Goal: Communication & Community: Answer question/provide support

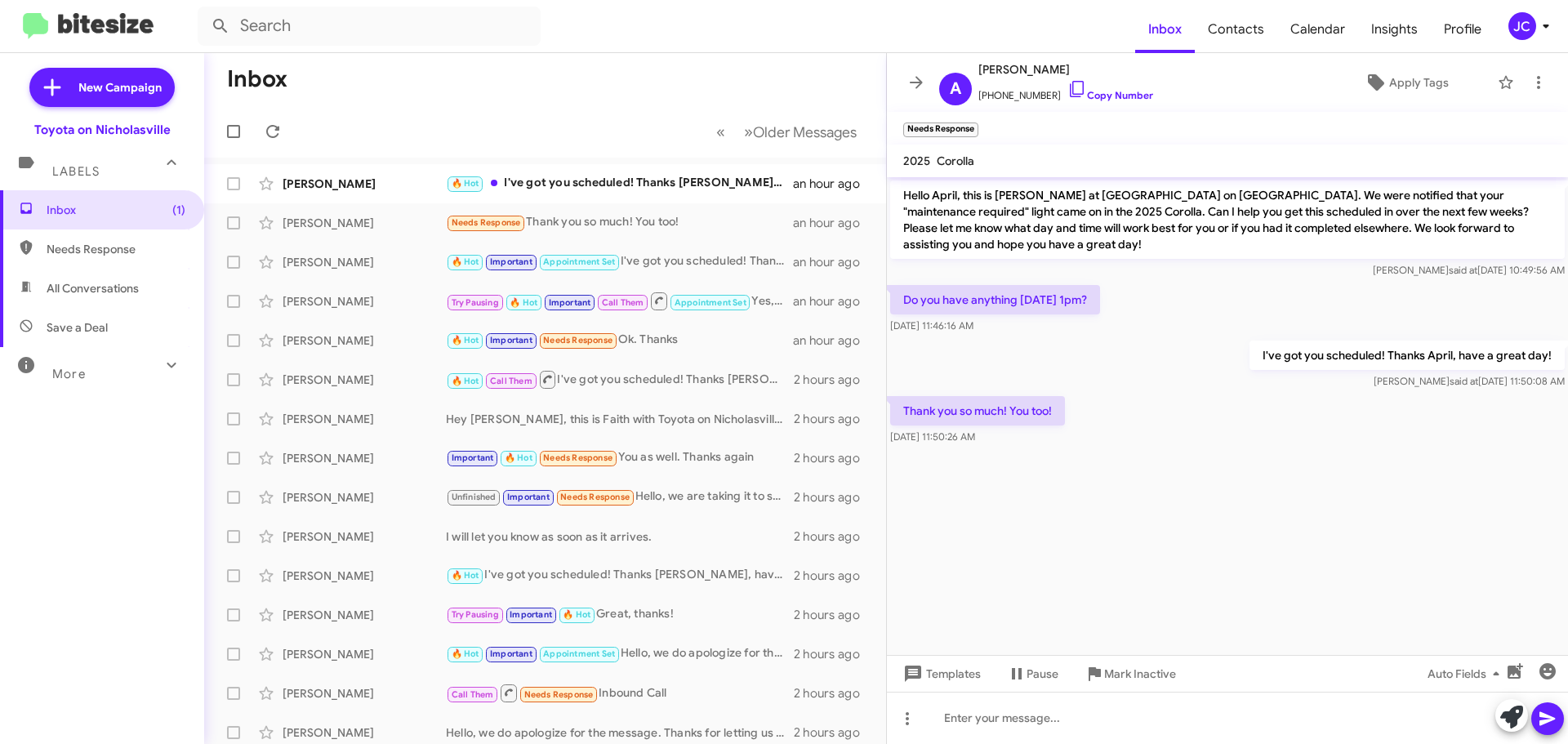
click at [353, 166] on span "Tyler Chong 🔥 Hot I've got you scheduled! Thanks Tyler, have a great day! an ho…" at bounding box center [545, 184] width 682 height 40
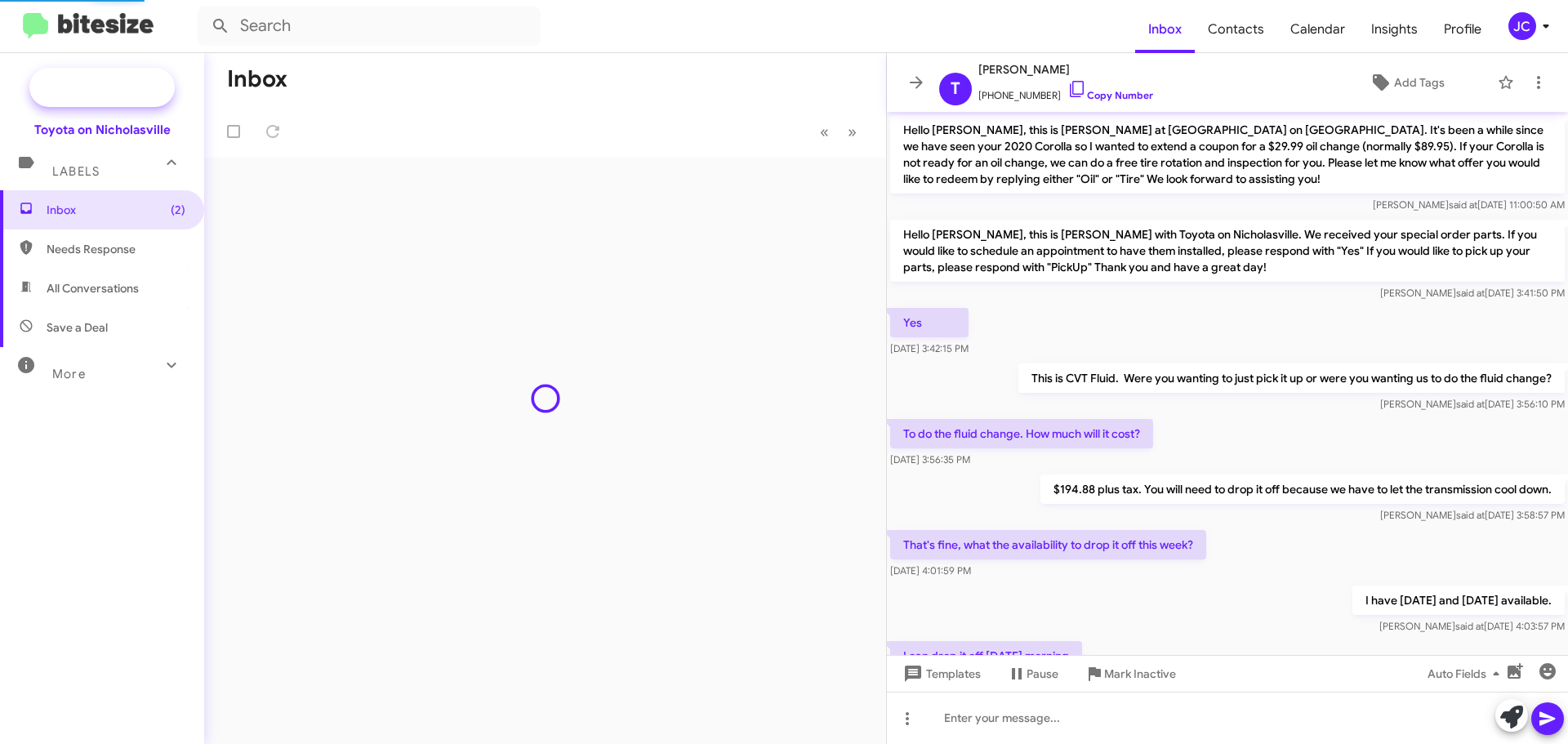
scroll to position [552, 0]
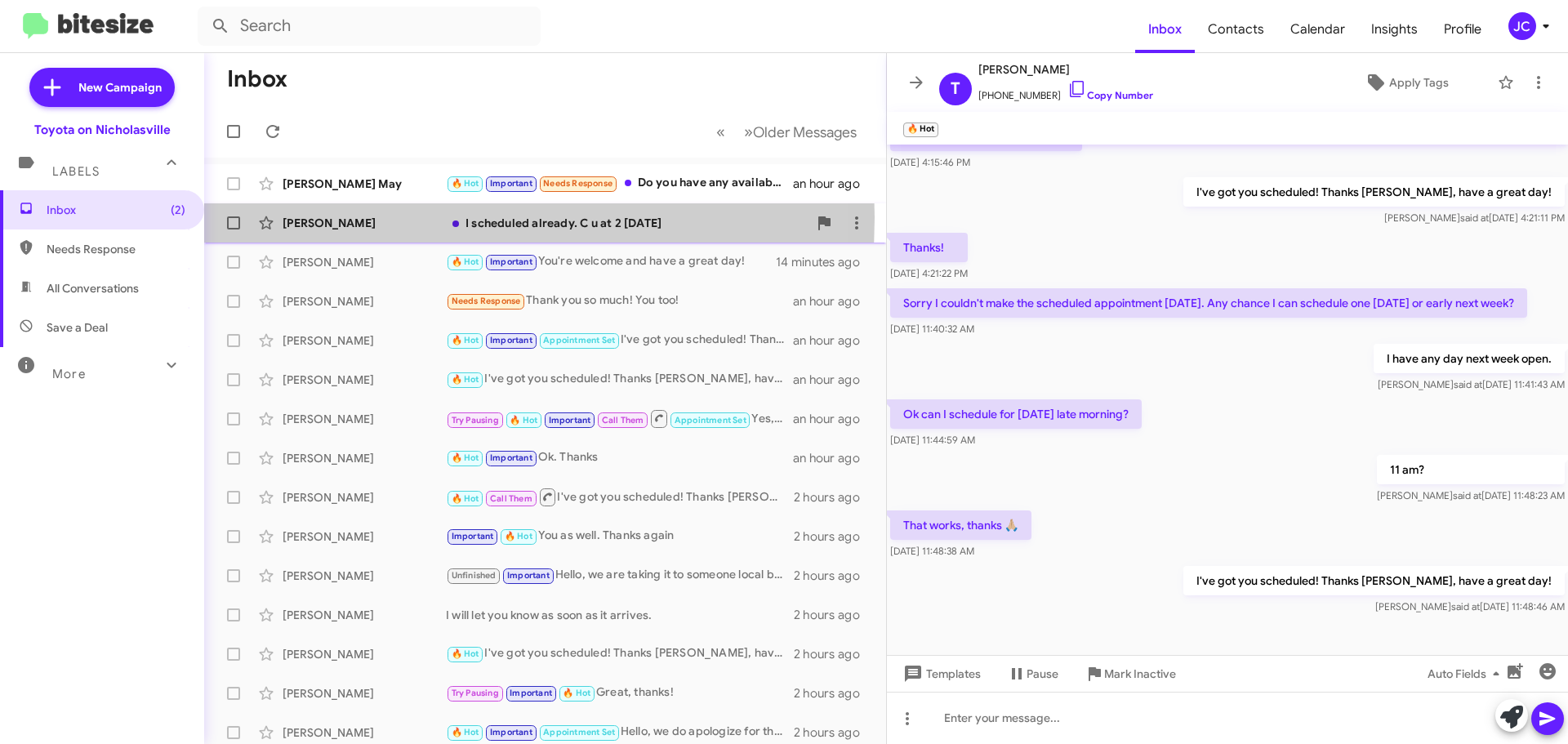
click at [342, 217] on div "[PERSON_NAME]" at bounding box center [364, 223] width 164 height 16
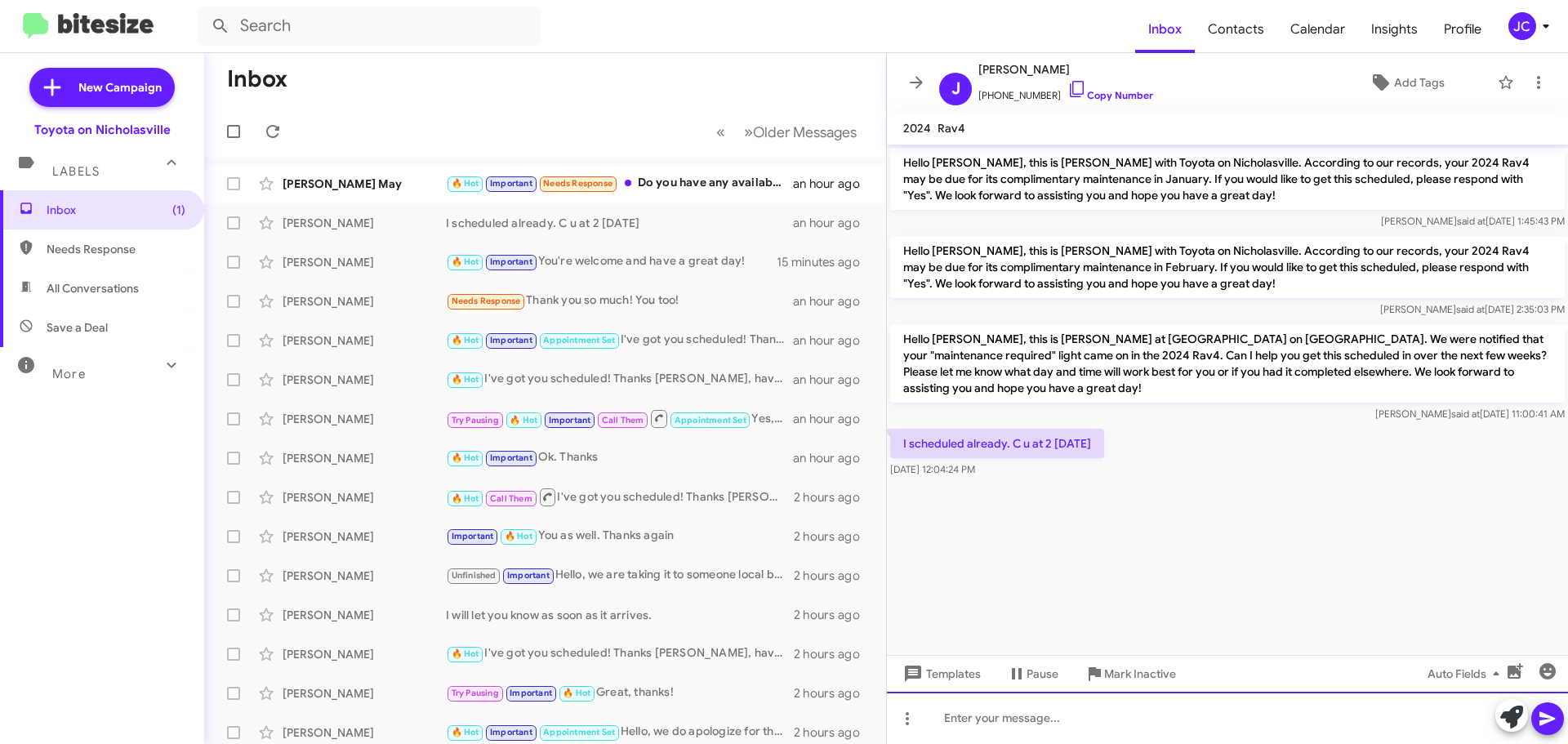
click at [1039, 718] on div at bounding box center [1227, 718] width 681 height 52
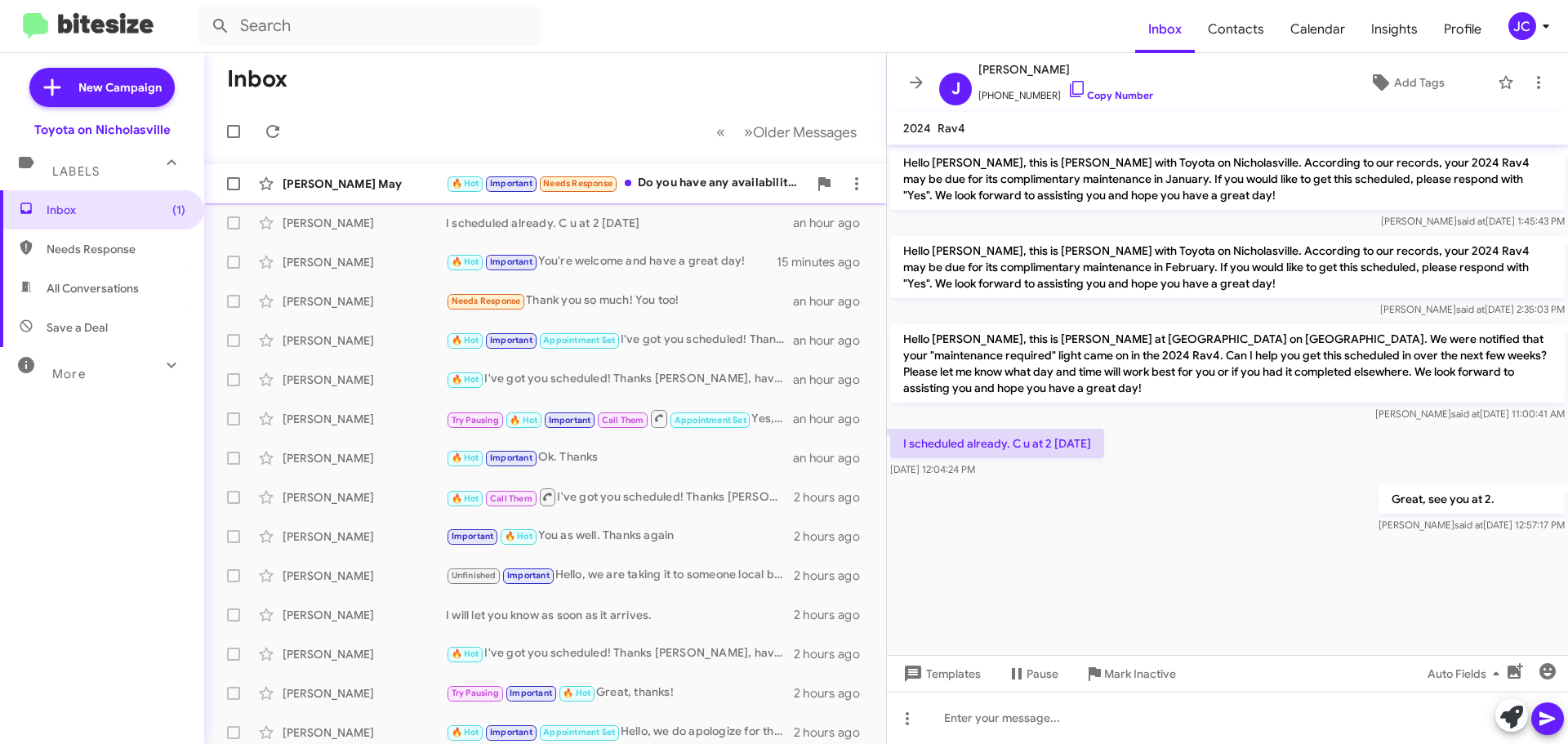
click at [333, 172] on div "Ciara May 🔥 Hot Important Needs Response Do you have any availability for Monda…" at bounding box center [545, 183] width 656 height 32
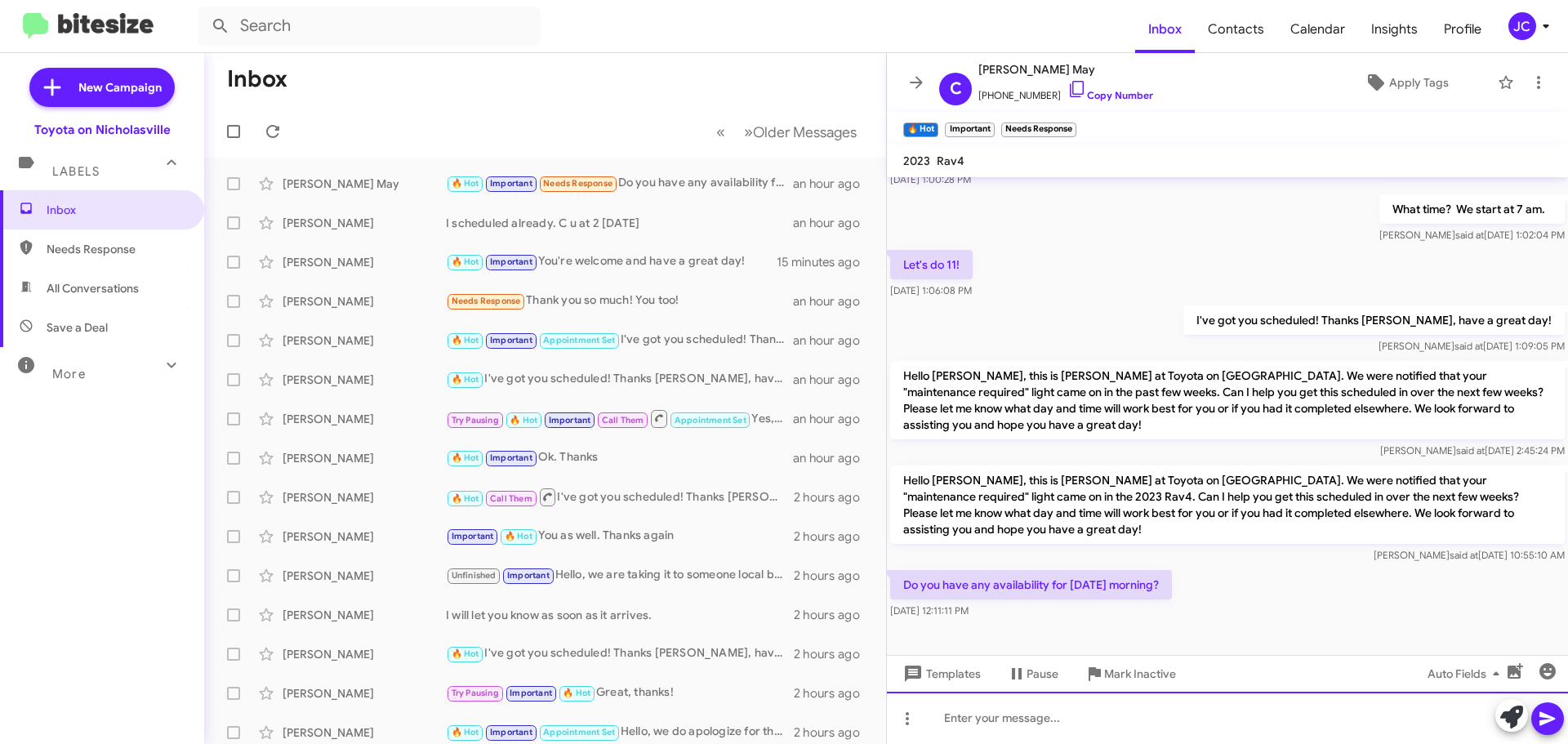
click at [1094, 728] on div at bounding box center [1227, 718] width 681 height 52
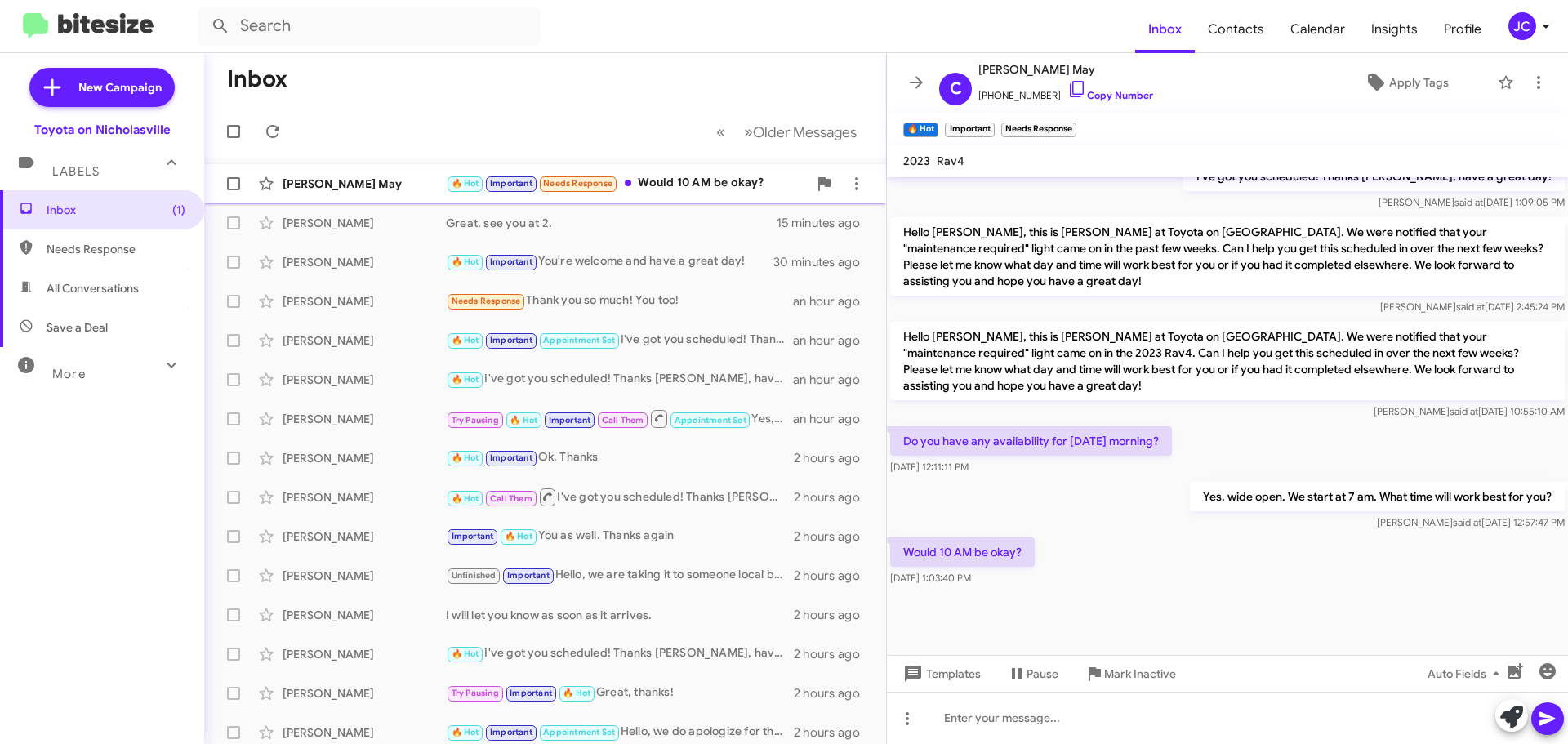
click at [346, 180] on div "[PERSON_NAME] May" at bounding box center [364, 183] width 164 height 16
click at [952, 671] on span "Templates" at bounding box center [940, 673] width 81 height 30
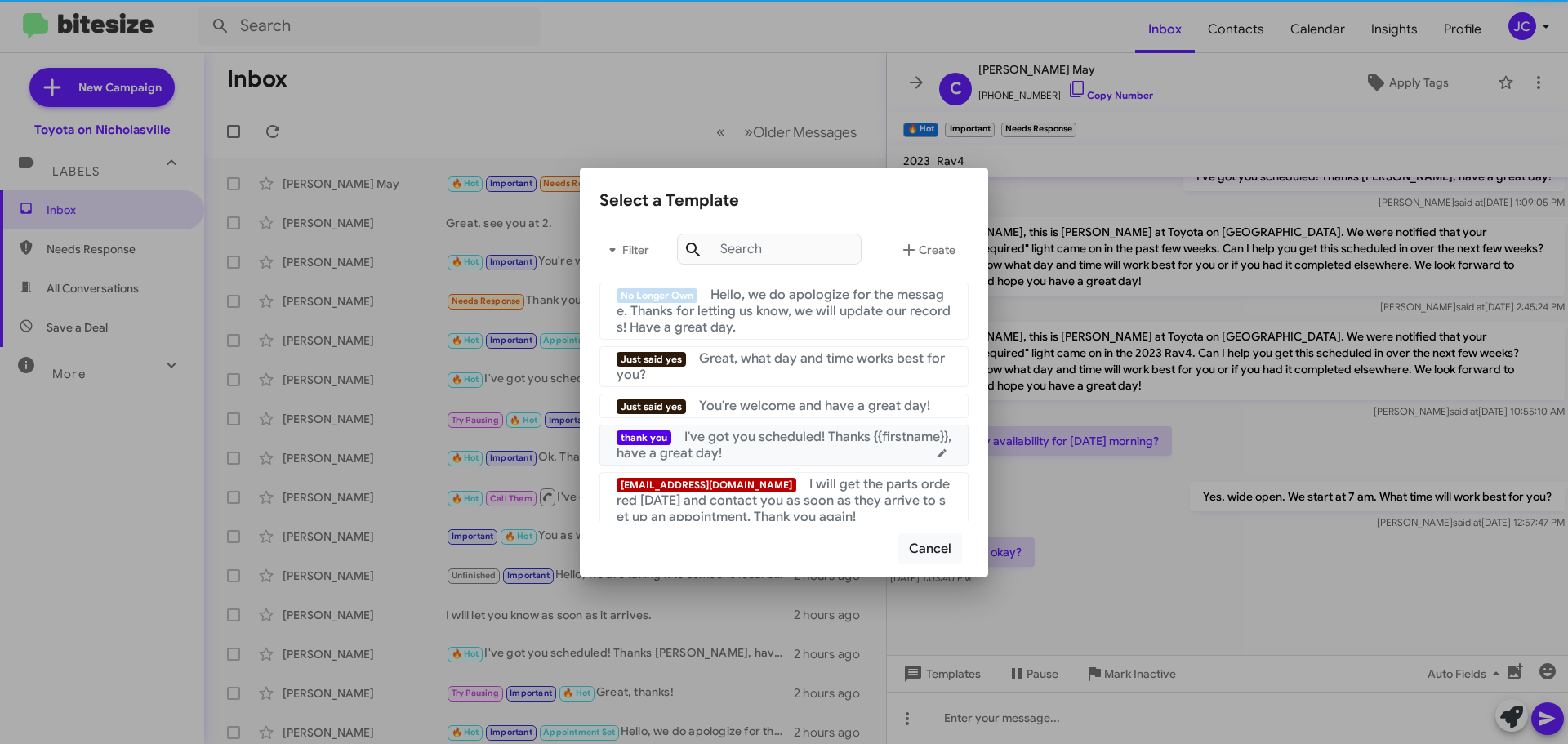
click at [740, 433] on span "I've got you scheduled! Thanks {{firstname}}, have a great day!" at bounding box center [784, 445] width 335 height 32
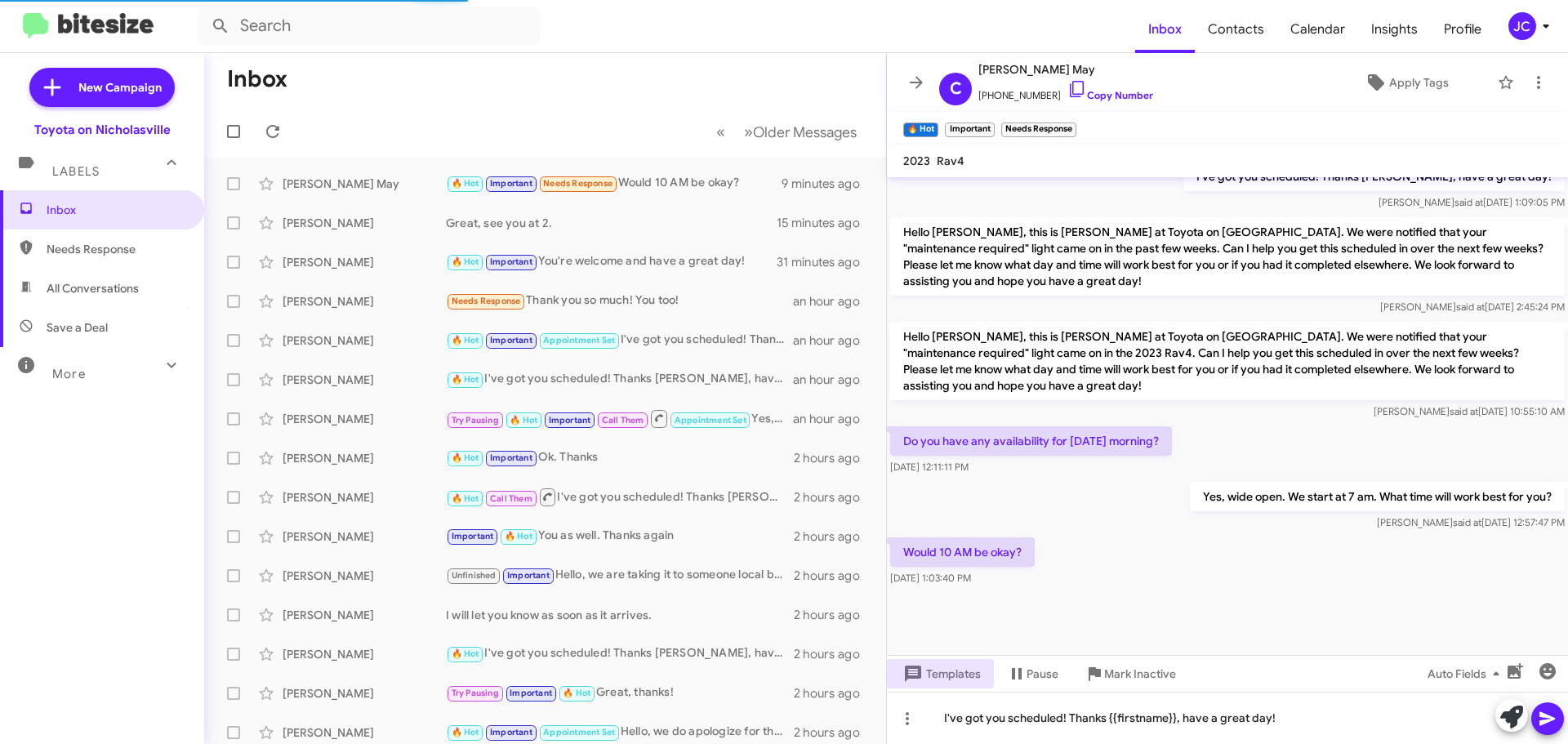
click at [1551, 711] on icon at bounding box center [1547, 719] width 20 height 20
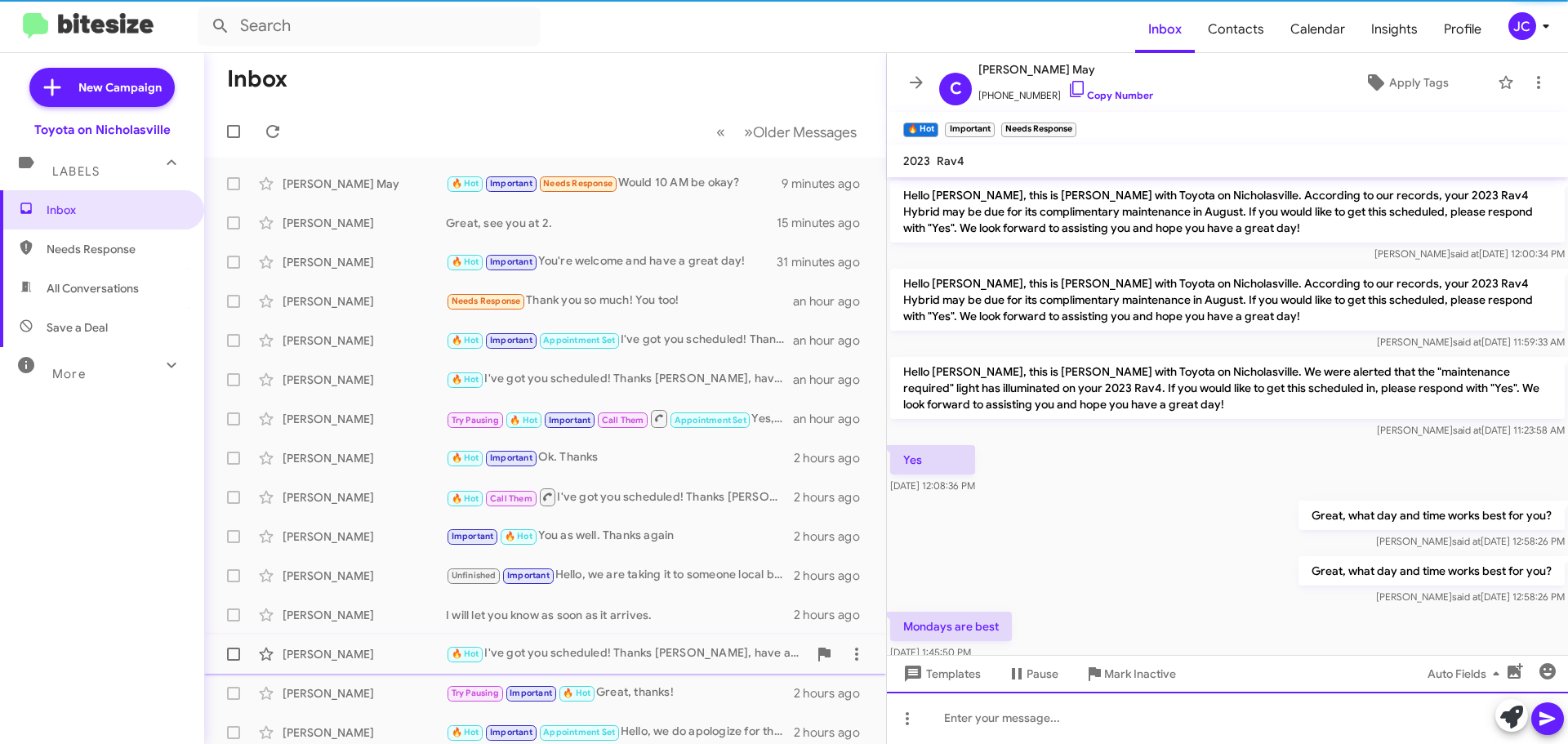
scroll to position [82, 0]
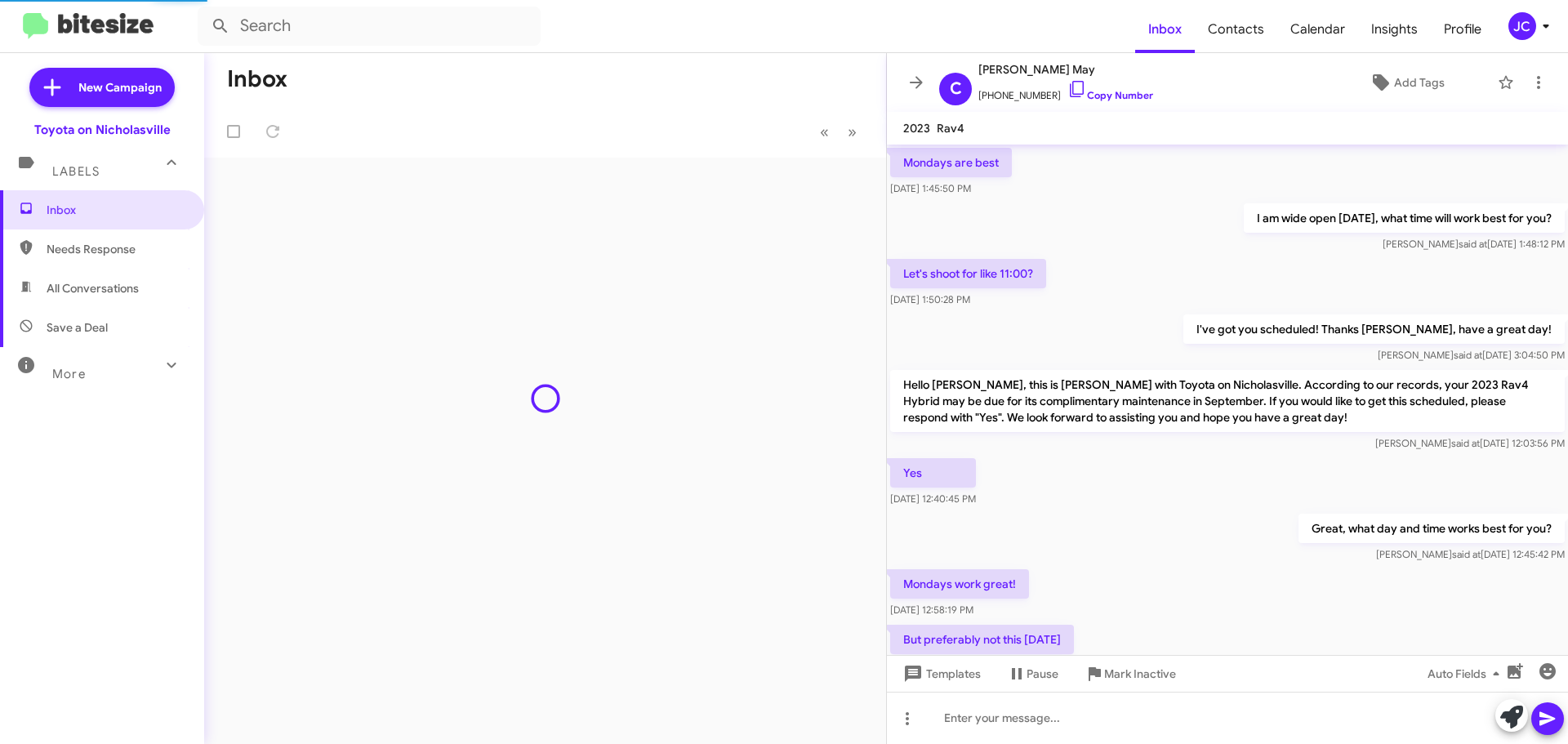
scroll to position [796, 0]
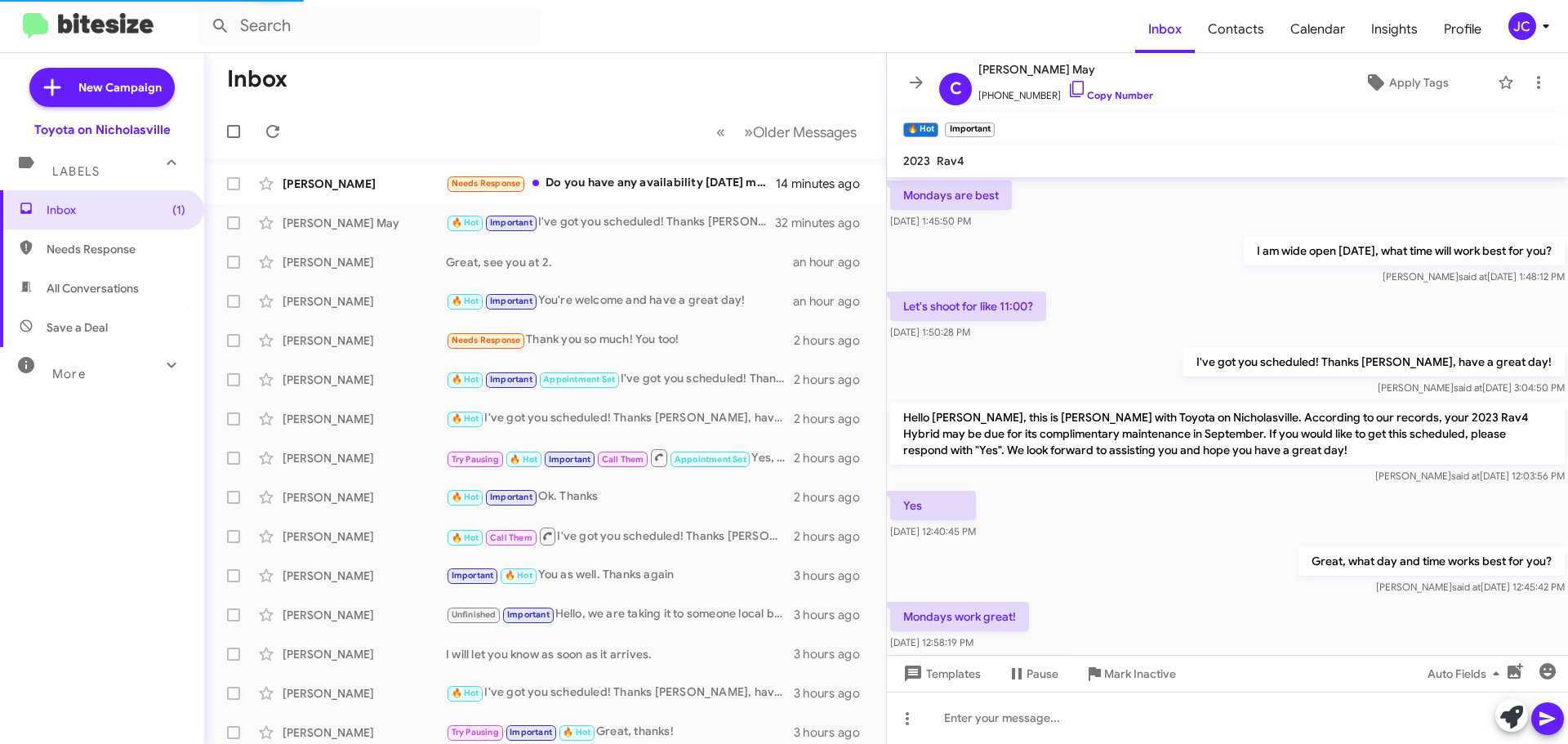
scroll to position [828, 0]
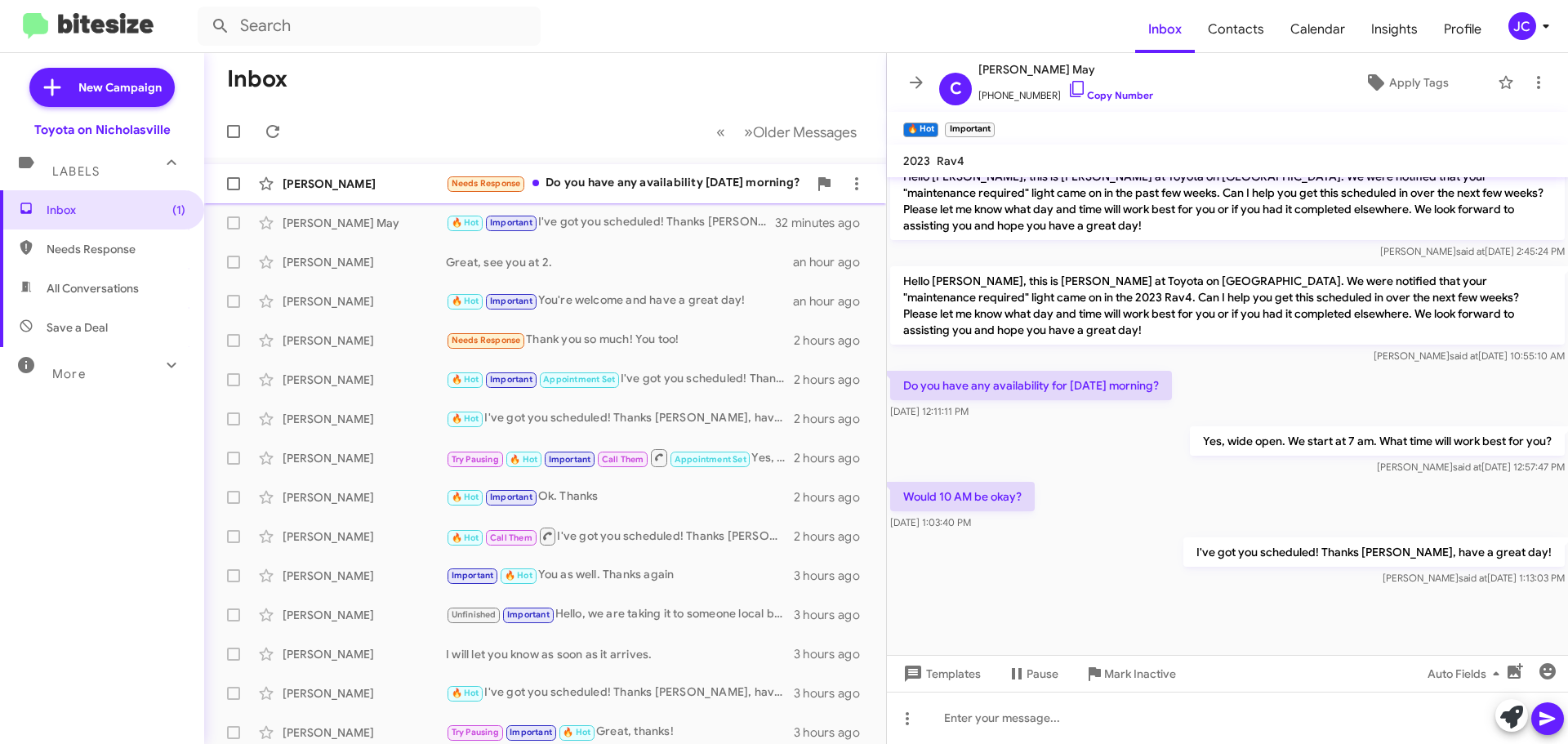
click at [341, 184] on div "[PERSON_NAME]" at bounding box center [364, 183] width 164 height 16
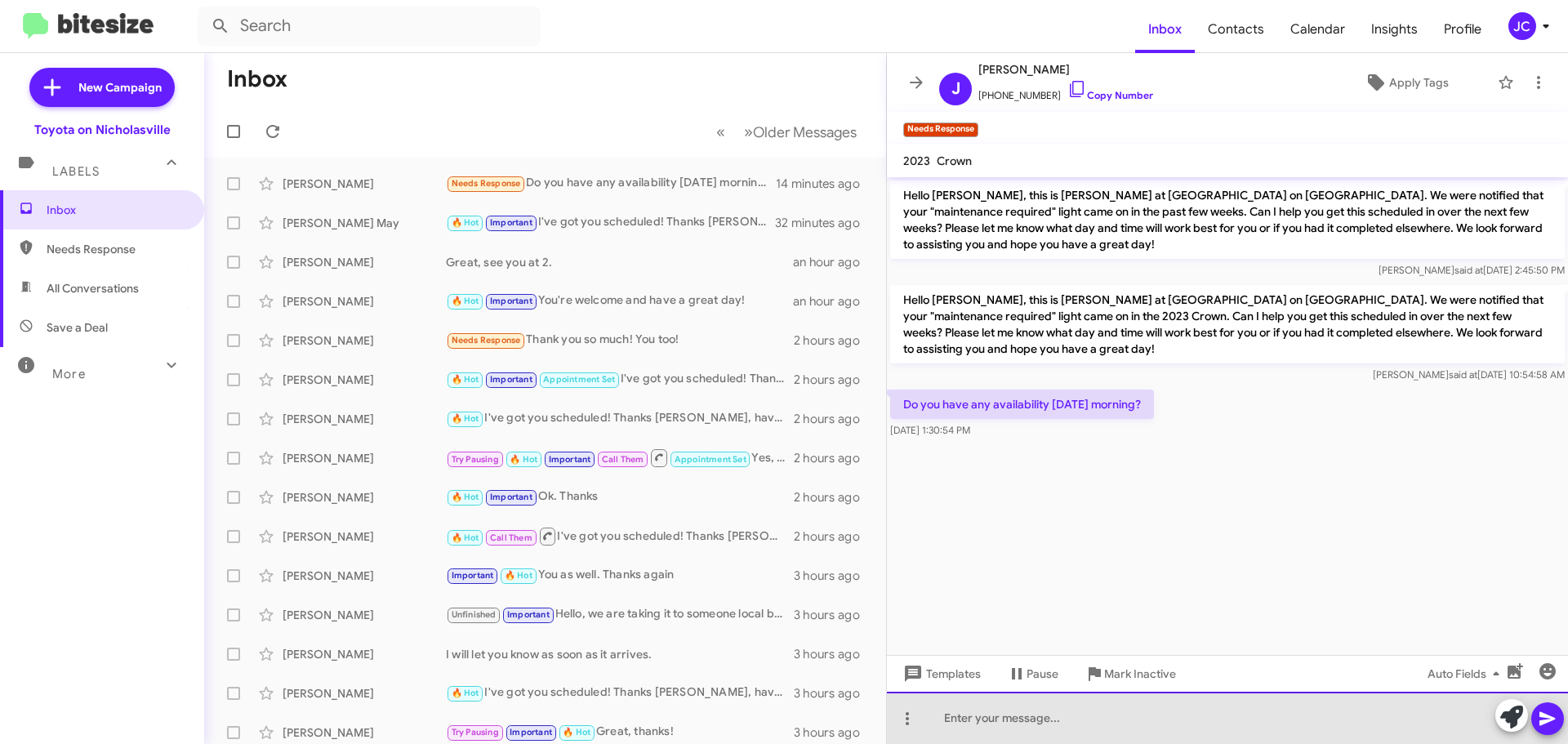
click at [1087, 713] on div at bounding box center [1227, 718] width 681 height 52
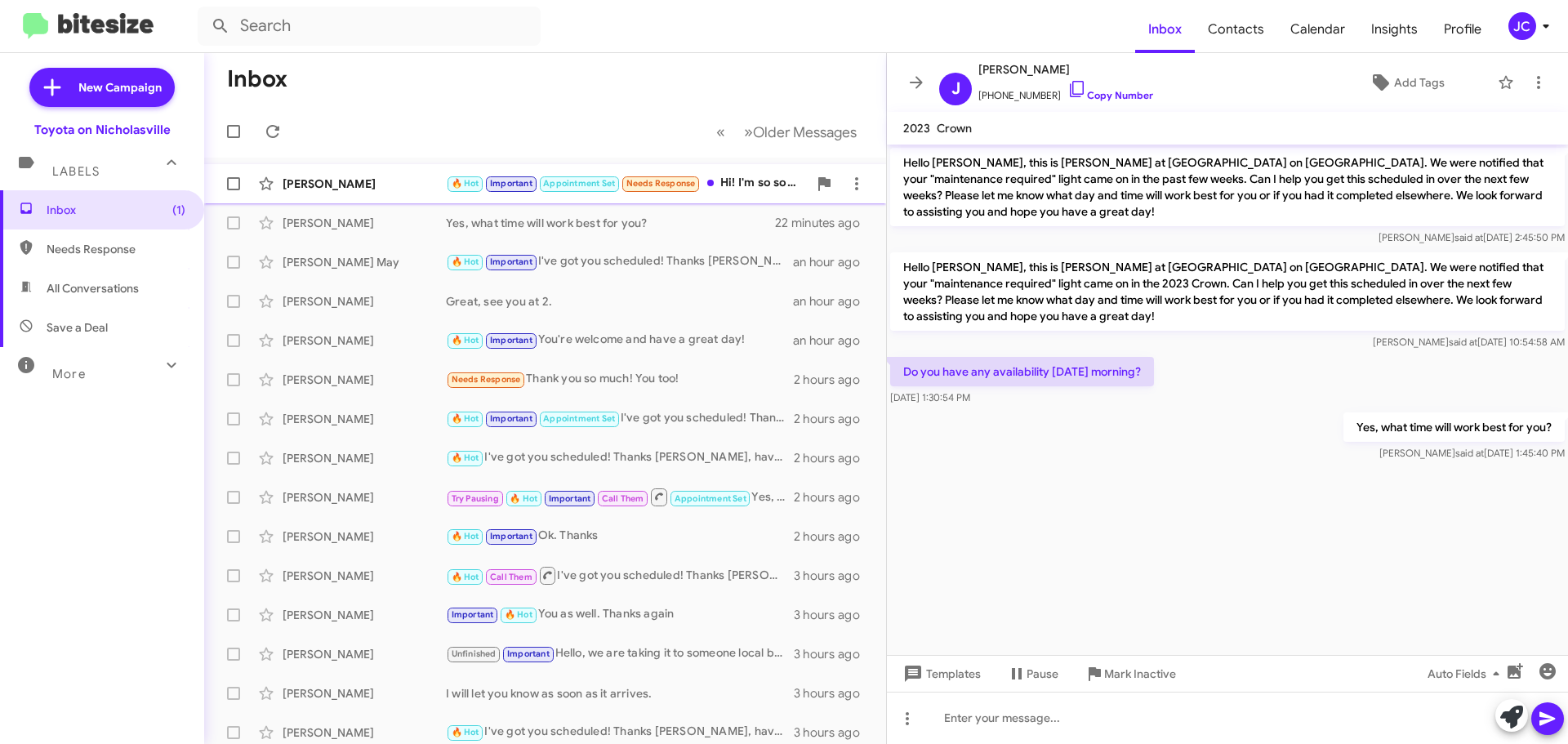
click at [333, 189] on div "Amy Stiltner" at bounding box center [364, 183] width 164 height 16
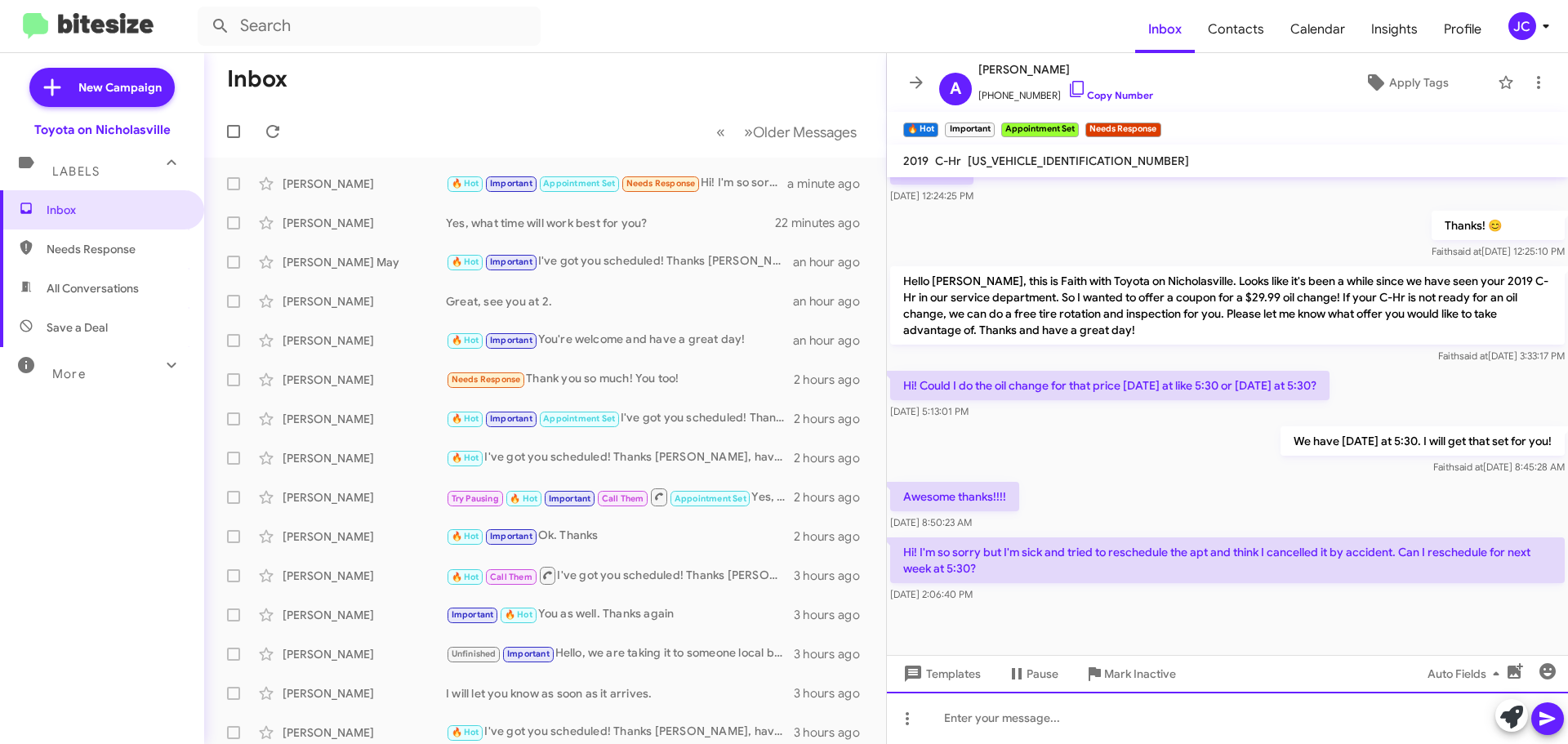
click at [948, 722] on div at bounding box center [1227, 718] width 681 height 52
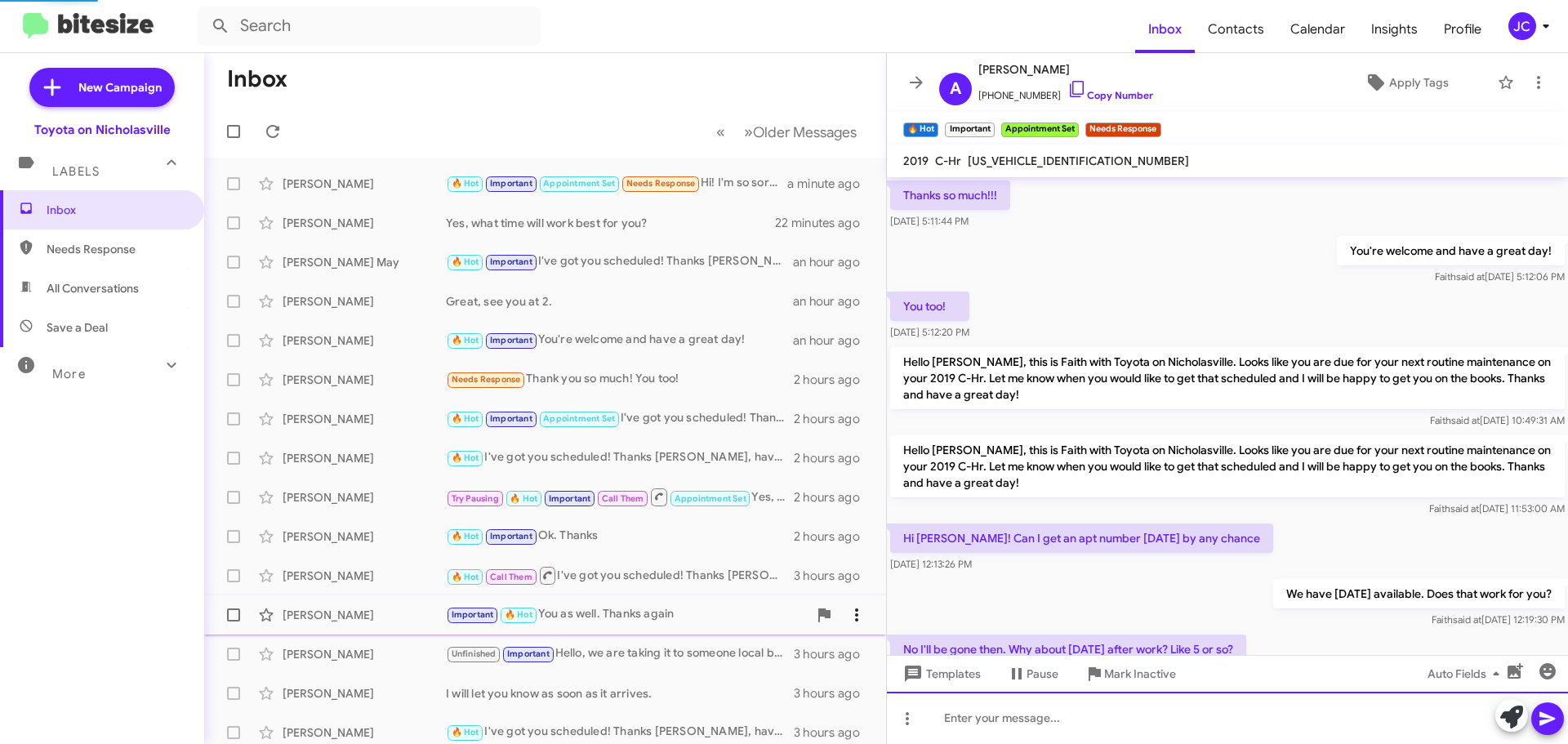
scroll to position [82, 0]
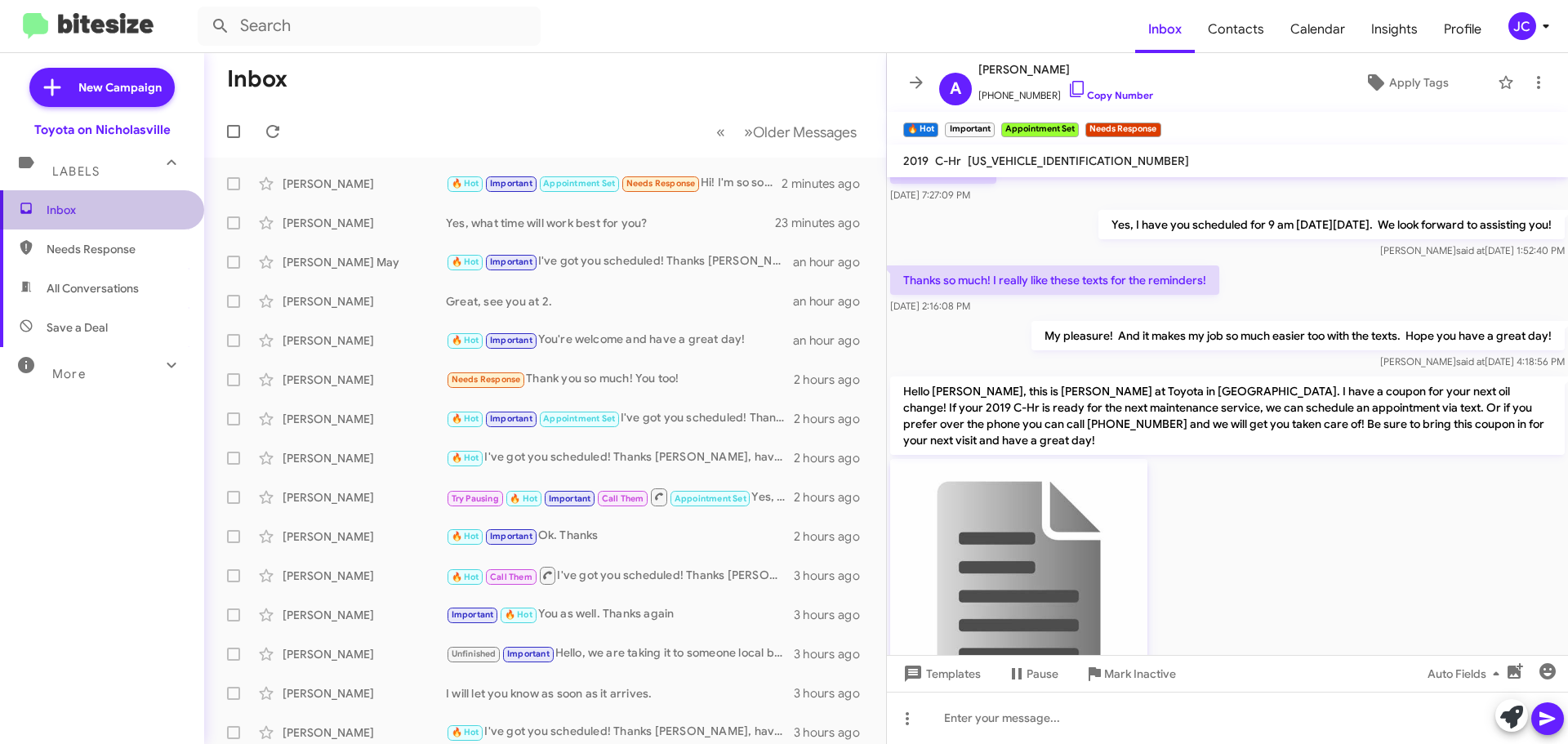
click at [147, 209] on span "Inbox" at bounding box center [116, 209] width 138 height 16
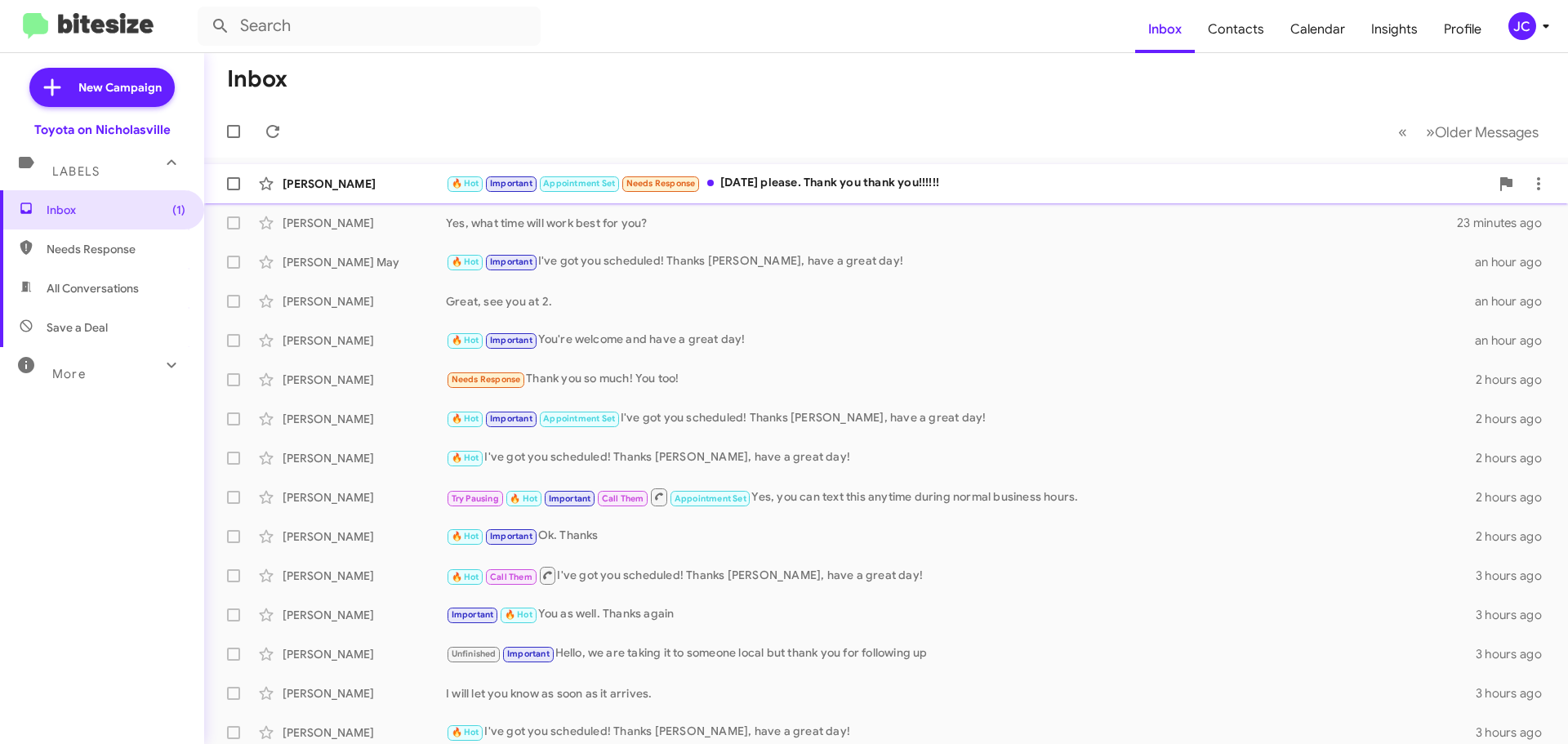
click at [380, 173] on div "Amy Stiltner 🔥 Hot Important Appointment Set Needs Response Thursday please. Th…" at bounding box center [886, 183] width 1337 height 32
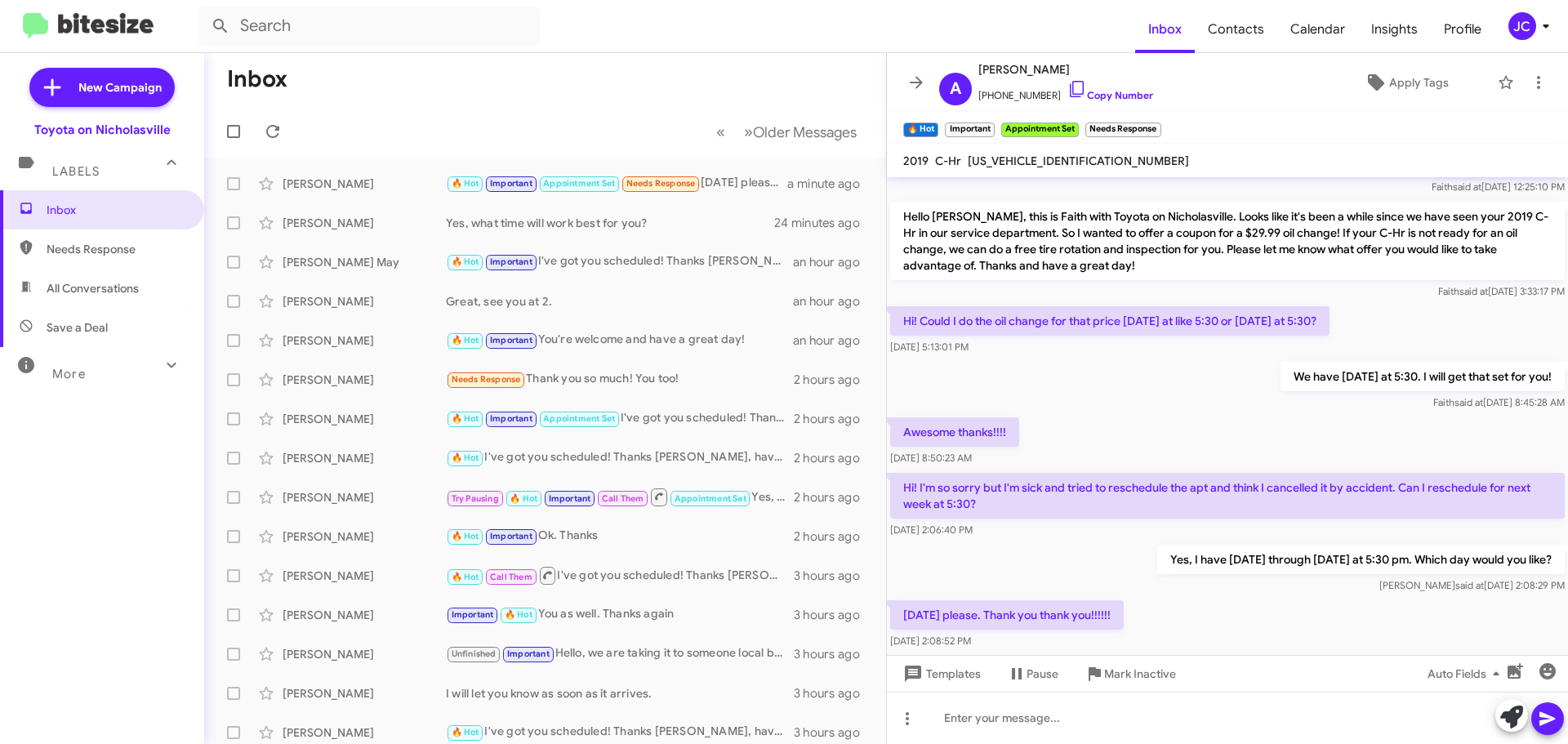
scroll to position [845, 0]
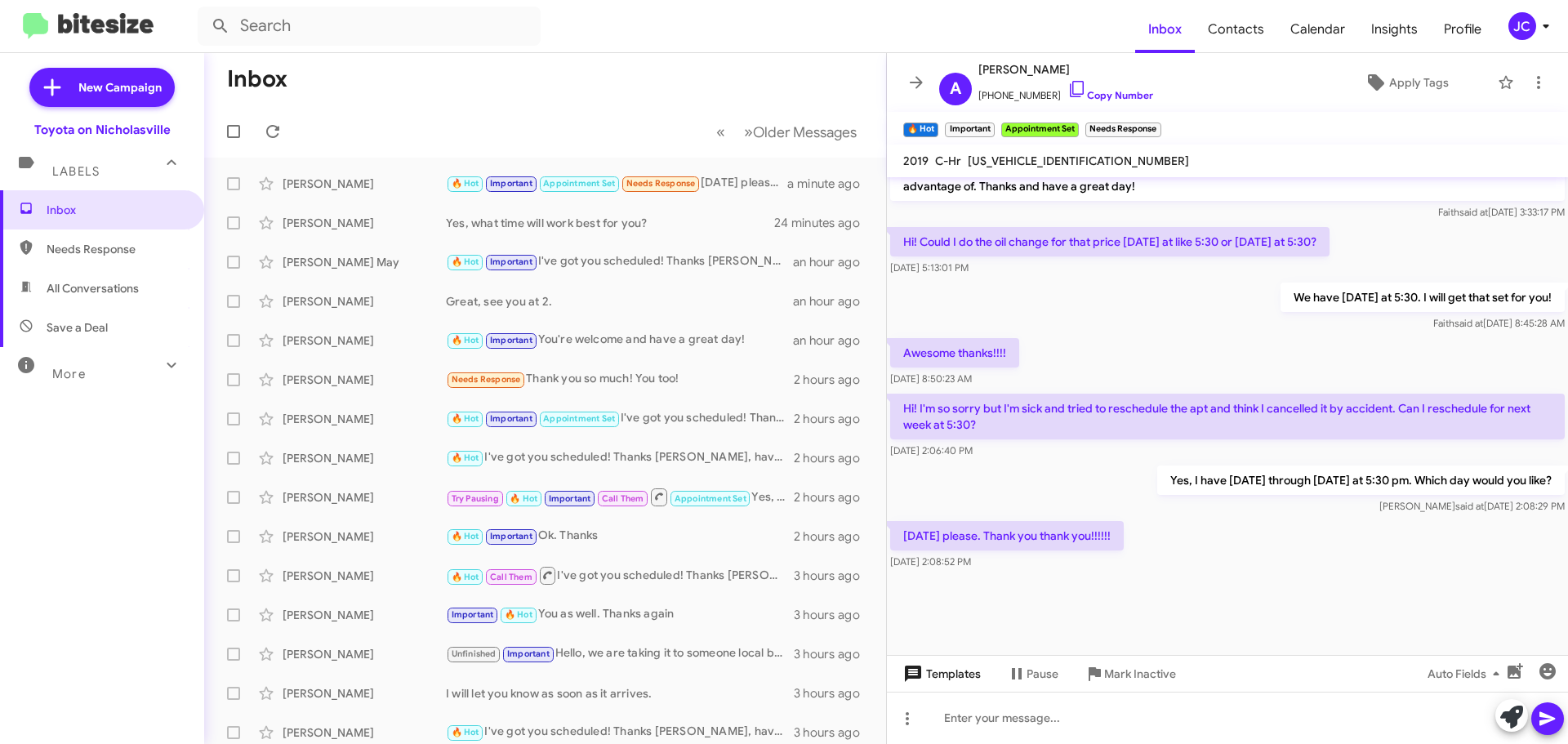
click at [960, 665] on span "Templates" at bounding box center [940, 673] width 81 height 30
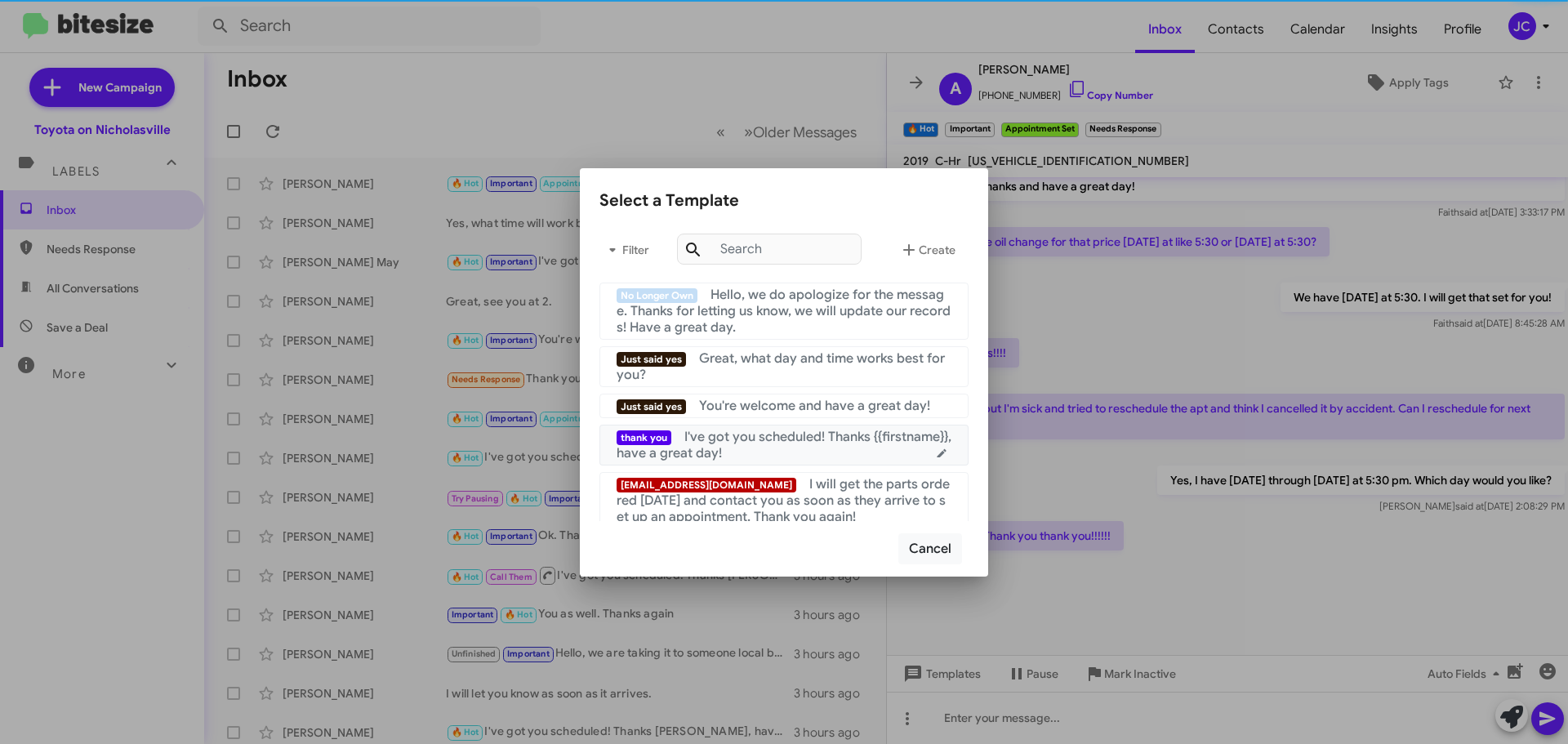
click at [795, 453] on div "thank you I've got you scheduled! Thanks {{firstname}}, have a great day!" at bounding box center [784, 445] width 335 height 32
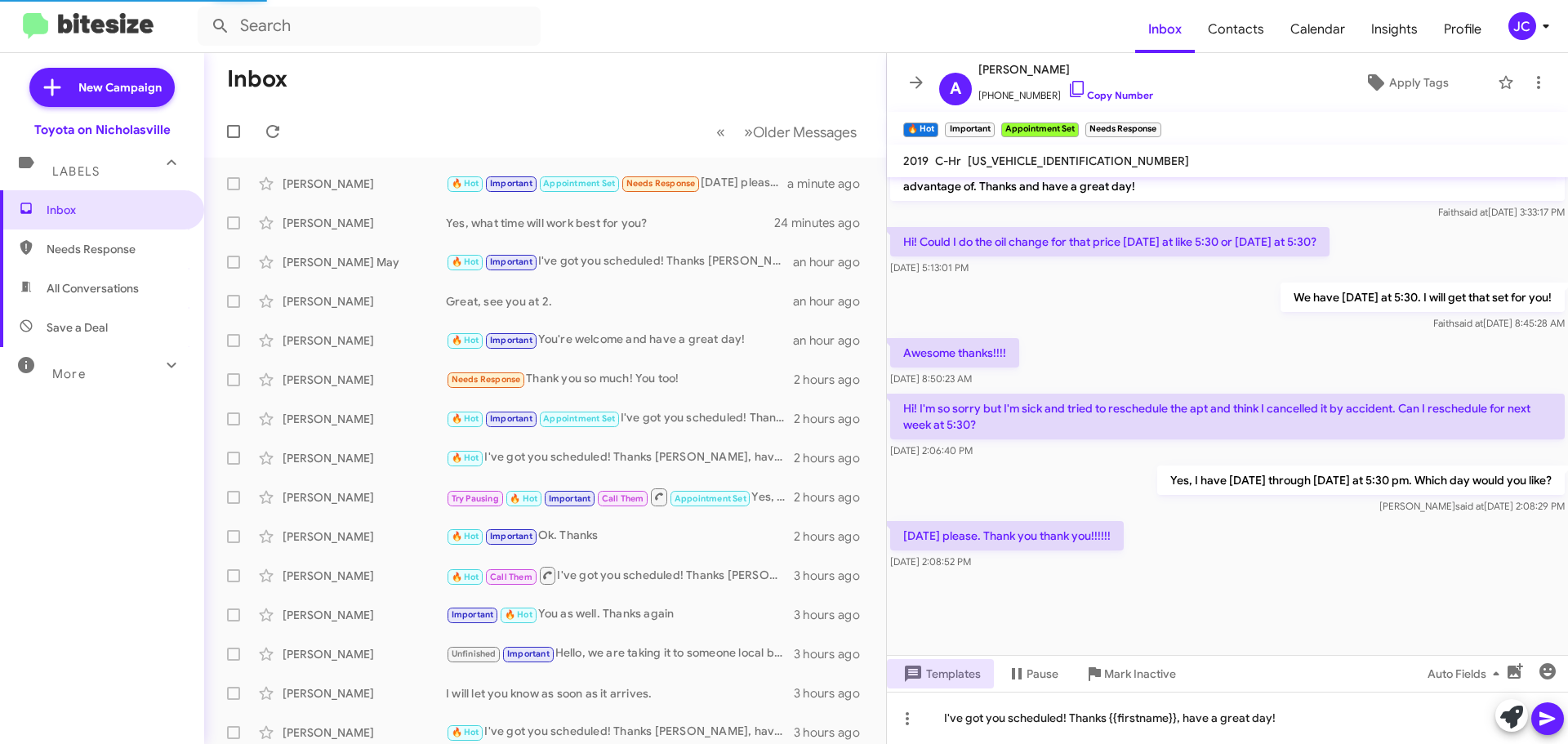
click at [1552, 726] on icon at bounding box center [1547, 719] width 20 height 20
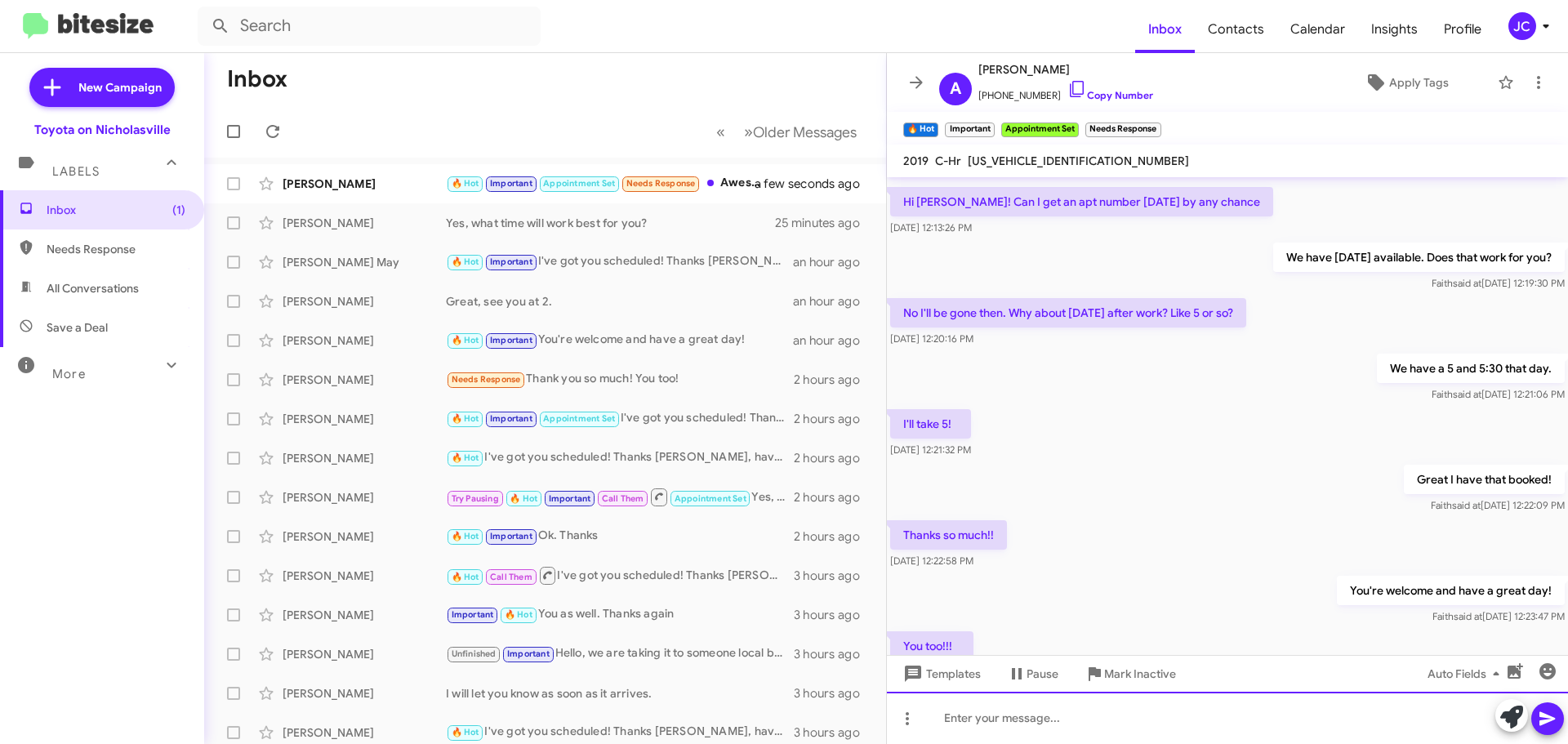
scroll to position [812, 0]
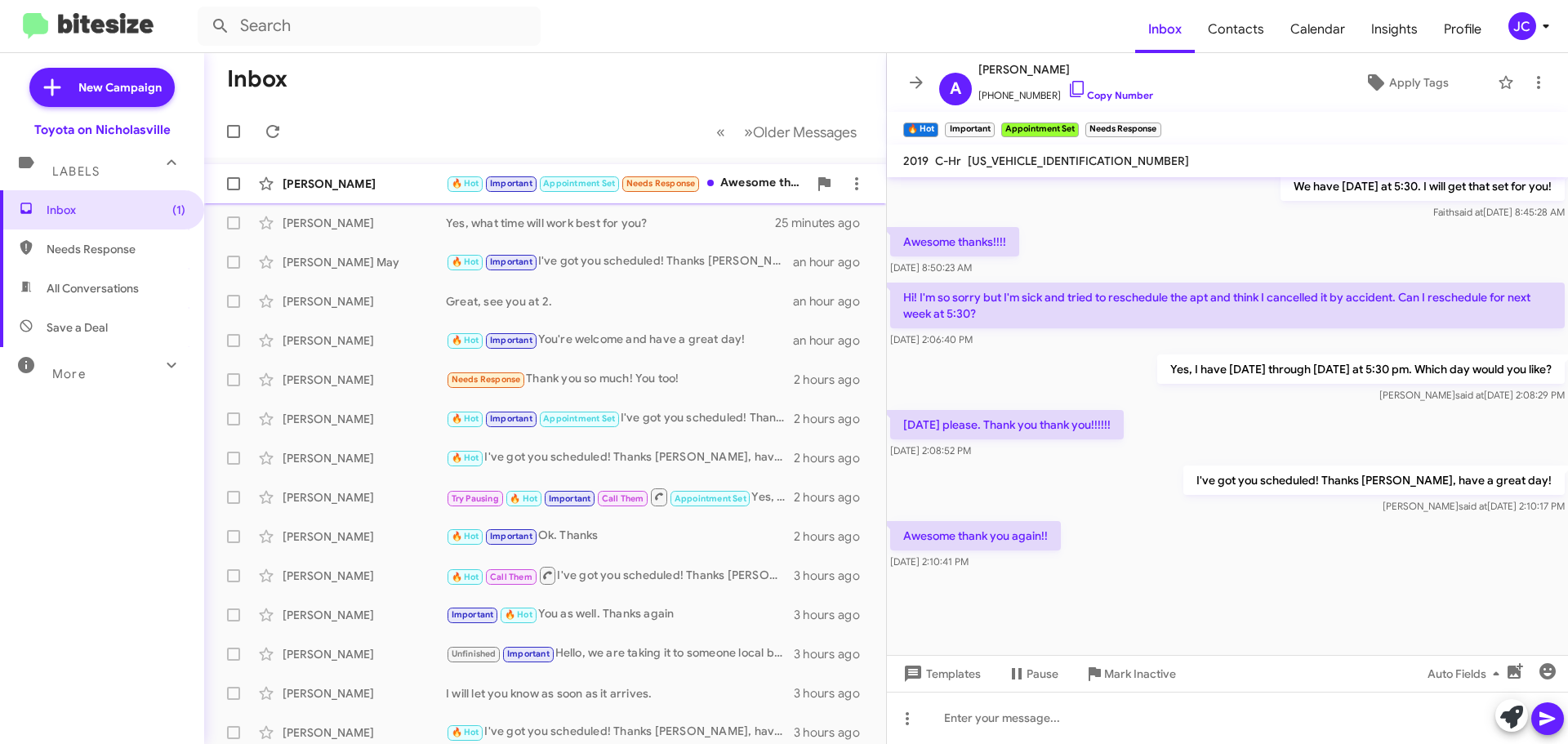
click at [327, 187] on div "[PERSON_NAME]" at bounding box center [364, 183] width 164 height 16
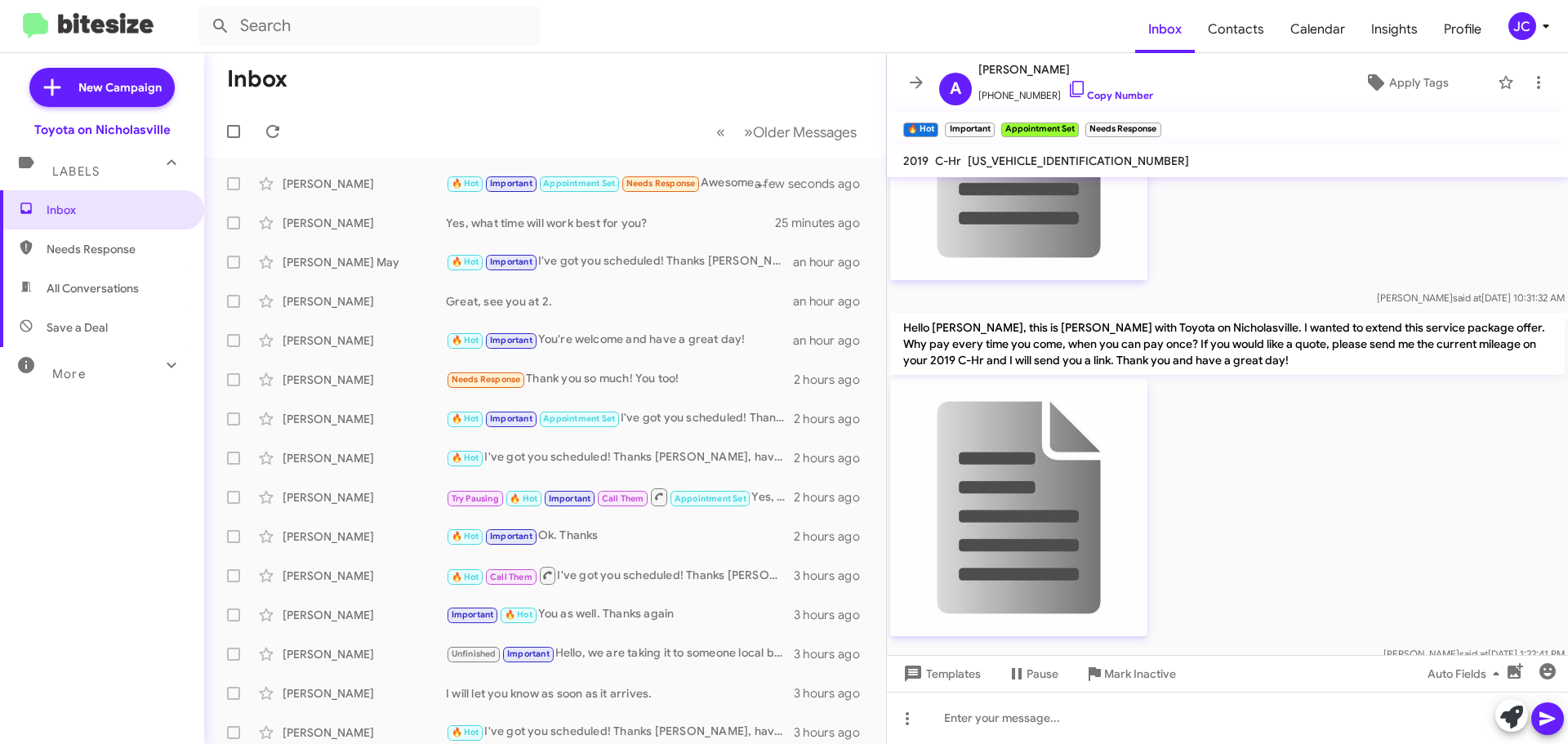
scroll to position [735, 0]
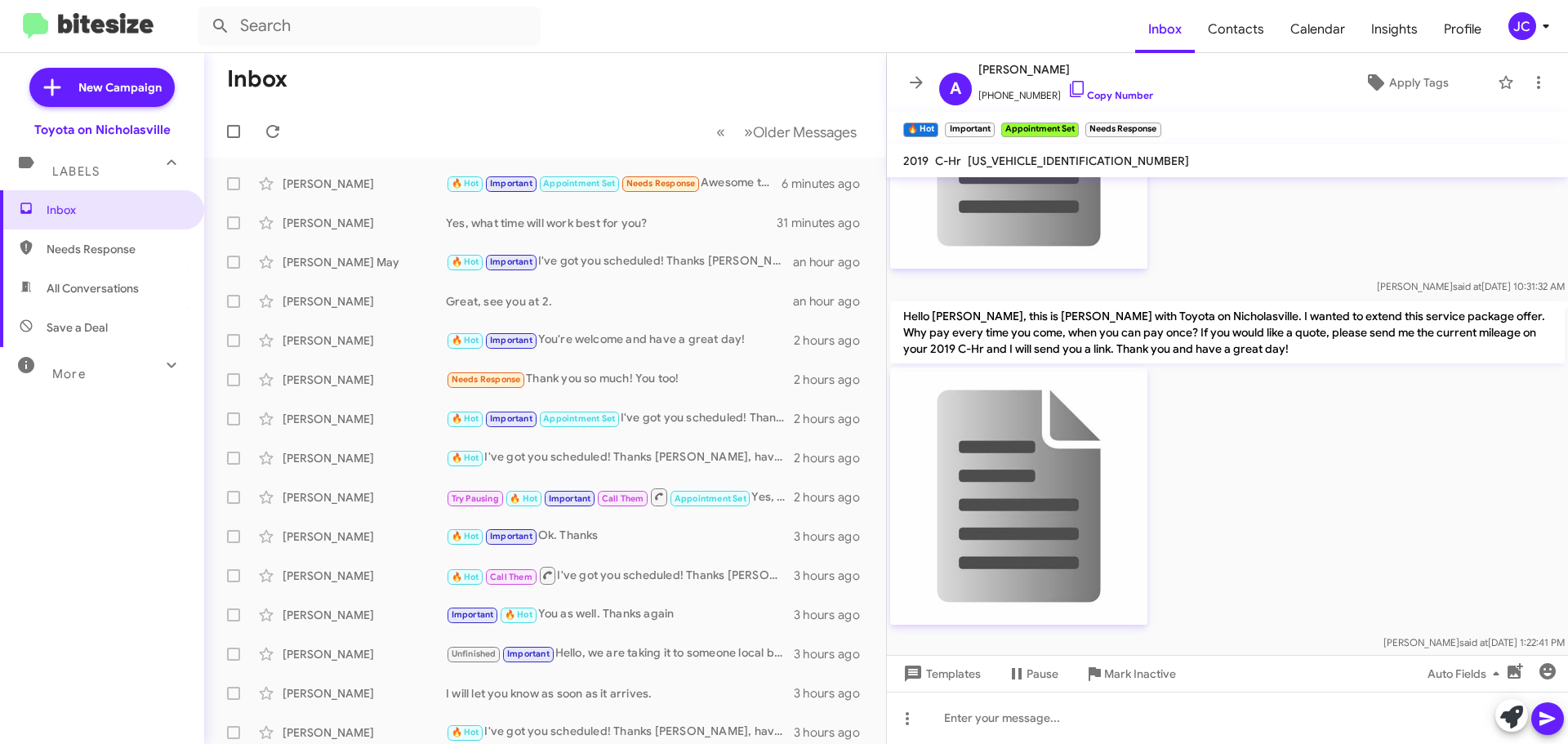
drag, startPoint x: 106, startPoint y: 87, endPoint x: 102, endPoint y: 109, distance: 22.4
click at [106, 87] on span "New Campaign" at bounding box center [120, 87] width 84 height 16
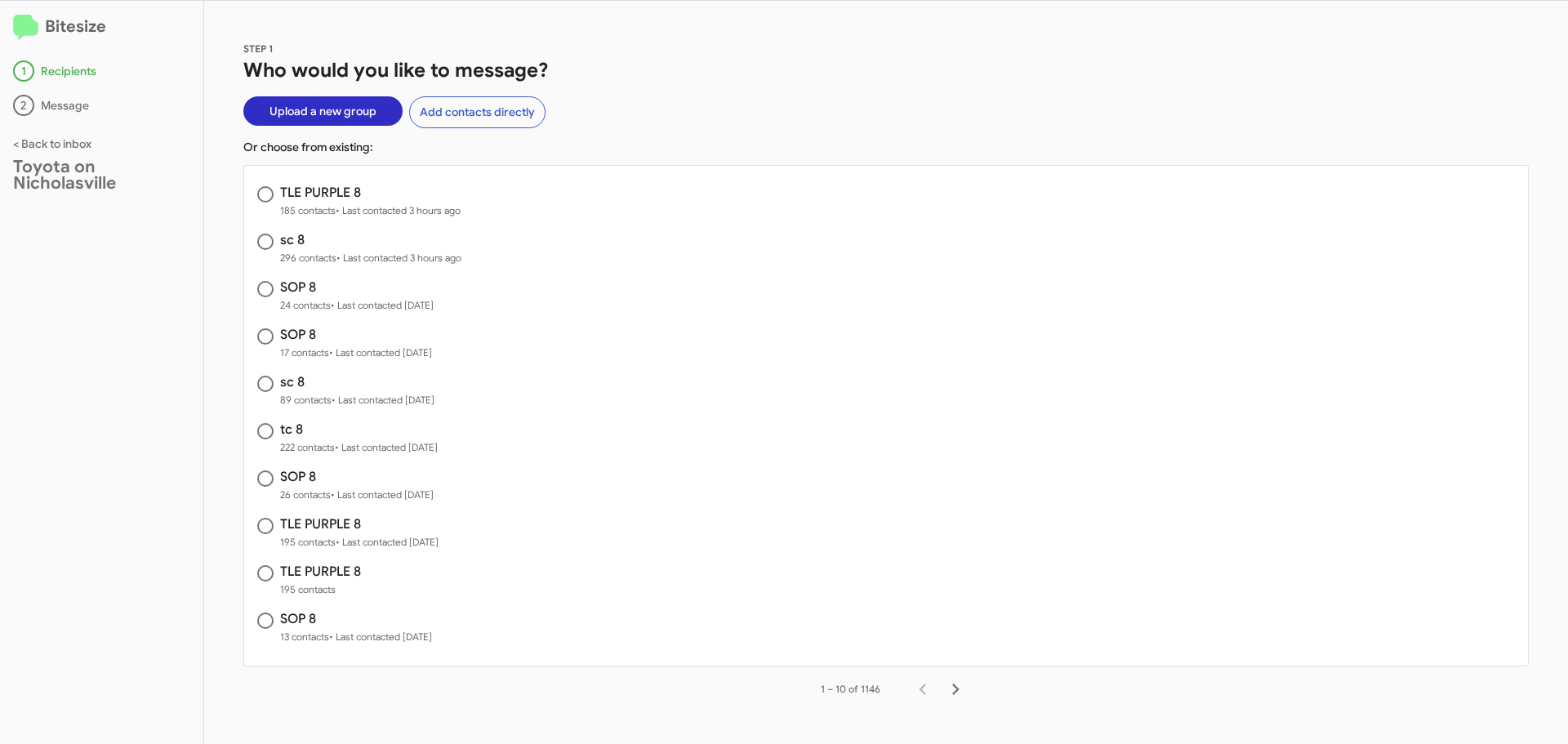
click at [279, 108] on span "Upload a new group" at bounding box center [323, 111] width 107 height 30
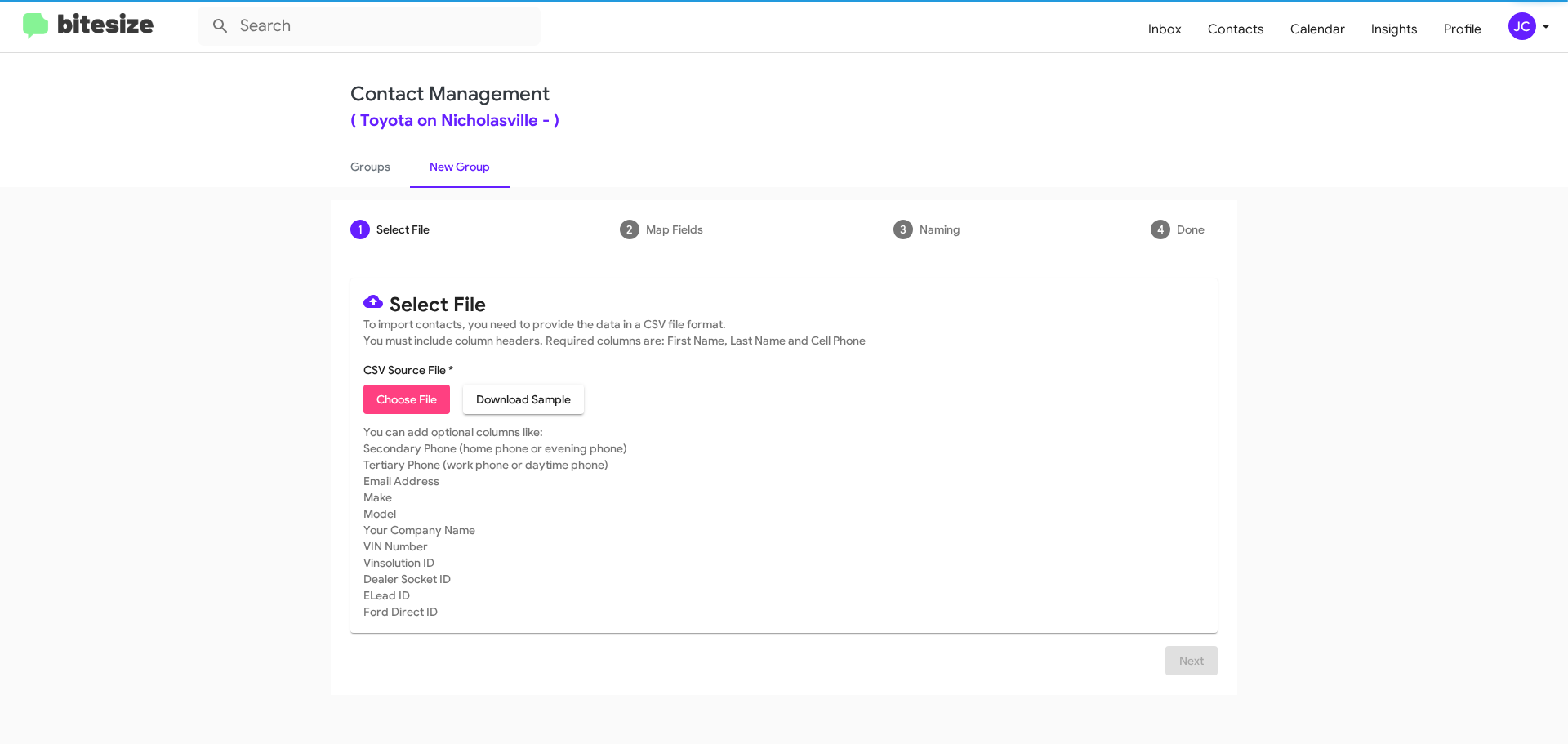
click at [398, 397] on span "Choose File" at bounding box center [406, 399] width 60 height 30
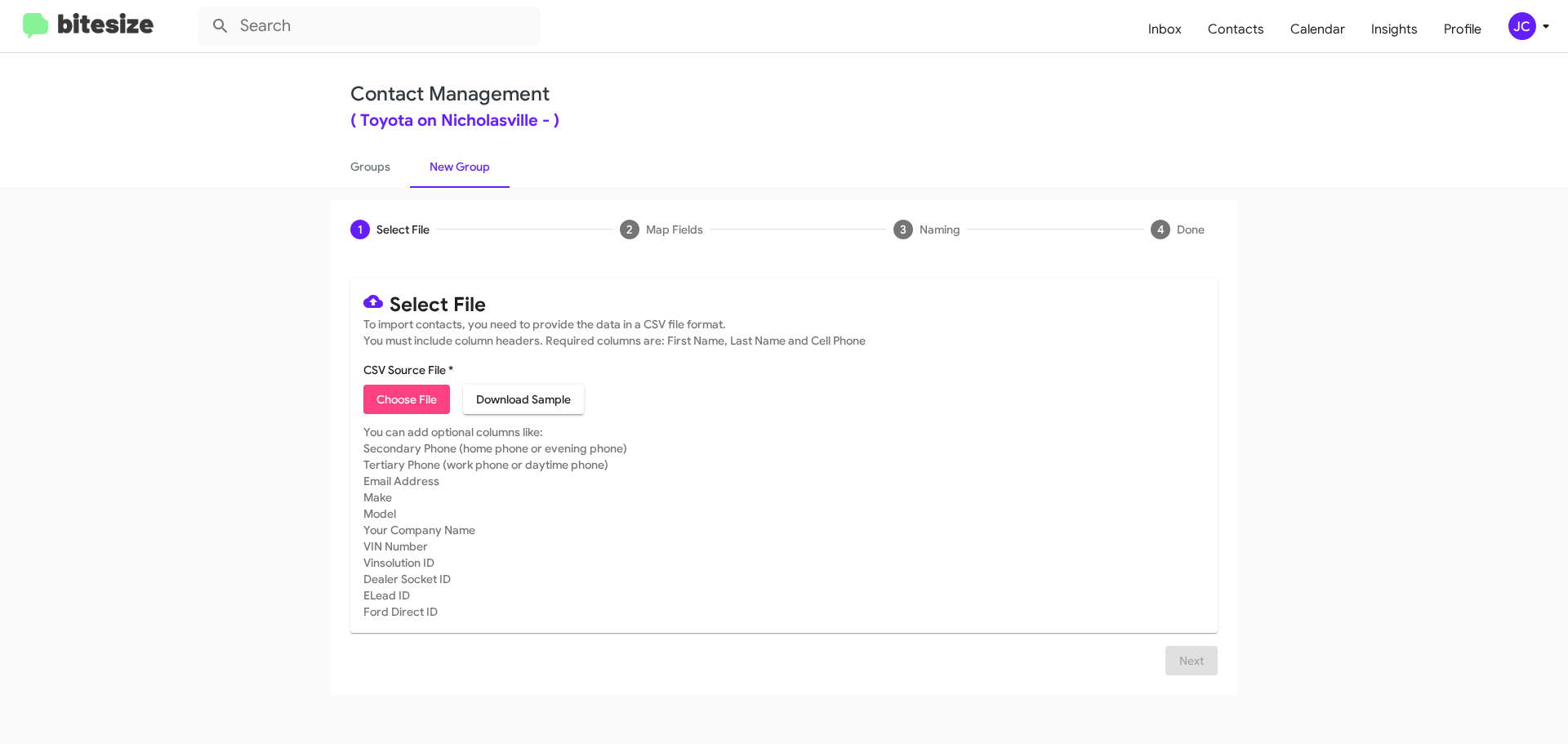
type input "sop 8"
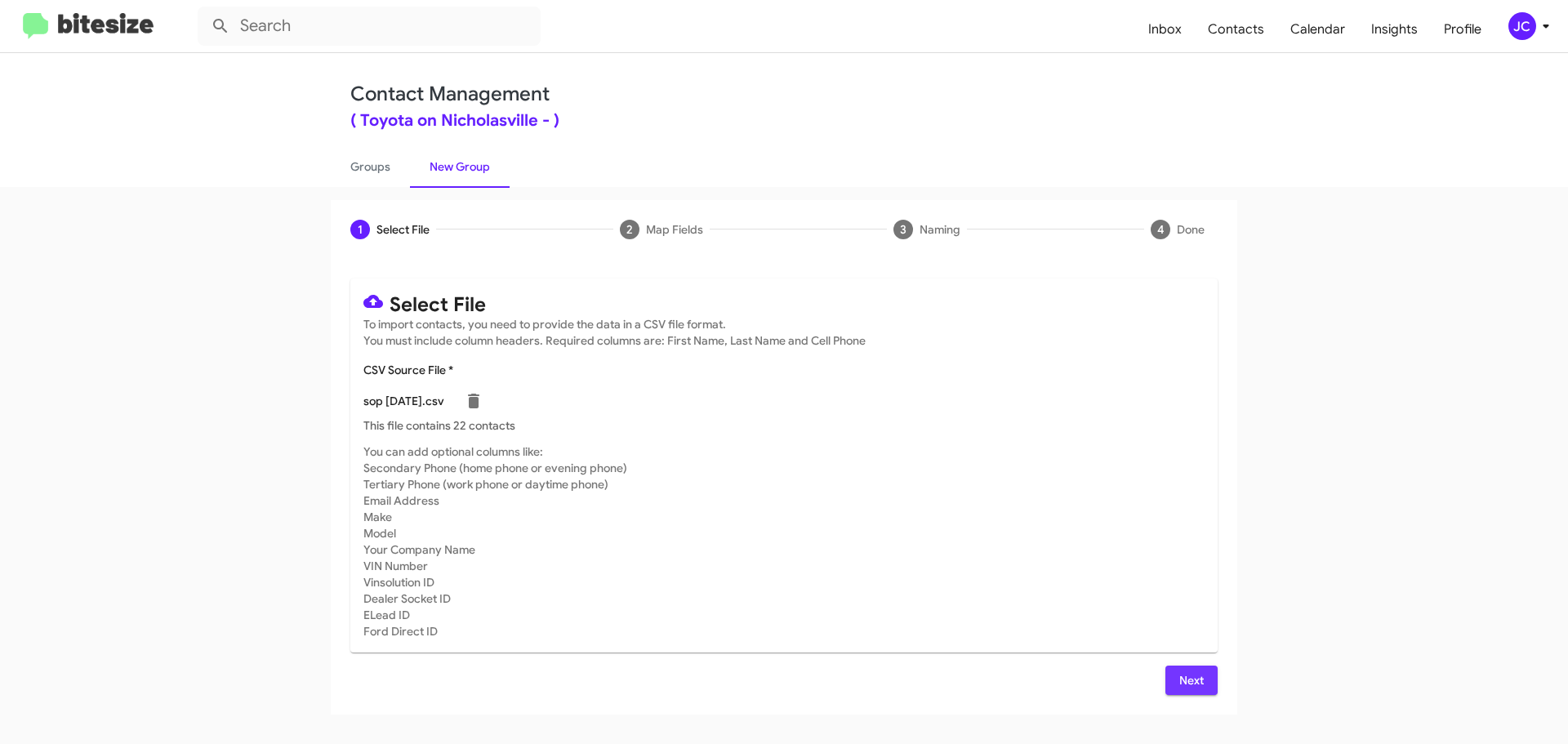
click at [1197, 675] on span "Next" at bounding box center [1191, 680] width 26 height 30
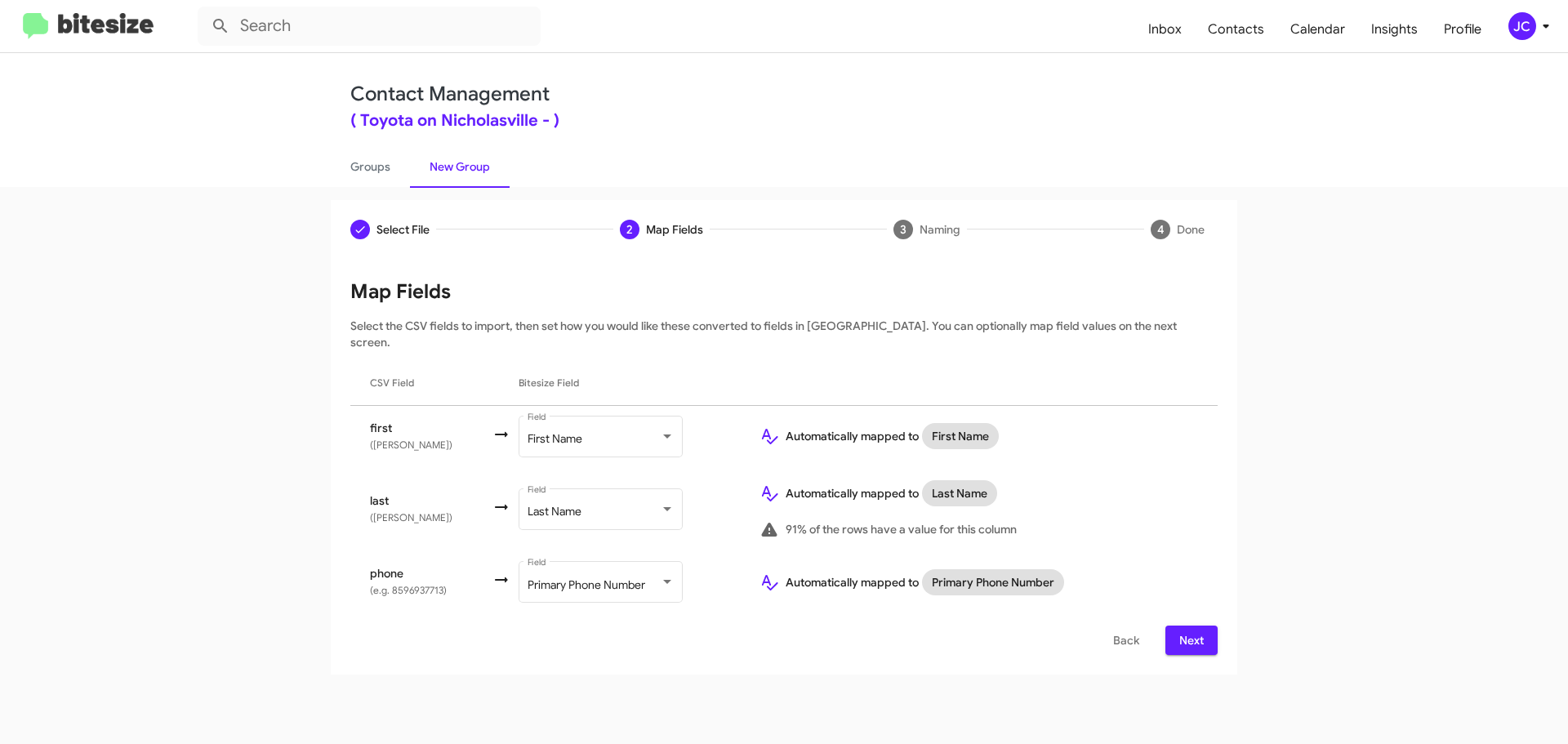
drag, startPoint x: 1189, startPoint y: 622, endPoint x: 1180, endPoint y: 622, distance: 9.0
click at [1189, 625] on span "Next" at bounding box center [1191, 640] width 26 height 30
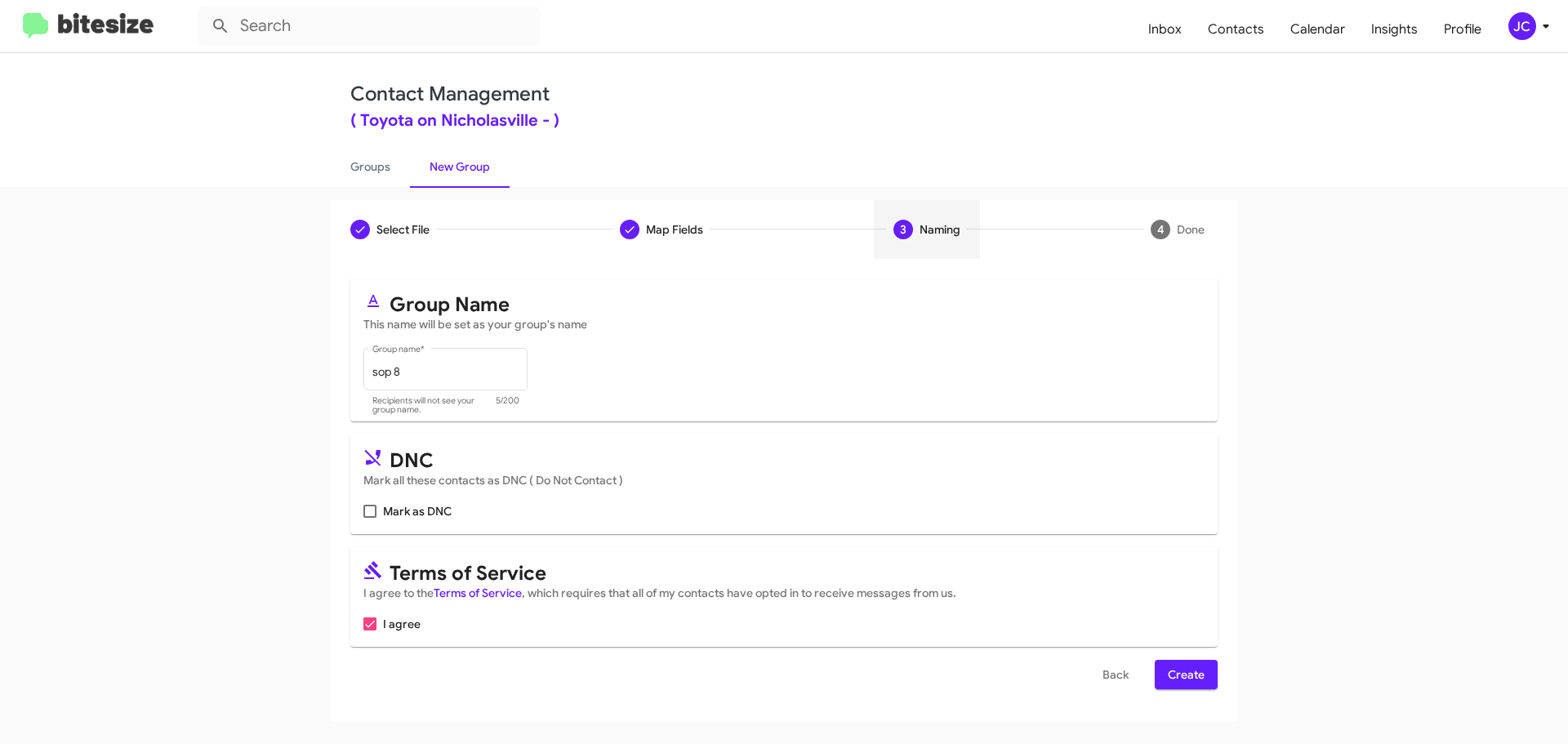
click at [1191, 675] on span "Create" at bounding box center [1185, 674] width 37 height 30
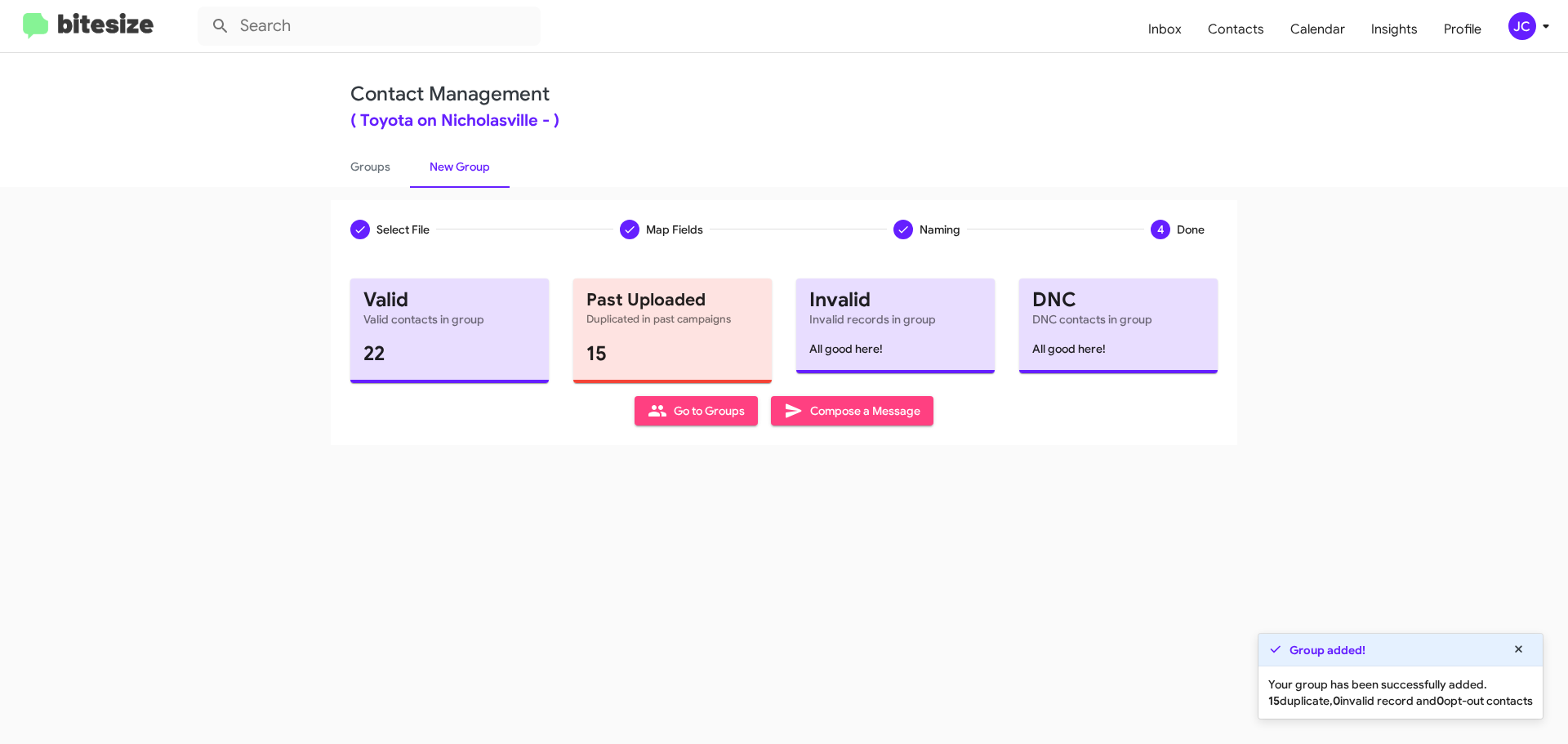
click at [846, 416] on span "Compose a Message" at bounding box center [852, 411] width 137 height 30
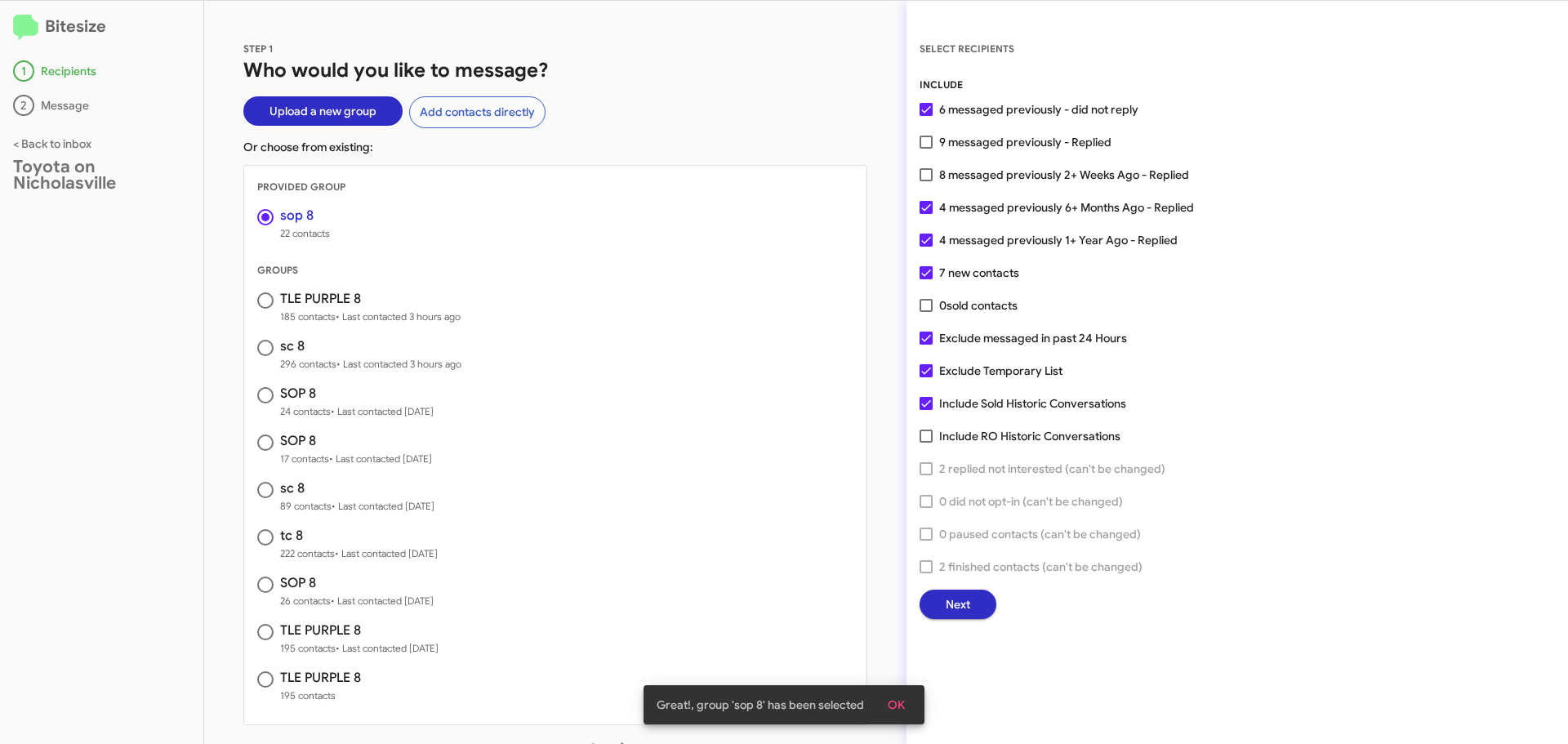
drag, startPoint x: 927, startPoint y: 341, endPoint x: 939, endPoint y: 428, distance: 87.8
click at [927, 341] on span at bounding box center [926, 338] width 13 height 13
click at [926, 344] on input "Exclude messaged in past 24 Hours" at bounding box center [926, 344] width 1 height 1
checkbox input "false"
click at [969, 607] on span "Next" at bounding box center [957, 604] width 24 height 30
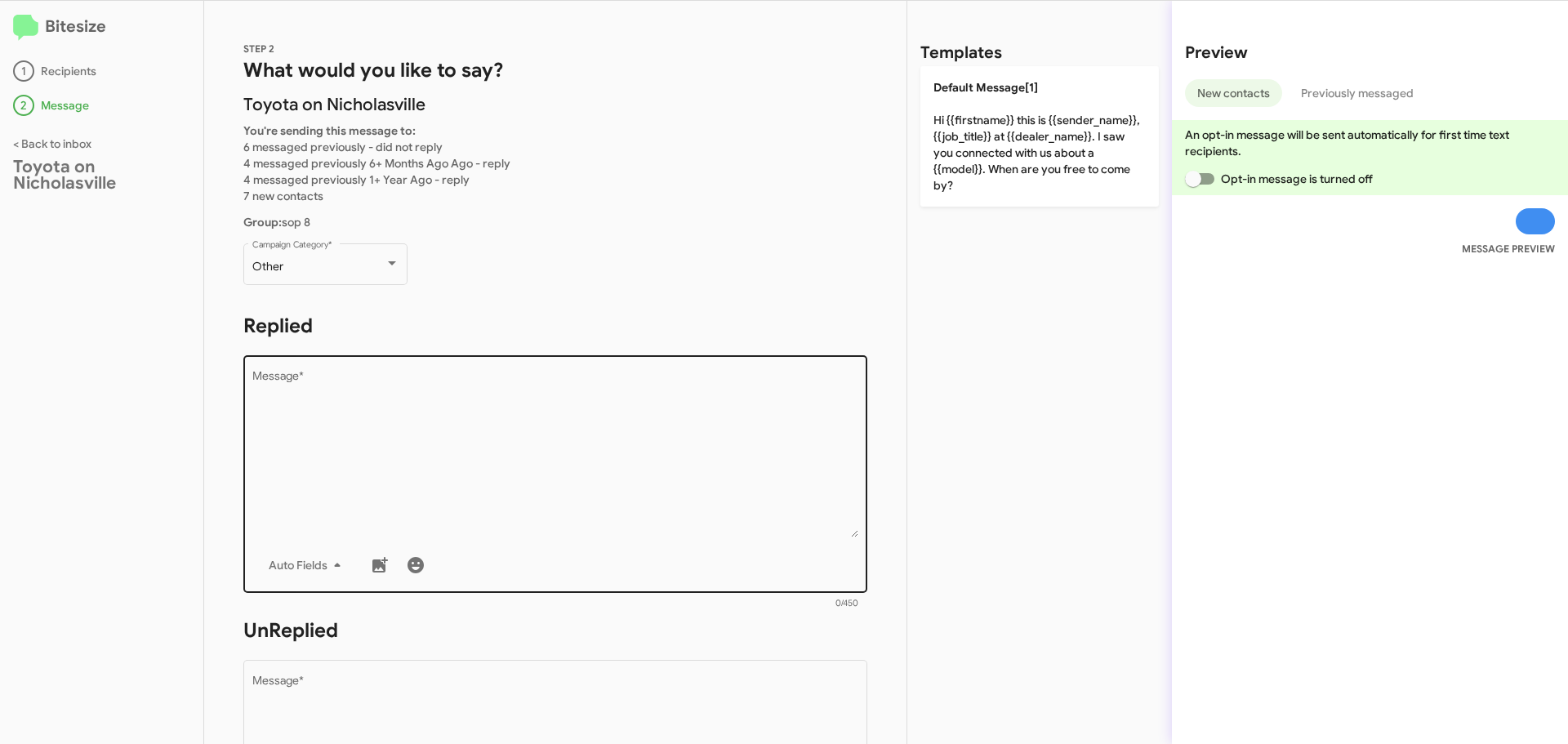
drag, startPoint x: 345, startPoint y: 412, endPoint x: 397, endPoint y: 357, distance: 75.7
click at [345, 412] on textarea "Message *" at bounding box center [555, 454] width 607 height 166
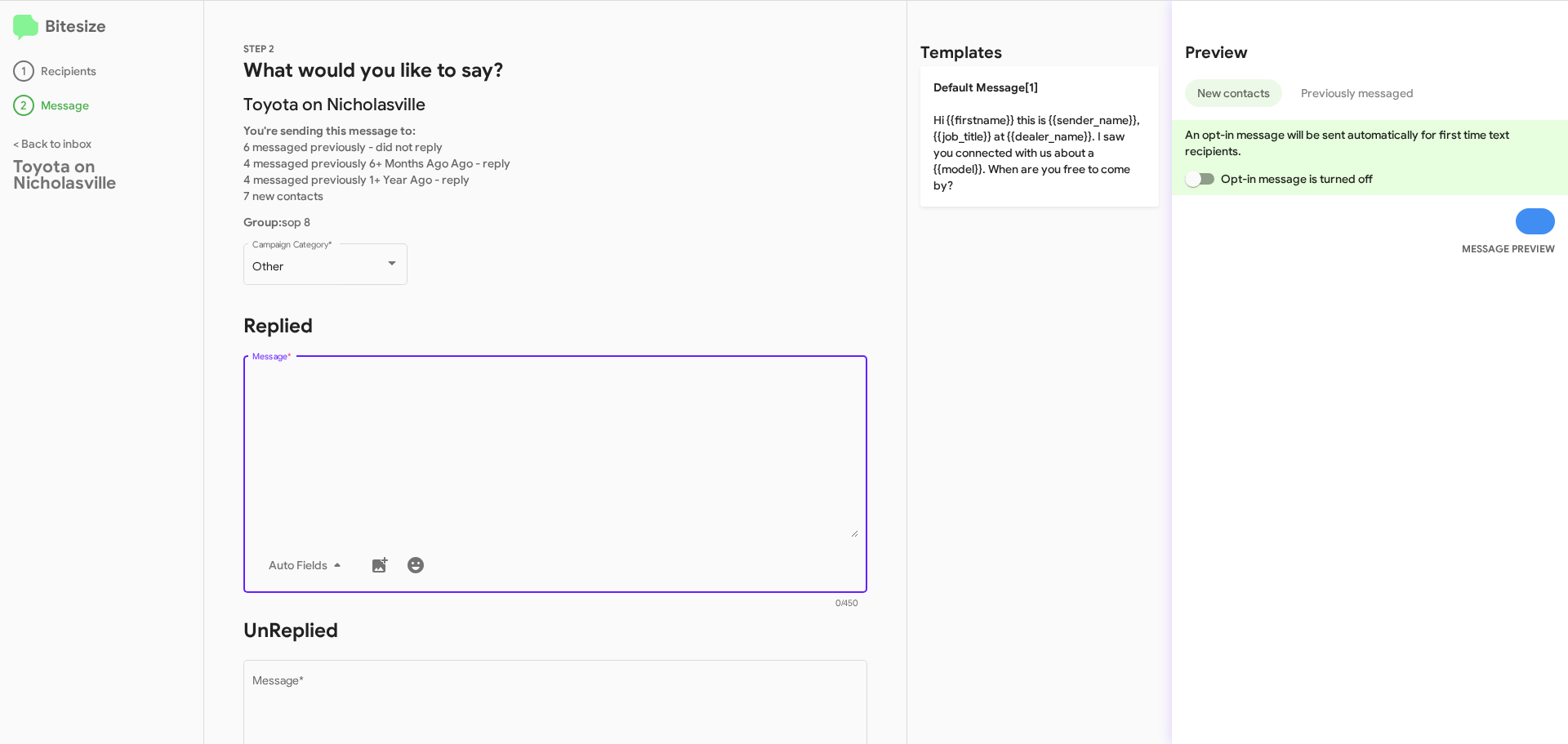
paste textarea "Hello {{firstname}}, this is Jessika with Toyota on Nicholasville. We received …"
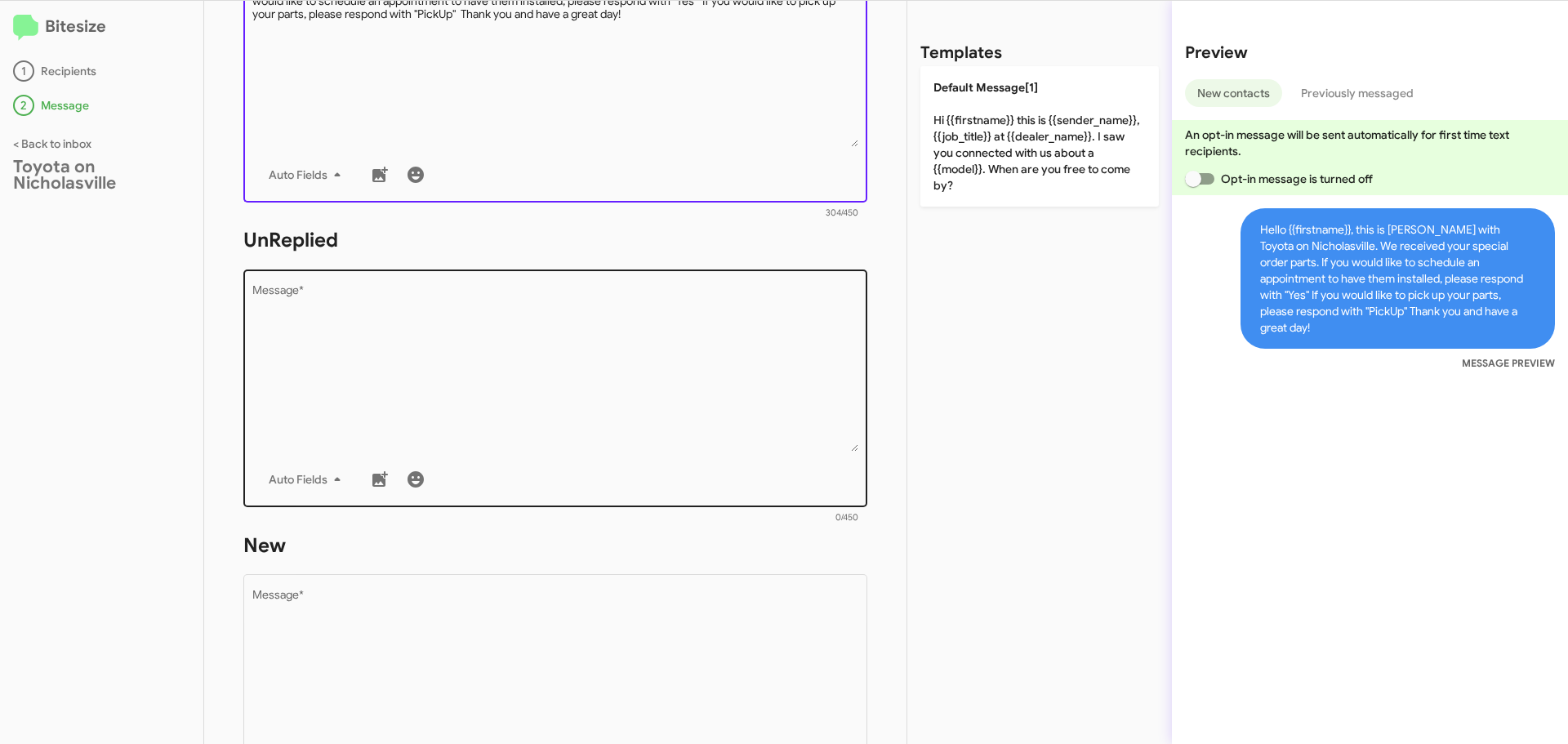
scroll to position [408, 0]
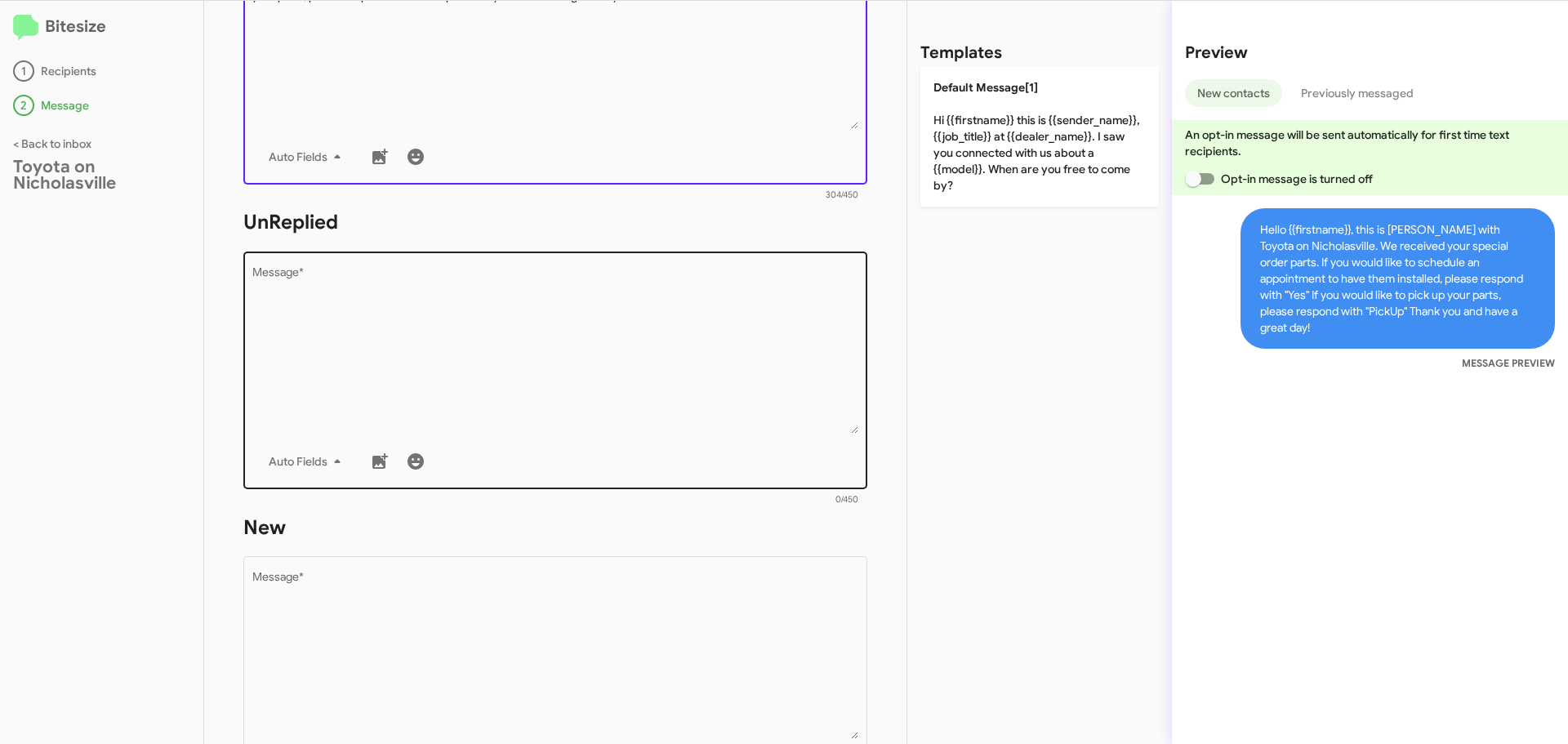
type textarea "Hello {{firstname}}, this is Jessika with Toyota on Nicholasville. We received …"
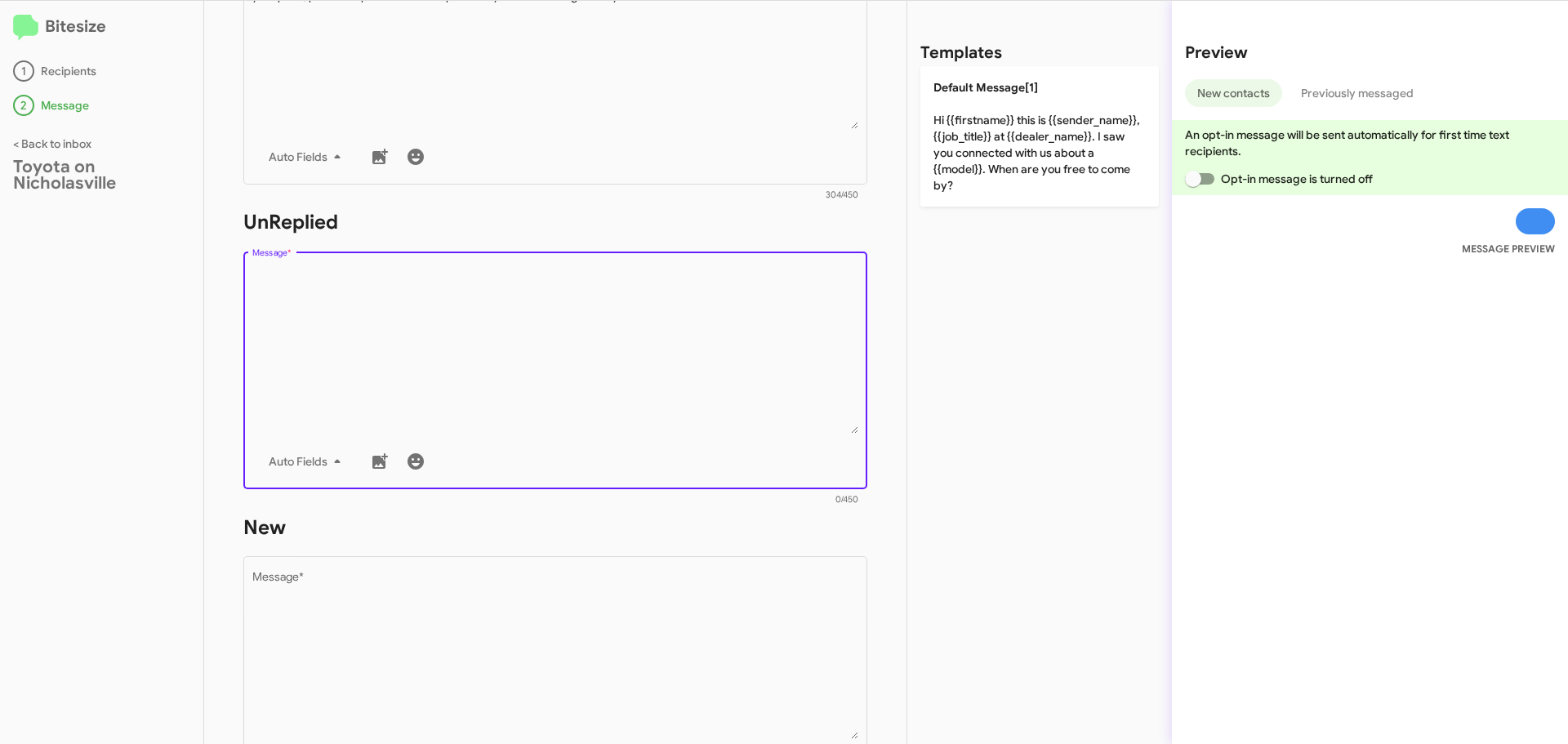
click at [441, 358] on textarea "Message *" at bounding box center [555, 350] width 607 height 166
paste textarea "Hello {{firstname}}, this is Jessika with Toyota on Nicholasville. We received …"
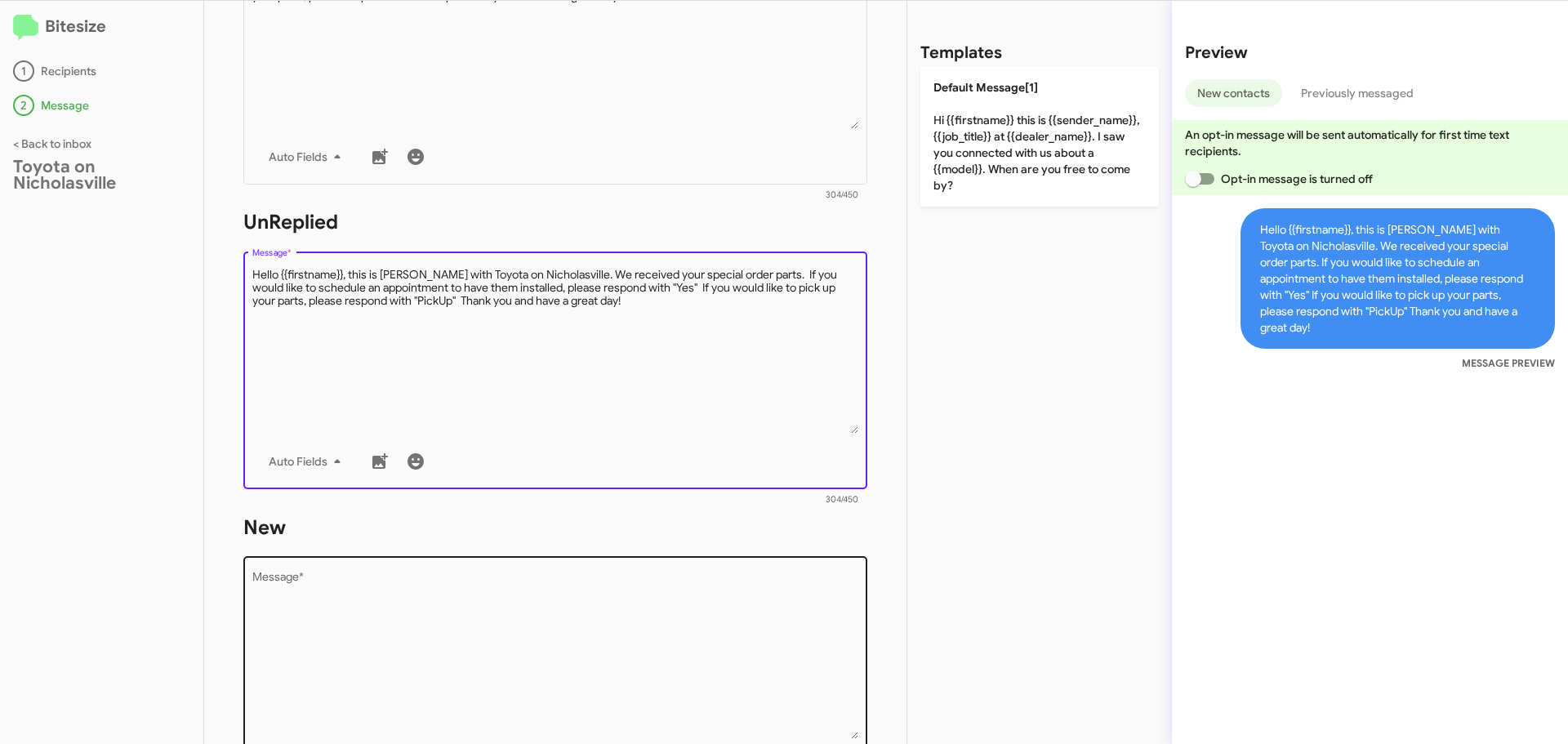
type textarea "Hello {{firstname}}, this is Jessika with Toyota on Nicholasville. We received …"
click at [342, 638] on textarea "Message *" at bounding box center [555, 655] width 607 height 166
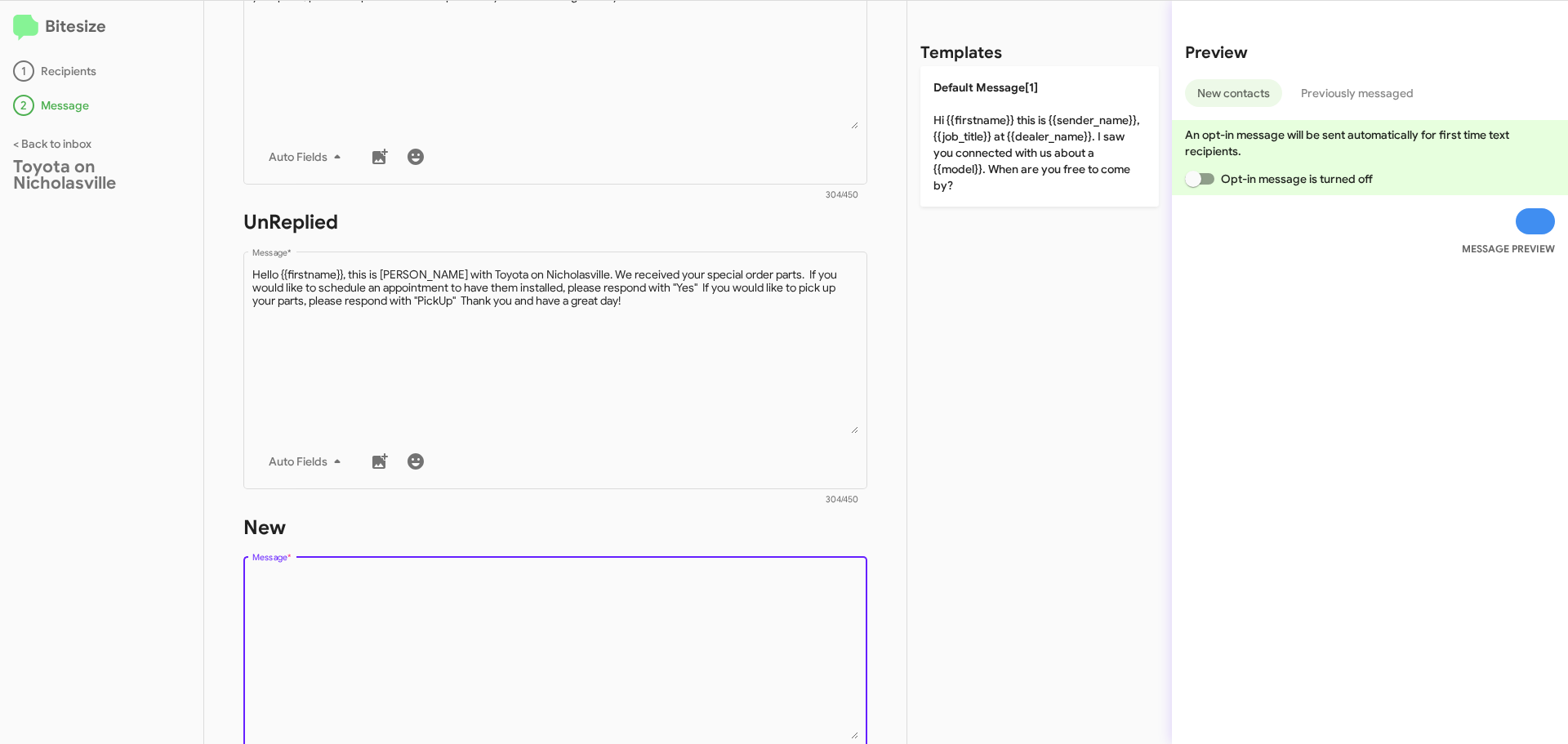
paste textarea "Hello {{firstname}}, this is Jessika with Toyota on Nicholasville. We received …"
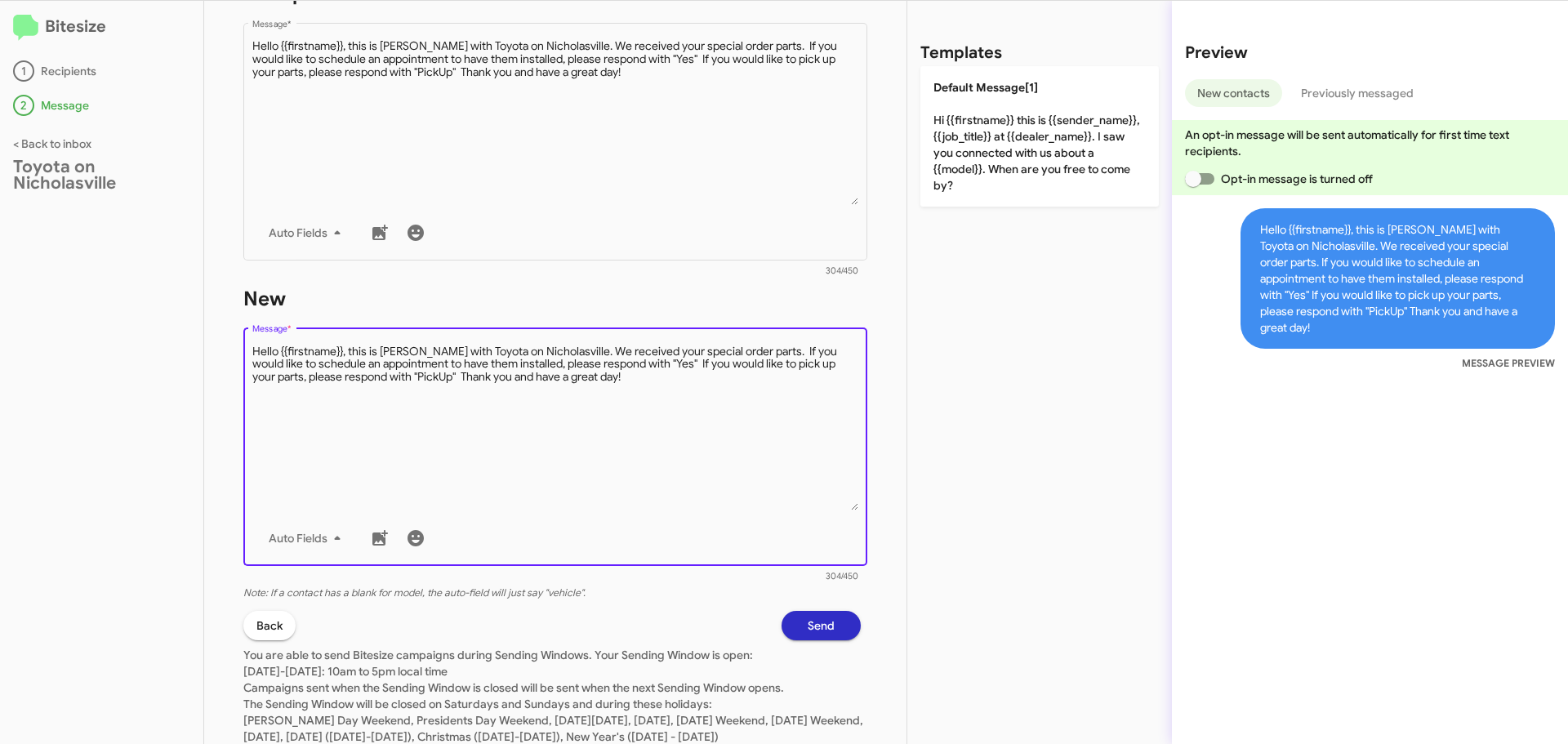
scroll to position [703, 0]
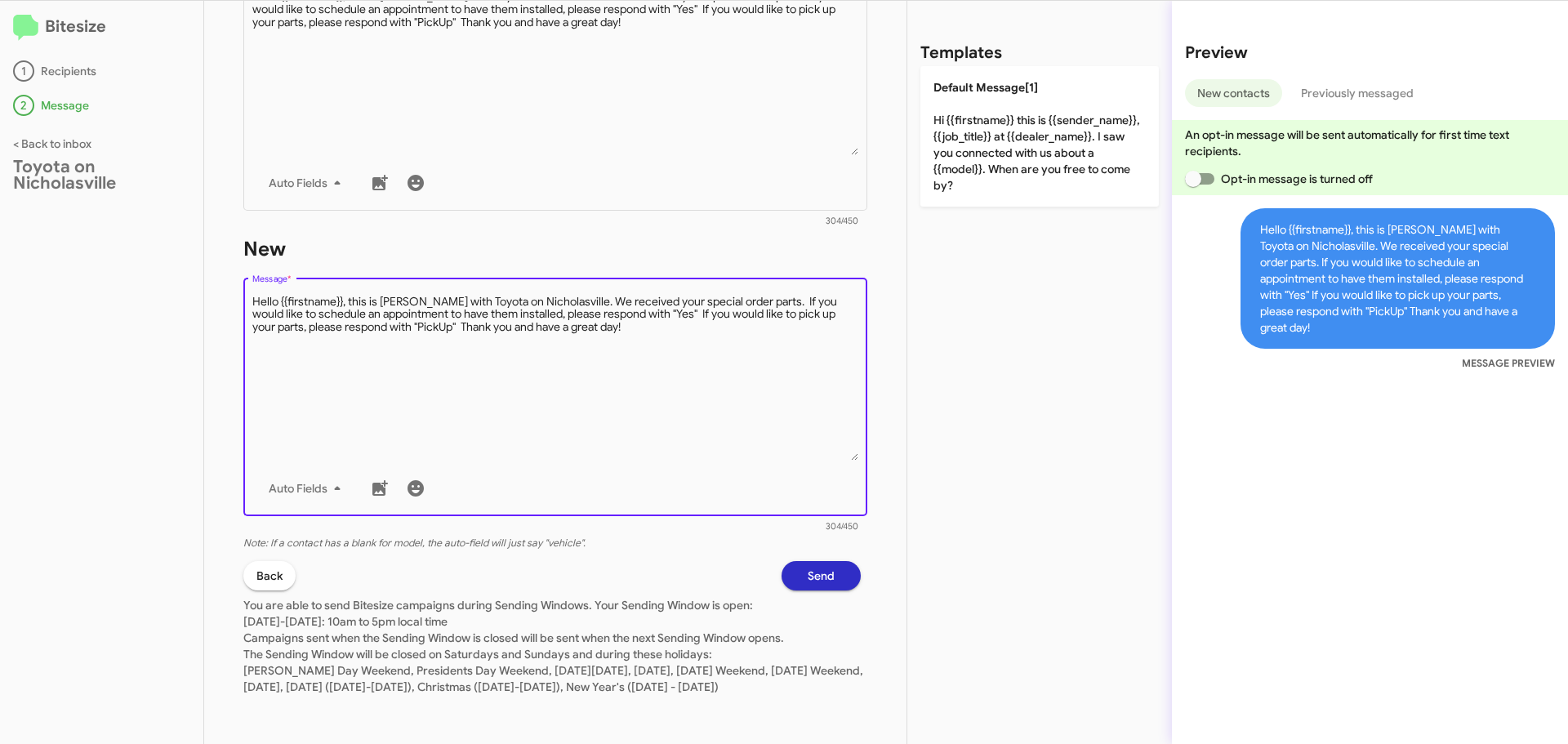
type textarea "Hello {{firstname}}, this is Jessika with Toyota on Nicholasville. We received …"
click at [837, 563] on button "Send" at bounding box center [821, 575] width 79 height 30
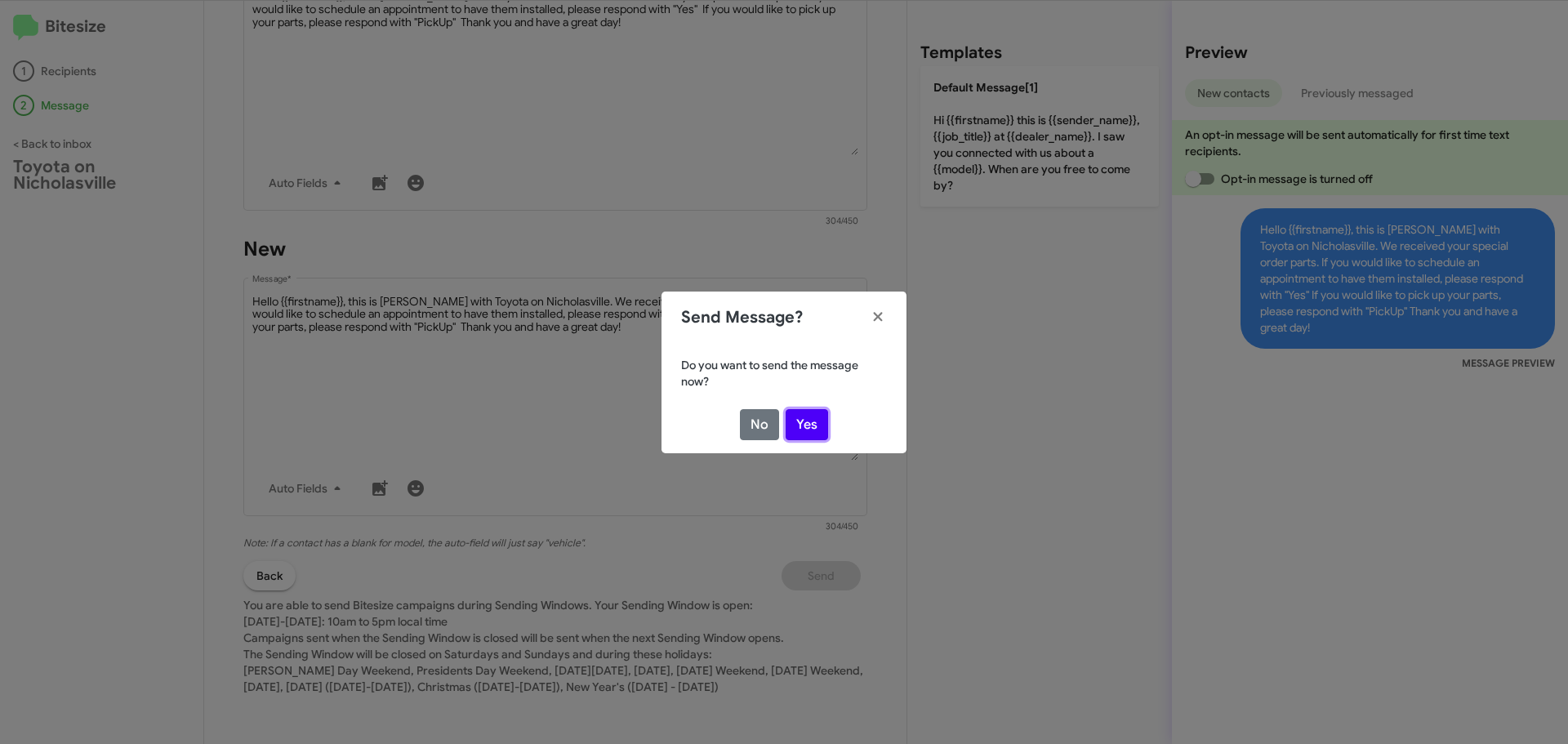
click at [814, 434] on button "Yes" at bounding box center [806, 424] width 42 height 31
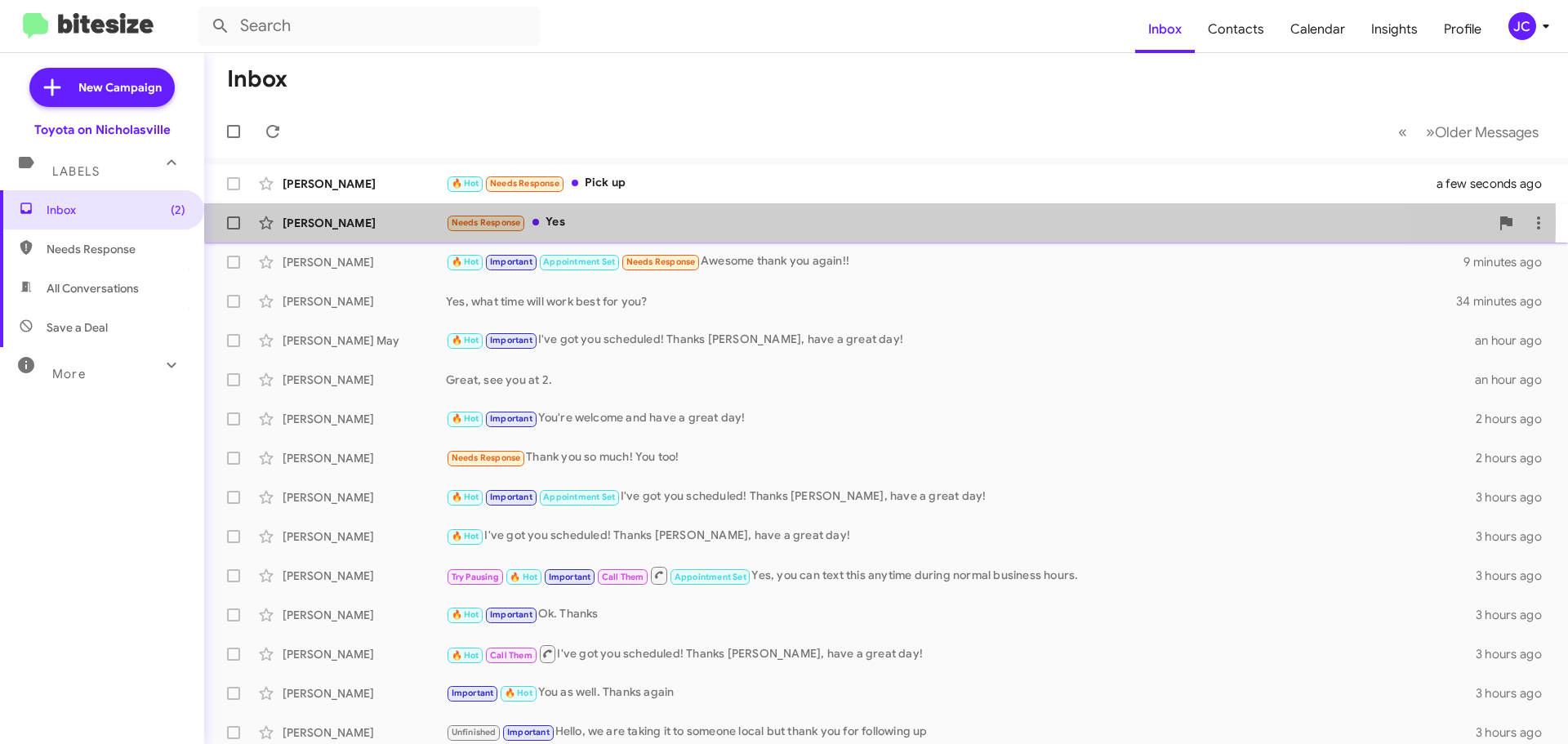
click at [341, 217] on div "[PERSON_NAME]" at bounding box center [364, 223] width 164 height 16
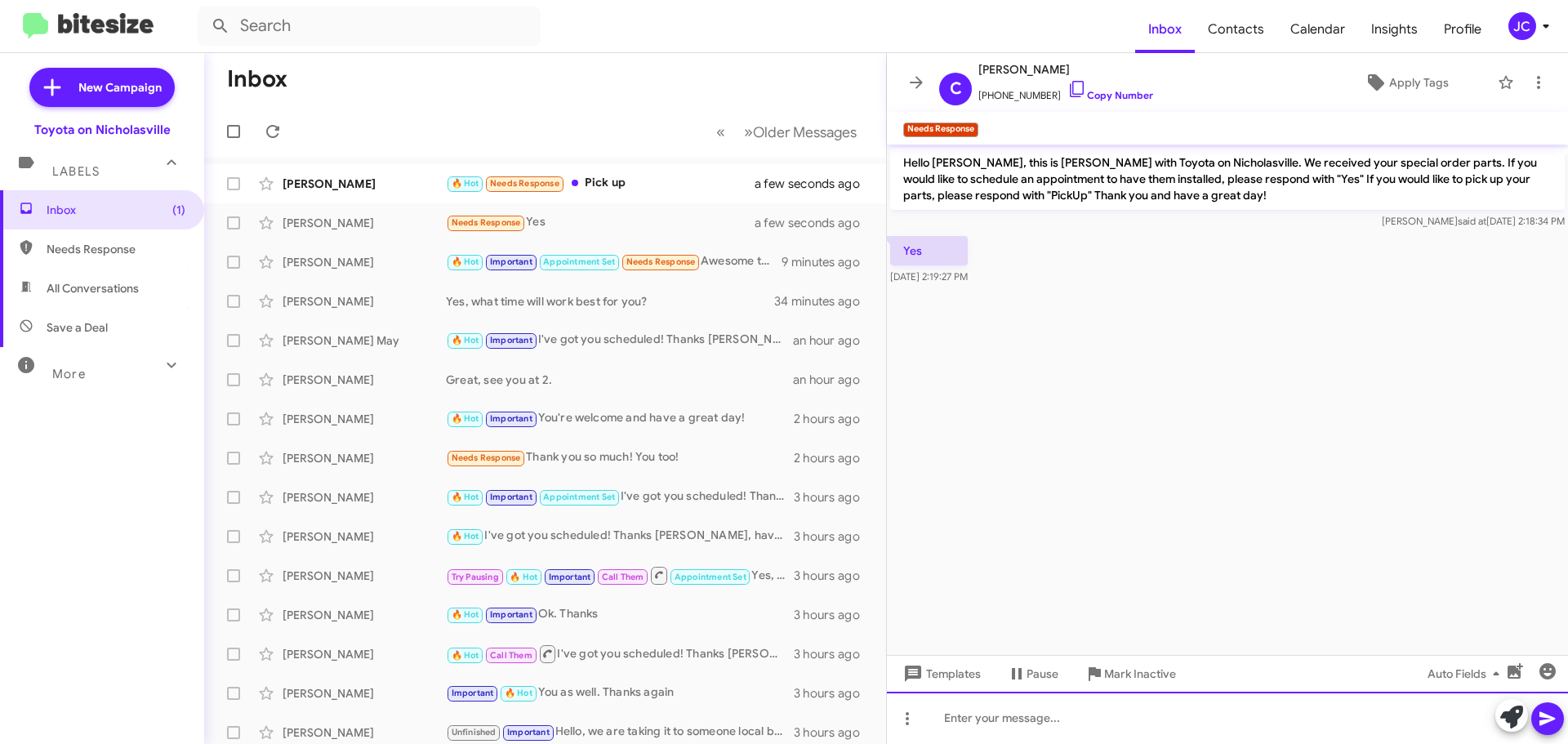
click at [1073, 740] on div at bounding box center [1227, 718] width 681 height 52
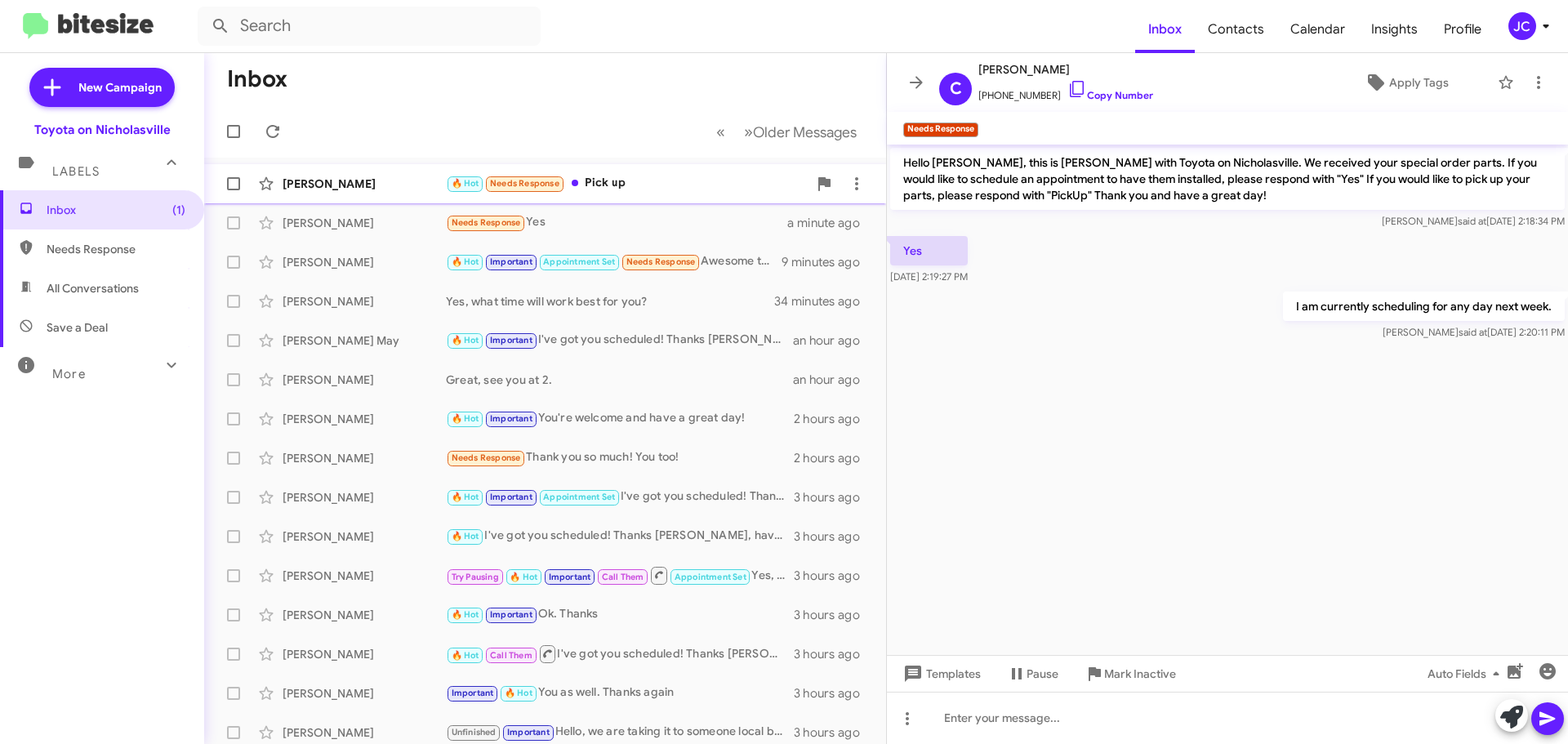
click at [362, 194] on div "Perry Lois 🔥 Hot Needs Response Pick up a few seconds ago" at bounding box center [545, 183] width 656 height 32
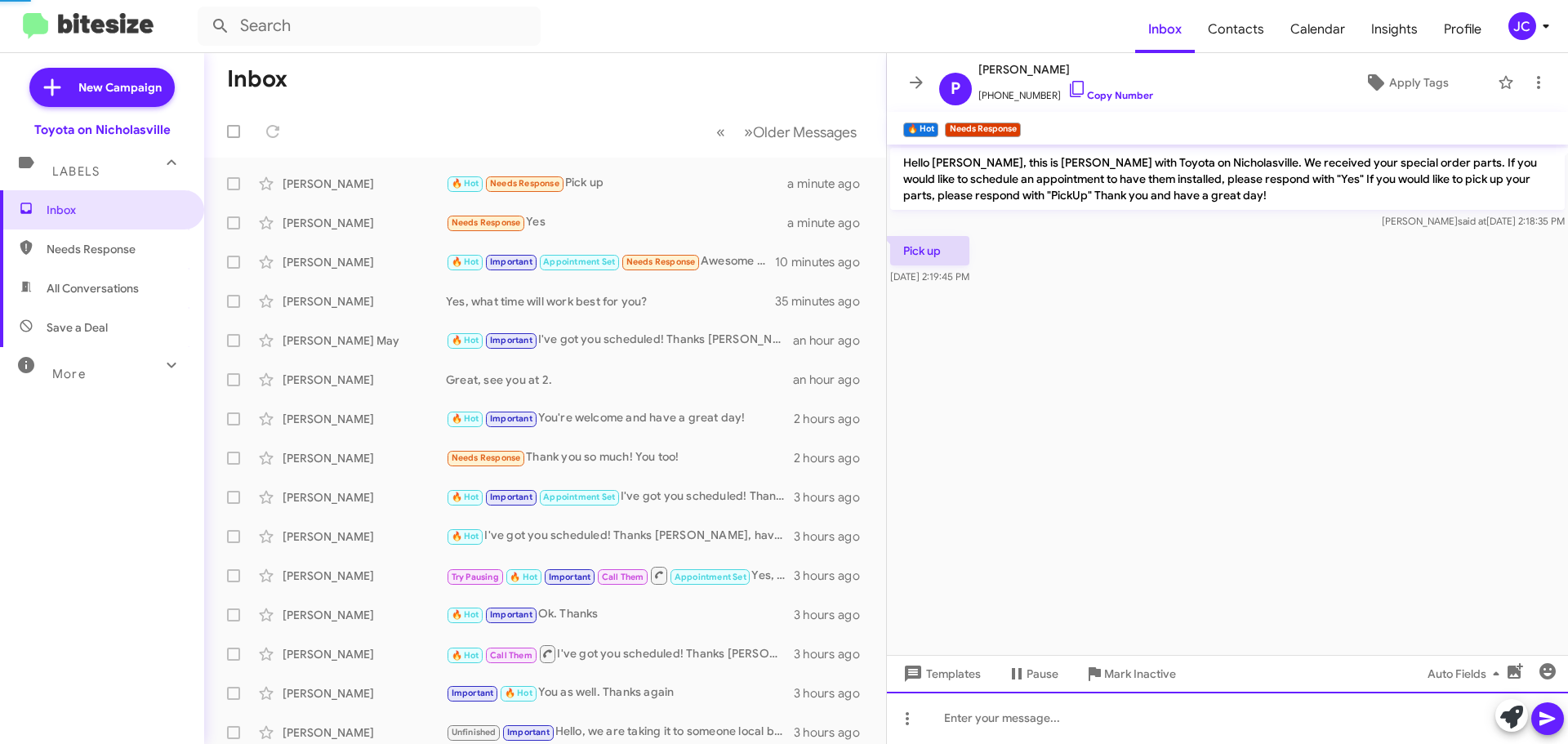
click at [988, 712] on div at bounding box center [1227, 718] width 681 height 52
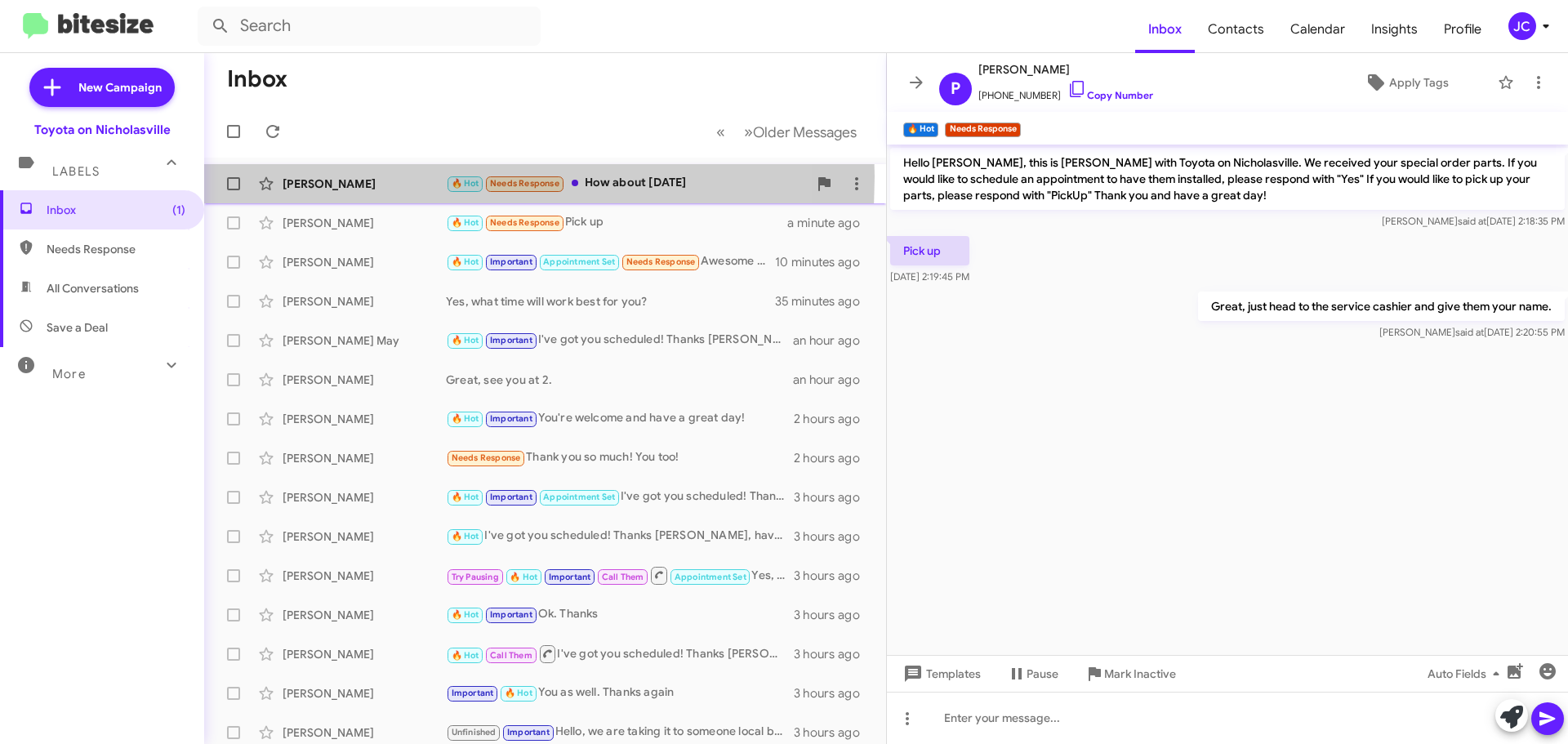
click at [324, 176] on div "[PERSON_NAME]" at bounding box center [364, 183] width 164 height 16
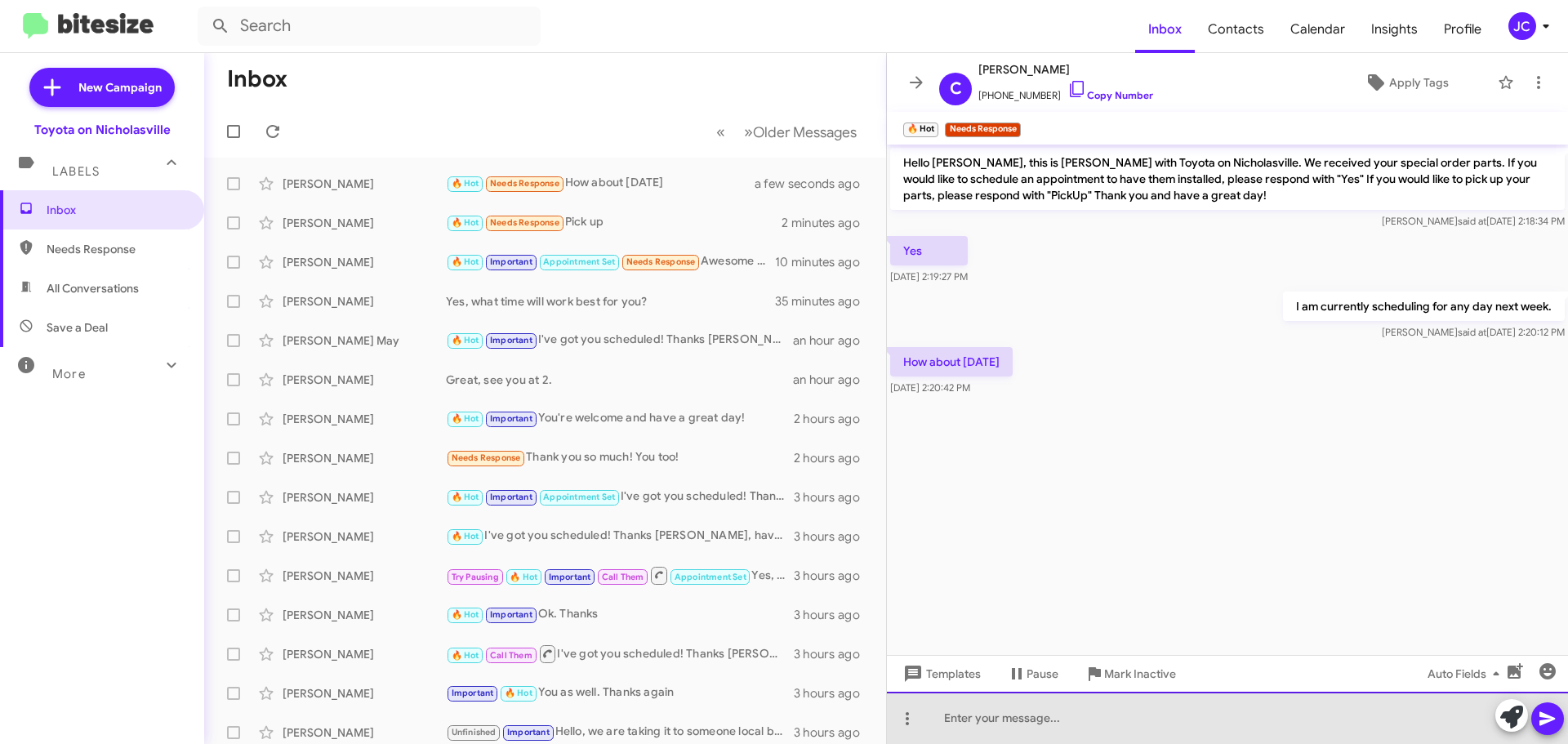
click at [1121, 720] on div at bounding box center [1227, 718] width 681 height 52
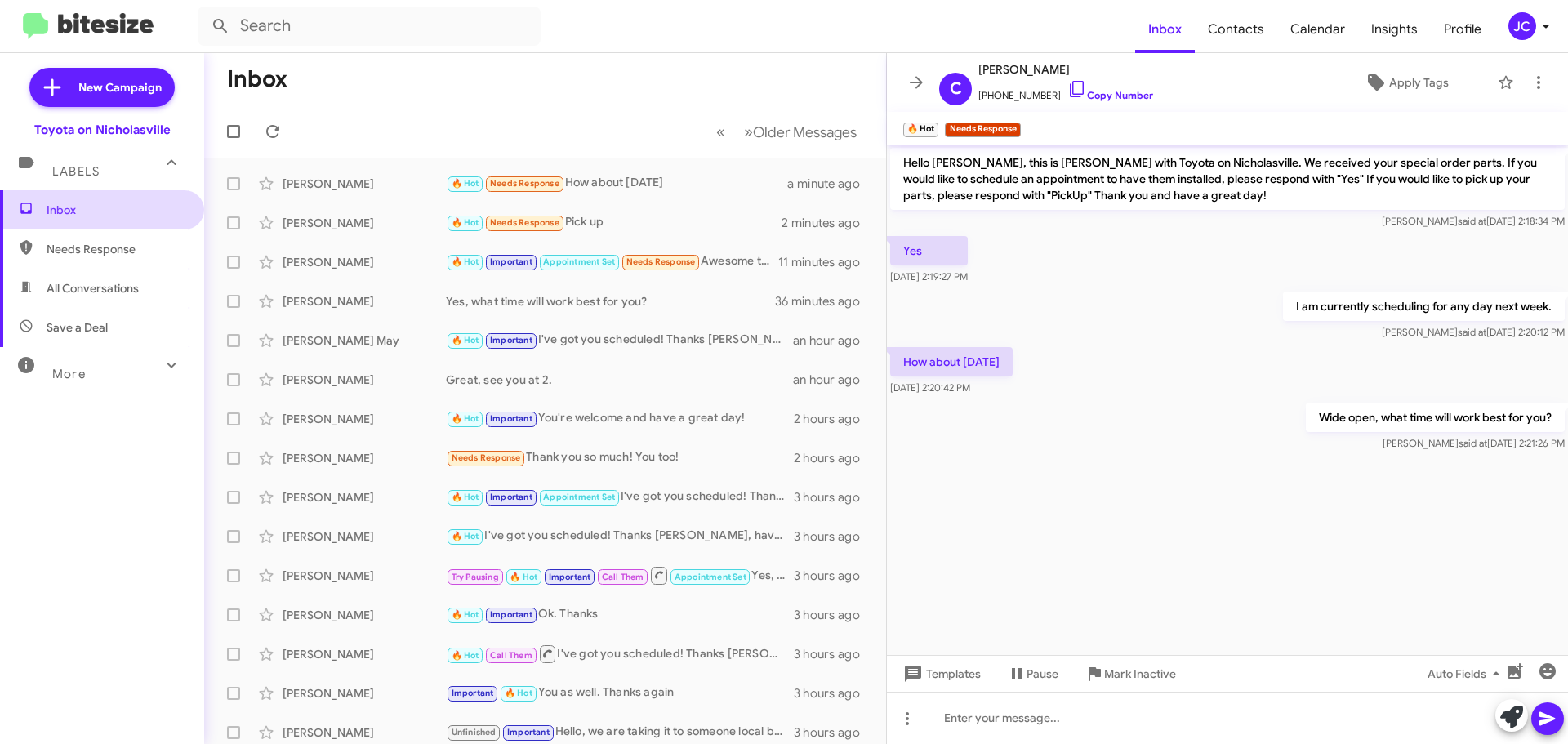
click at [103, 215] on span "Inbox" at bounding box center [116, 209] width 138 height 16
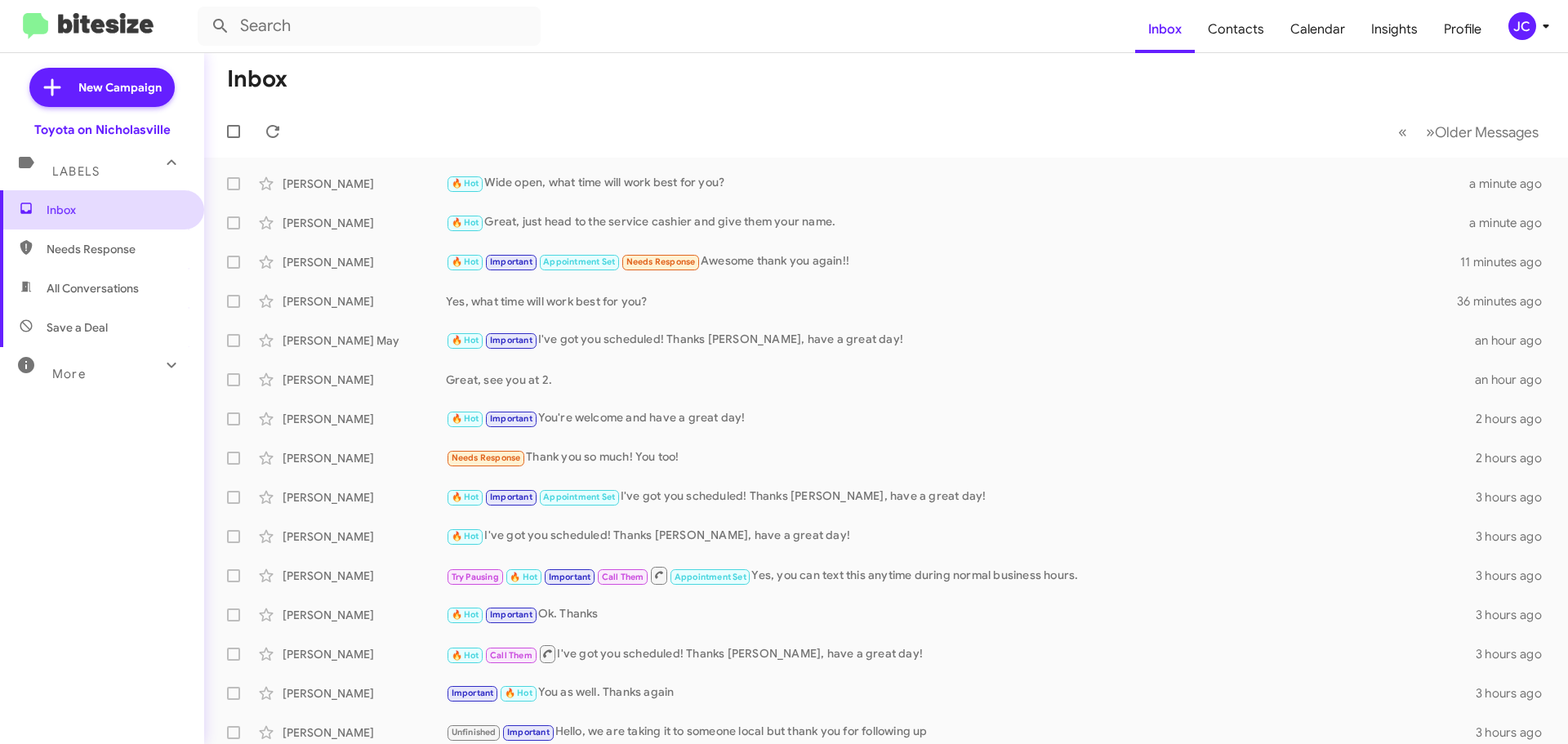
click at [96, 210] on span "Inbox" at bounding box center [116, 209] width 138 height 16
drag, startPoint x: 331, startPoint y: 186, endPoint x: 235, endPoint y: 186, distance: 96.0
click at [331, 186] on div "[PERSON_NAME]" at bounding box center [364, 183] width 164 height 16
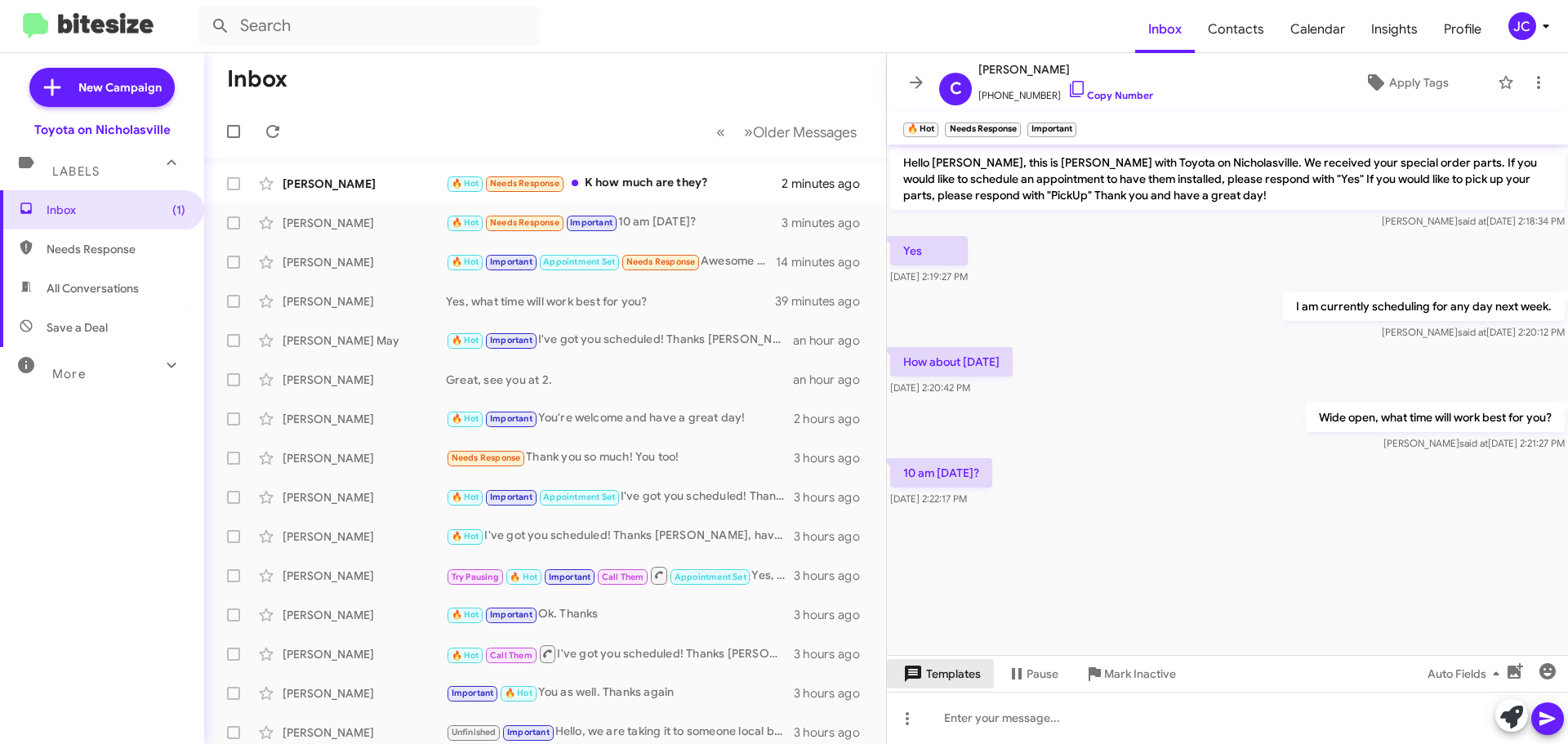
click at [961, 675] on span "Templates" at bounding box center [940, 673] width 81 height 30
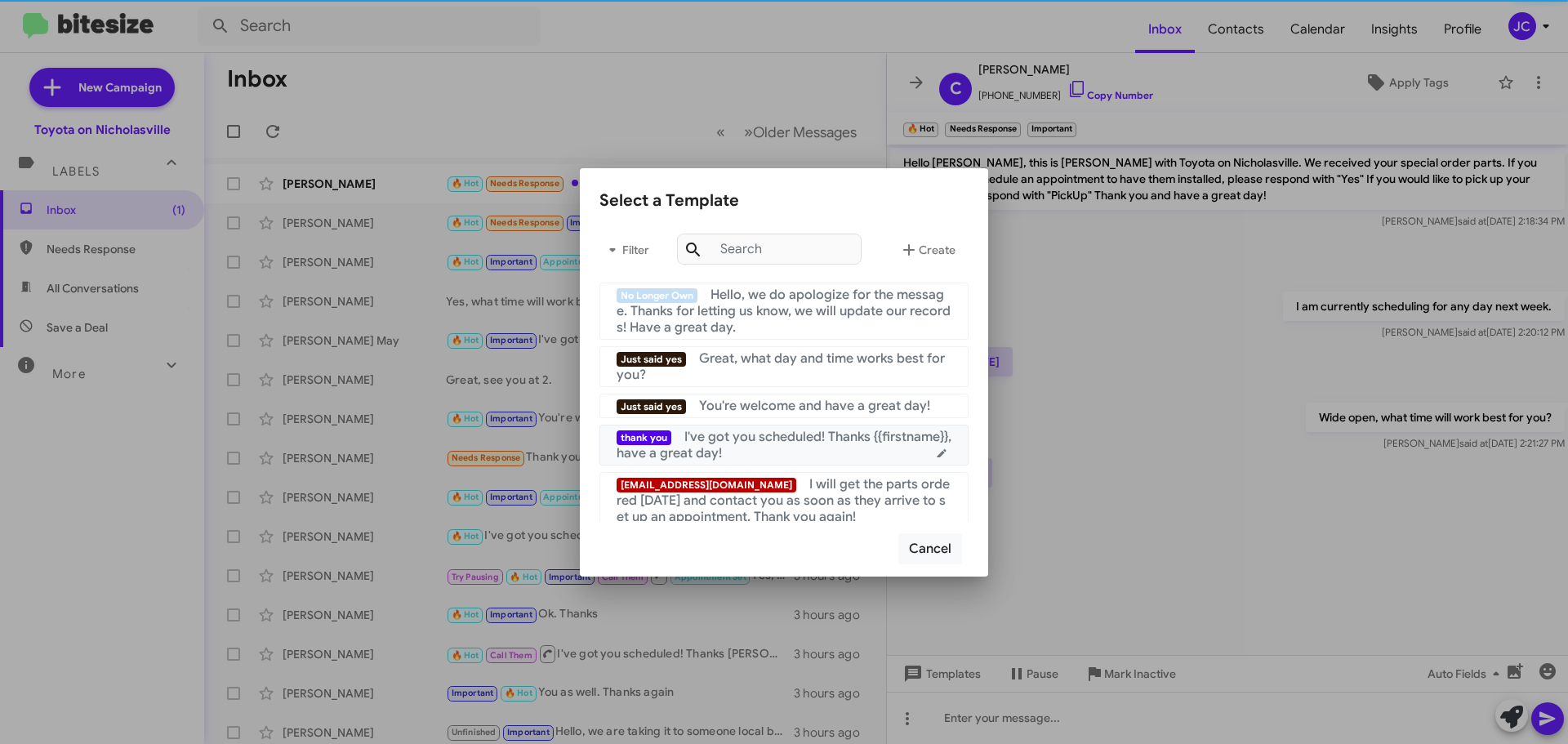
click at [747, 449] on div "thank you I've got you scheduled! Thanks {{firstname}}, have a great day!" at bounding box center [784, 445] width 335 height 32
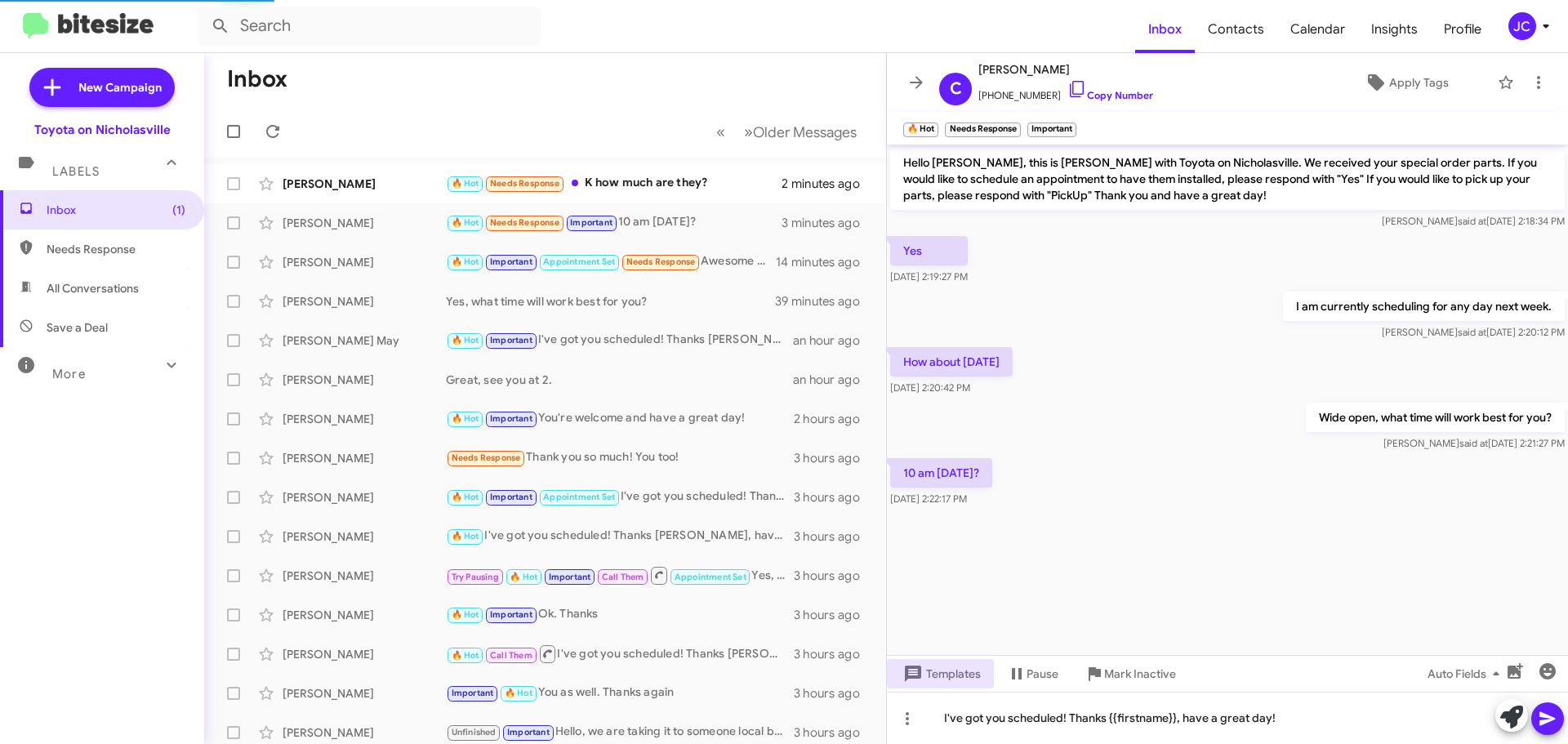
click at [1543, 720] on icon at bounding box center [1546, 718] width 15 height 13
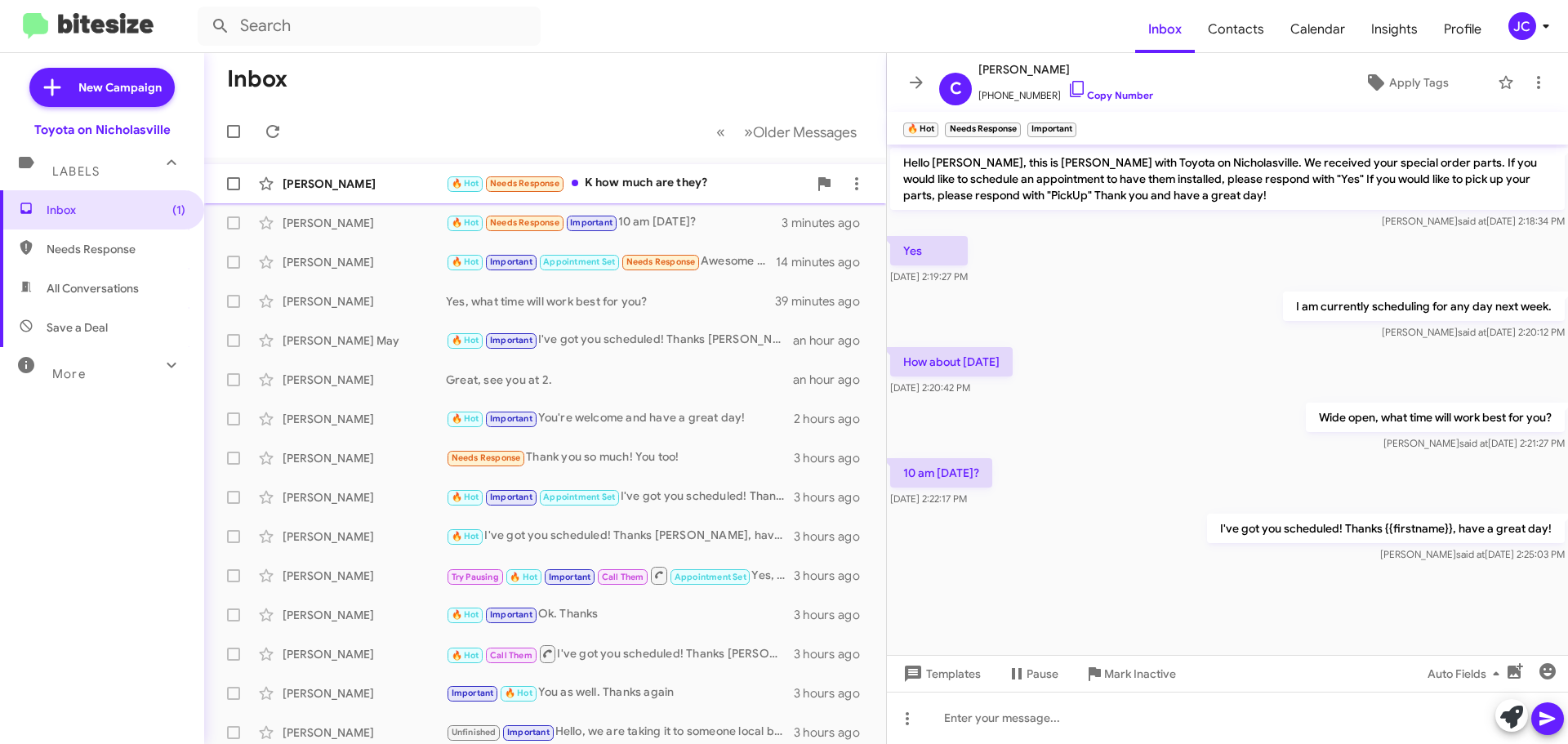
click at [310, 192] on div "Perry Lois 🔥 Hot Needs Response K how much are they? 2 minutes ago" at bounding box center [545, 183] width 656 height 32
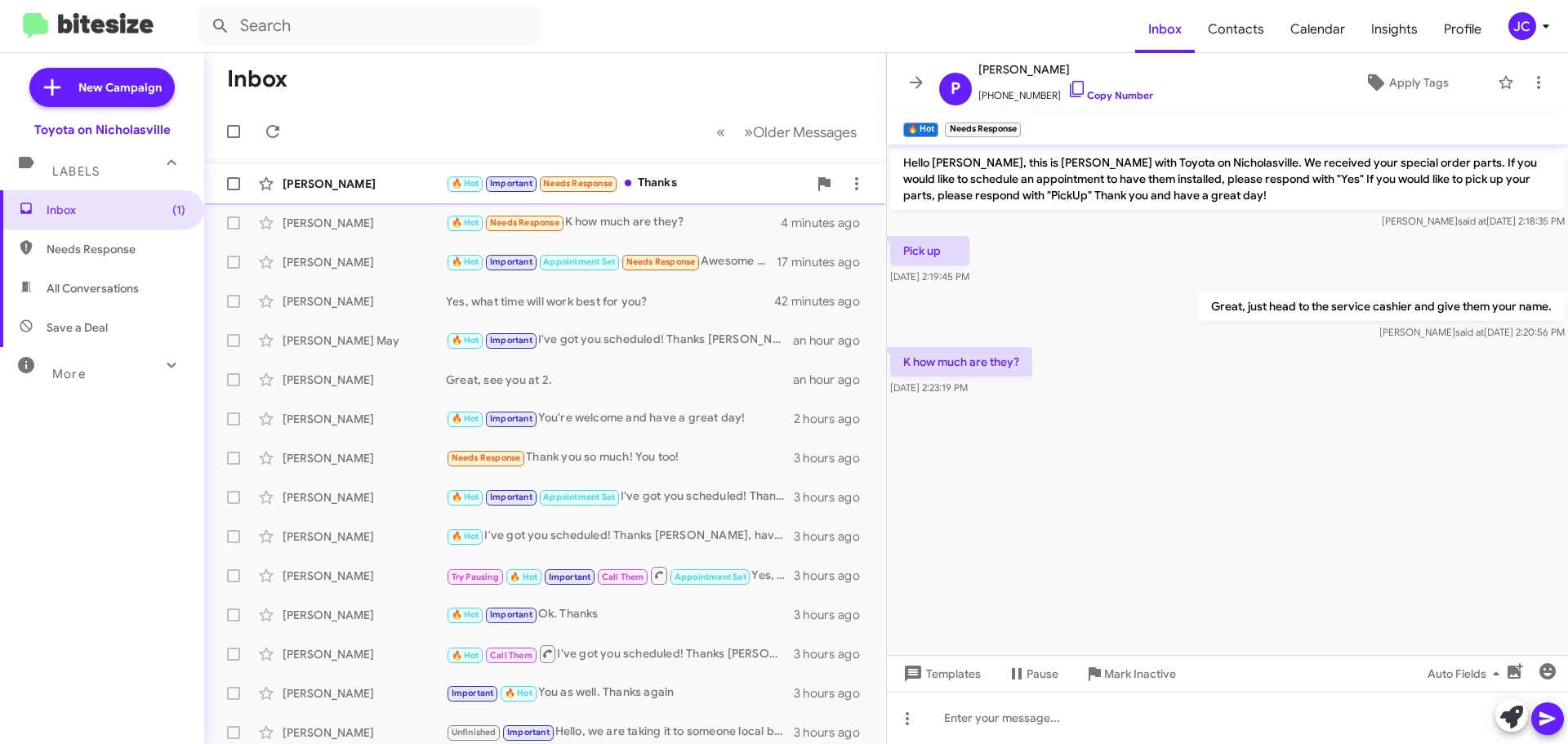
click at [338, 184] on div "[PERSON_NAME]" at bounding box center [364, 183] width 164 height 16
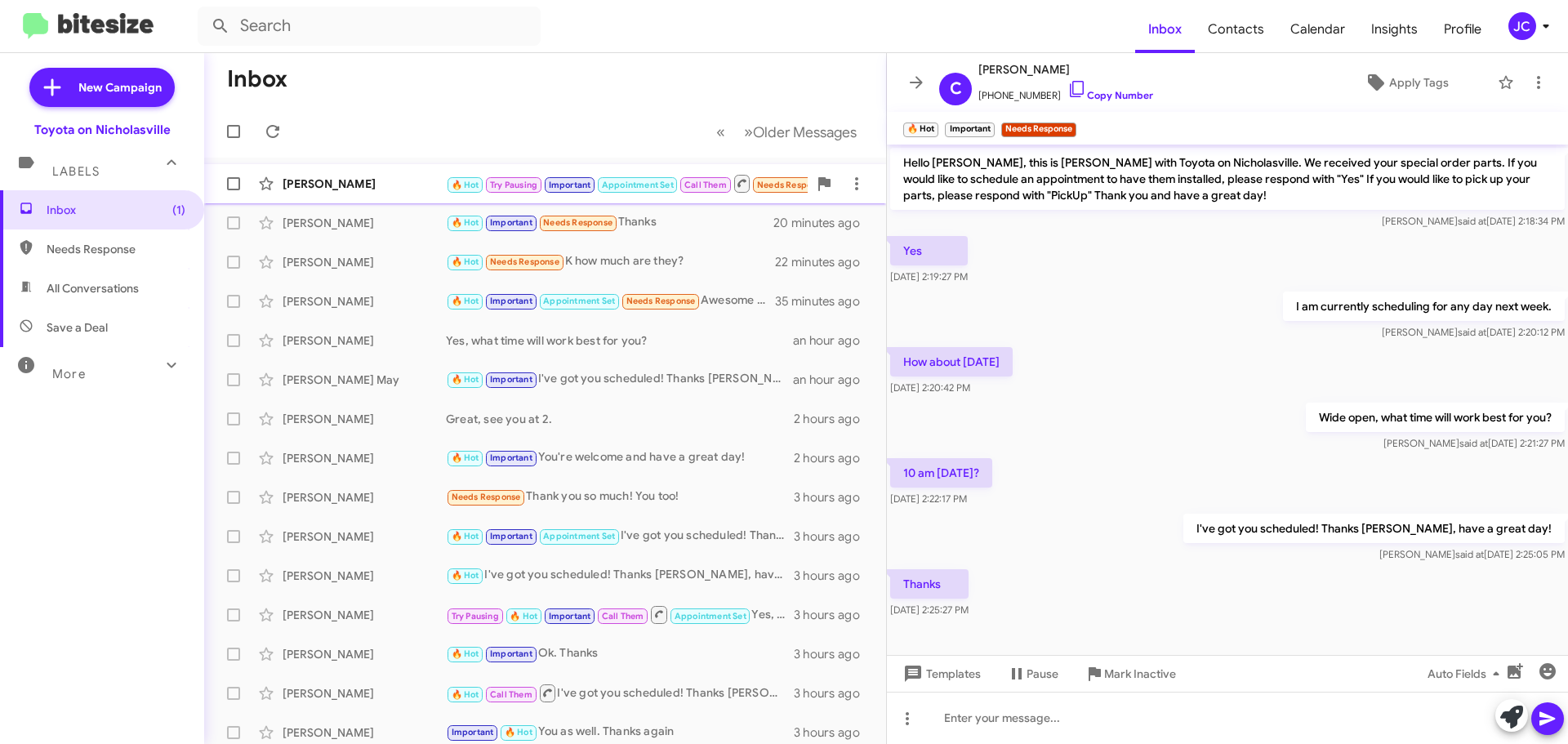
click at [350, 178] on div "[PERSON_NAME]" at bounding box center [364, 183] width 164 height 16
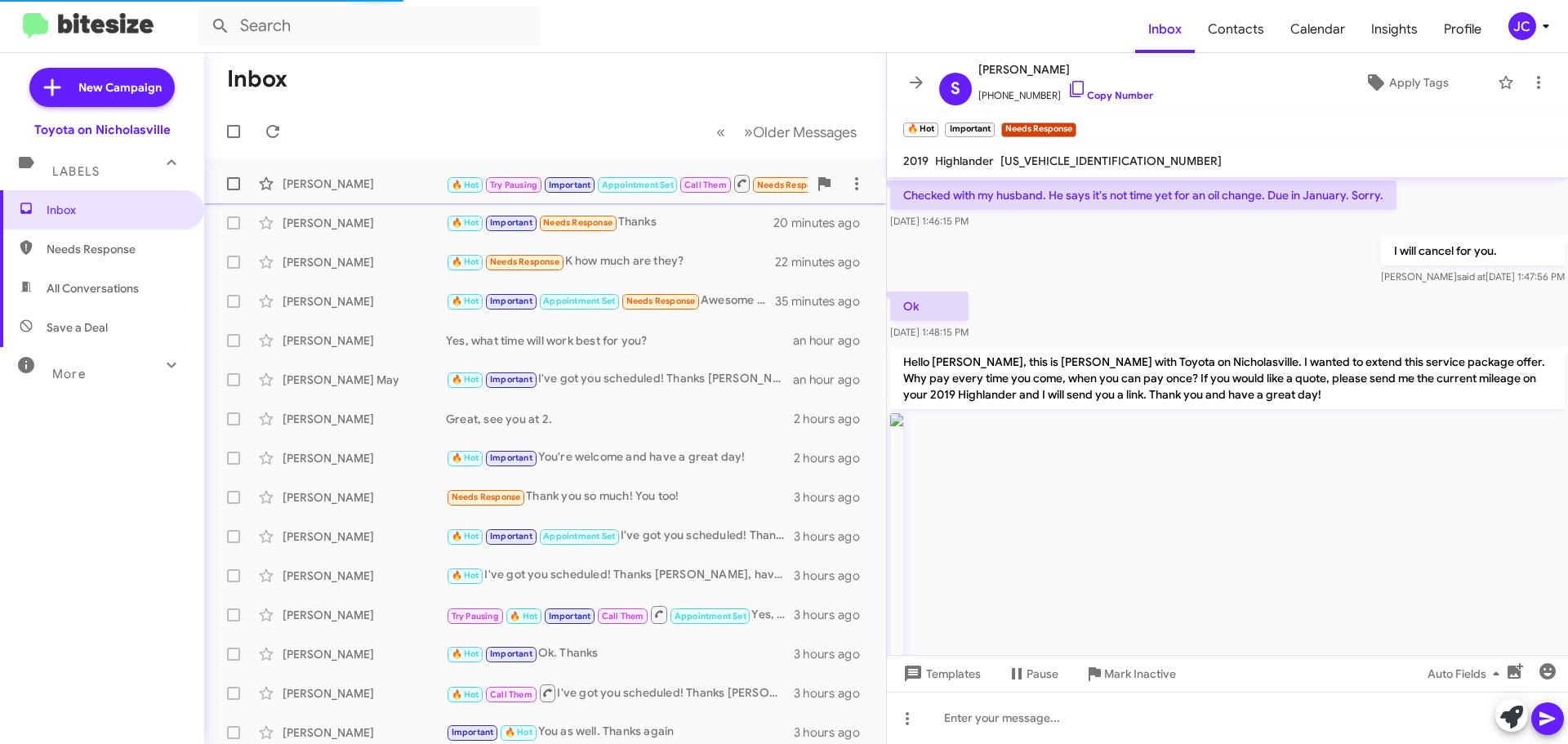
scroll to position [1877, 0]
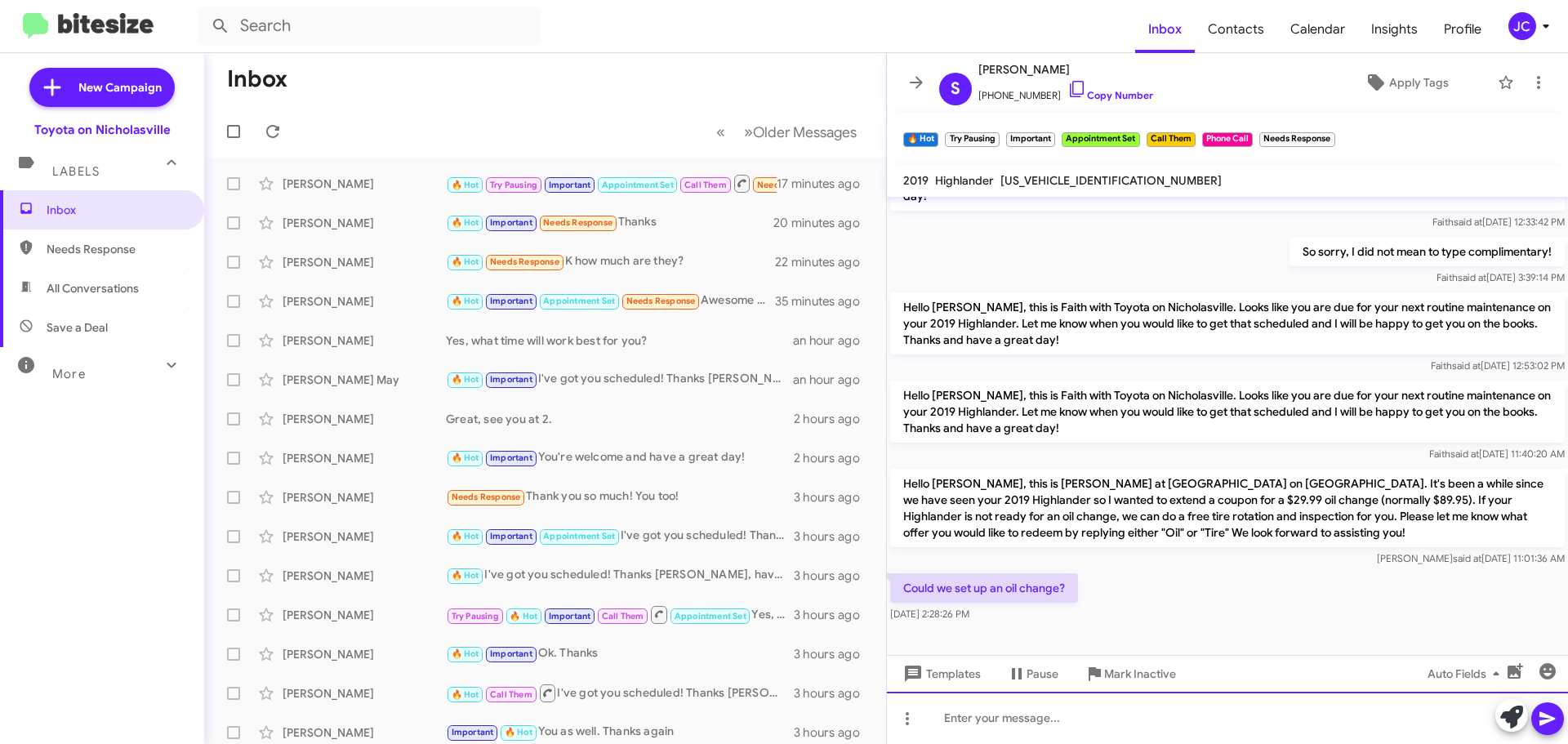
click at [943, 716] on div at bounding box center [1227, 718] width 681 height 52
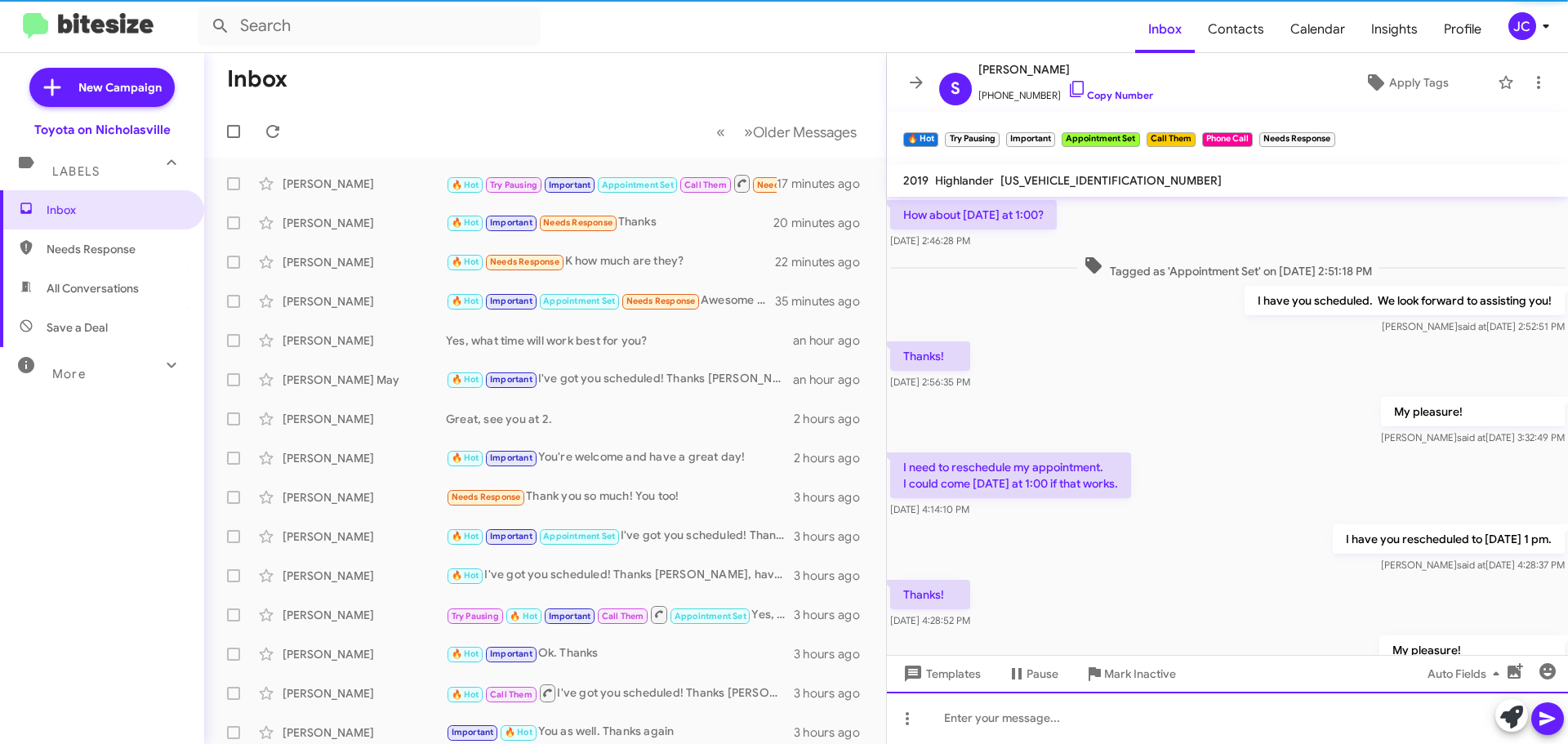
scroll to position [82, 0]
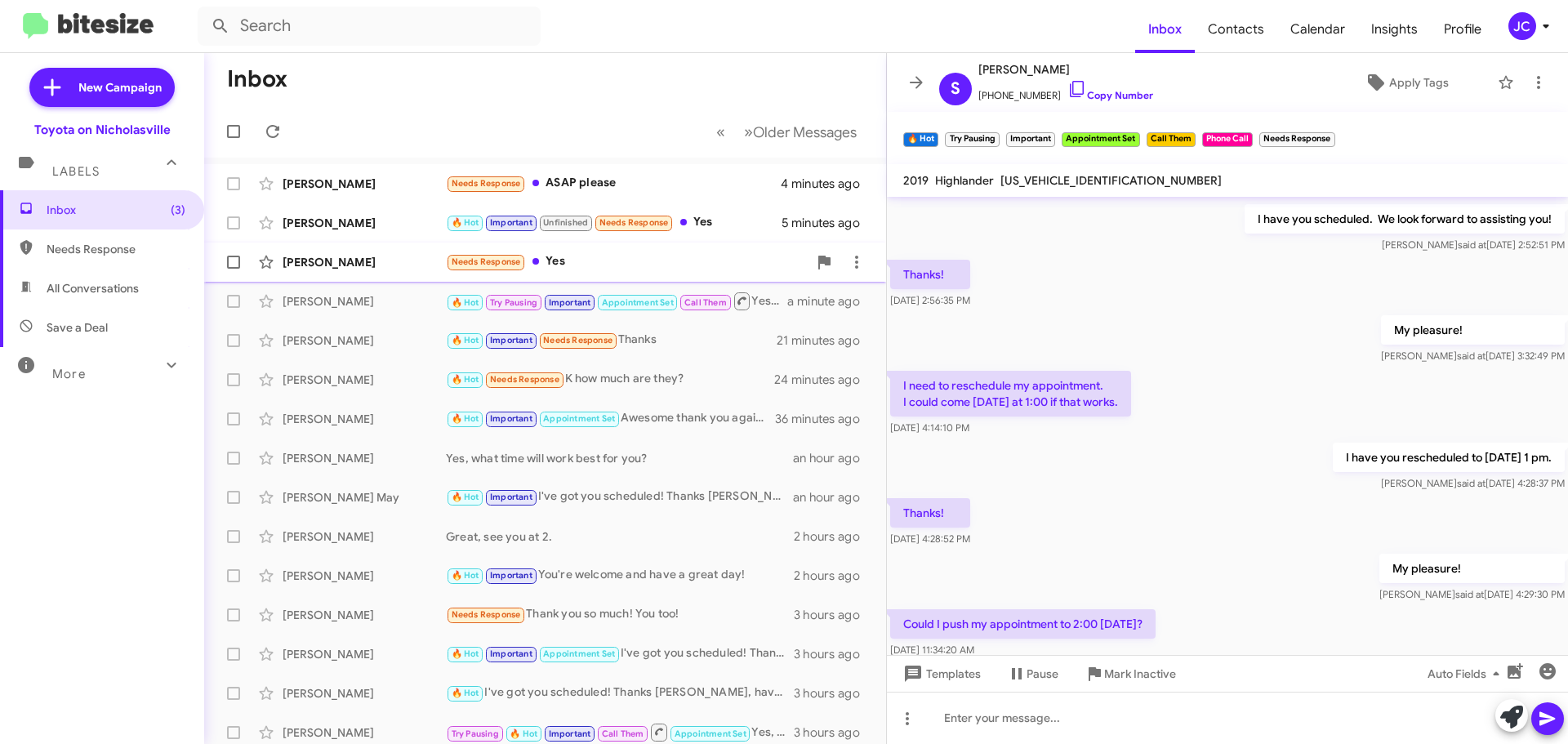
click at [365, 256] on div "[PERSON_NAME]" at bounding box center [364, 262] width 164 height 16
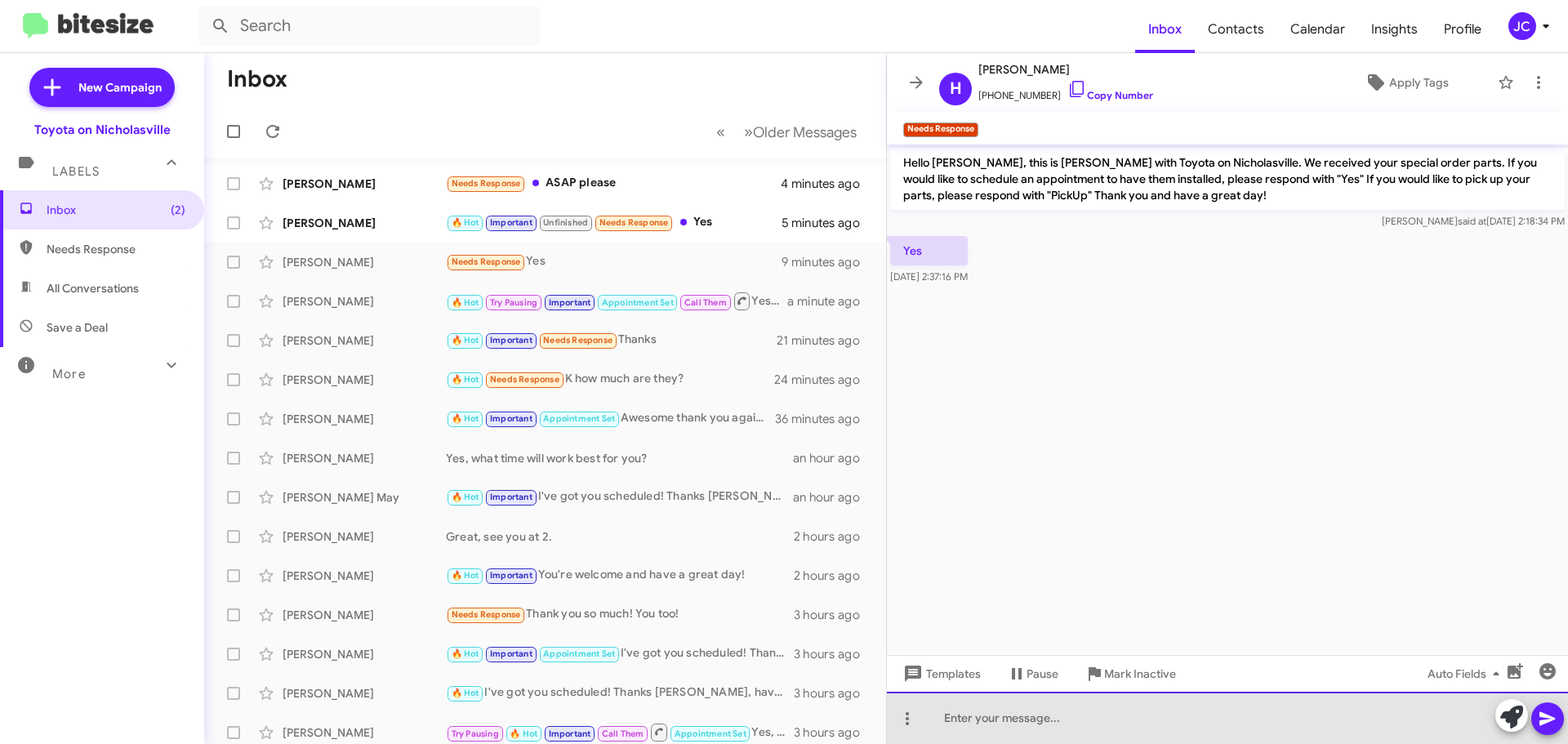
click at [968, 711] on div at bounding box center [1227, 718] width 681 height 52
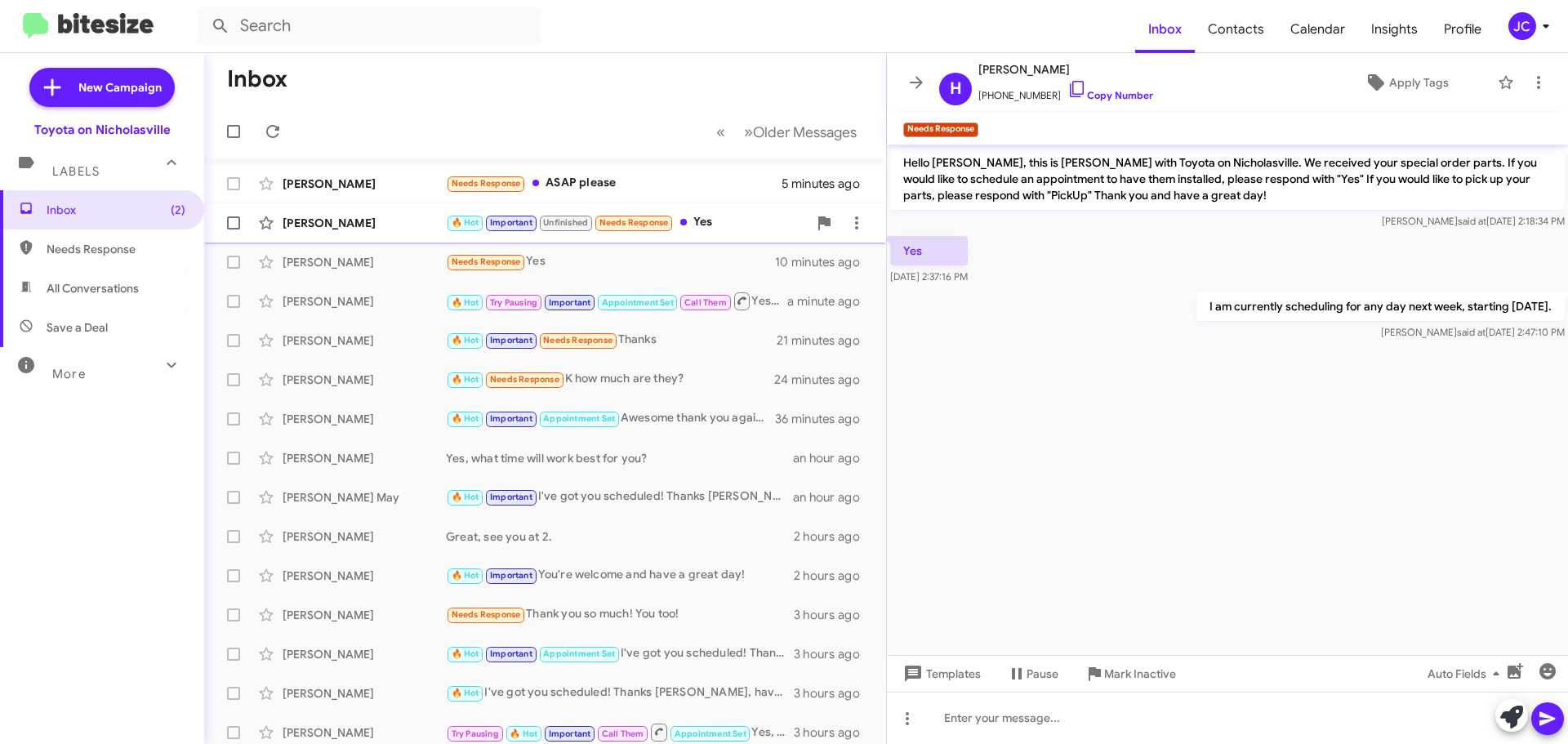
click at [351, 226] on div "[PERSON_NAME]" at bounding box center [364, 223] width 164 height 16
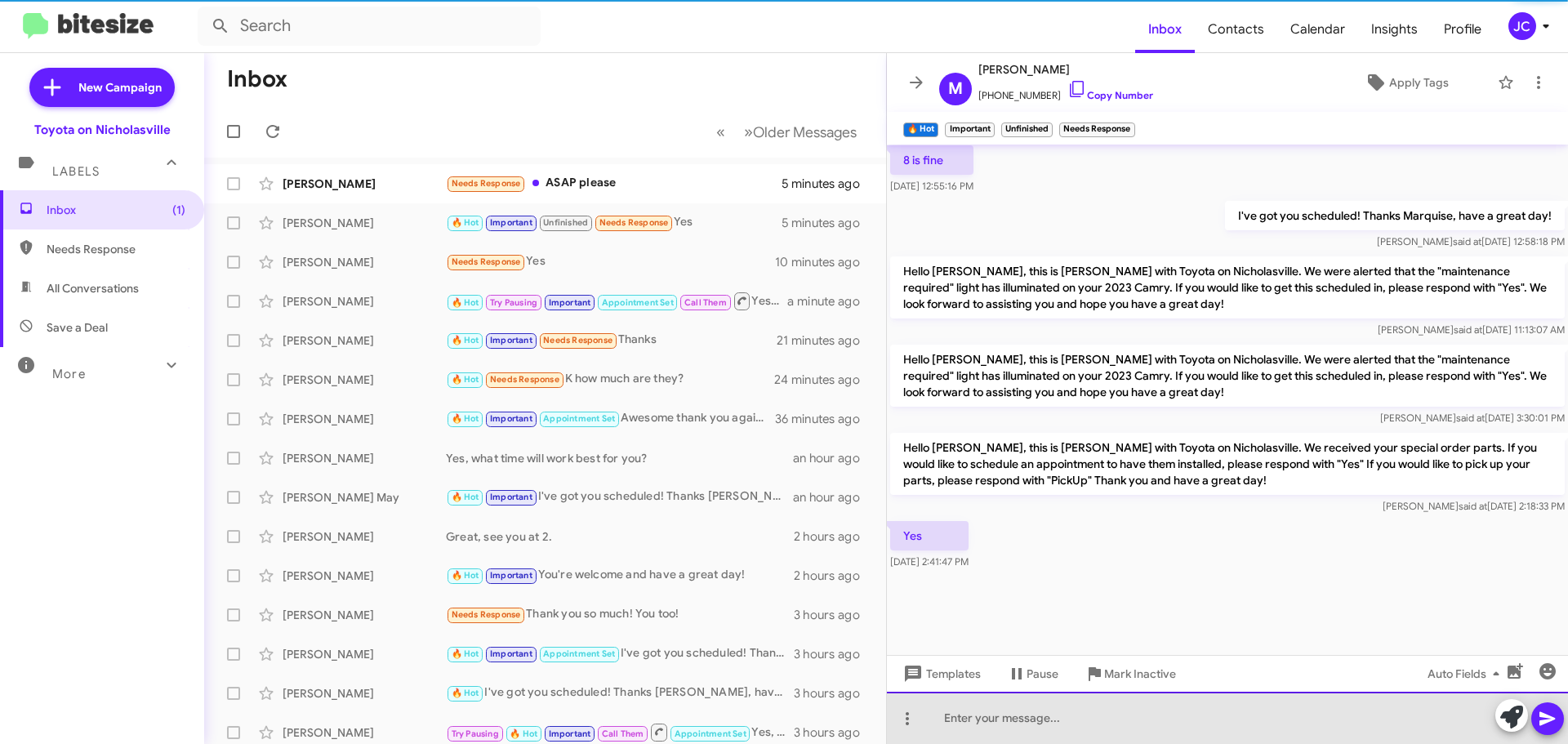
click at [986, 726] on div at bounding box center [1227, 718] width 681 height 52
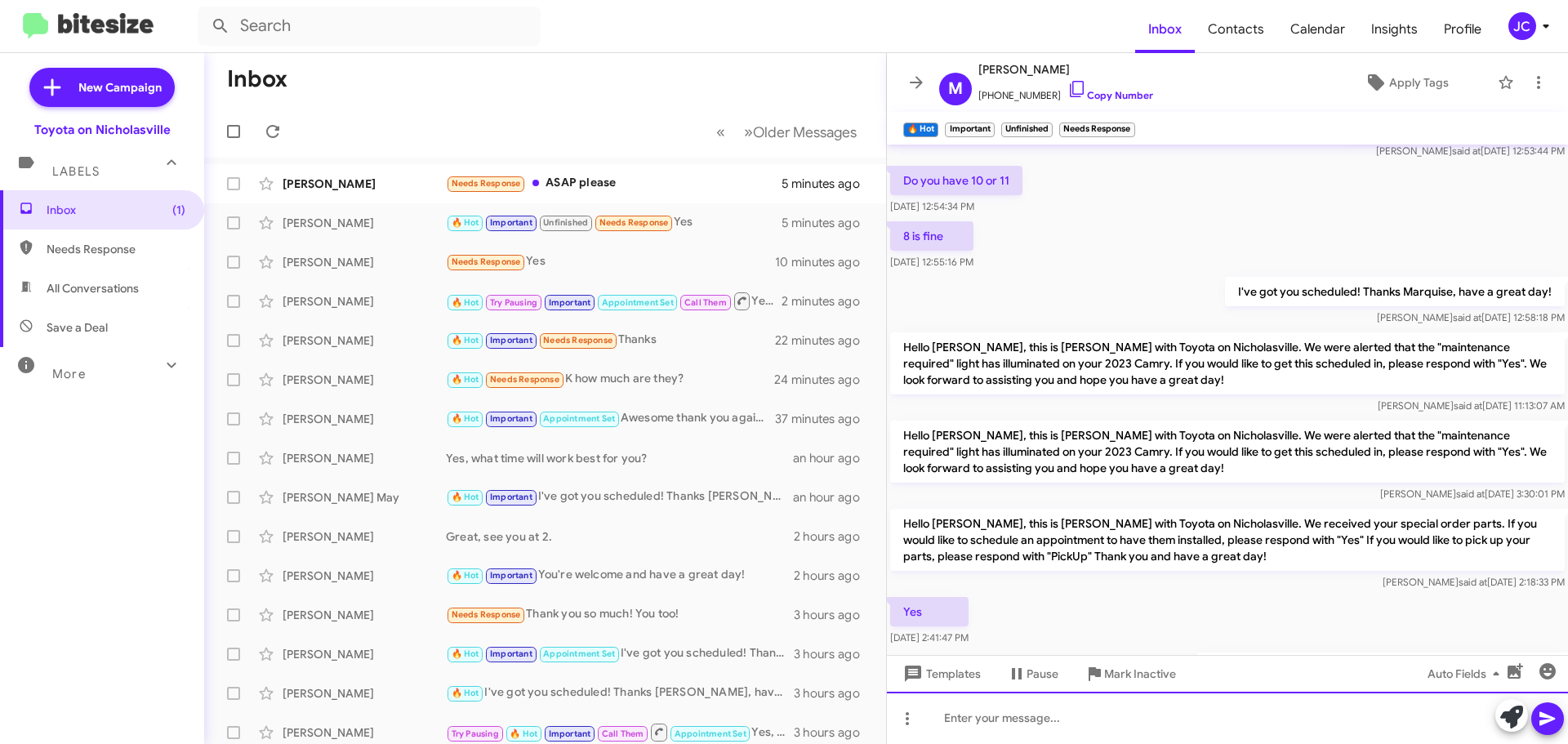
scroll to position [2324, 0]
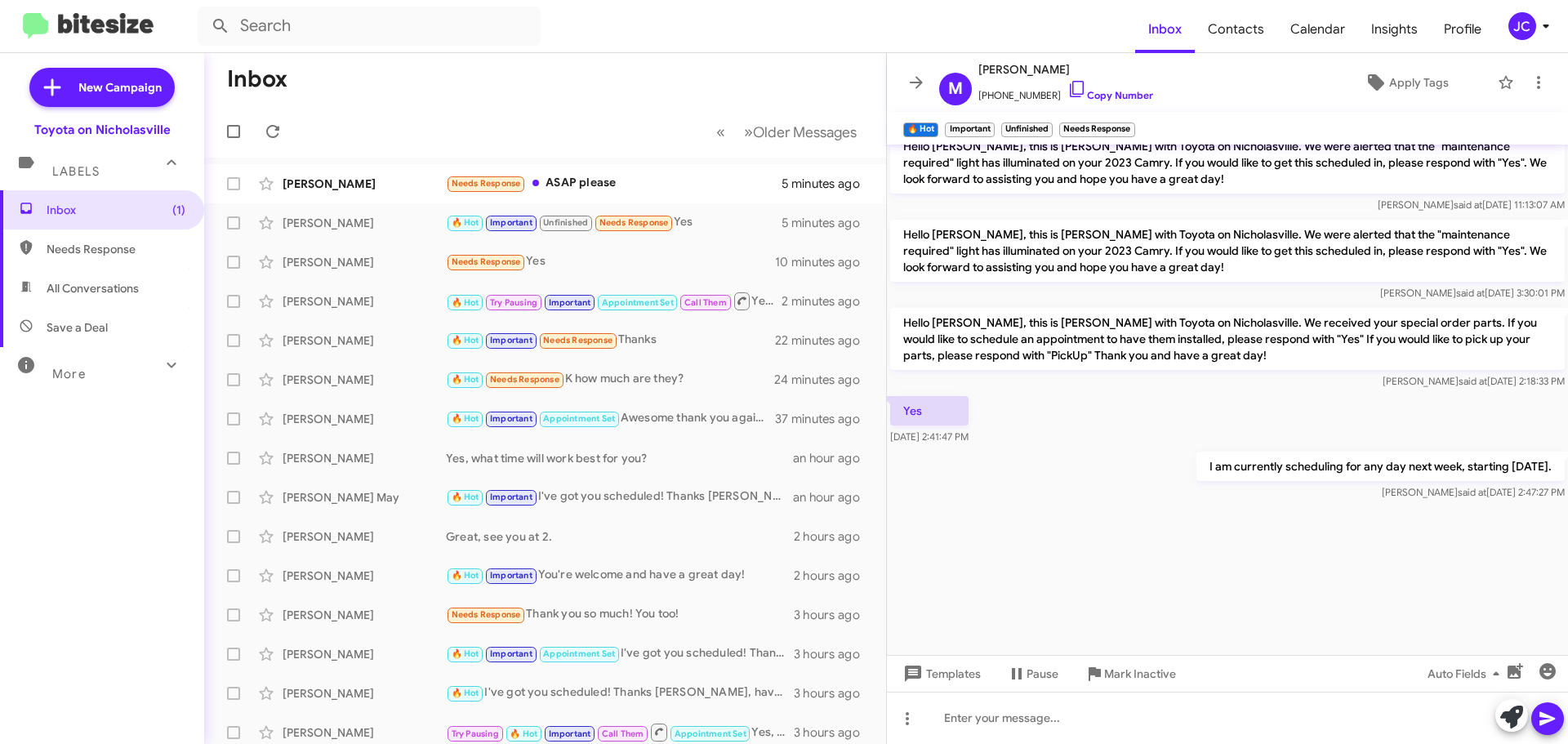
click at [1307, 454] on p "I am currently scheduling for any day next week, starting [DATE]." at bounding box center [1380, 466] width 368 height 30
copy p "I am currently scheduling for any day next week, starting [DATE]."
click at [355, 193] on div "Edwin Guardiola Needs Response ASAP please 5 minutes ago" at bounding box center [545, 183] width 656 height 32
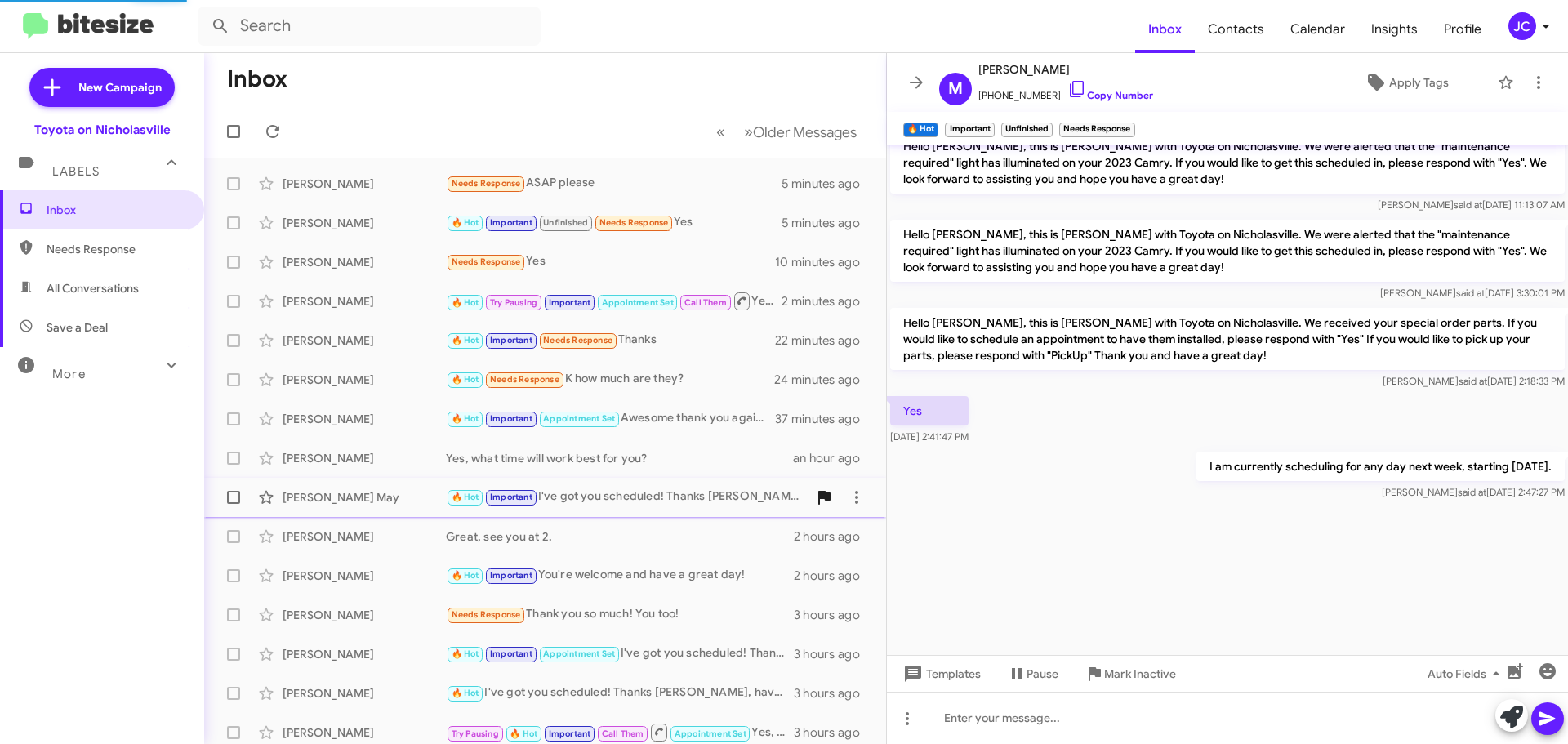
scroll to position [438, 0]
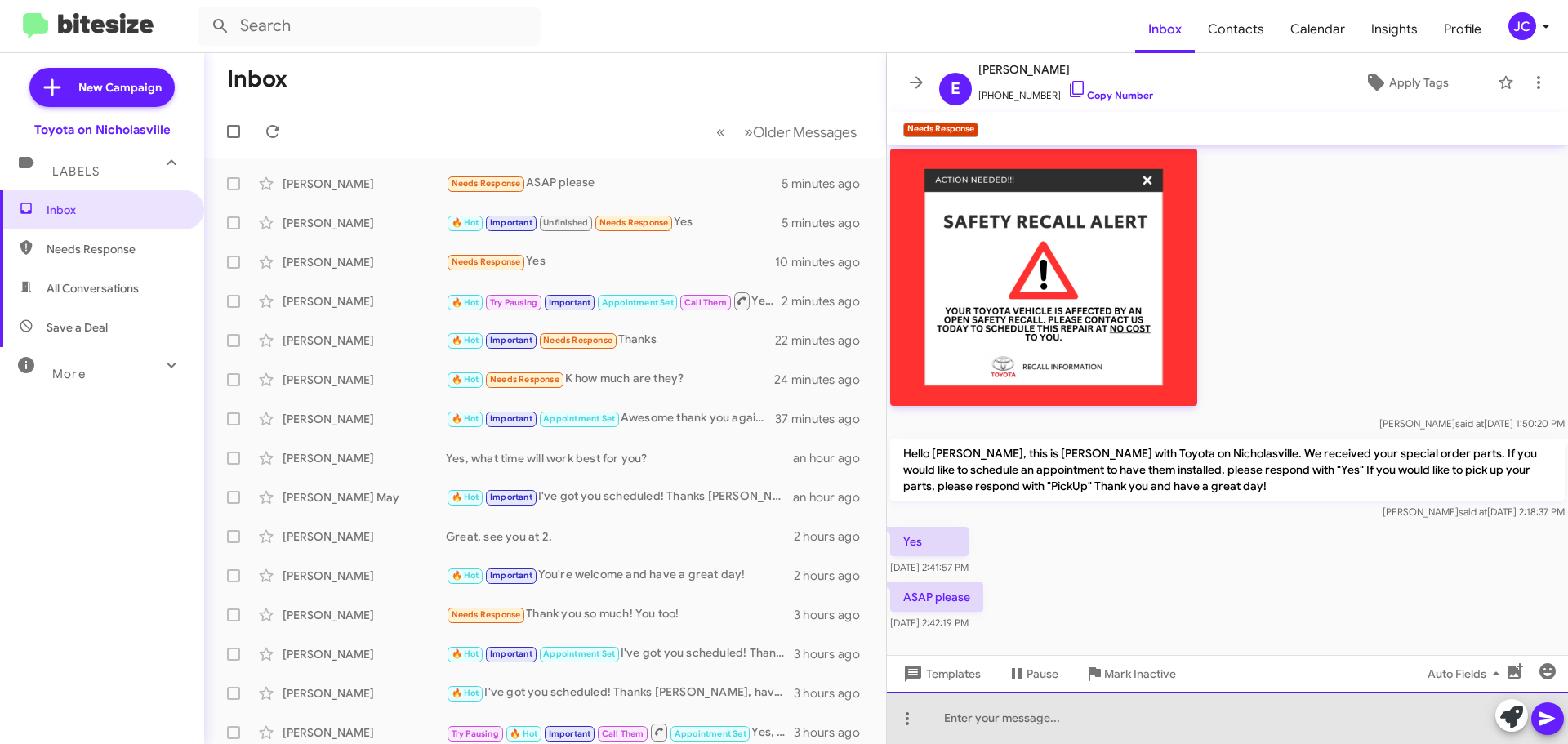
click at [997, 720] on div at bounding box center [1227, 718] width 681 height 52
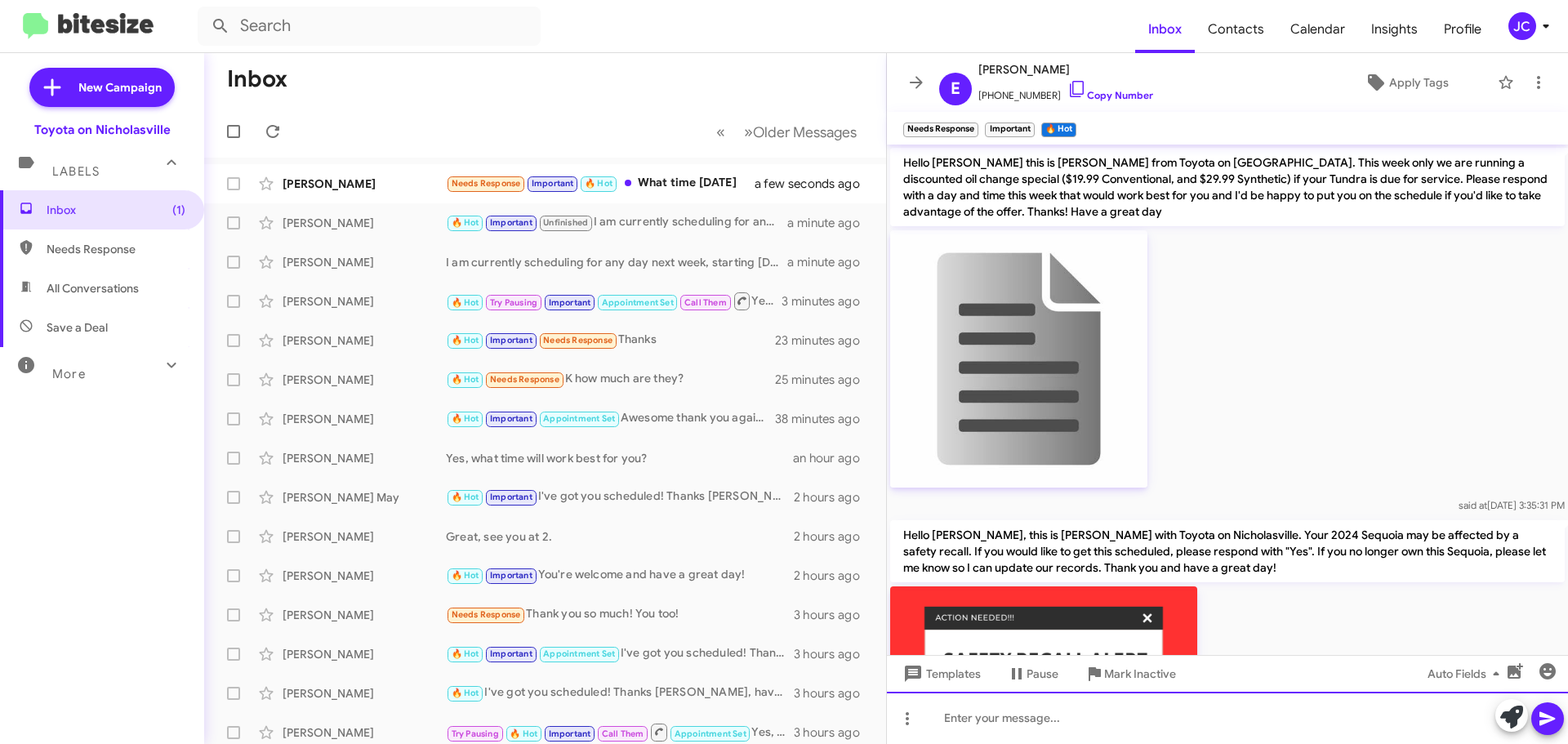
scroll to position [557, 0]
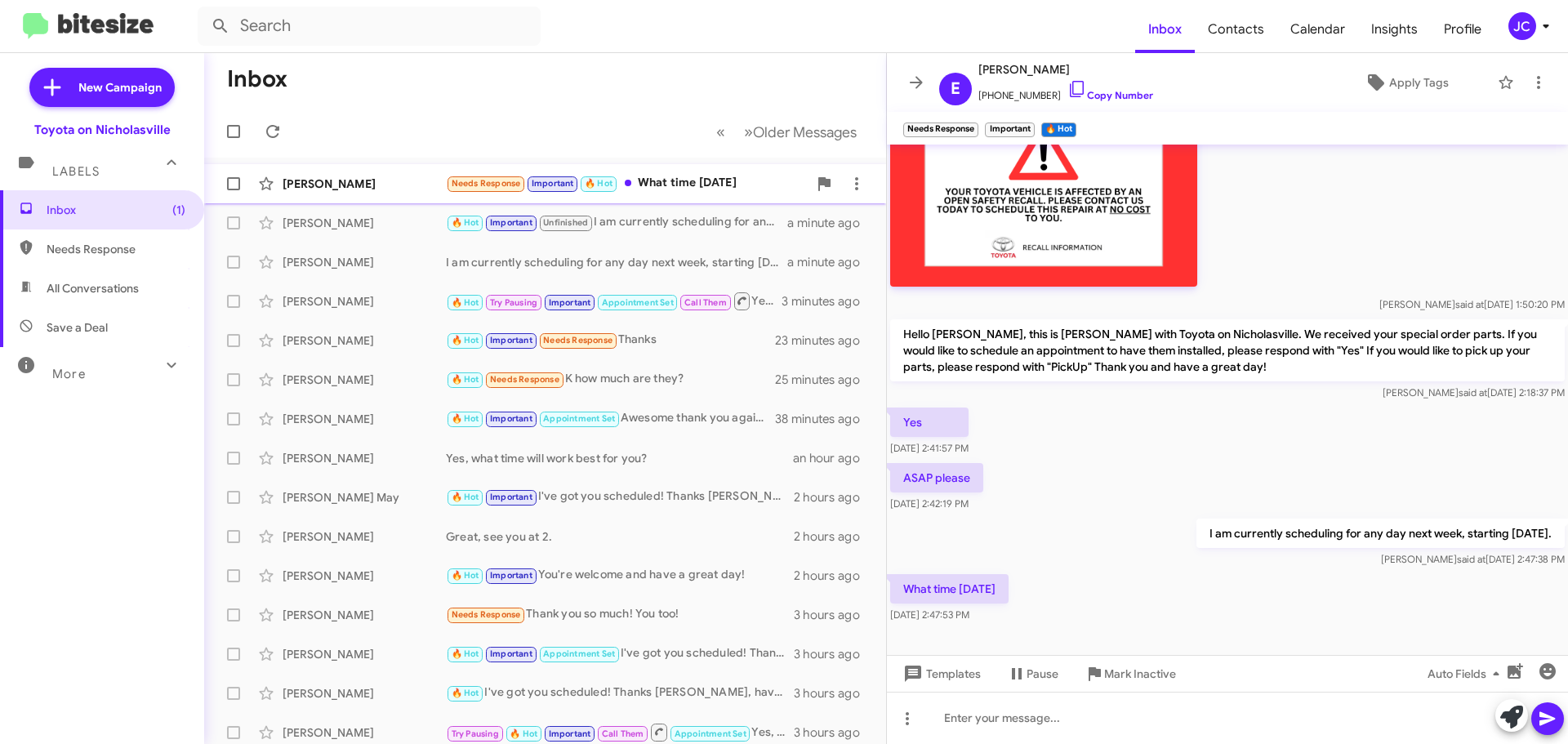
click at [353, 183] on div "[PERSON_NAME]" at bounding box center [364, 183] width 164 height 16
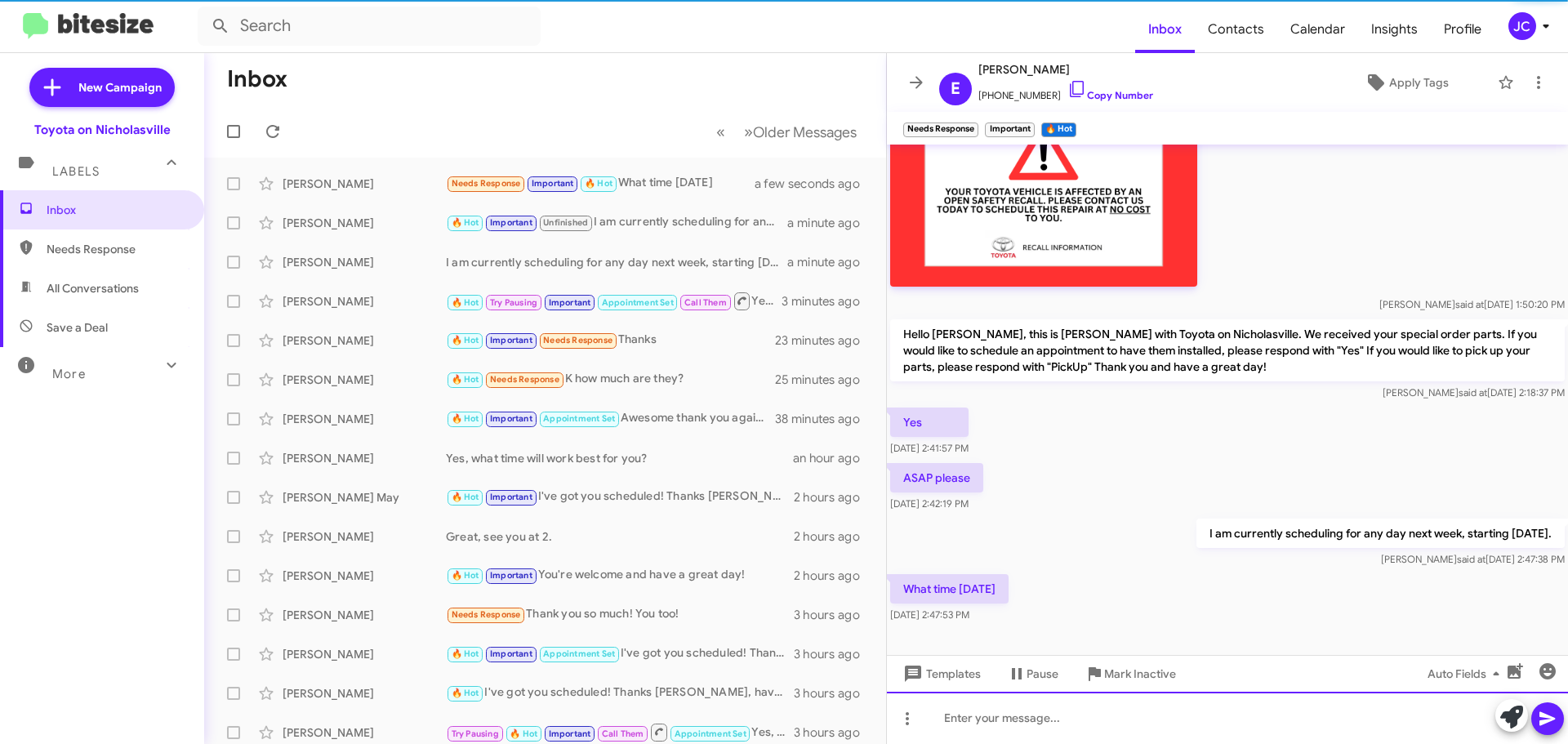
click at [940, 722] on div at bounding box center [1227, 718] width 681 height 52
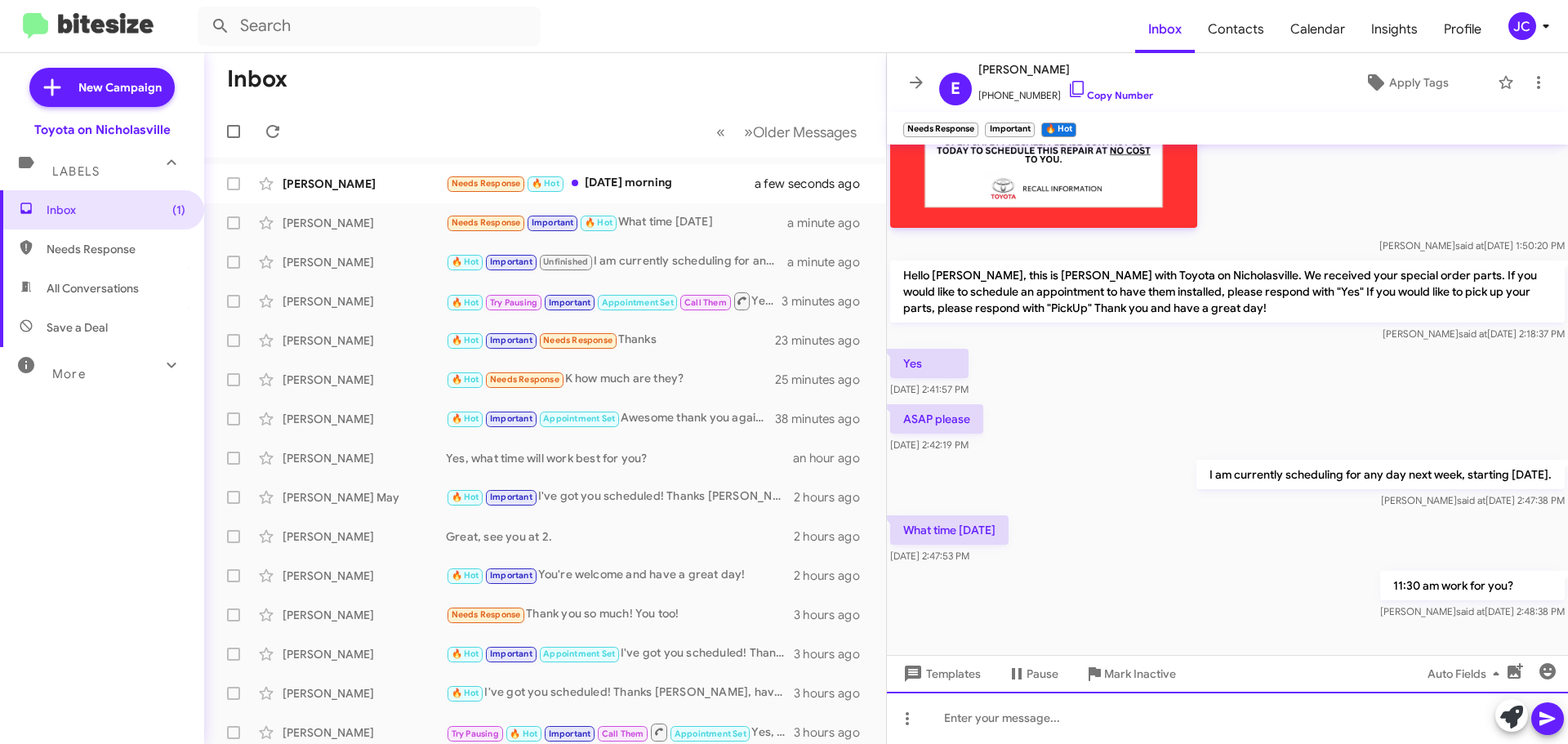
scroll to position [616, 0]
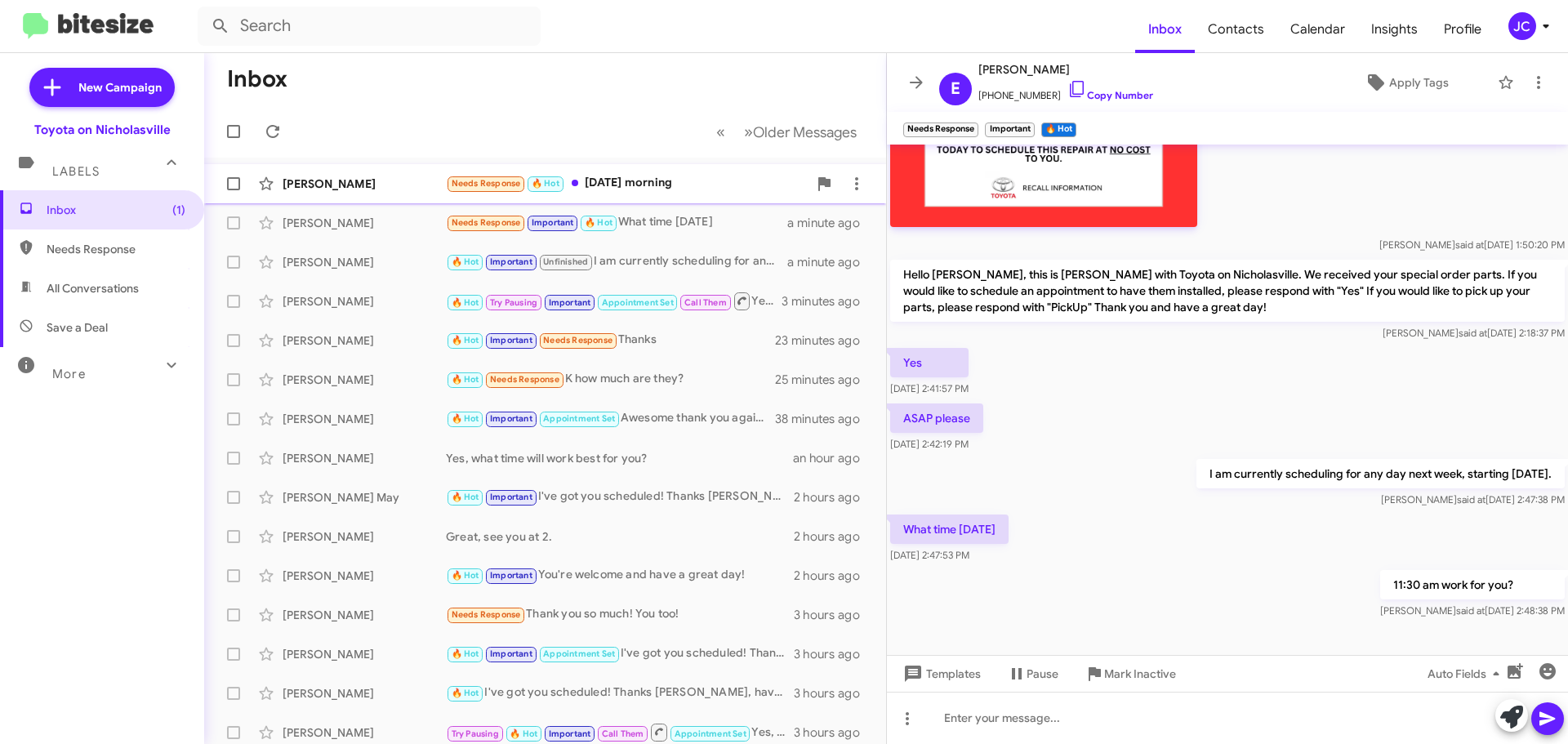
click at [376, 192] on div "Harold Smith Needs Response 🔥 Hot Monday morning a few seconds ago" at bounding box center [545, 183] width 656 height 32
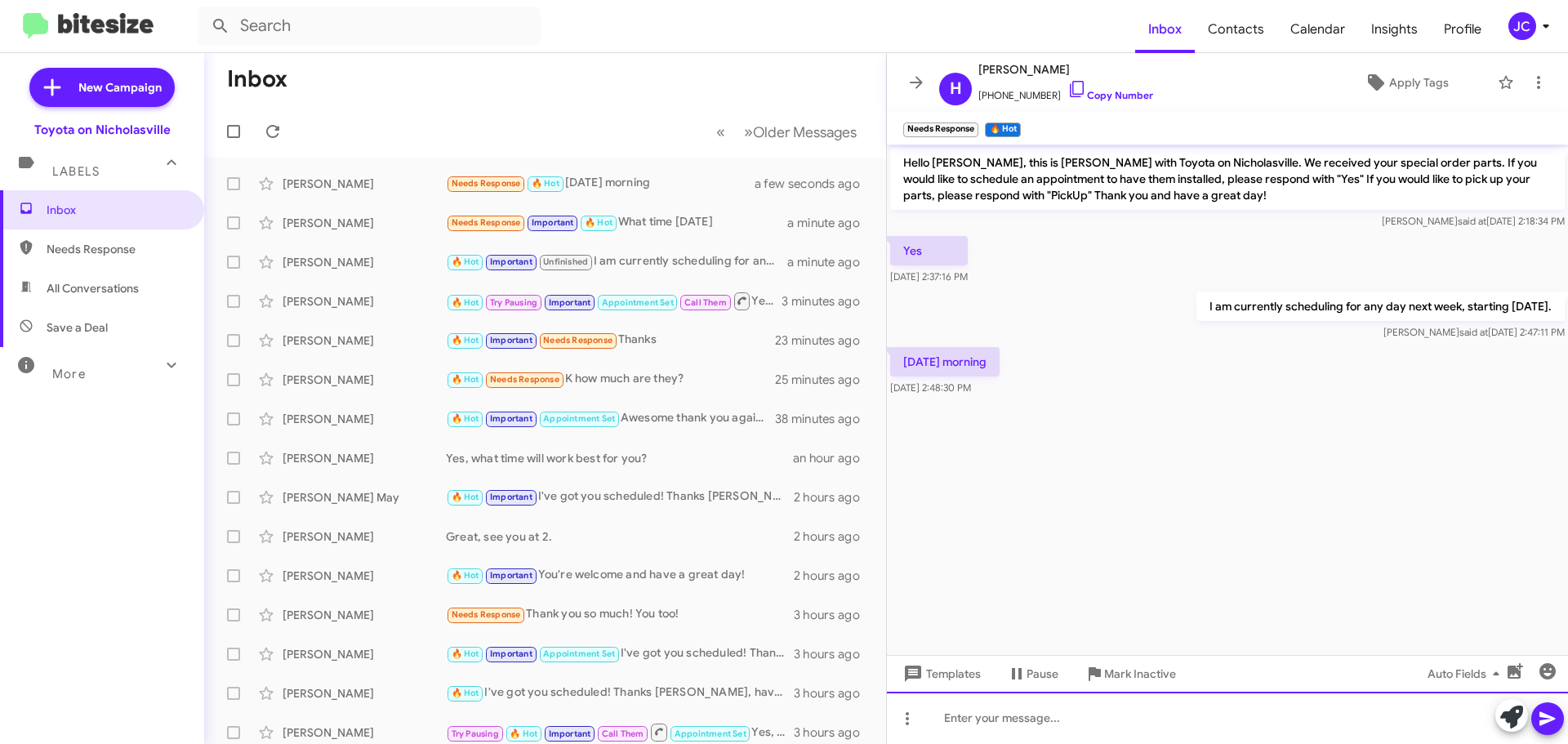
click at [1026, 722] on div at bounding box center [1227, 718] width 681 height 52
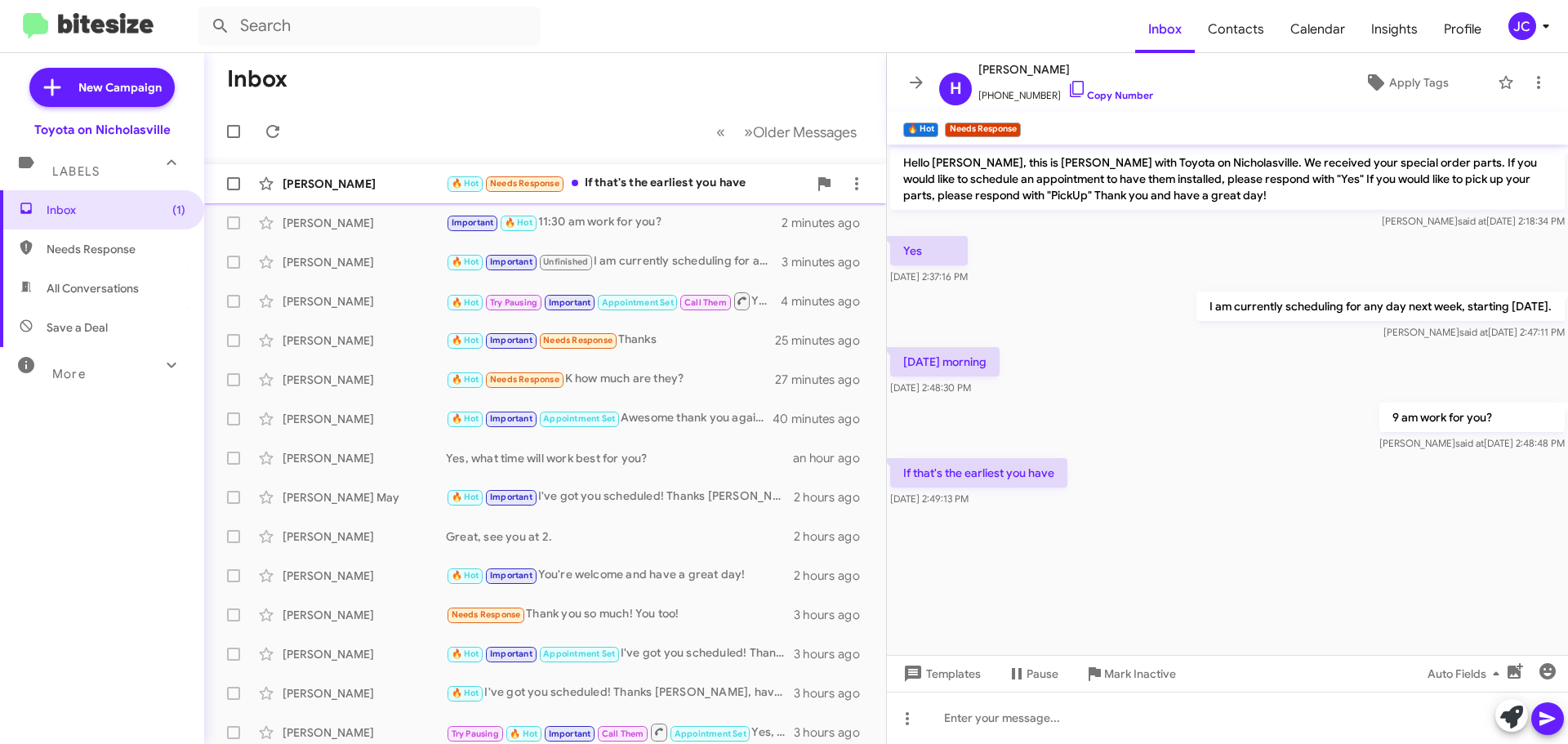
click at [388, 173] on div "Harold Smith 🔥 Hot Needs Response If that's the earliest you have a minute ago" at bounding box center [545, 183] width 656 height 32
click at [957, 674] on span "Templates" at bounding box center [940, 673] width 81 height 30
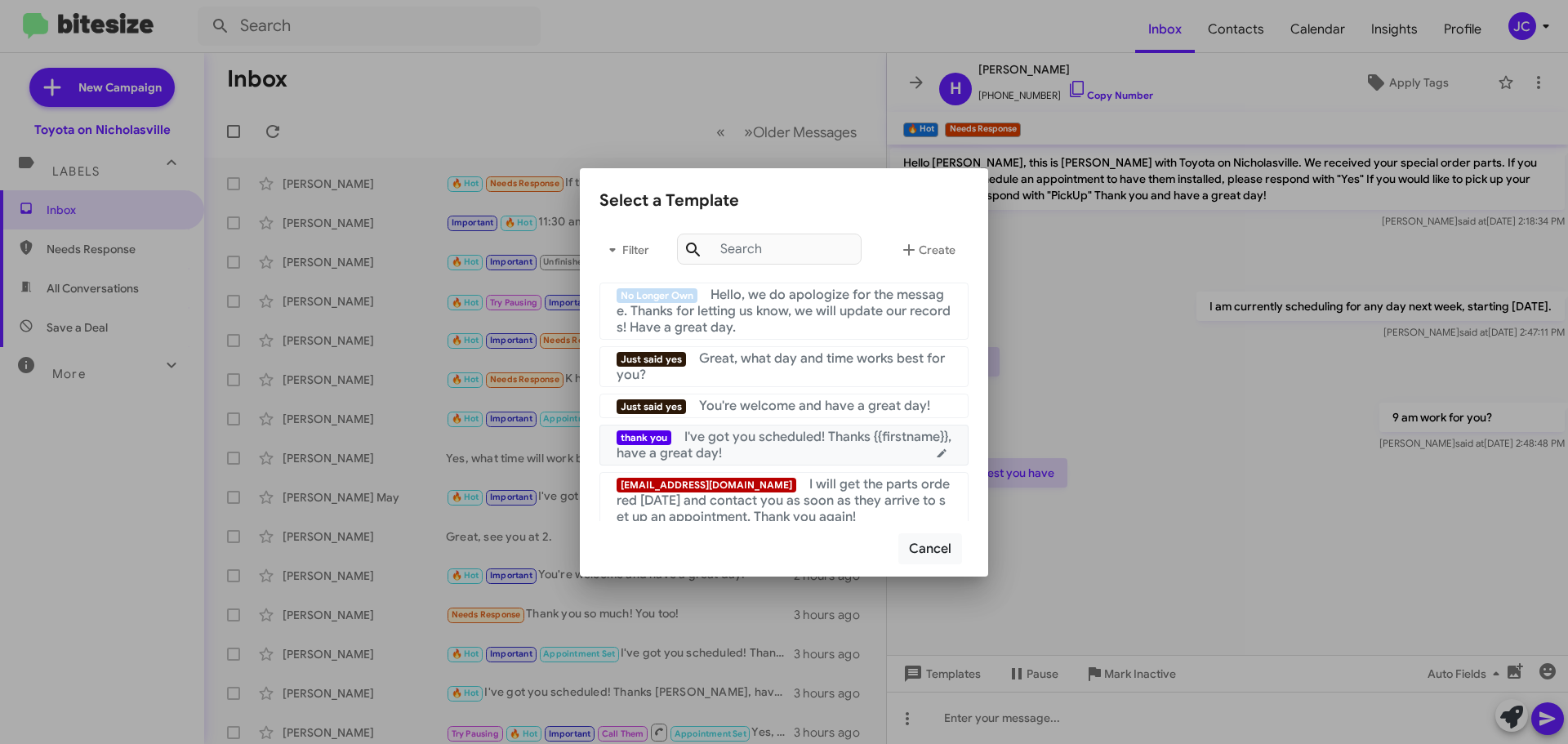
click at [838, 439] on span "I've got you scheduled! Thanks {{firstname}}, have a great day!" at bounding box center [784, 445] width 335 height 32
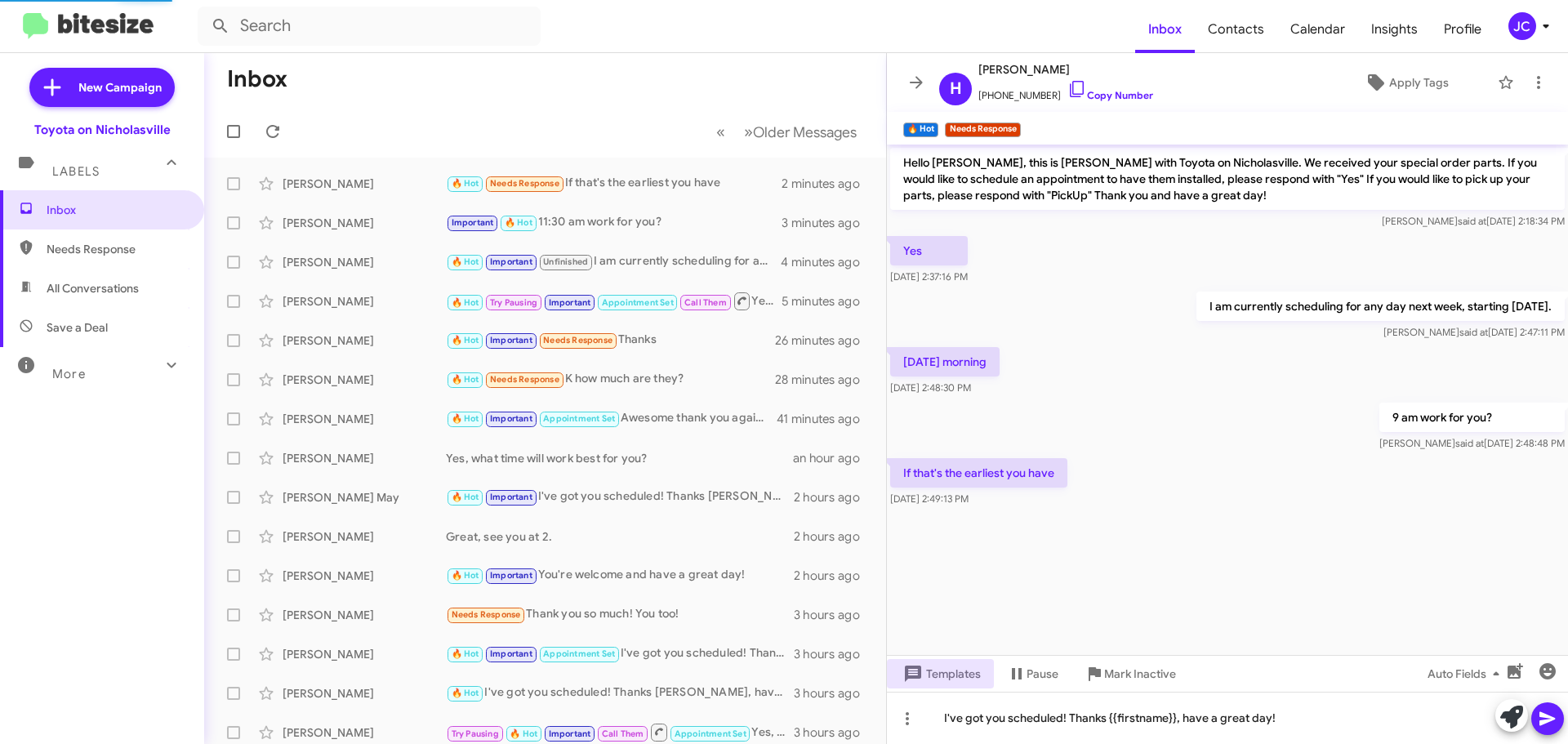
click at [1547, 713] on icon at bounding box center [1547, 719] width 20 height 20
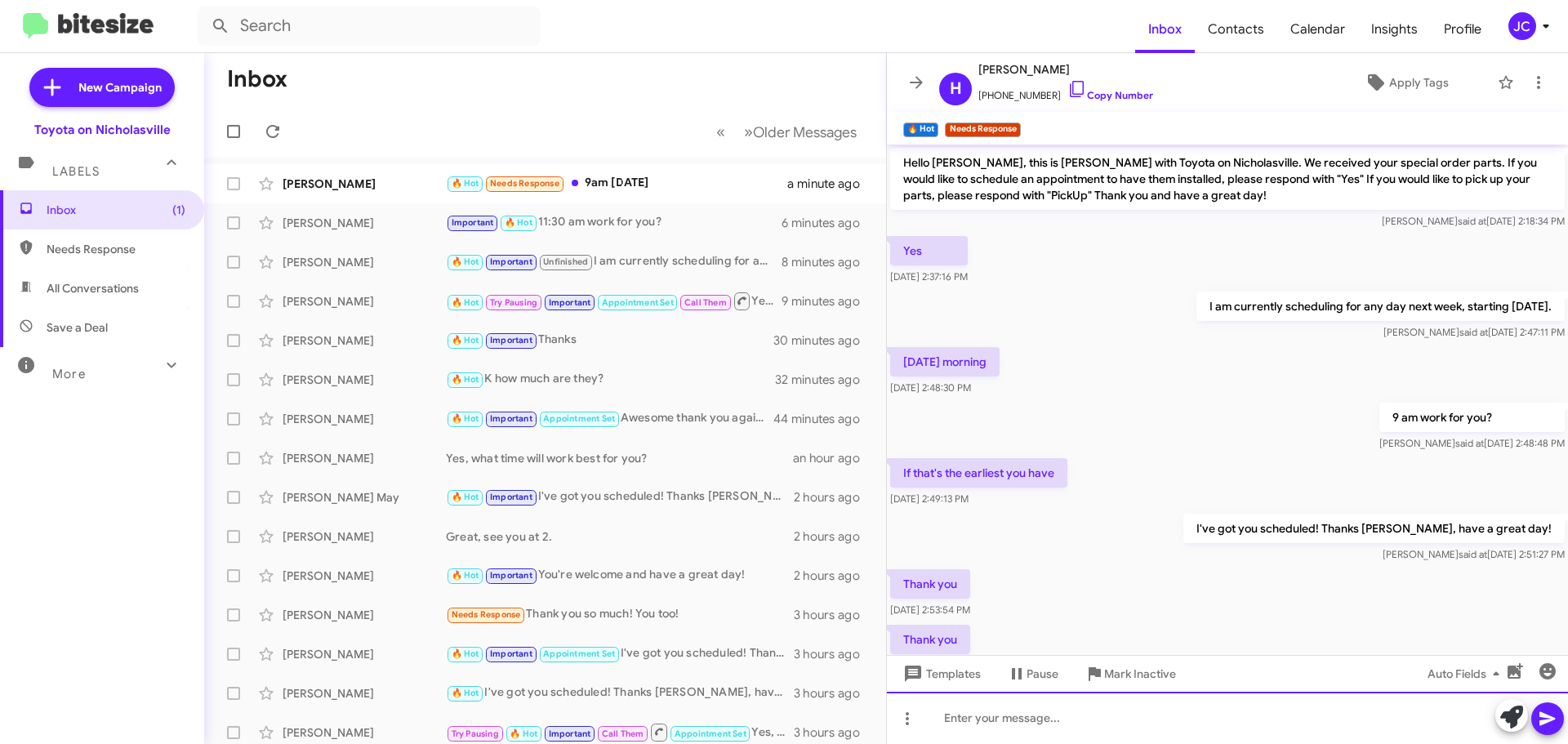
scroll to position [119, 0]
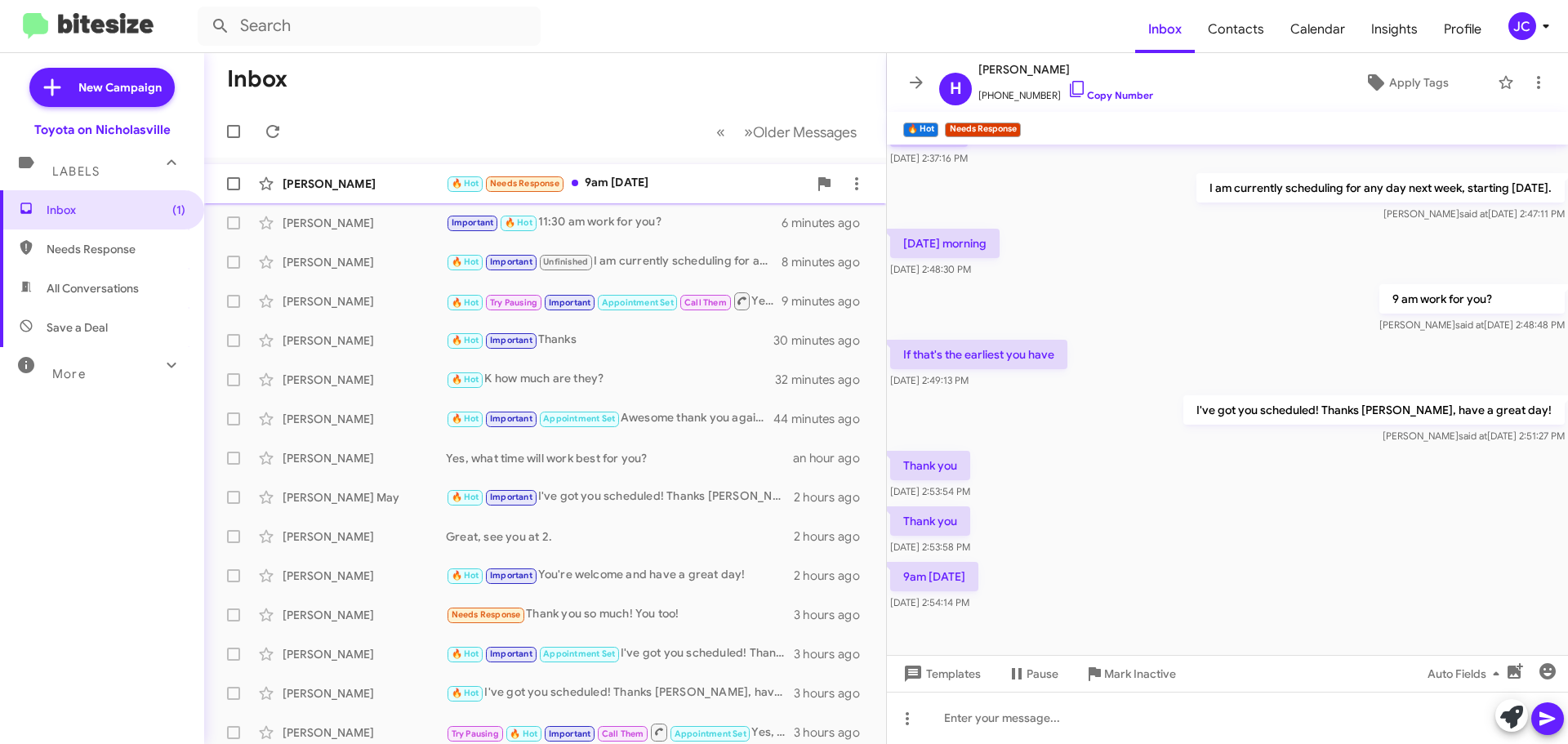
click at [343, 175] on div "[PERSON_NAME]" at bounding box center [364, 183] width 164 height 16
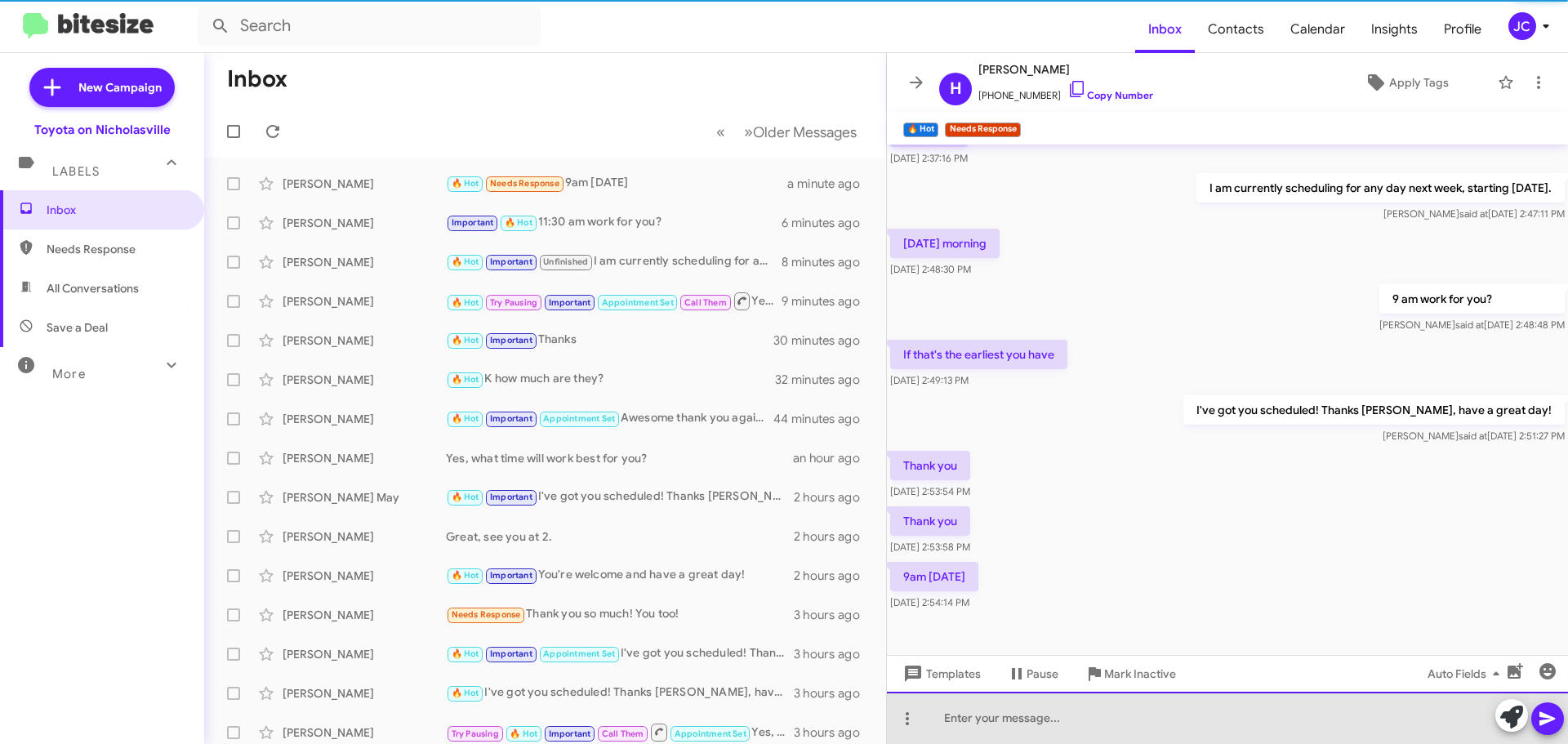
click at [1050, 737] on div at bounding box center [1227, 718] width 681 height 52
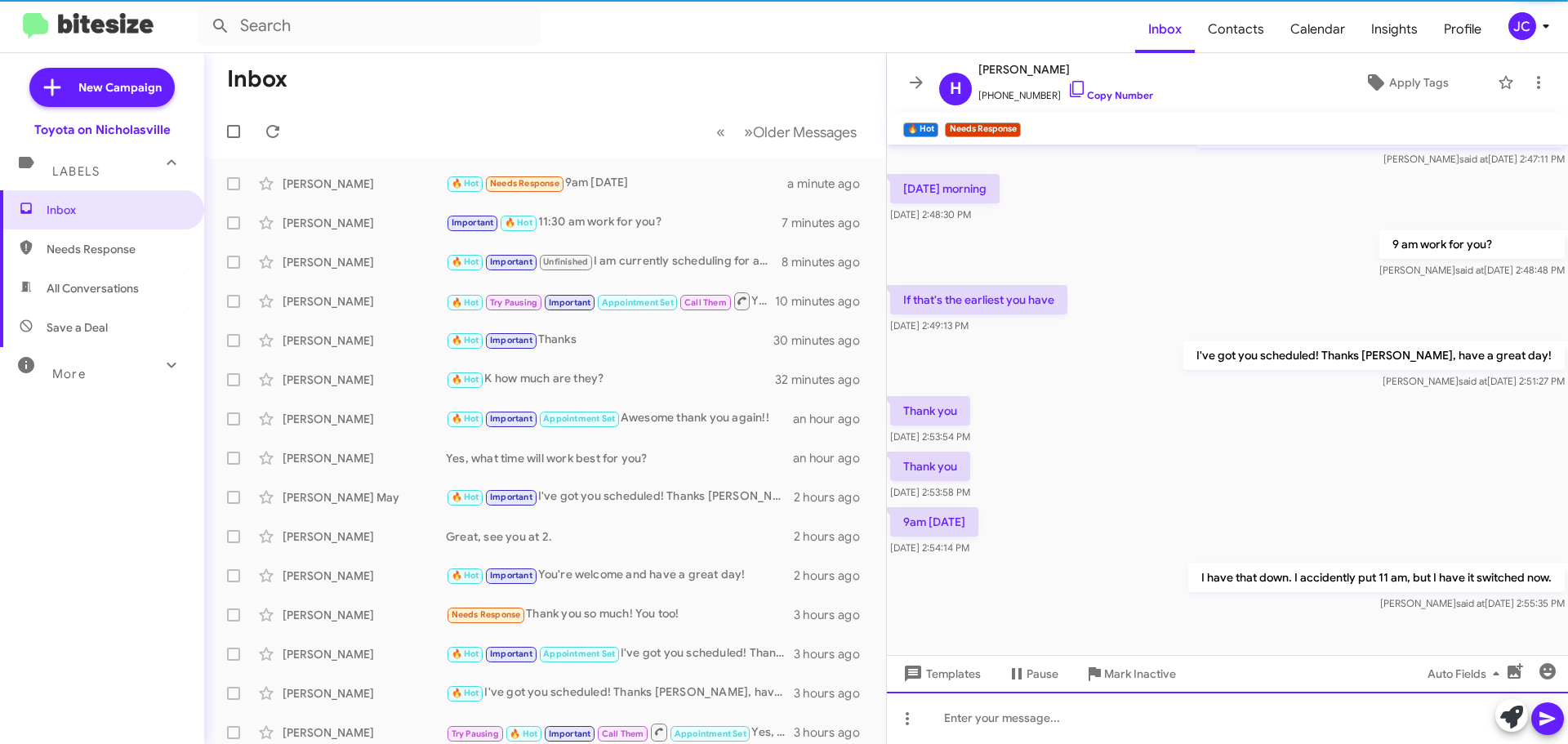
scroll to position [178, 0]
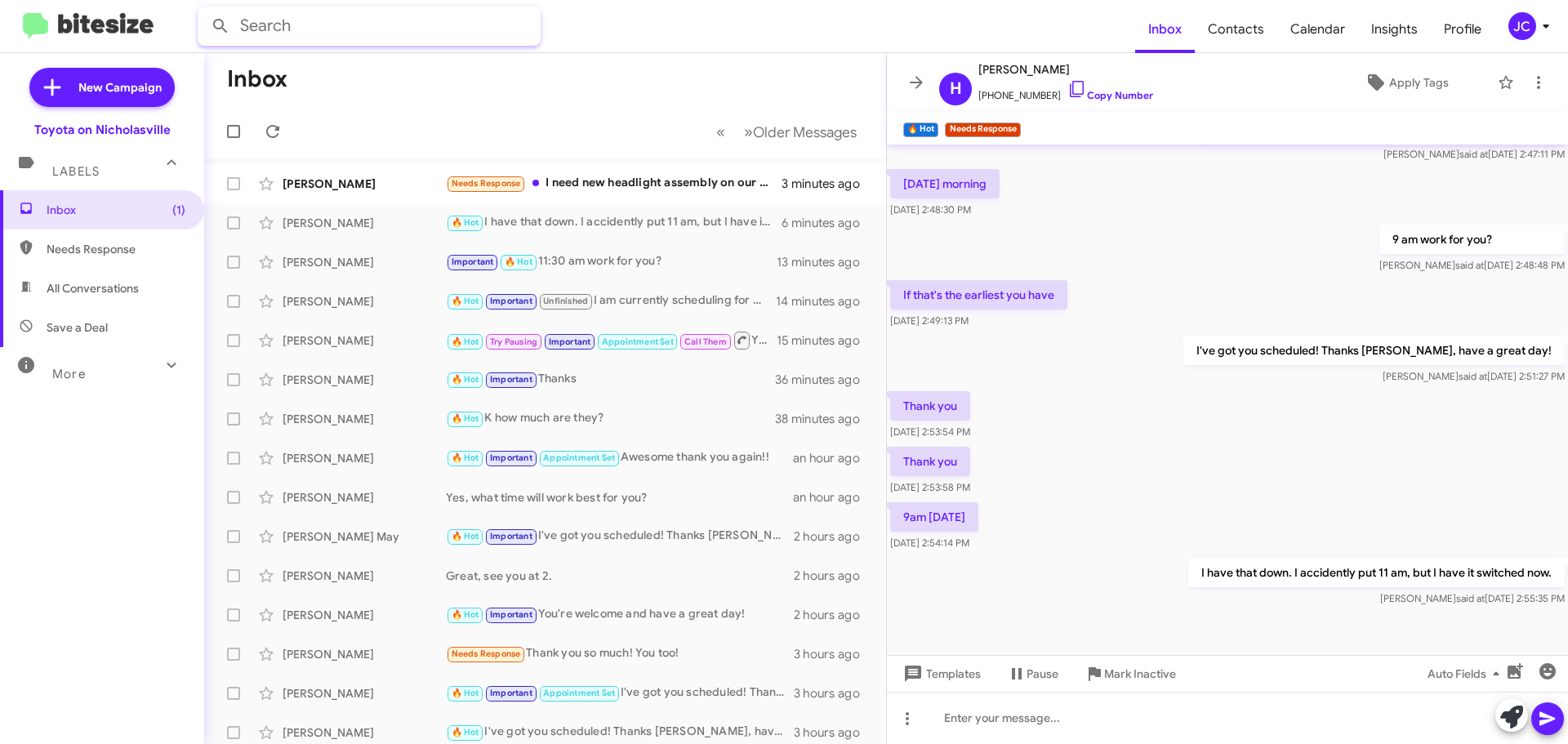
click at [290, 38] on input "text" at bounding box center [369, 26] width 343 height 40
click at [204, 10] on button at bounding box center [220, 26] width 32 height 32
click at [283, 31] on input "mondahan" at bounding box center [369, 26] width 343 height 40
type input "monahan"
click at [204, 10] on button at bounding box center [220, 26] width 32 height 32
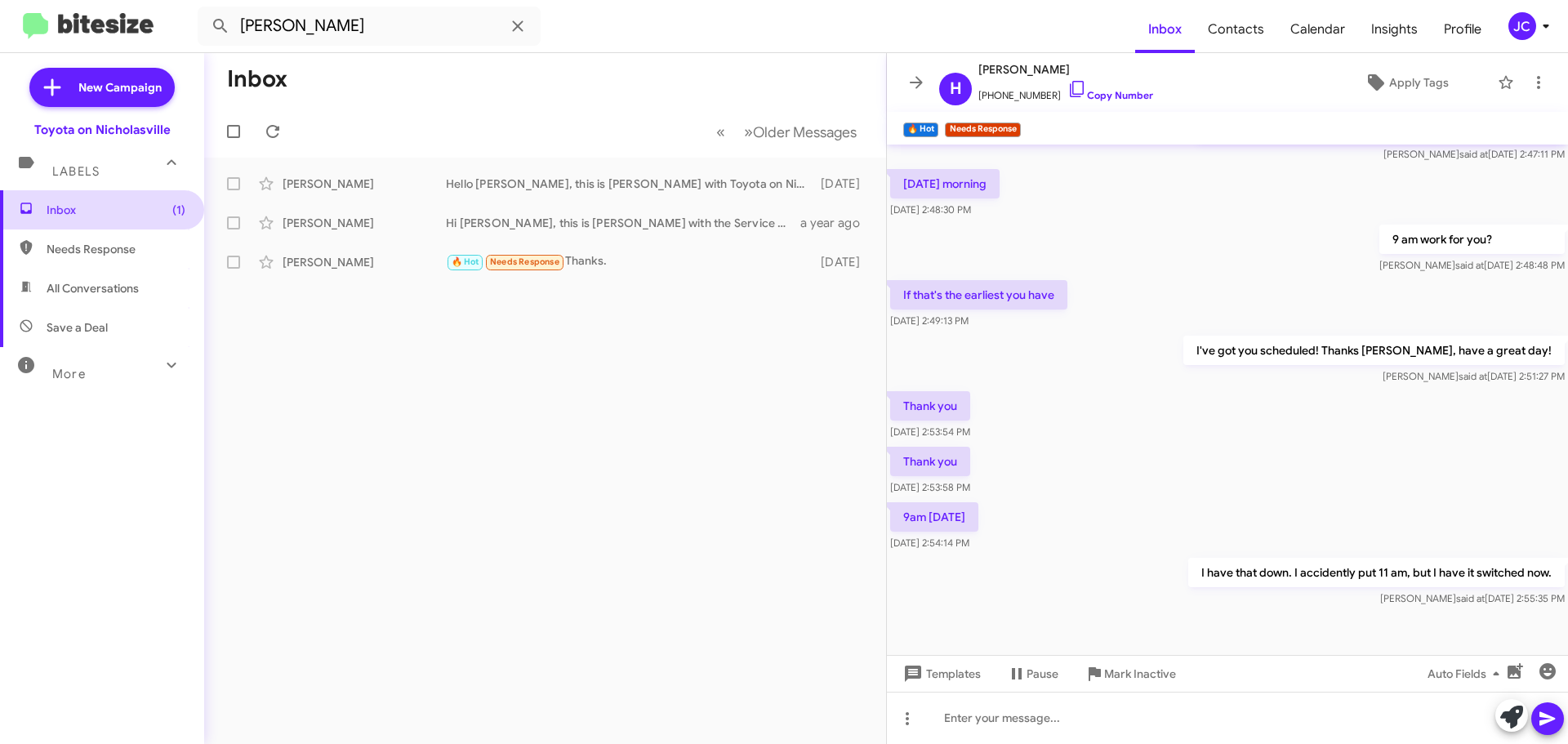
click at [75, 202] on span "Inbox (1)" at bounding box center [116, 209] width 138 height 16
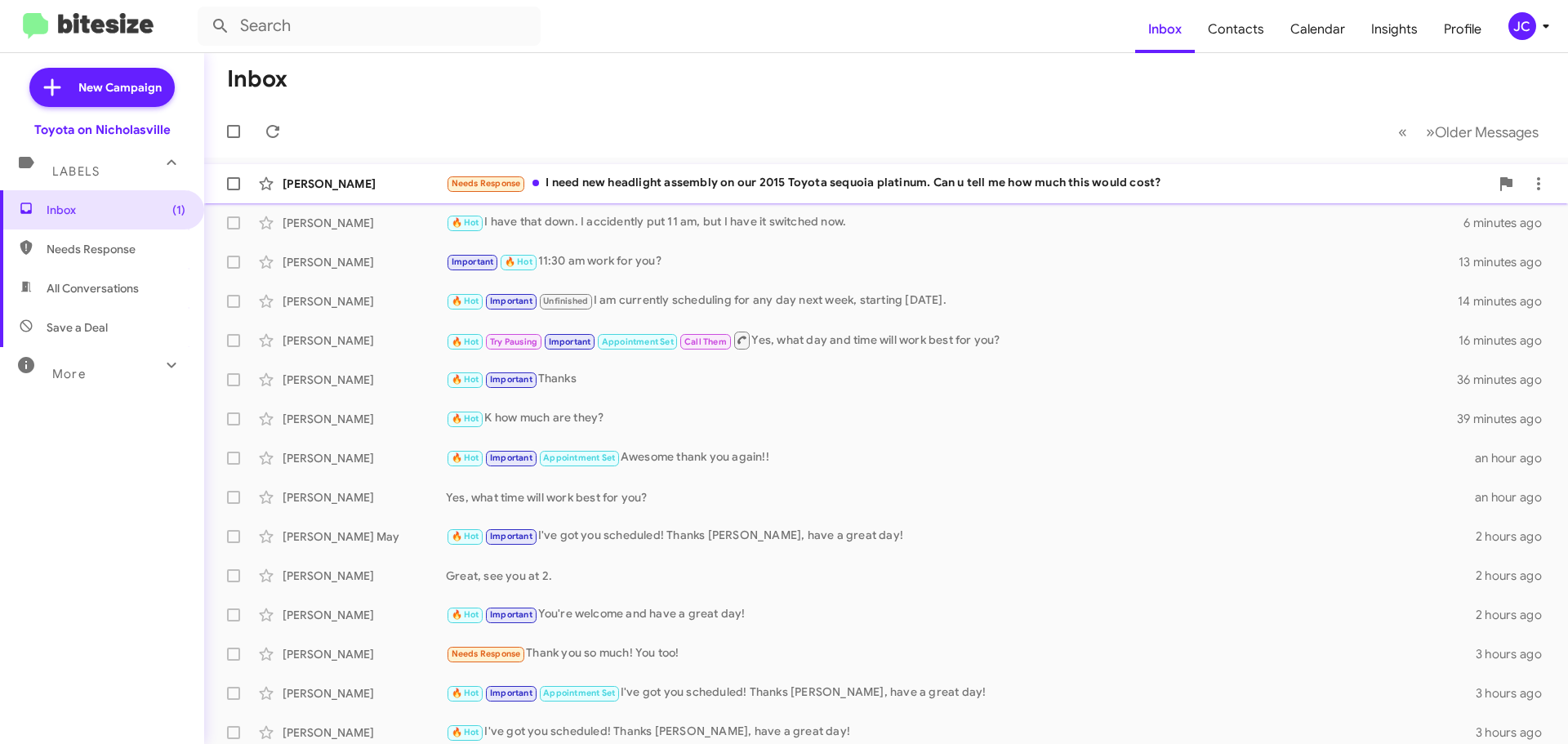
click at [360, 192] on div "Christopher Hauser Needs Response I need new headlight assembly on our 2015 Toy…" at bounding box center [886, 183] width 1337 height 32
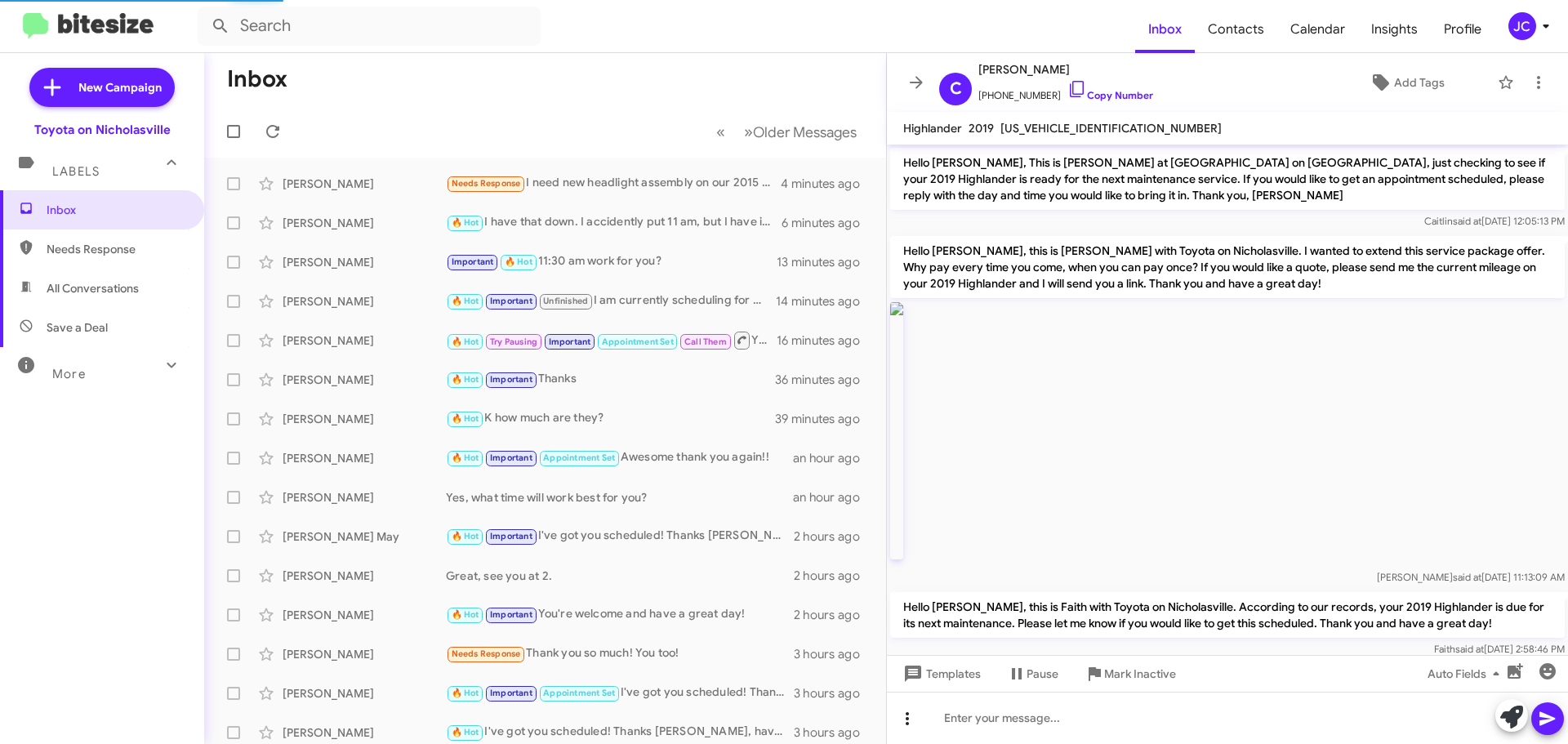
scroll to position [1661, 0]
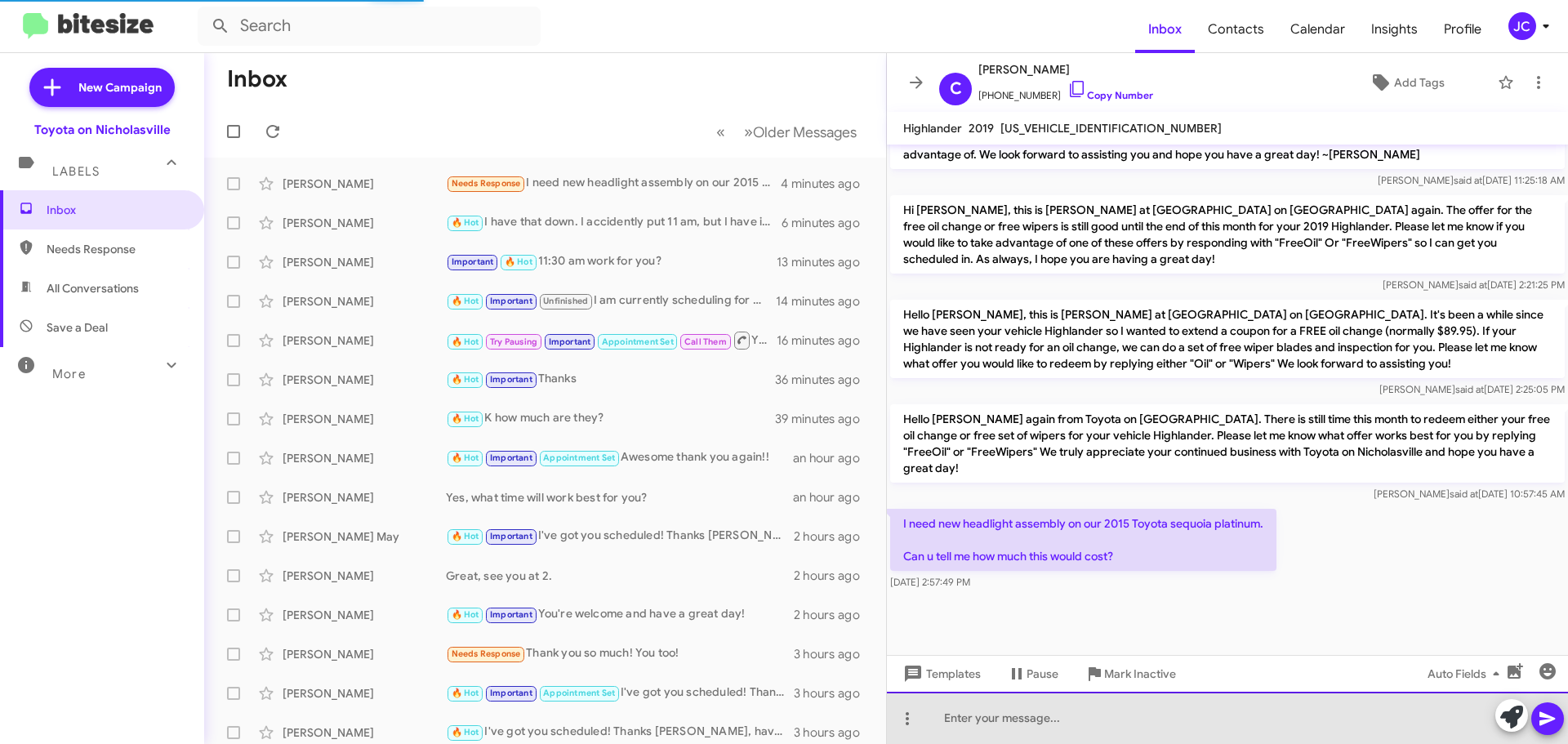
click at [976, 713] on div at bounding box center [1227, 718] width 681 height 52
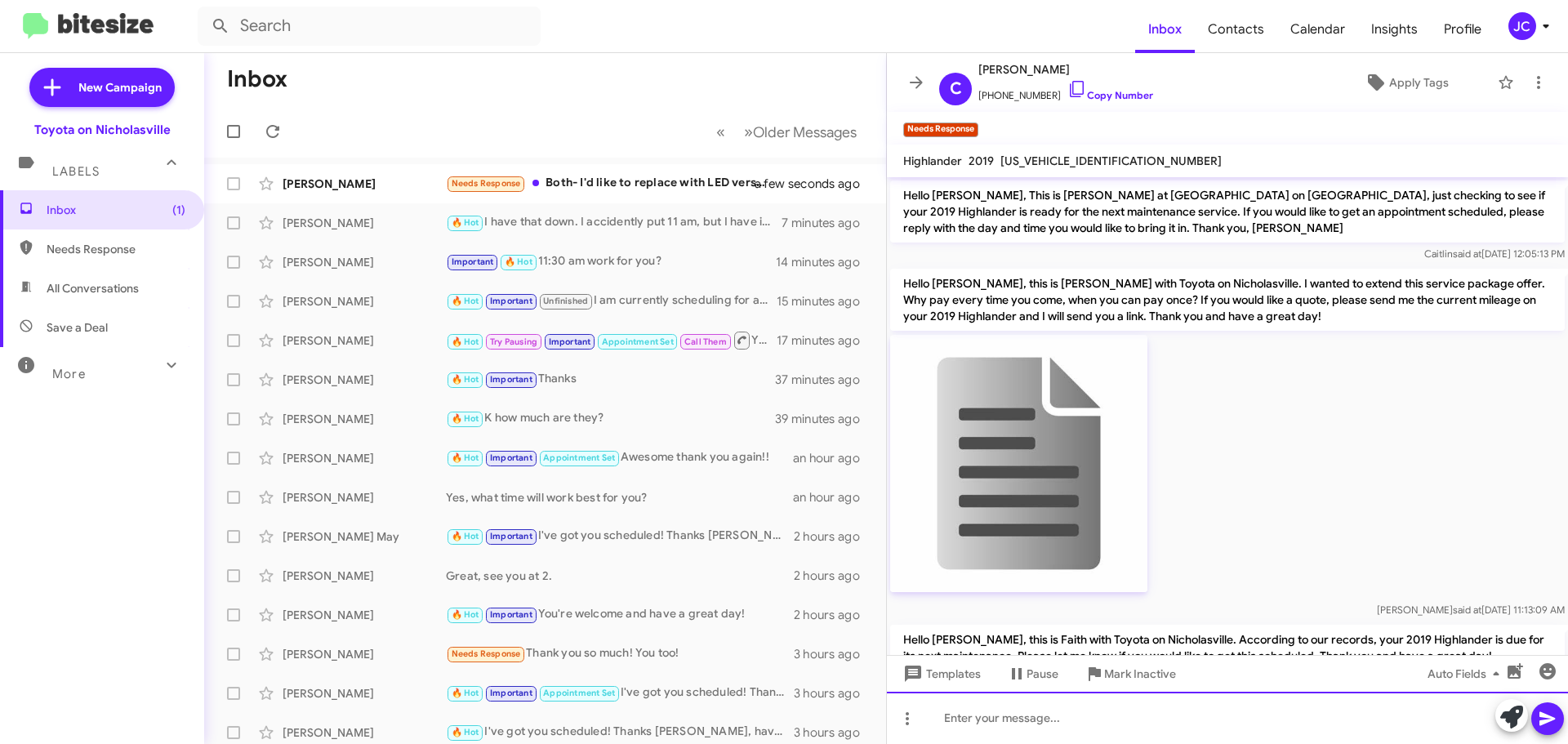
scroll to position [1812, 0]
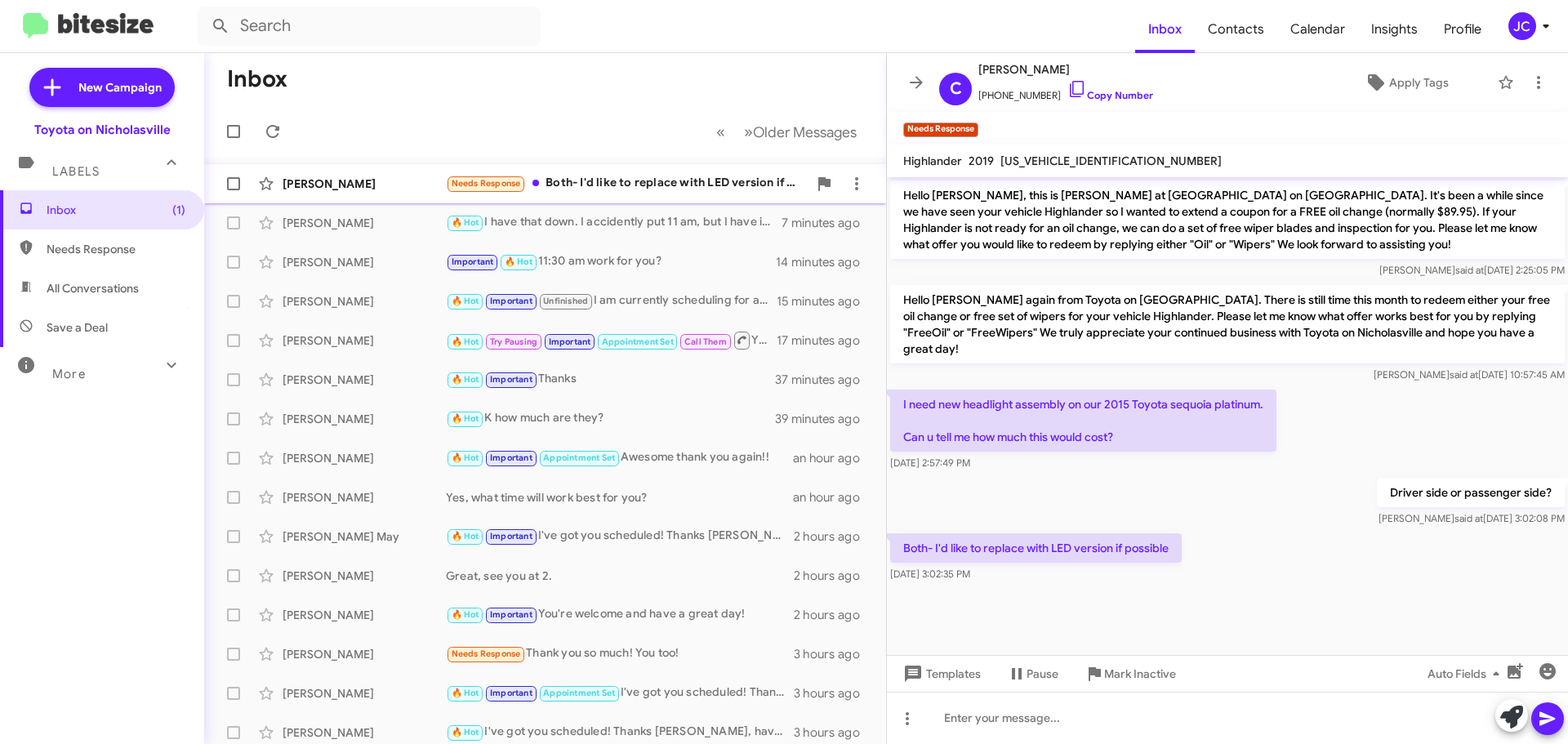
click at [351, 187] on div "[PERSON_NAME]" at bounding box center [364, 183] width 164 height 16
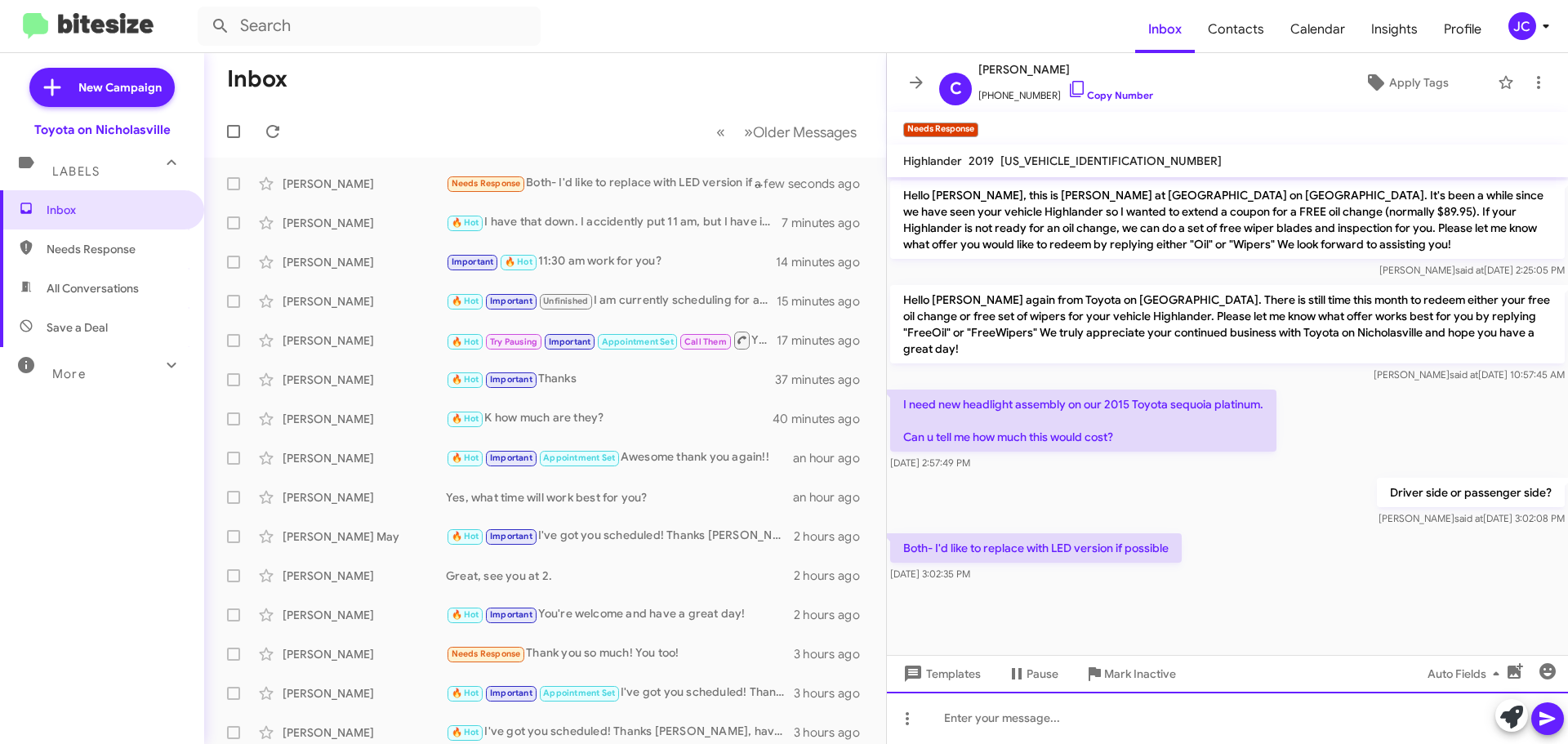
click at [1102, 719] on div at bounding box center [1227, 718] width 681 height 52
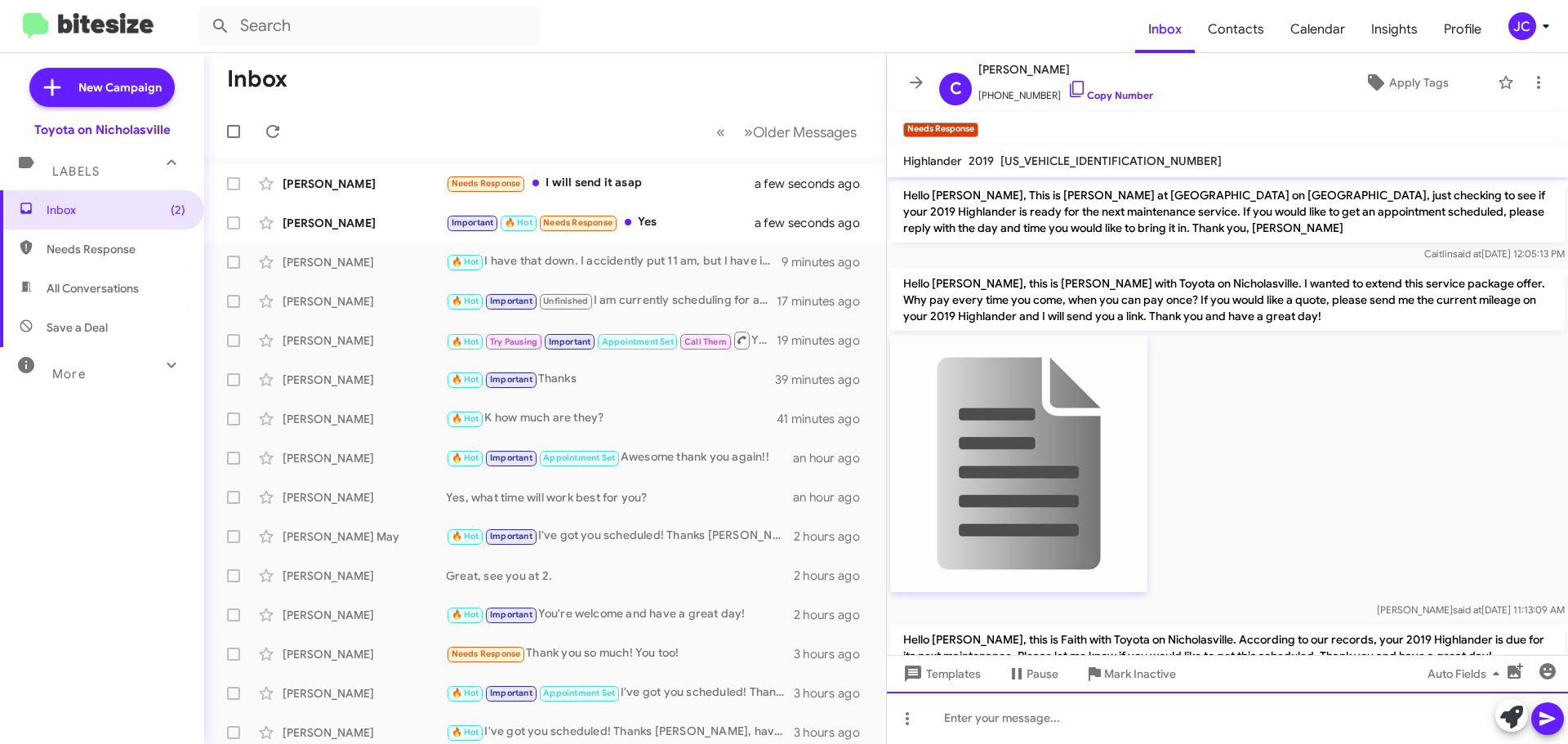
scroll to position [1932, 0]
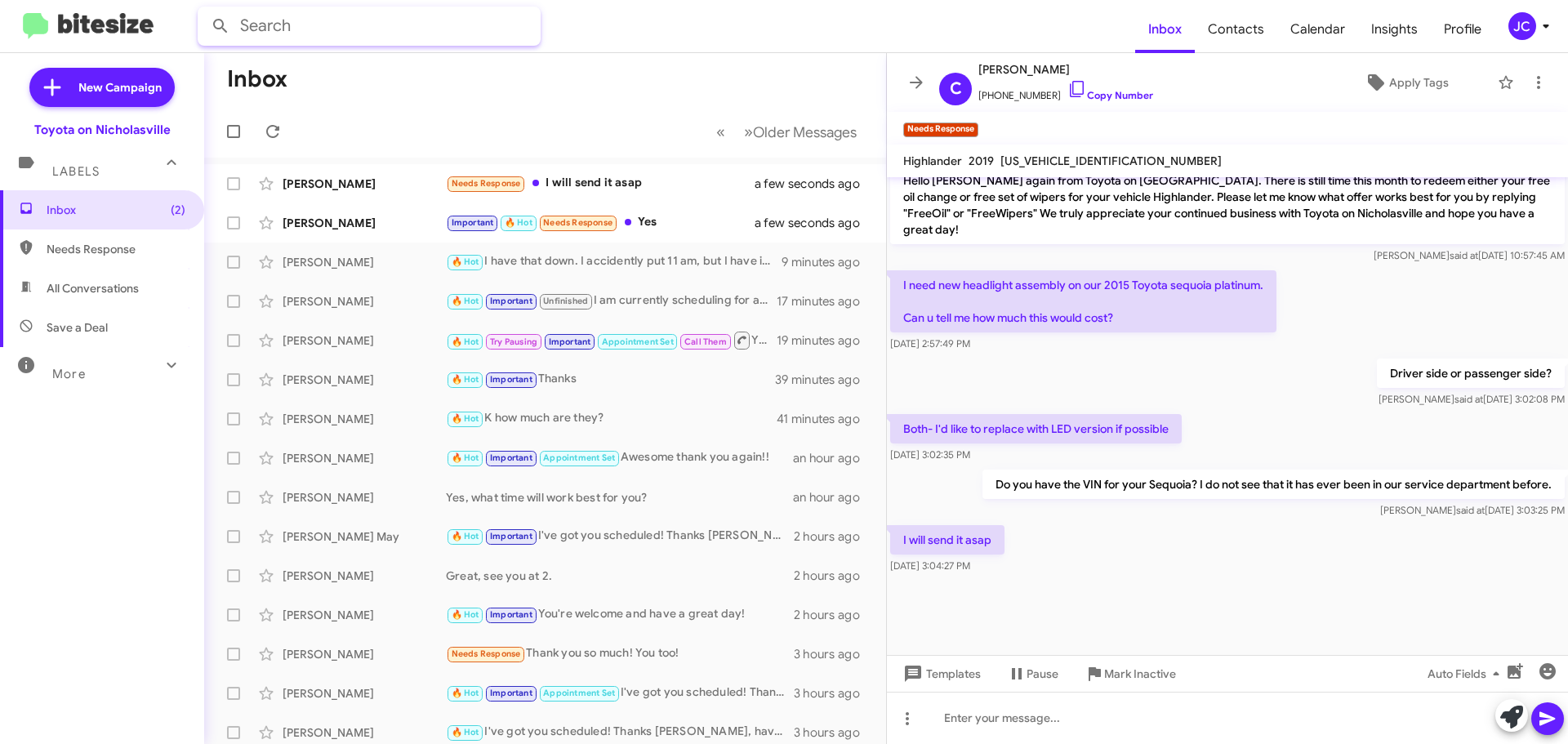
click at [315, 20] on input "text" at bounding box center [369, 26] width 343 height 40
type input "mable oaks"
click at [204, 10] on button at bounding box center [220, 26] width 32 height 32
click at [152, 208] on span "Inbox (2)" at bounding box center [116, 209] width 138 height 16
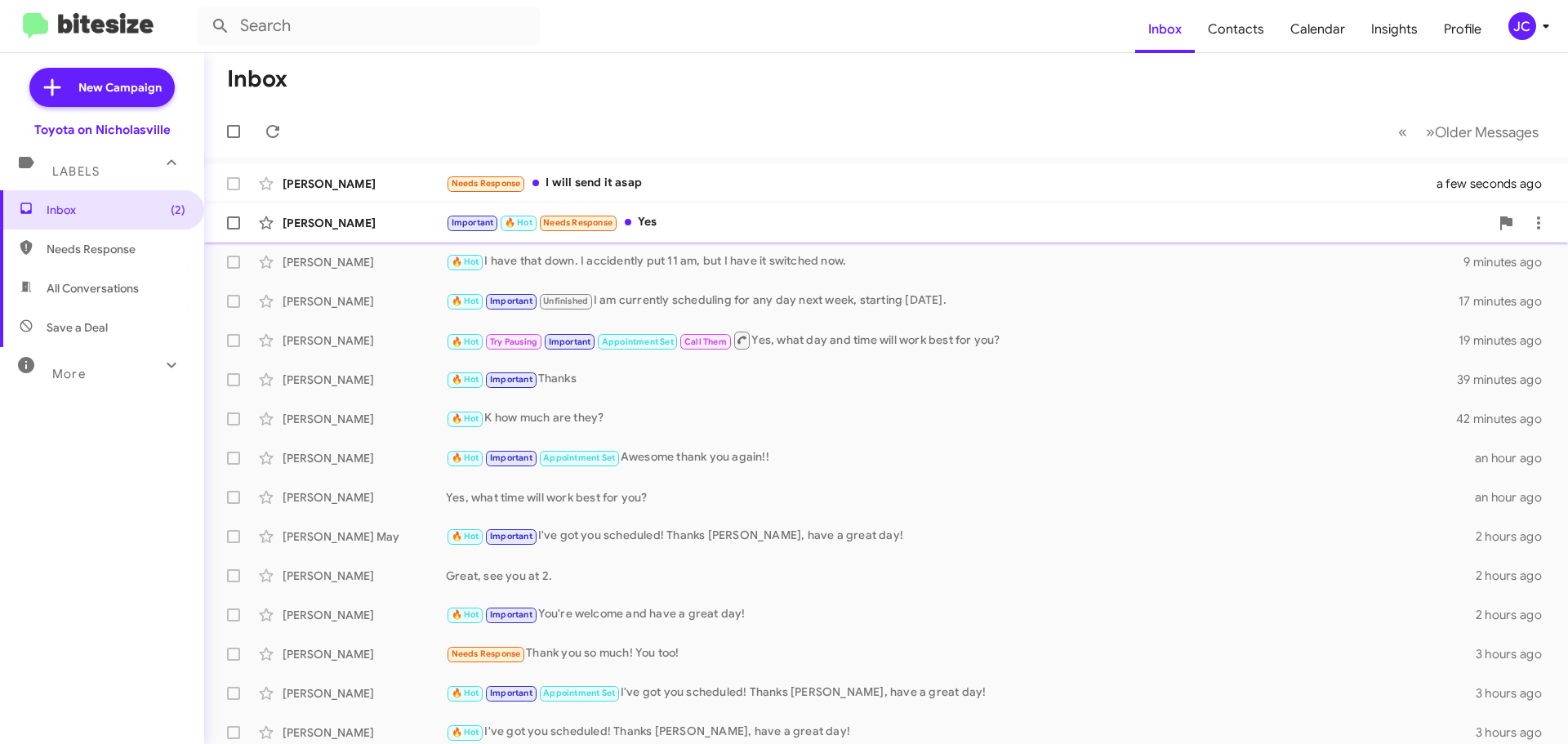
click at [378, 226] on div "[PERSON_NAME]" at bounding box center [364, 223] width 164 height 16
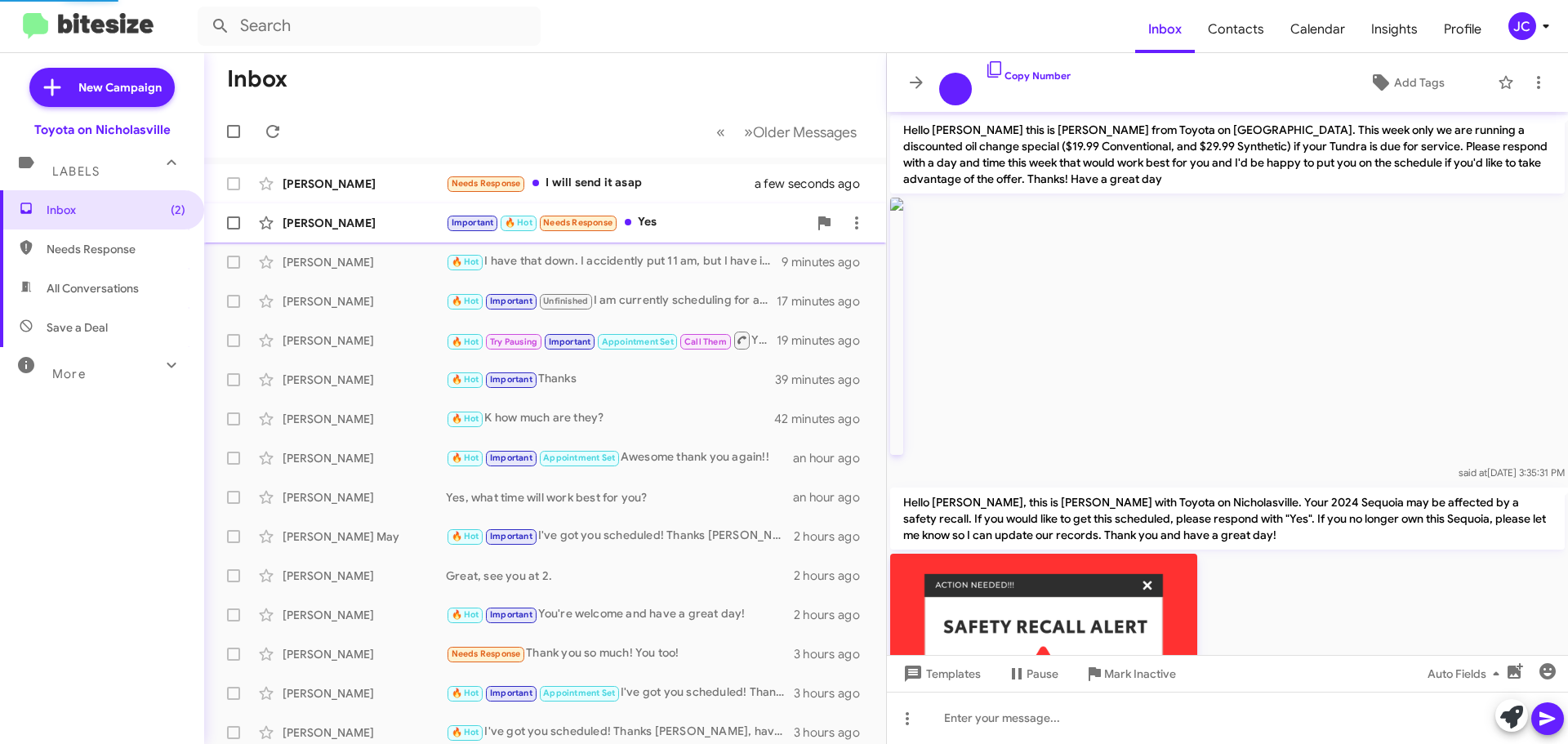
scroll to position [643, 0]
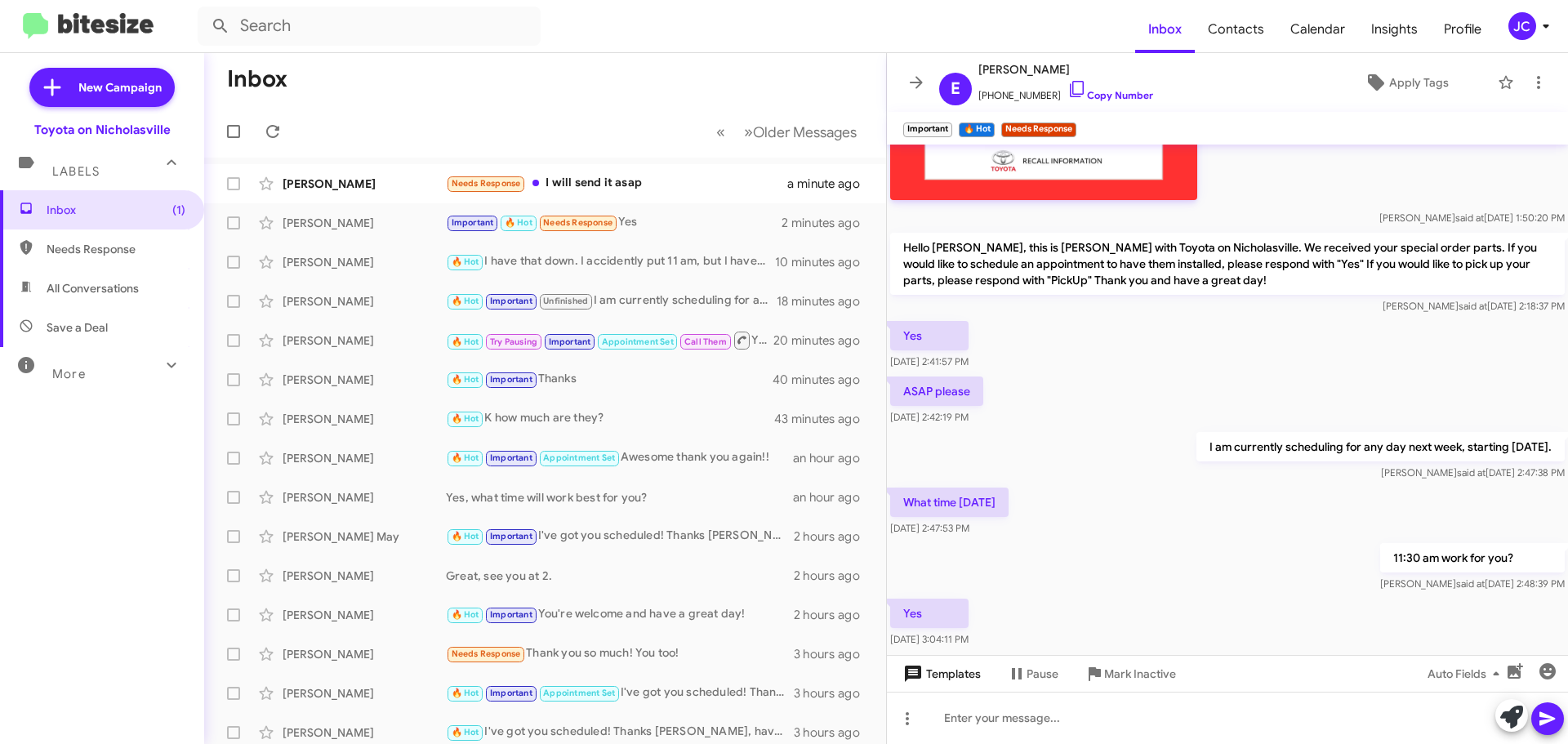
click at [979, 675] on span "Templates" at bounding box center [940, 673] width 81 height 30
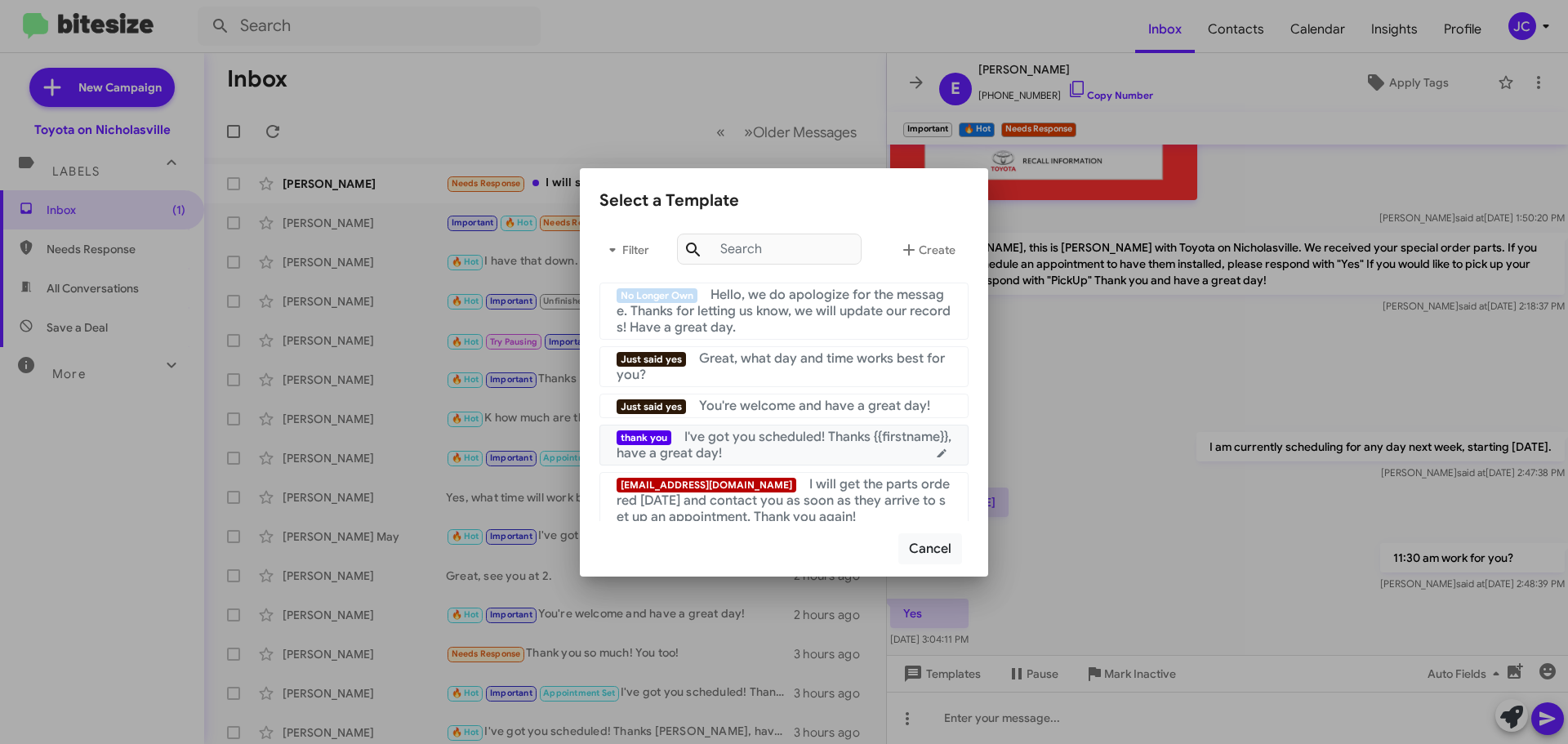
click at [854, 451] on div "thank you I've got you scheduled! Thanks {{firstname}}, have a great day!" at bounding box center [784, 445] width 335 height 32
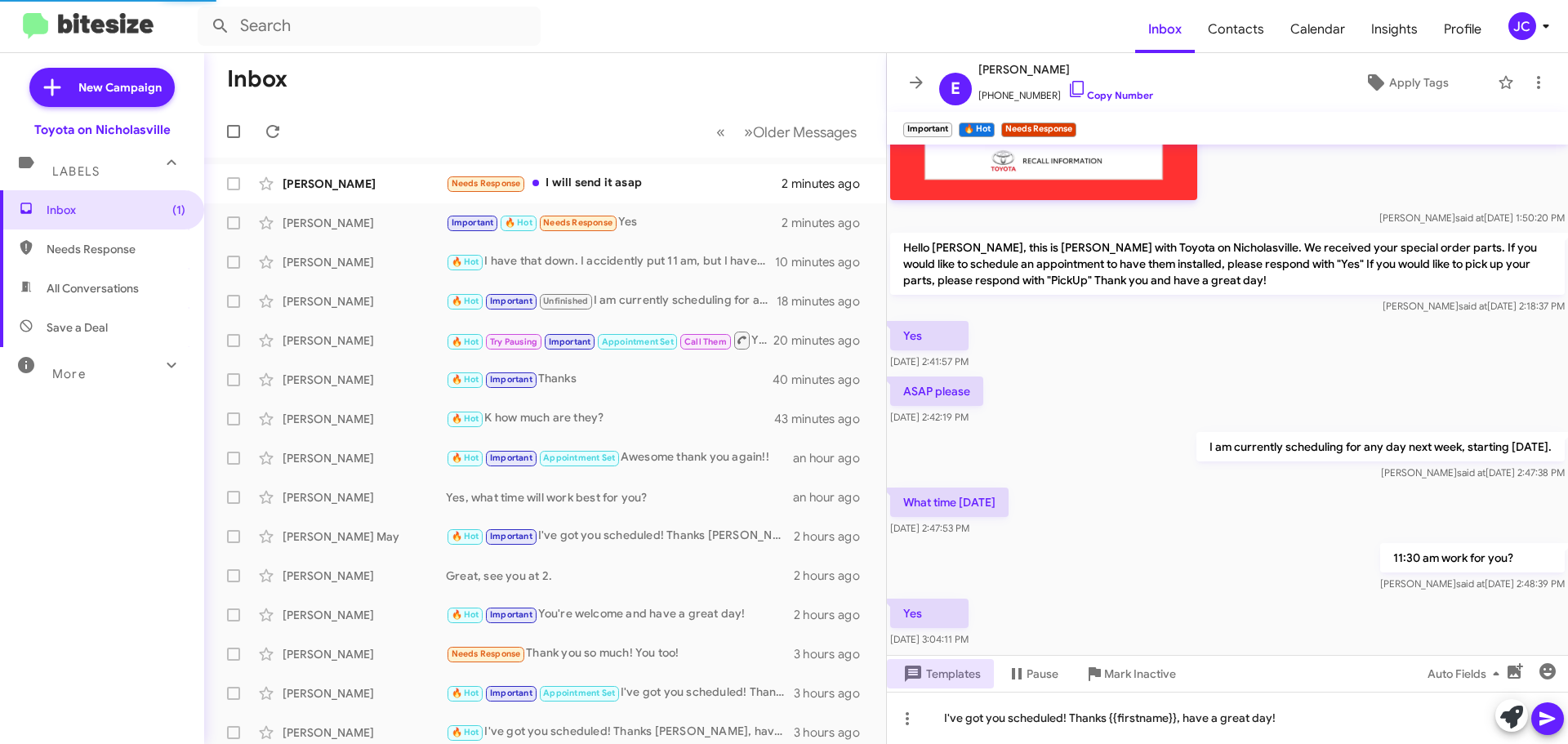
click at [1538, 717] on icon at bounding box center [1547, 719] width 20 height 20
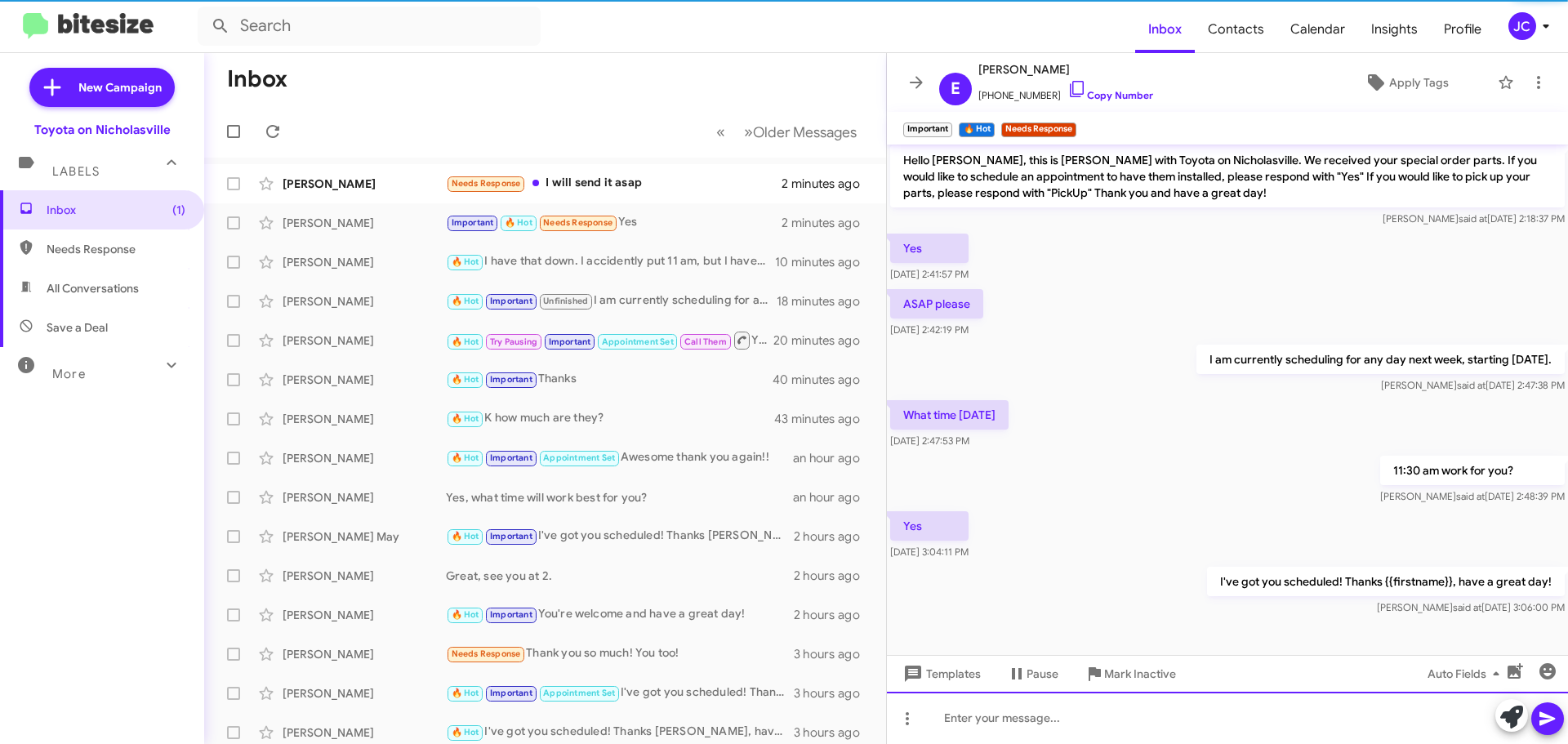
scroll to position [736, 0]
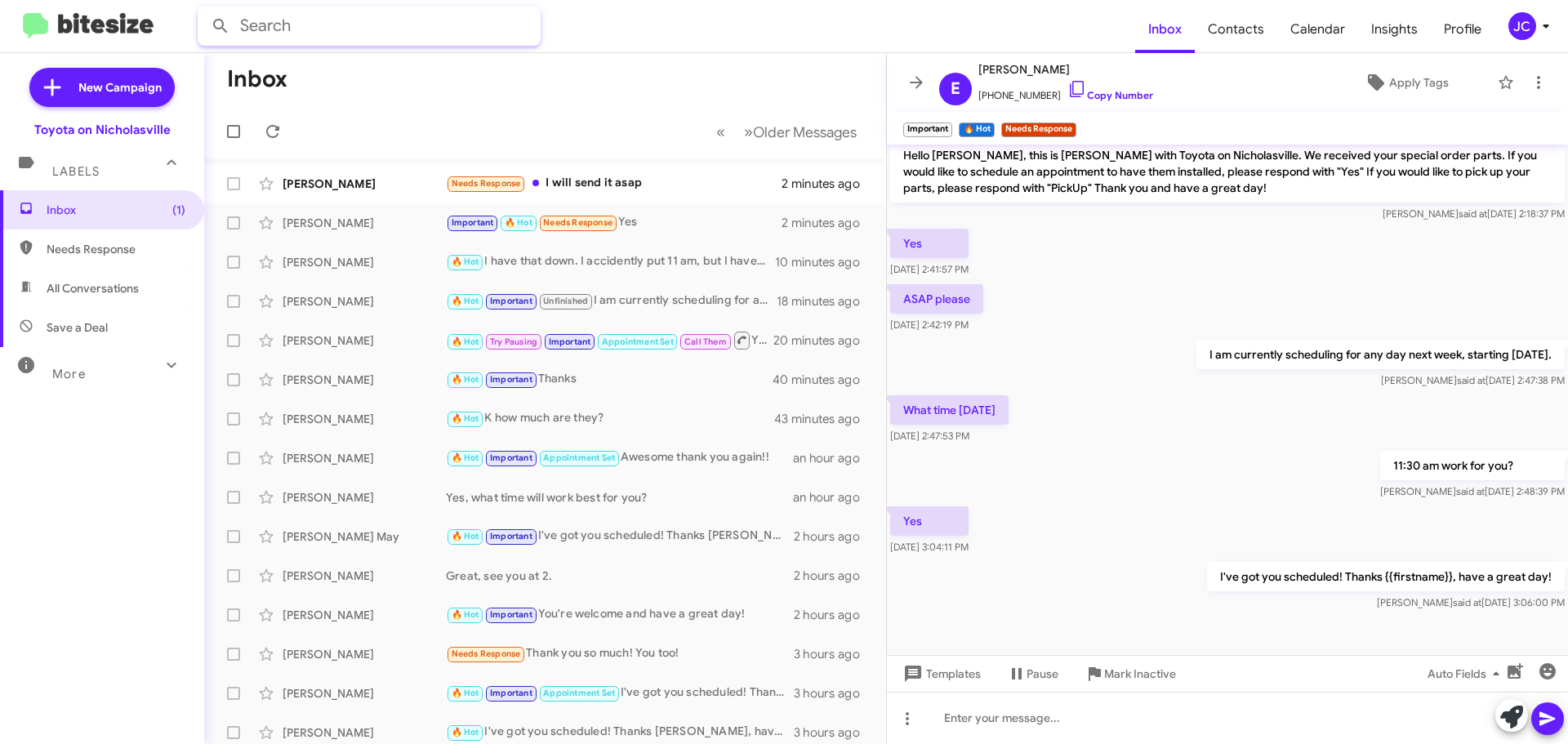
click at [380, 37] on input "text" at bounding box center [369, 26] width 343 height 40
type input "mable"
click at [204, 10] on button at bounding box center [220, 26] width 32 height 32
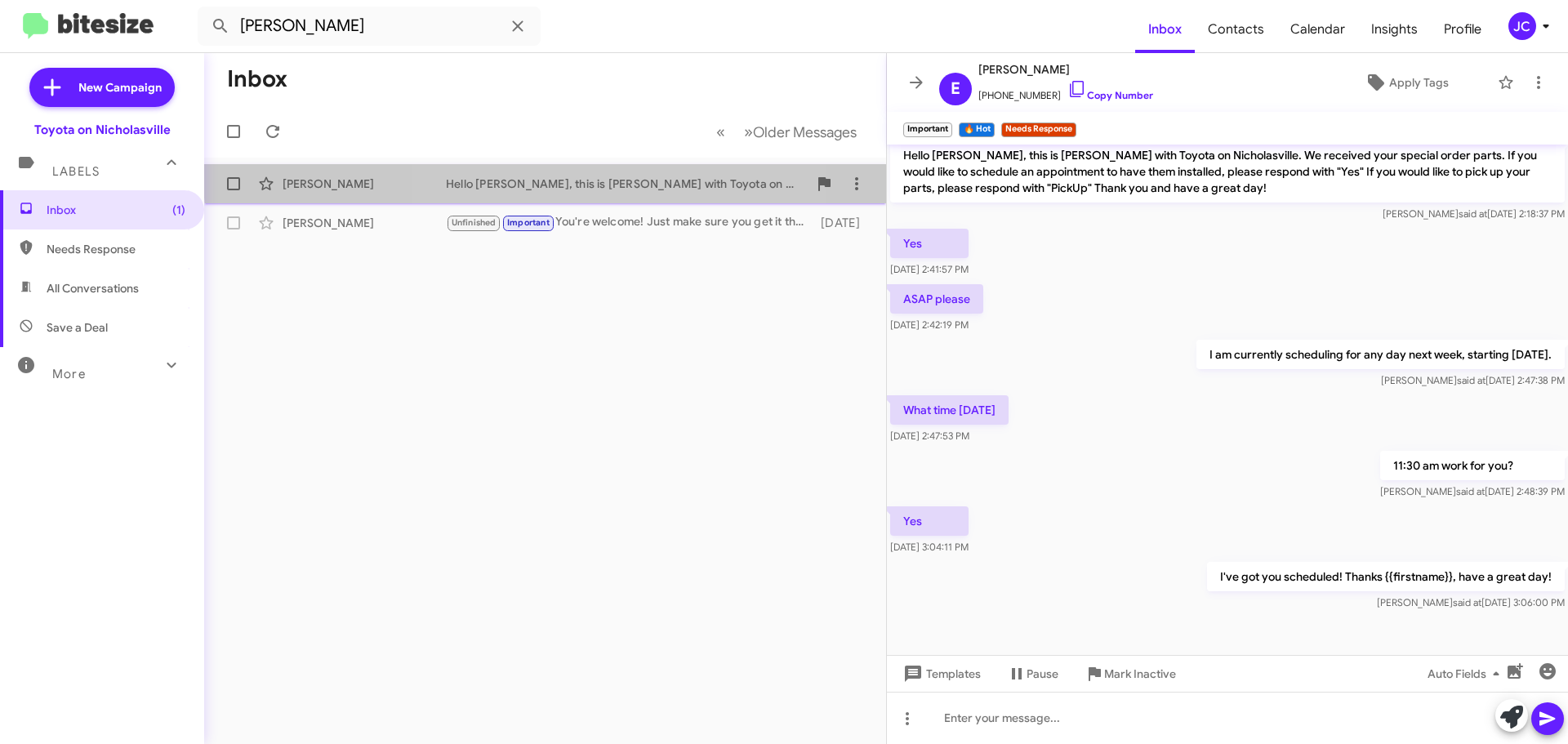
click at [573, 174] on div "Mable Oaks Hello Mable, this is Jessika with Toyota on Nicholasville. We receiv…" at bounding box center [545, 183] width 656 height 32
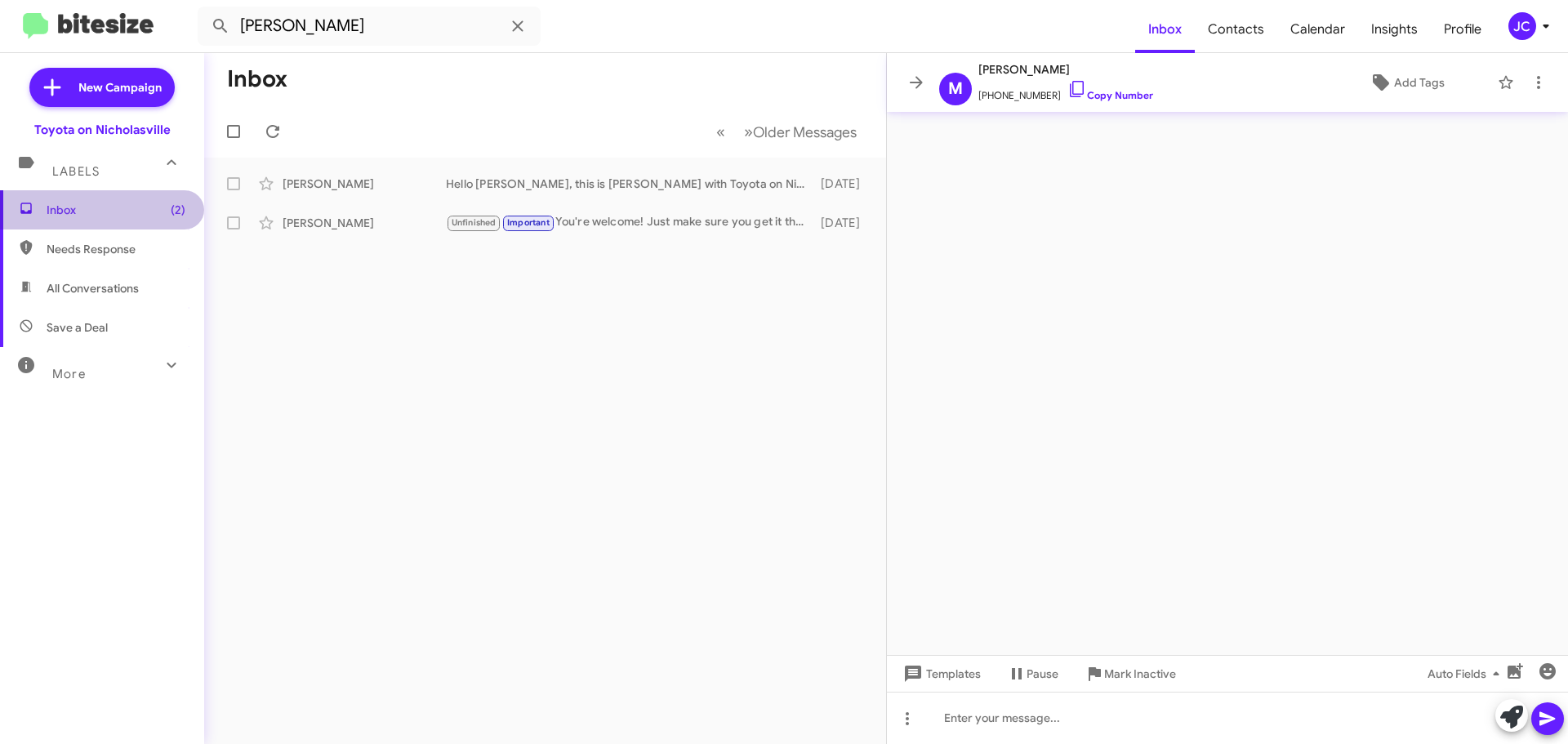
click at [134, 216] on span "Inbox (2)" at bounding box center [116, 209] width 138 height 16
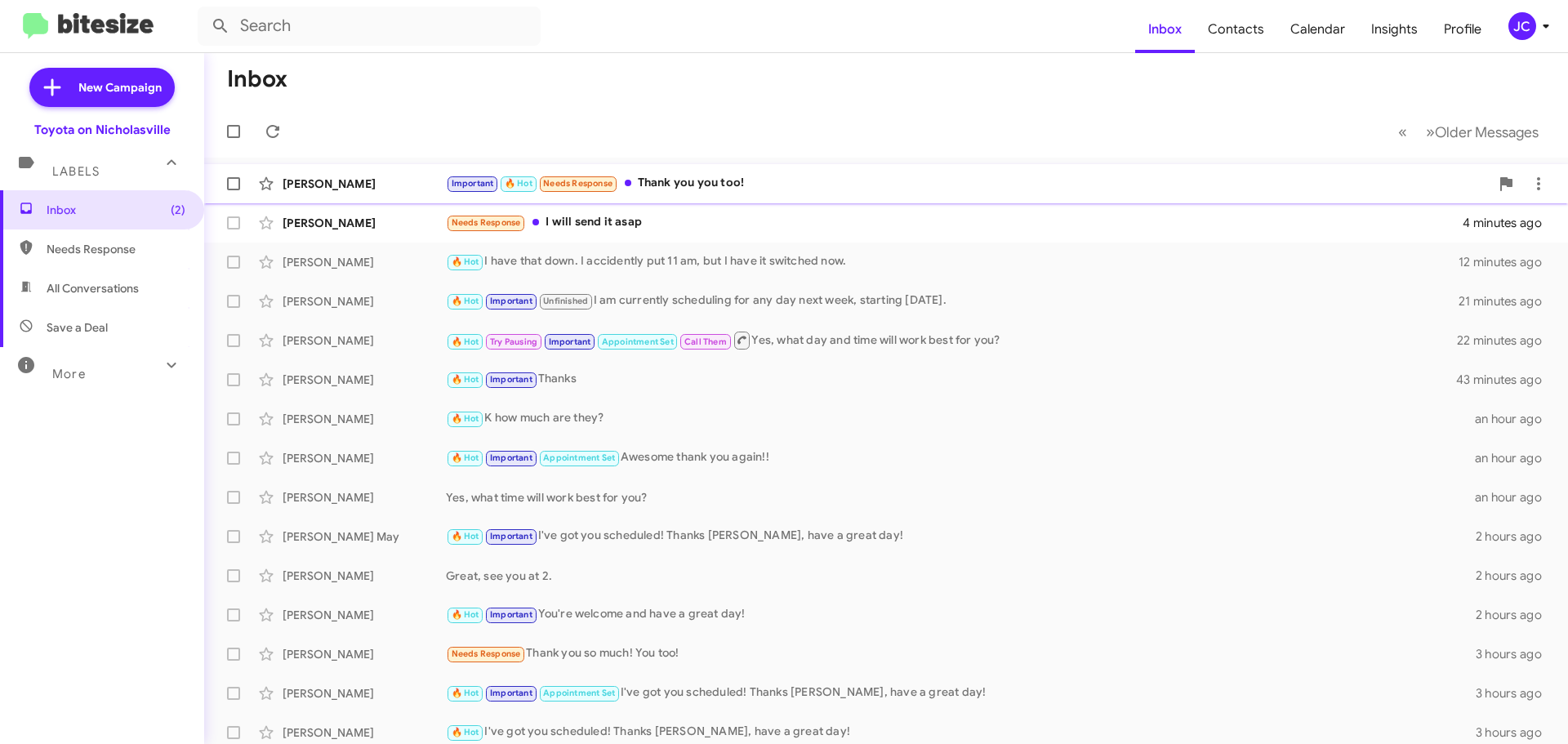
click at [337, 171] on div "Edwin Guardiola Important 🔥 Hot Needs Response Thank you you too! a few seconds…" at bounding box center [886, 183] width 1337 height 32
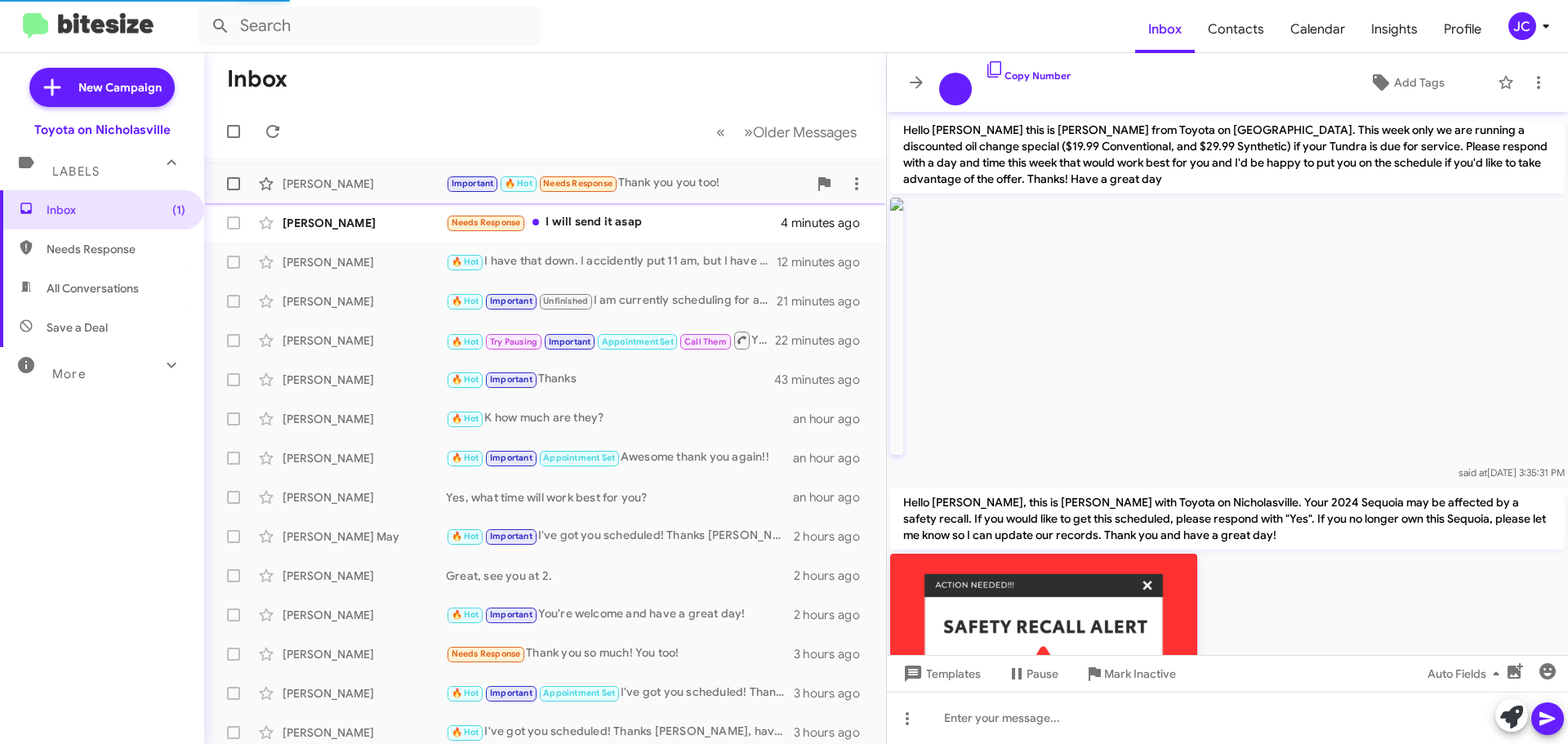
scroll to position [763, 0]
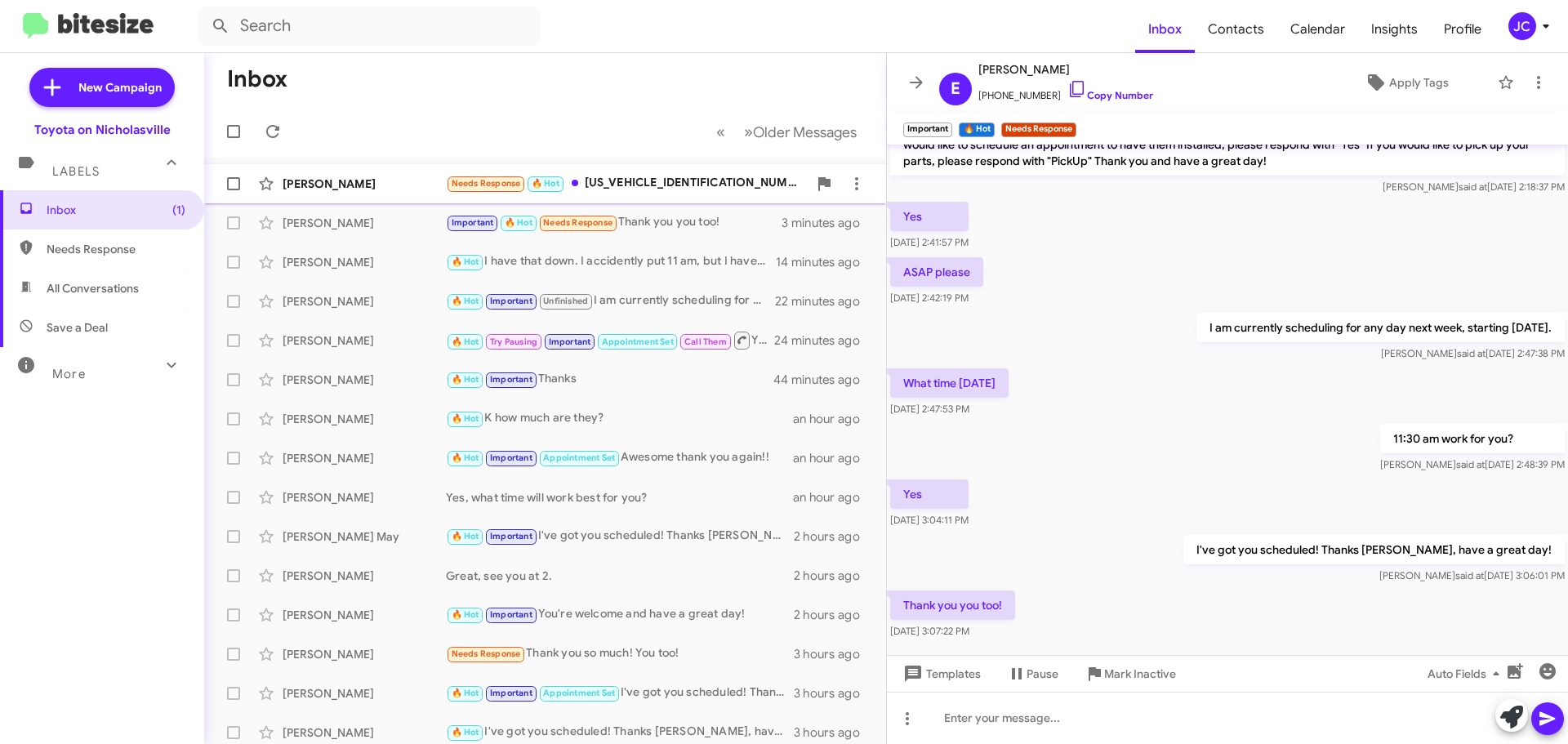
click at [308, 182] on div "[PERSON_NAME]" at bounding box center [364, 183] width 164 height 16
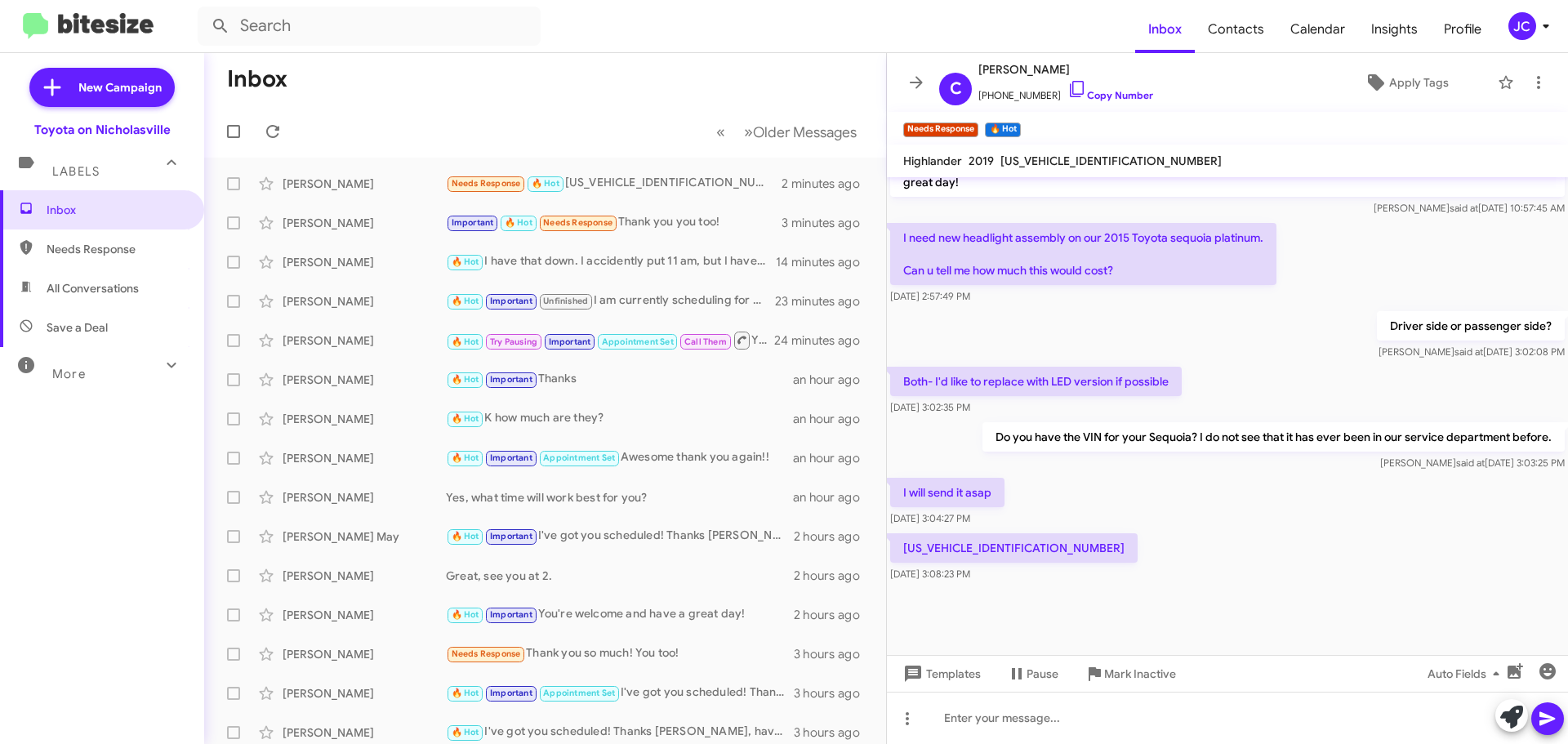
scroll to position [1991, 0]
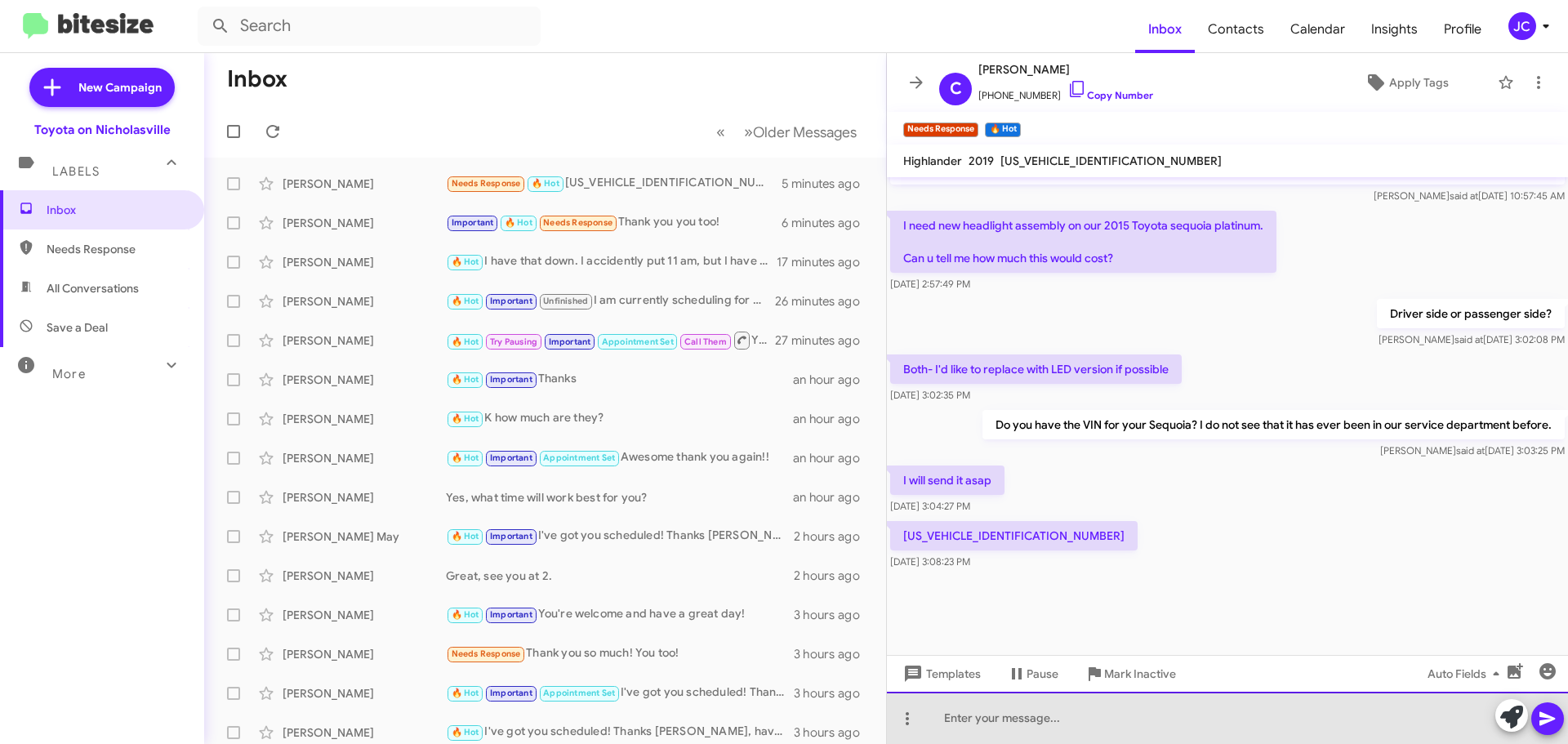
click at [993, 720] on div at bounding box center [1227, 718] width 681 height 52
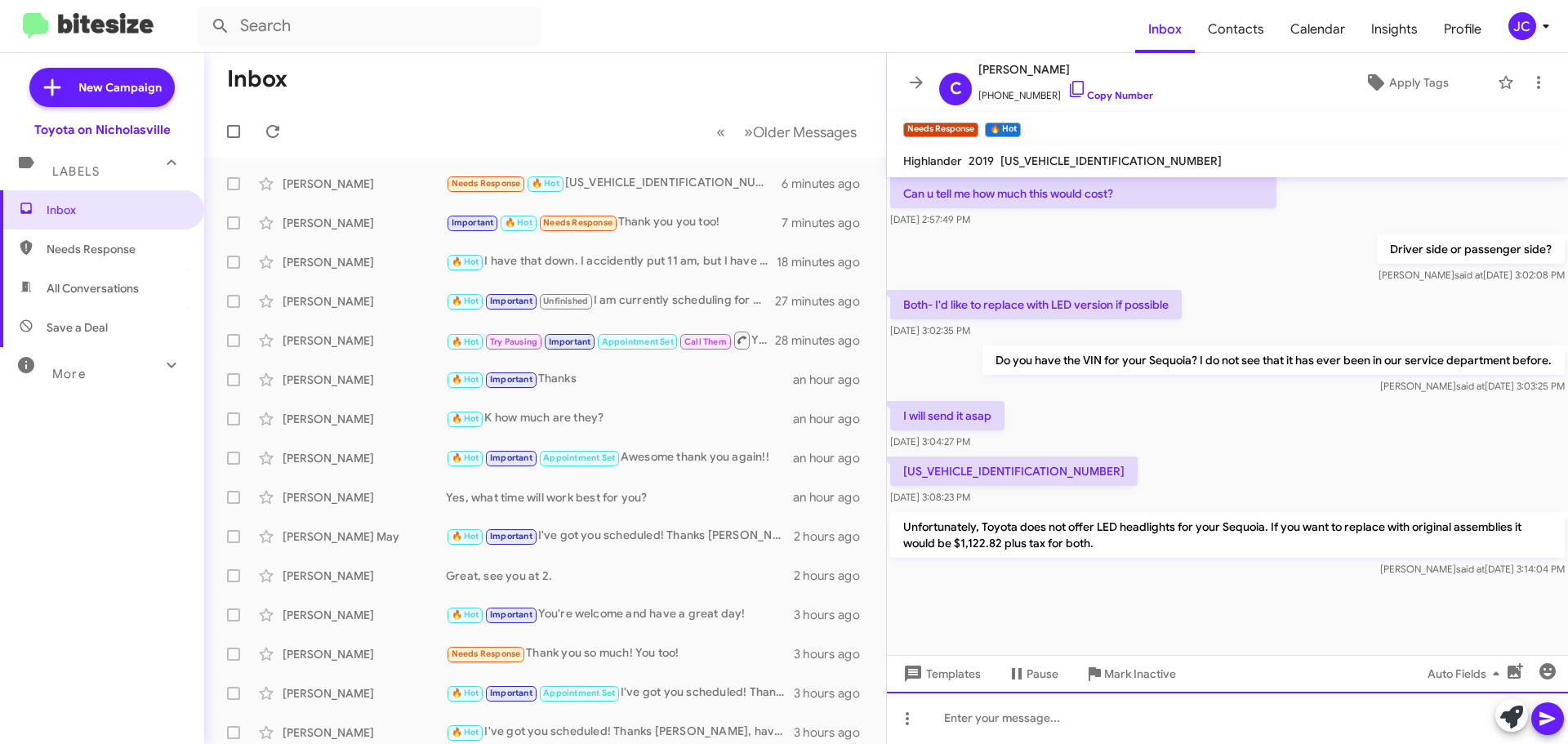
scroll to position [2068, 0]
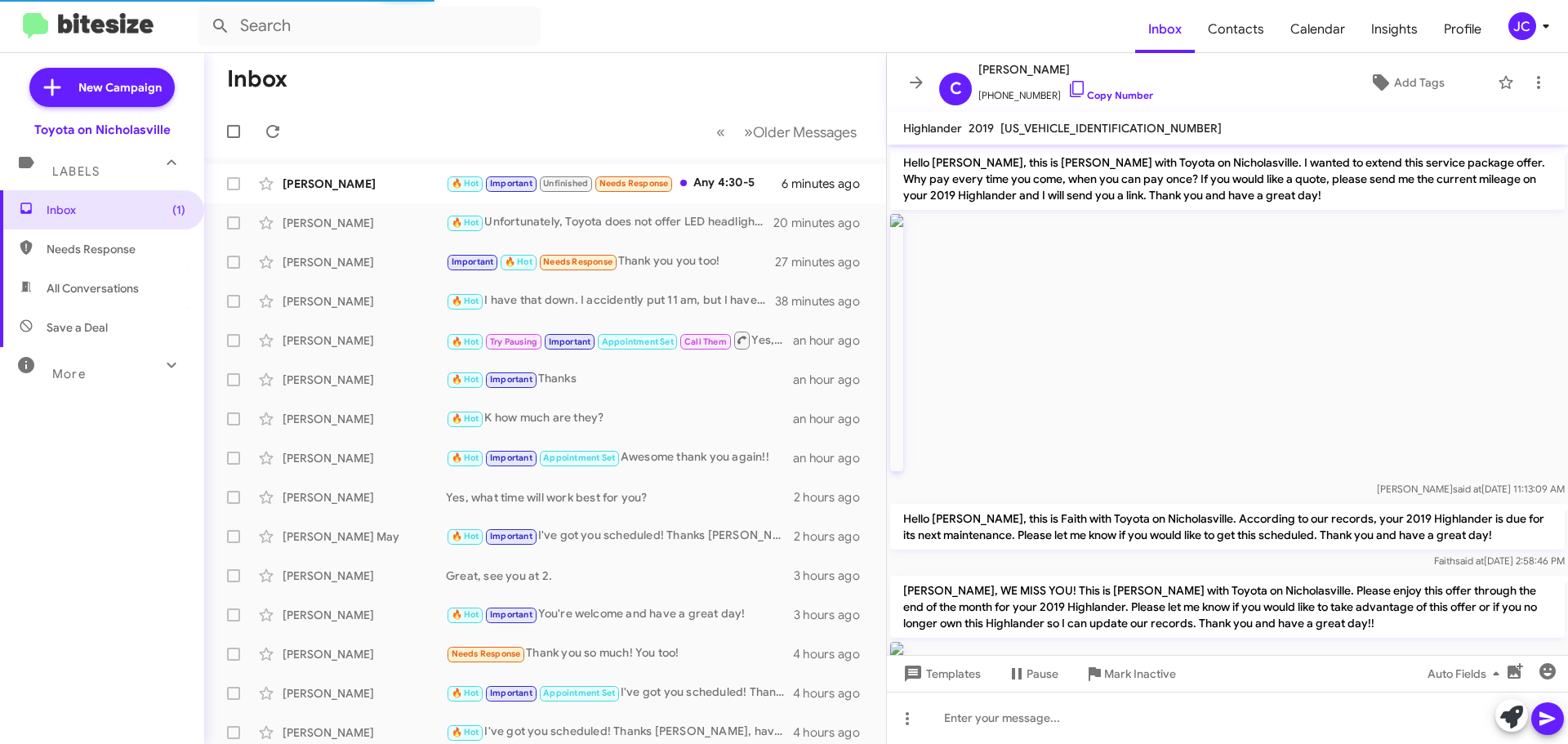
scroll to position [1943, 0]
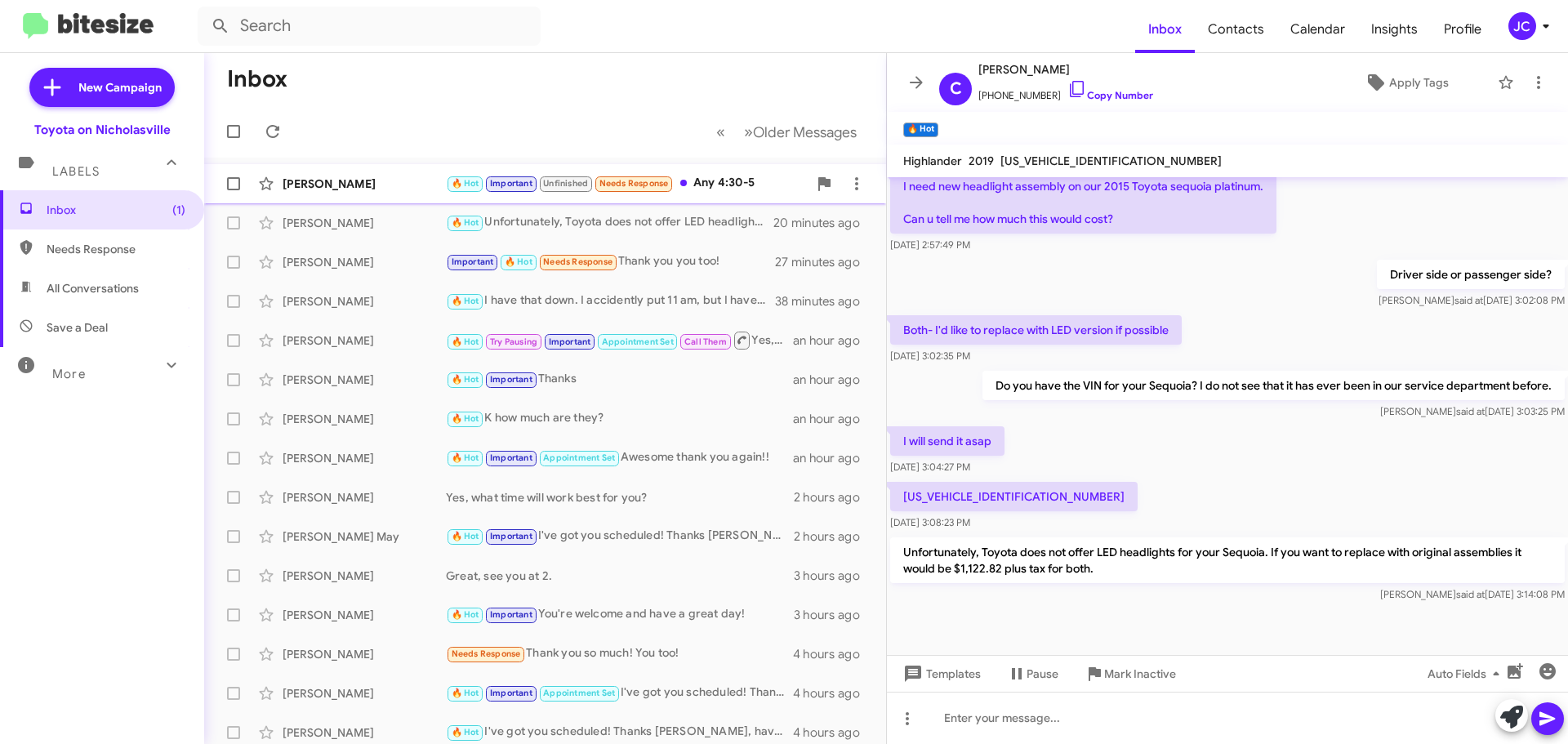
click at [372, 179] on div "[PERSON_NAME]" at bounding box center [364, 183] width 164 height 16
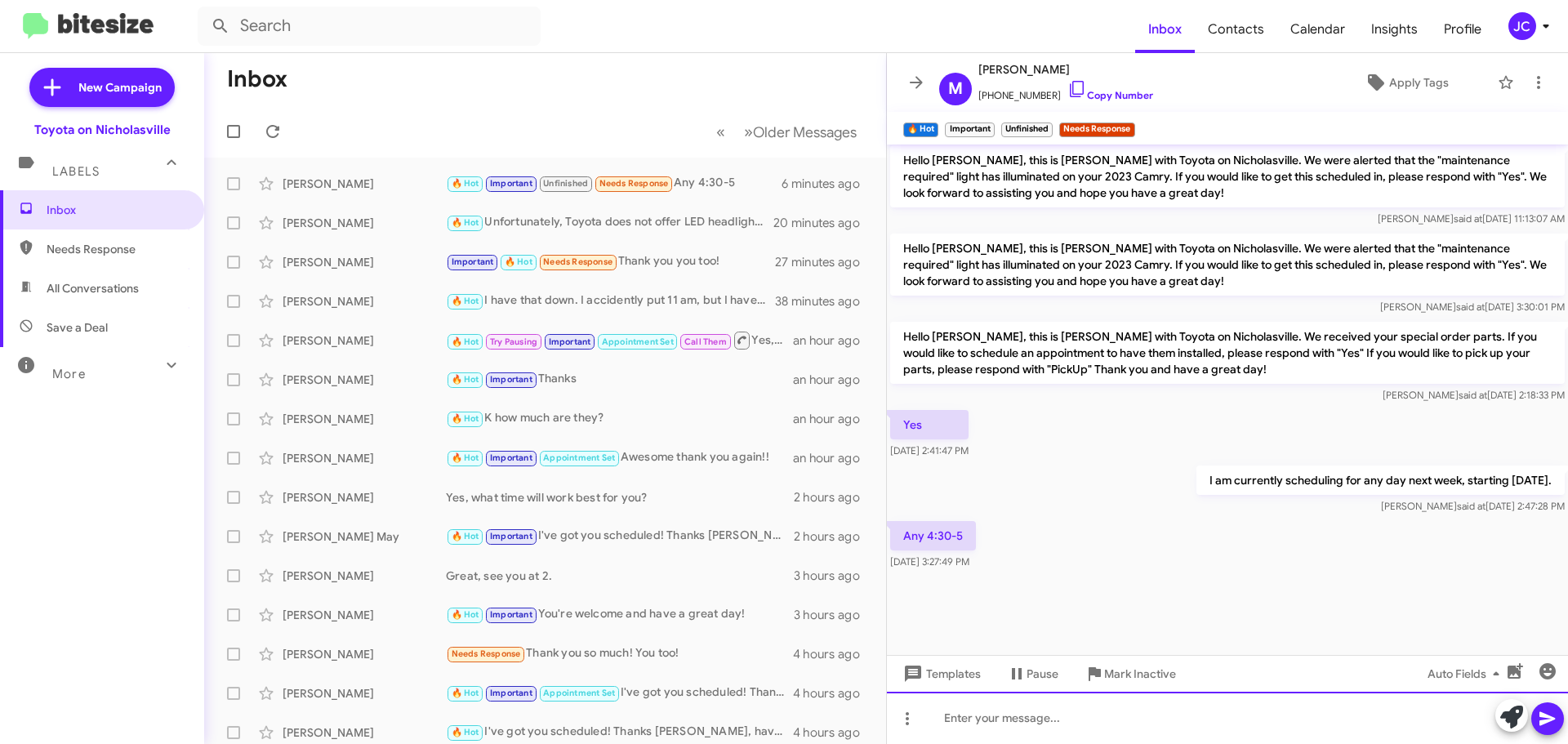
click at [936, 707] on div at bounding box center [1227, 718] width 681 height 52
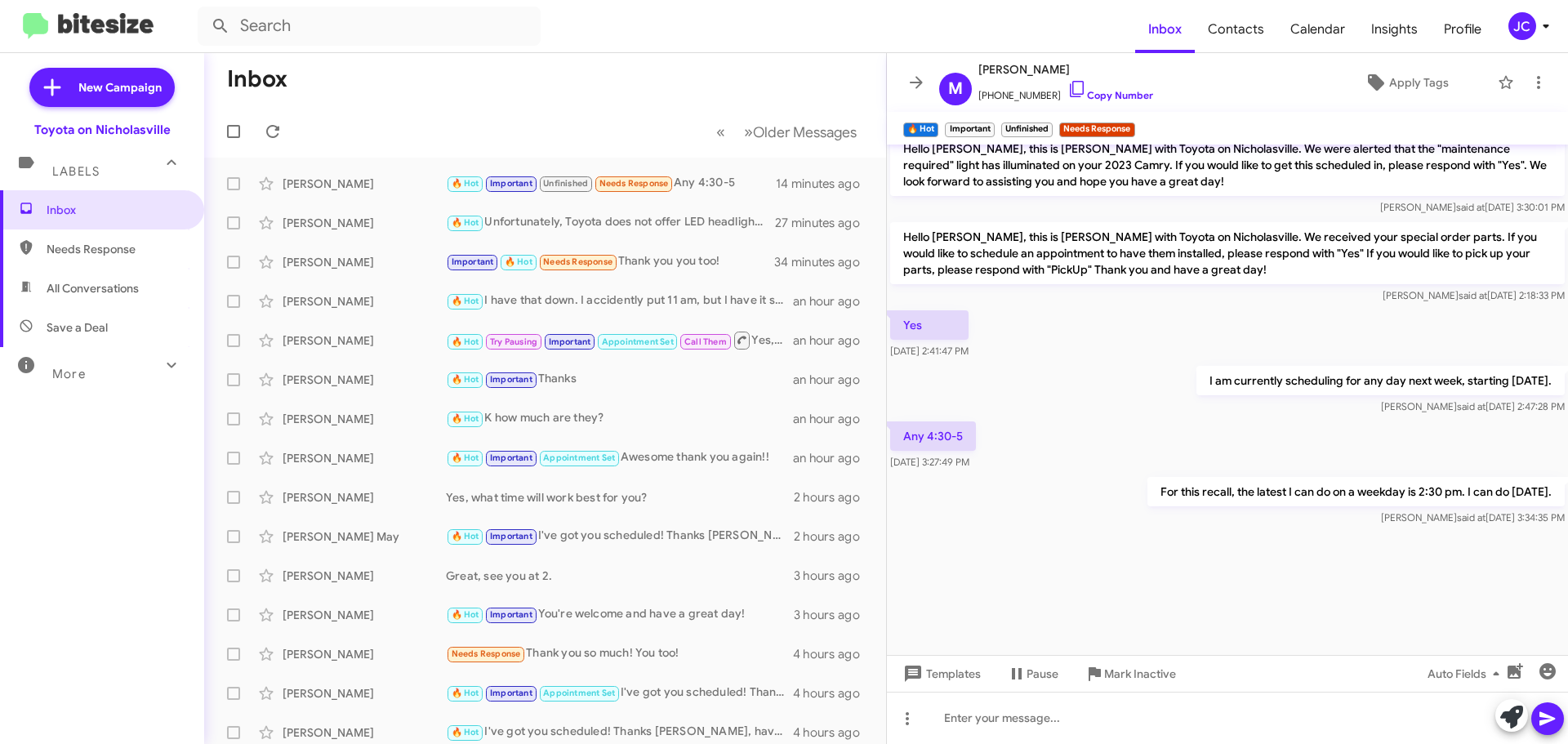
scroll to position [3553, 0]
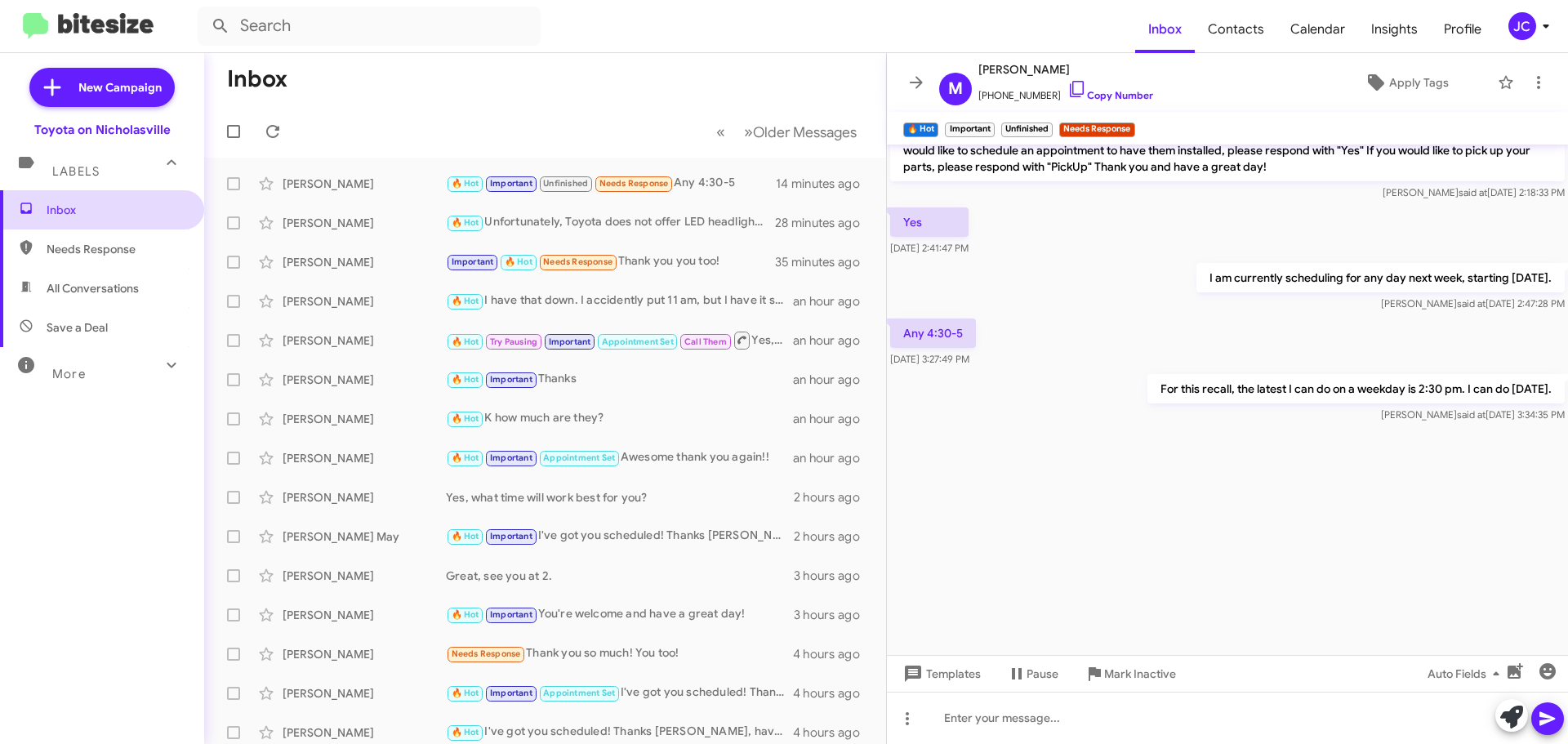
click at [103, 203] on span "Inbox" at bounding box center [116, 209] width 138 height 16
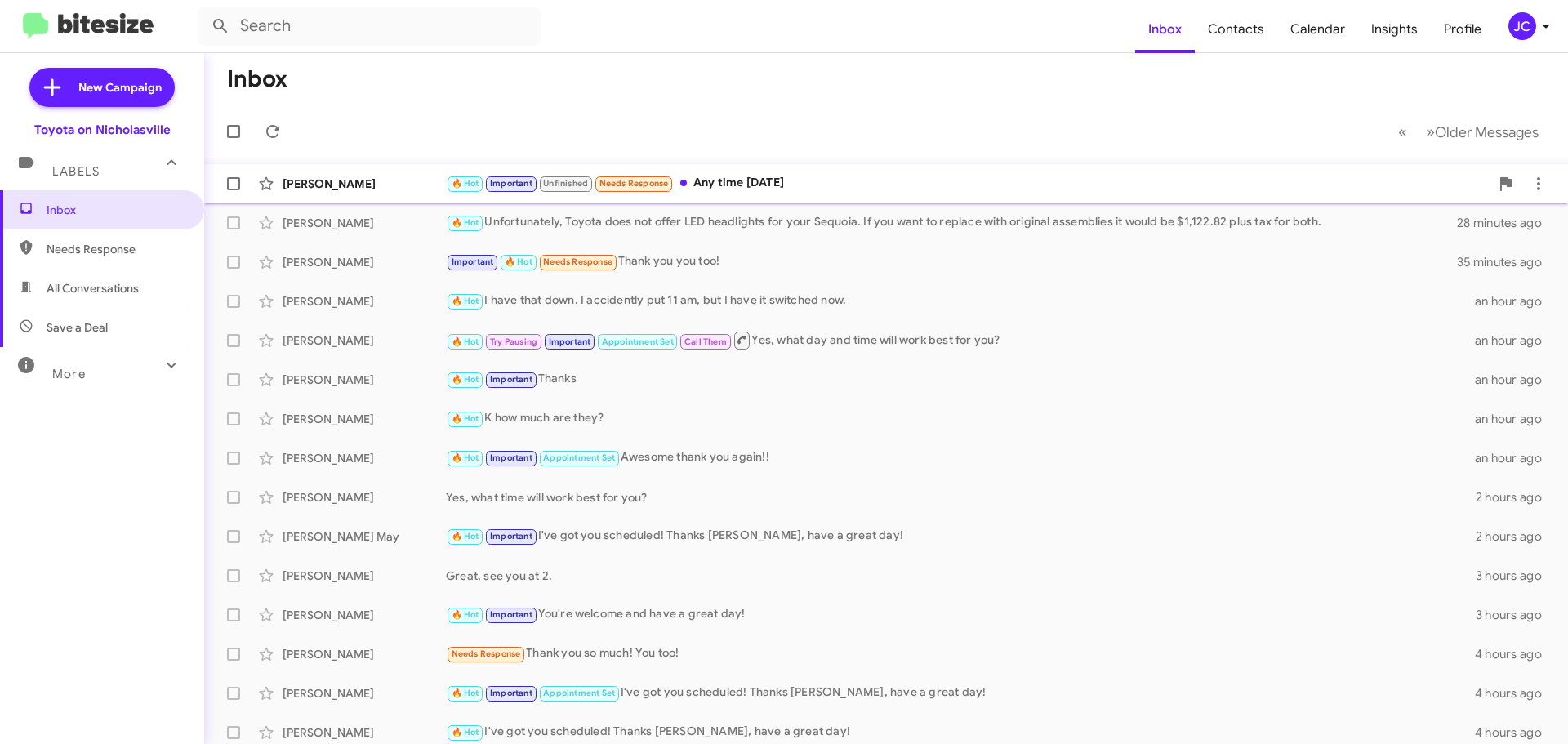
click at [382, 188] on div "[PERSON_NAME]" at bounding box center [364, 183] width 164 height 16
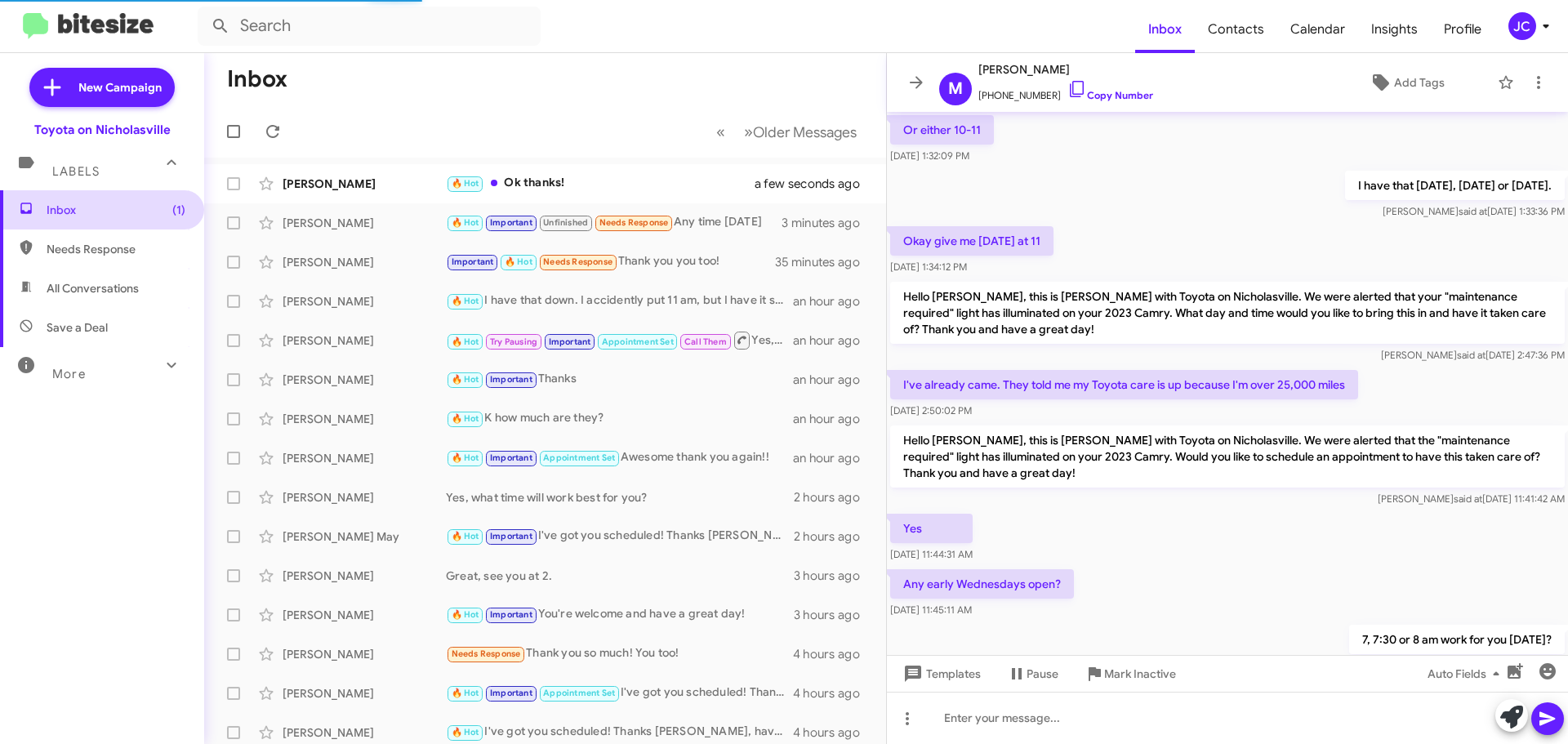
scroll to position [812, 0]
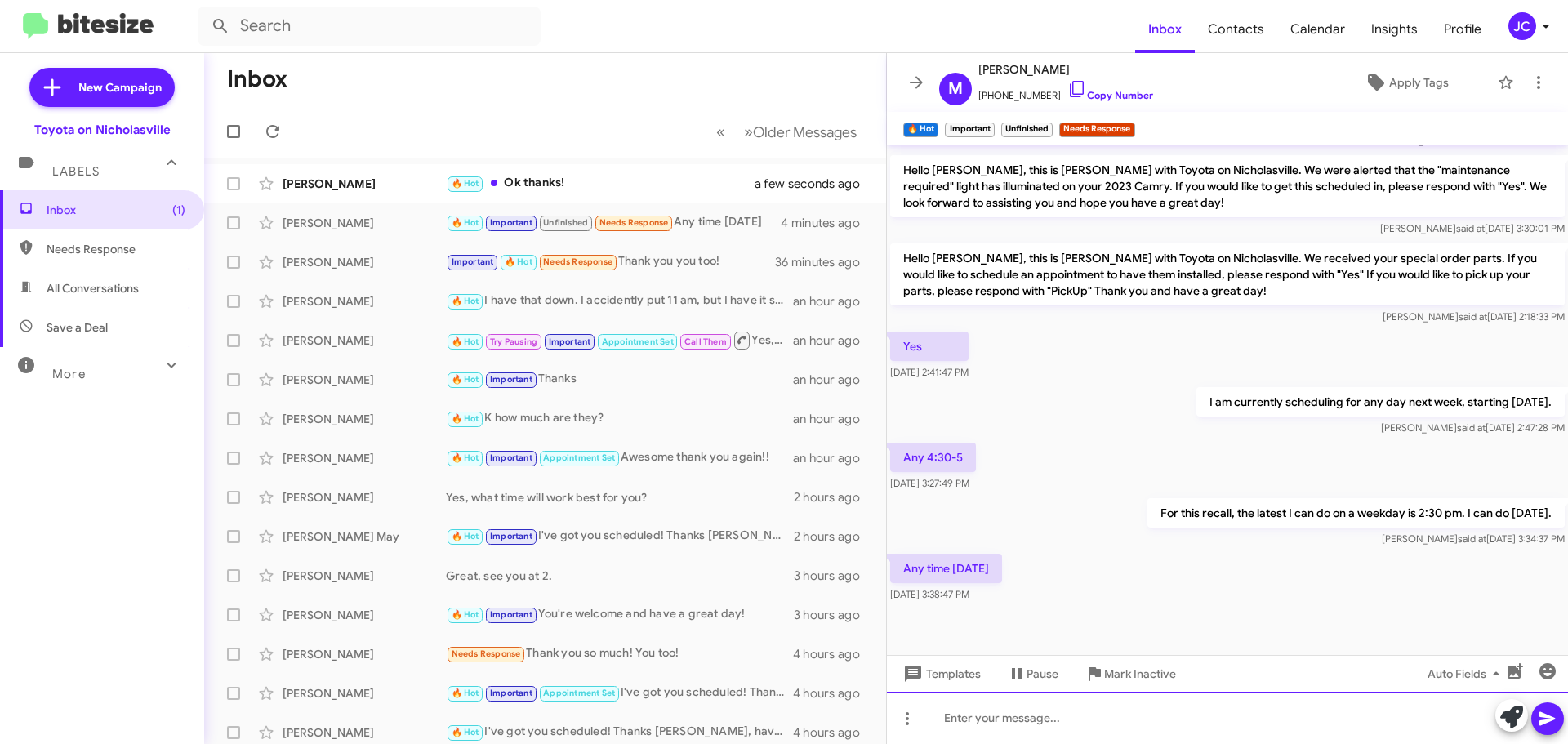
click at [1198, 731] on div at bounding box center [1227, 718] width 681 height 52
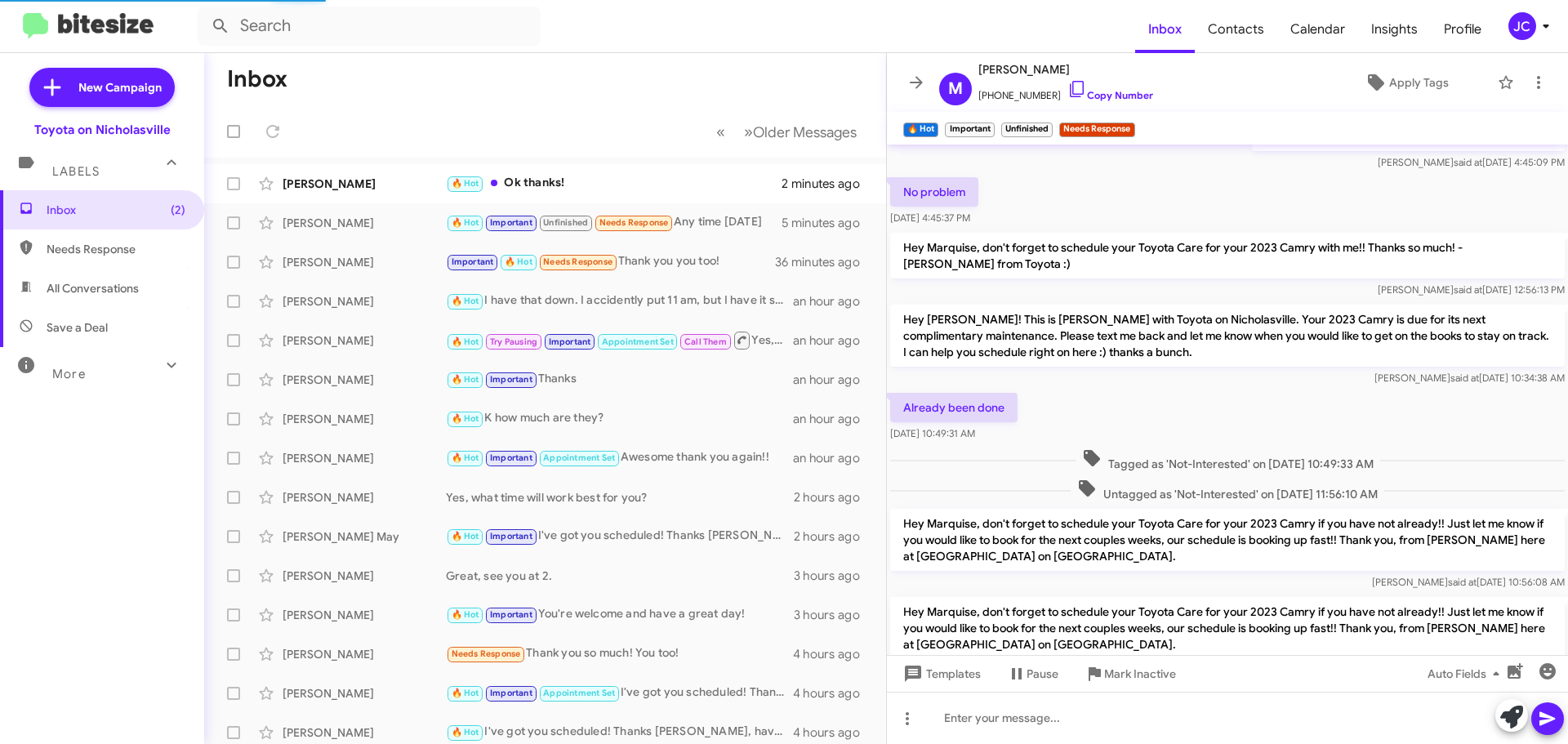
scroll to position [845, 0]
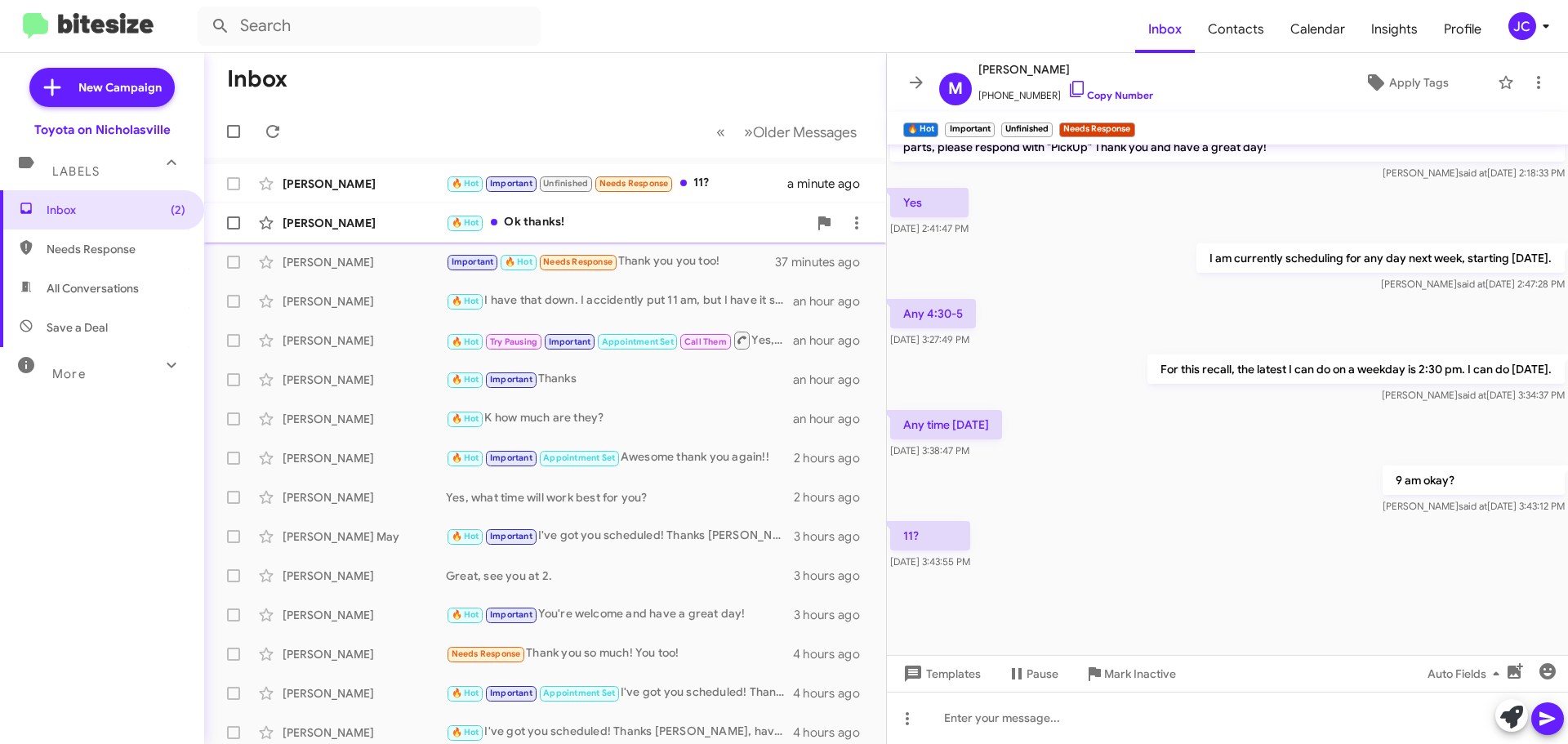
click at [308, 230] on div "[PERSON_NAME]" at bounding box center [364, 223] width 164 height 16
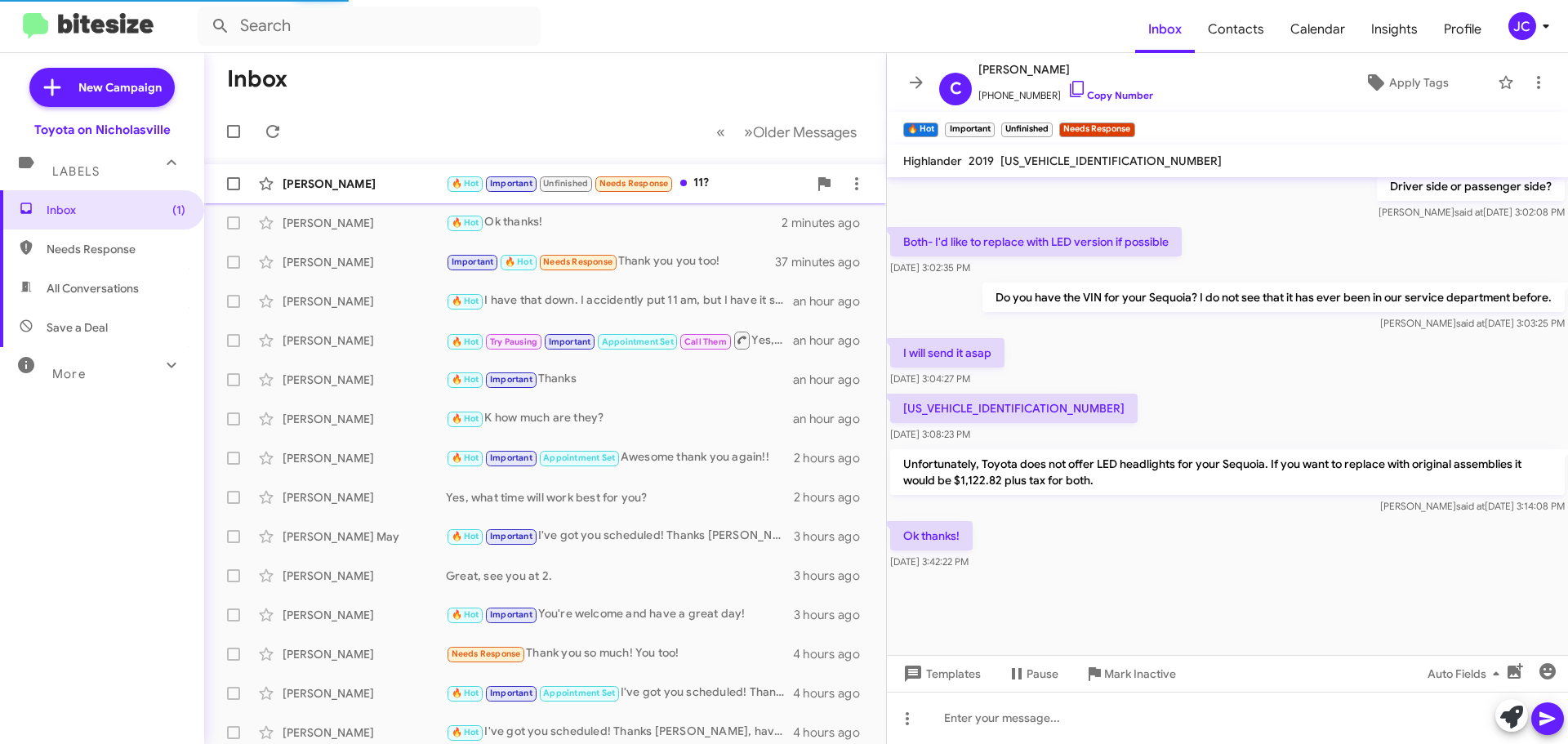
click at [318, 182] on div "[PERSON_NAME]" at bounding box center [364, 183] width 164 height 16
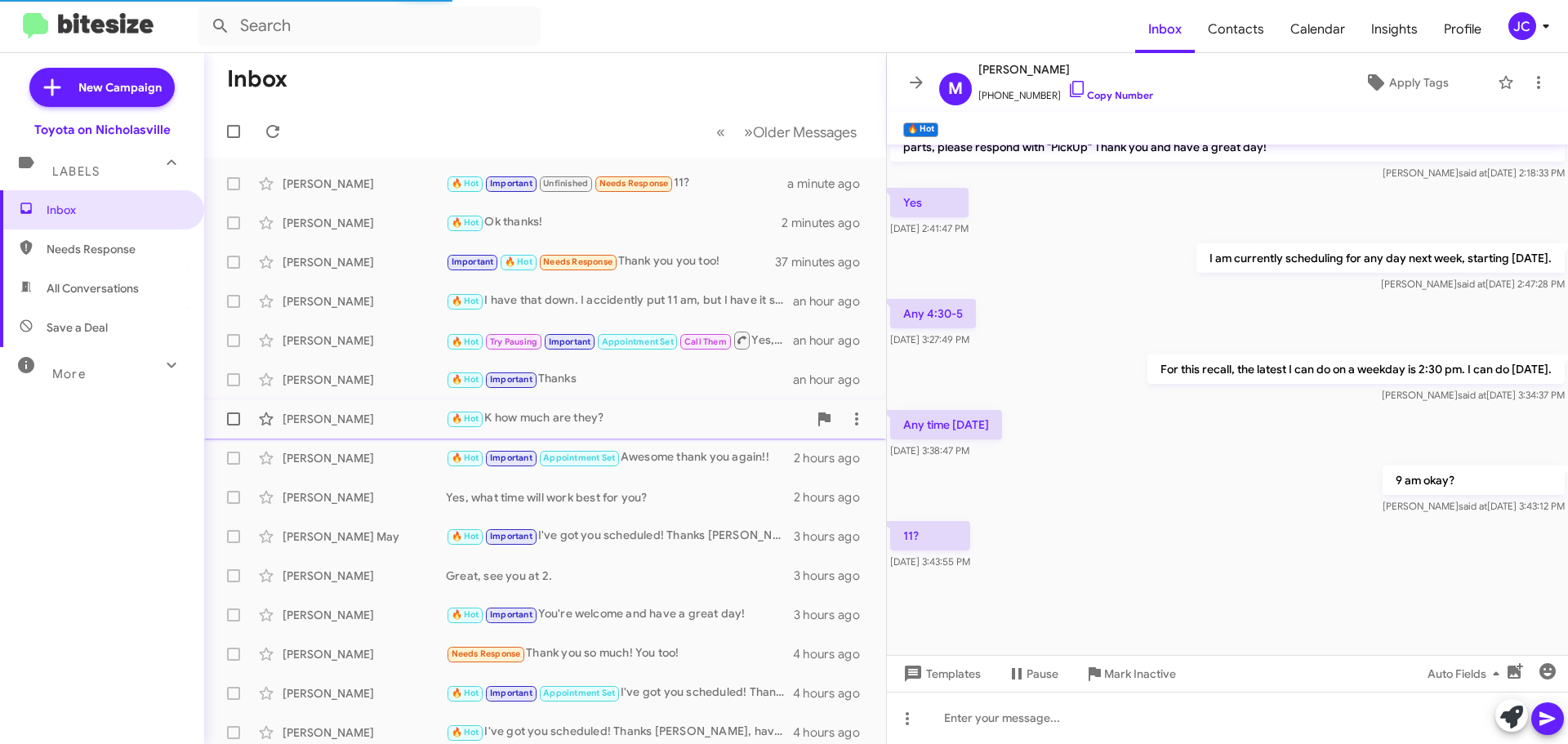
scroll to position [845, 0]
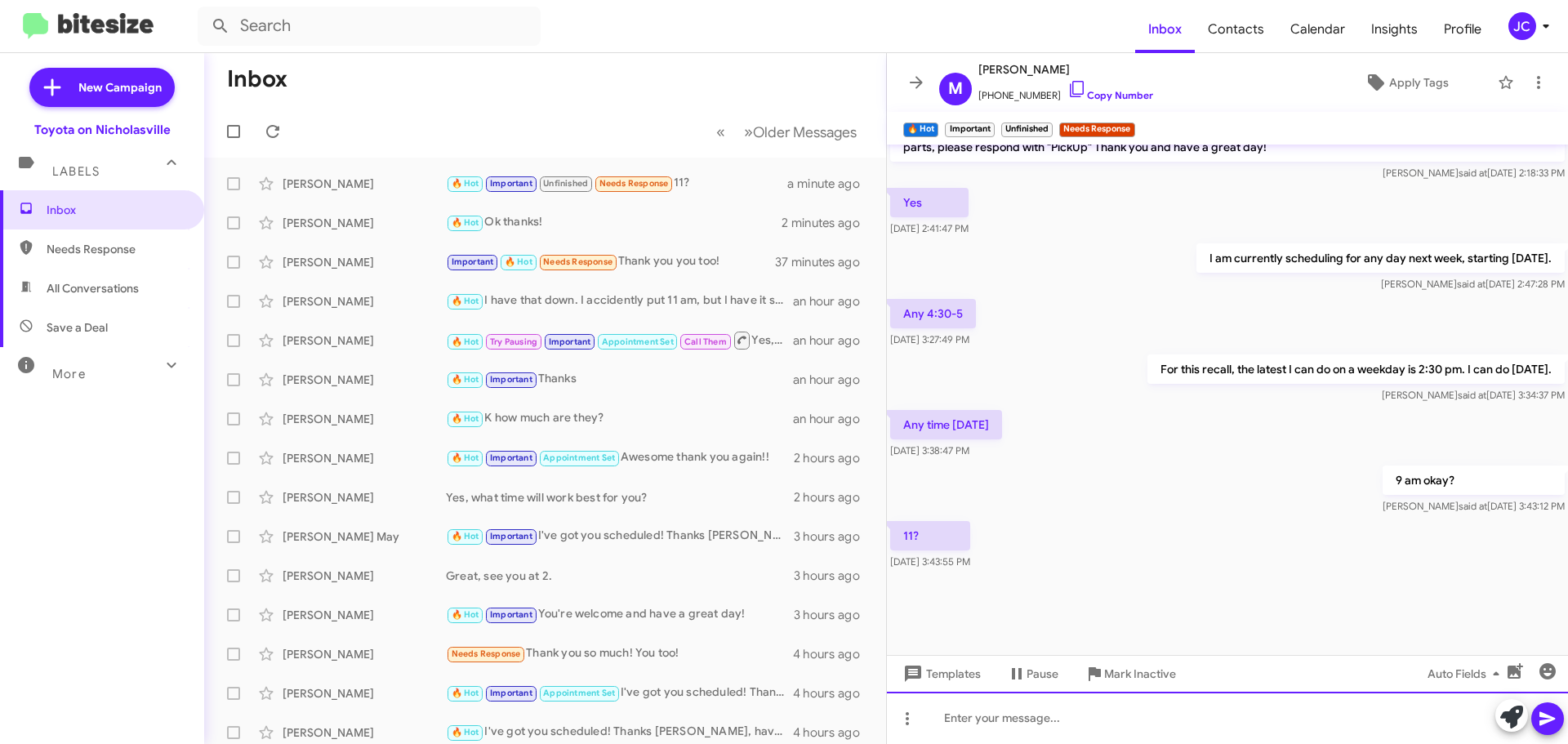
click at [1122, 723] on div at bounding box center [1227, 718] width 681 height 52
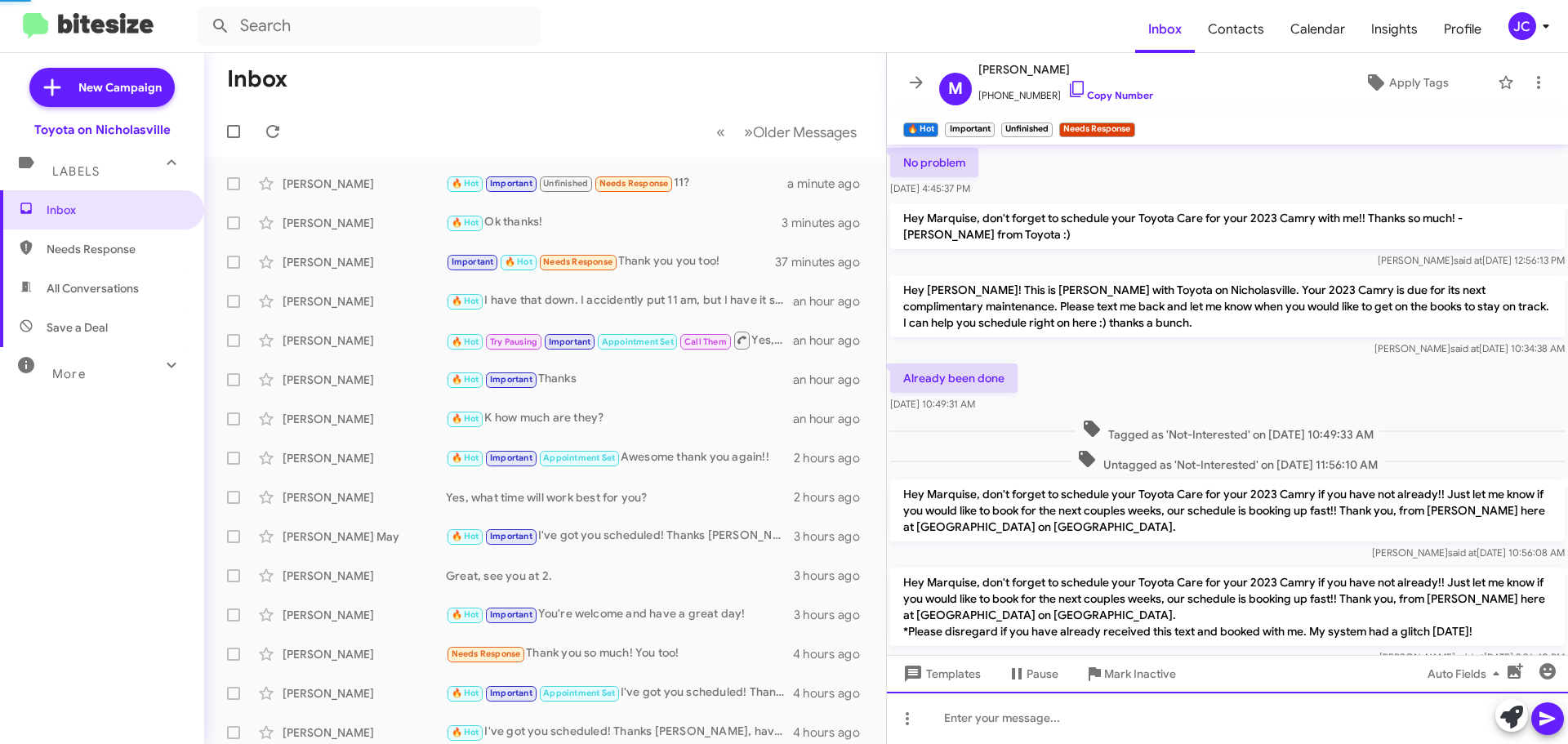
scroll to position [82, 0]
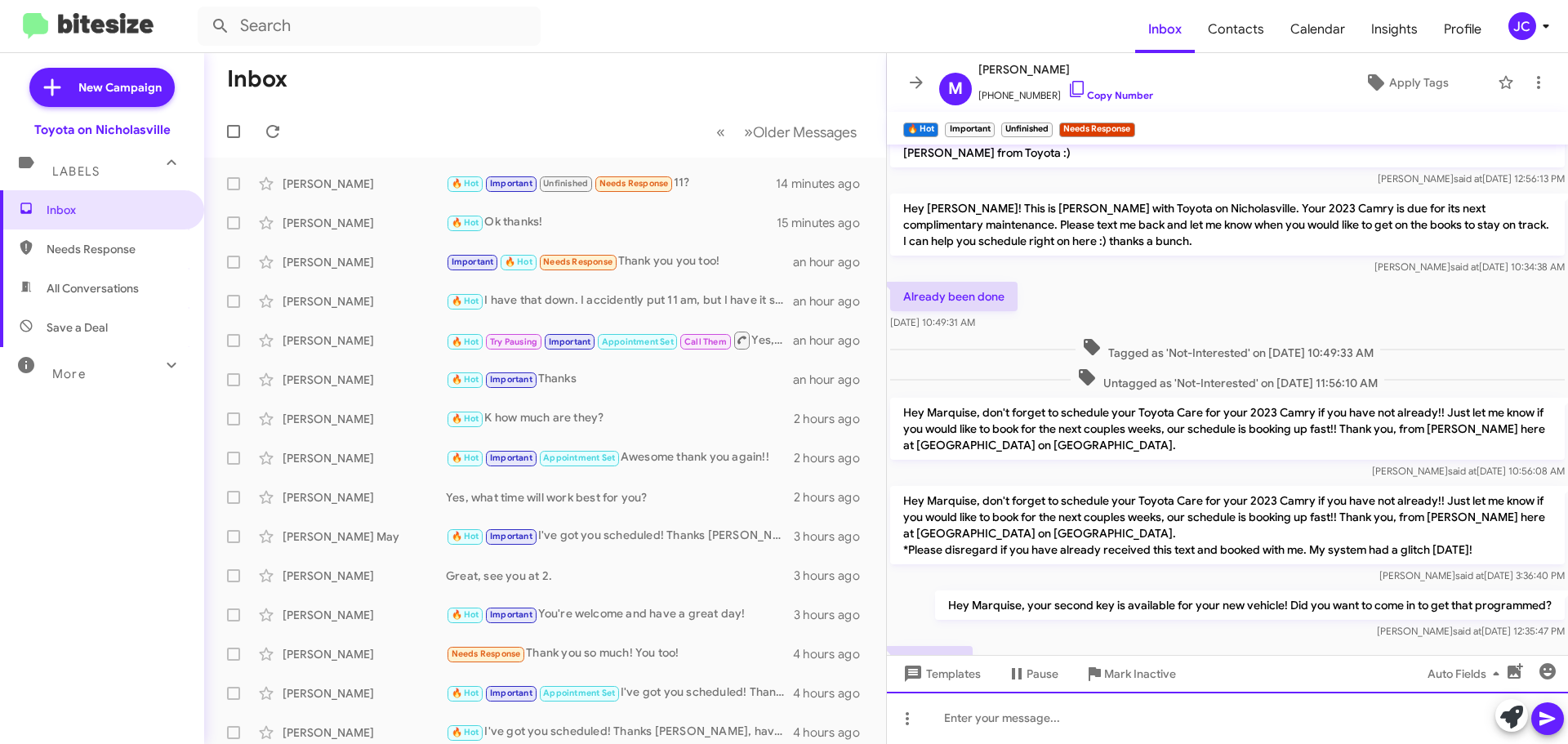
click at [1124, 722] on div at bounding box center [1227, 718] width 681 height 52
